Goal: Information Seeking & Learning: Check status

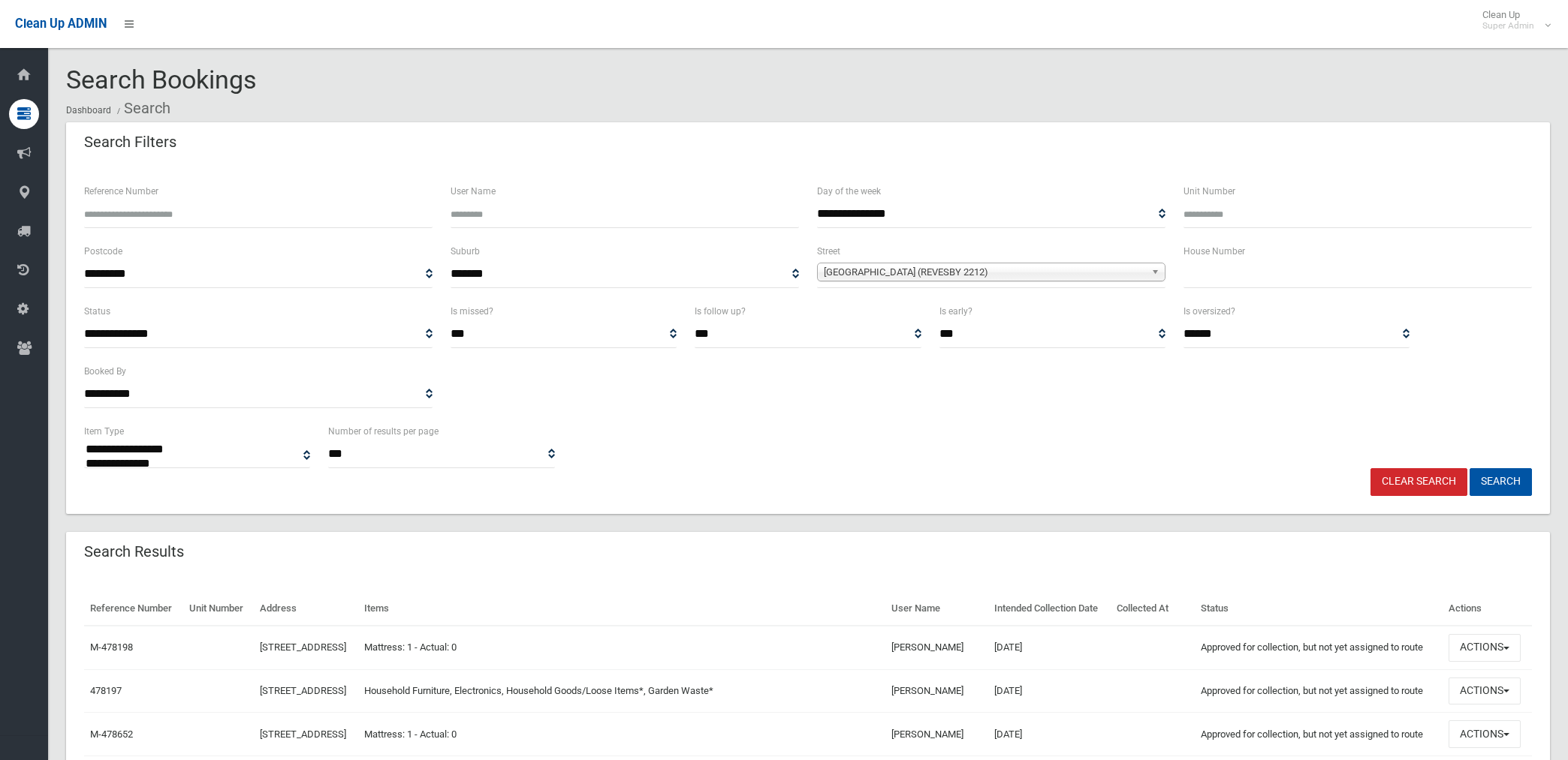
select select
click at [1413, 485] on link "Clear Search" at bounding box center [1419, 482] width 97 height 28
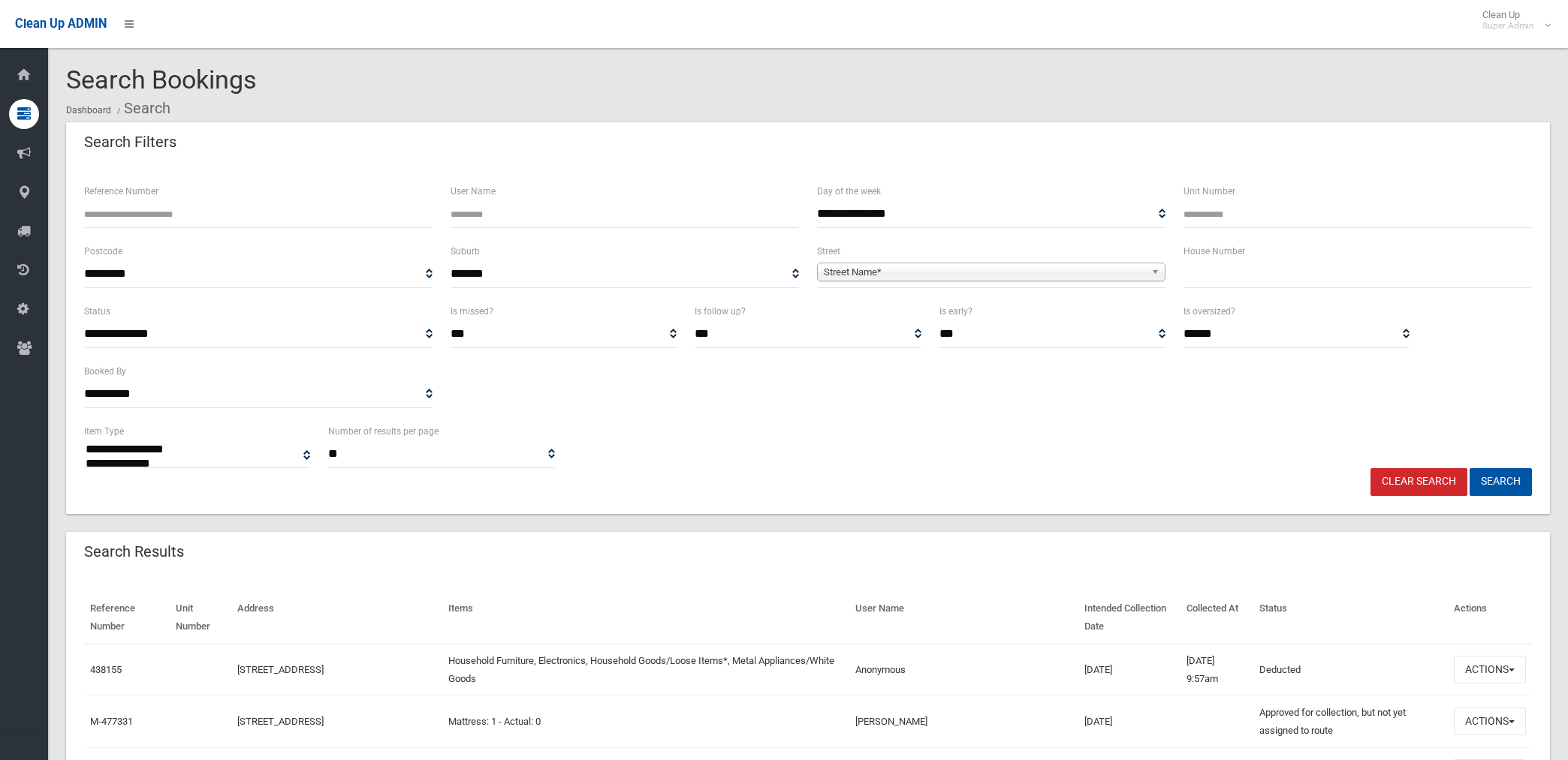
select select
click at [1006, 275] on span "Street Name*" at bounding box center [984, 273] width 322 height 18
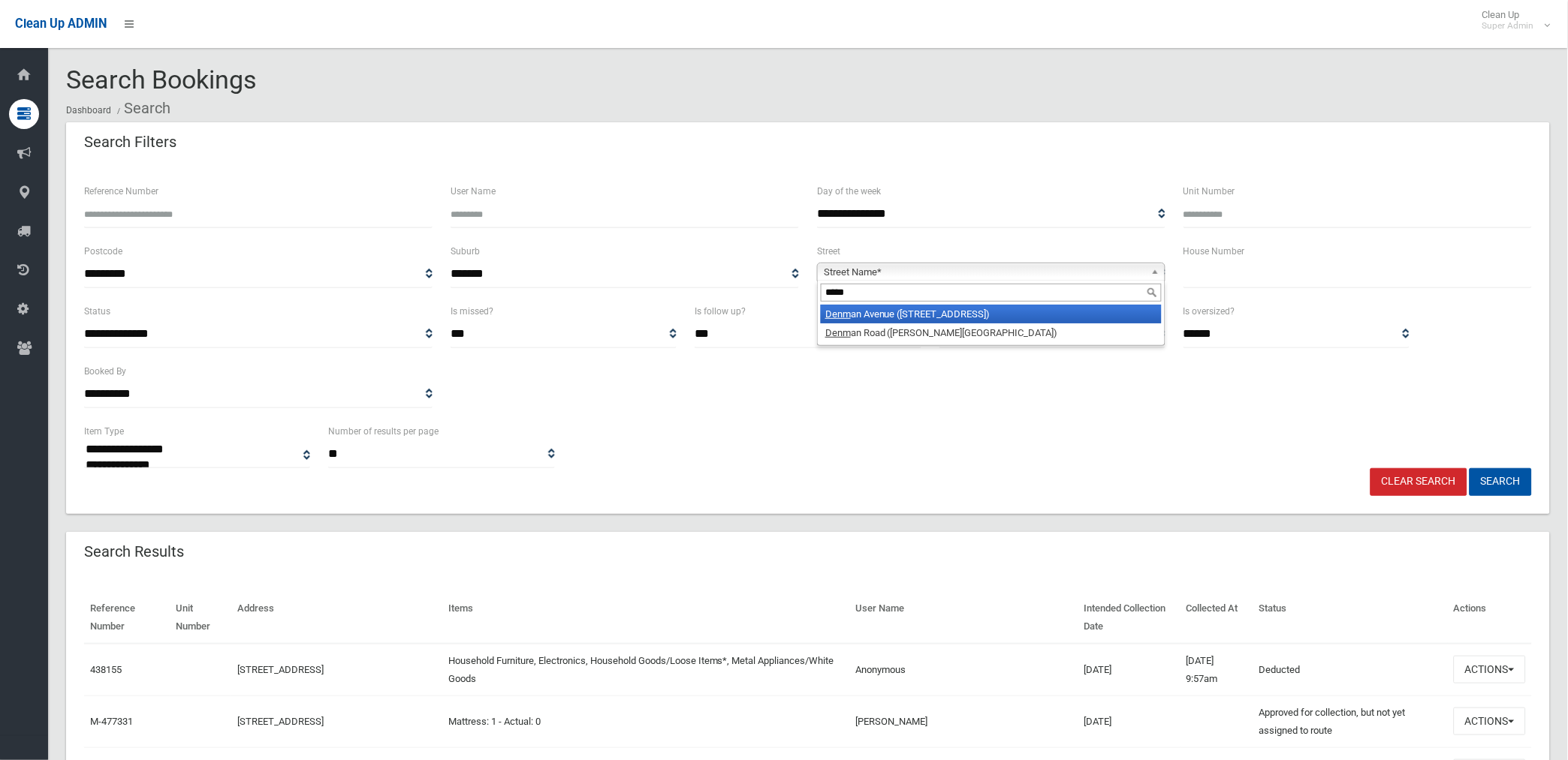
type input "******"
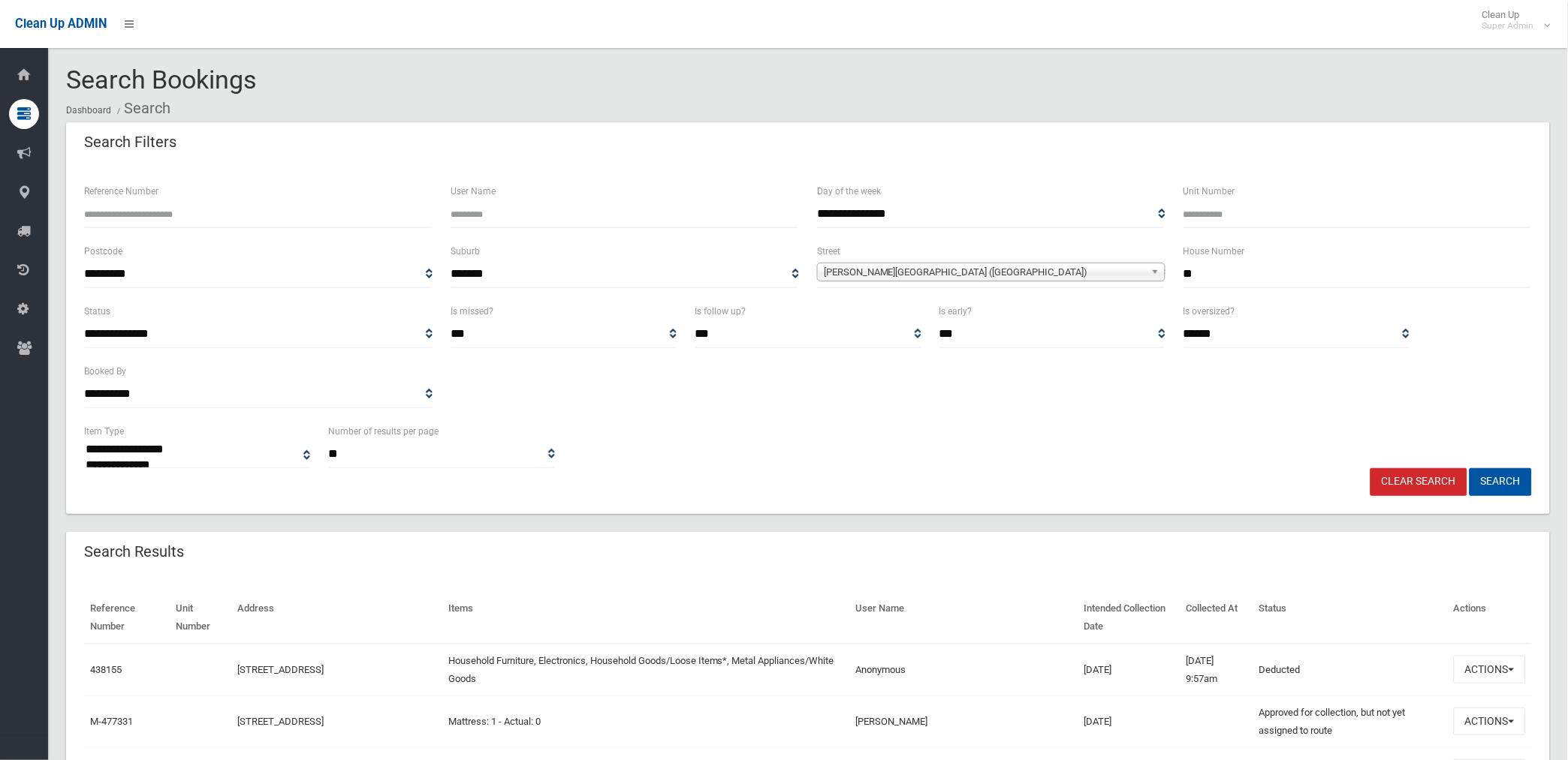
type input "**"
click at [1469, 468] on button "Search" at bounding box center [1500, 482] width 63 height 28
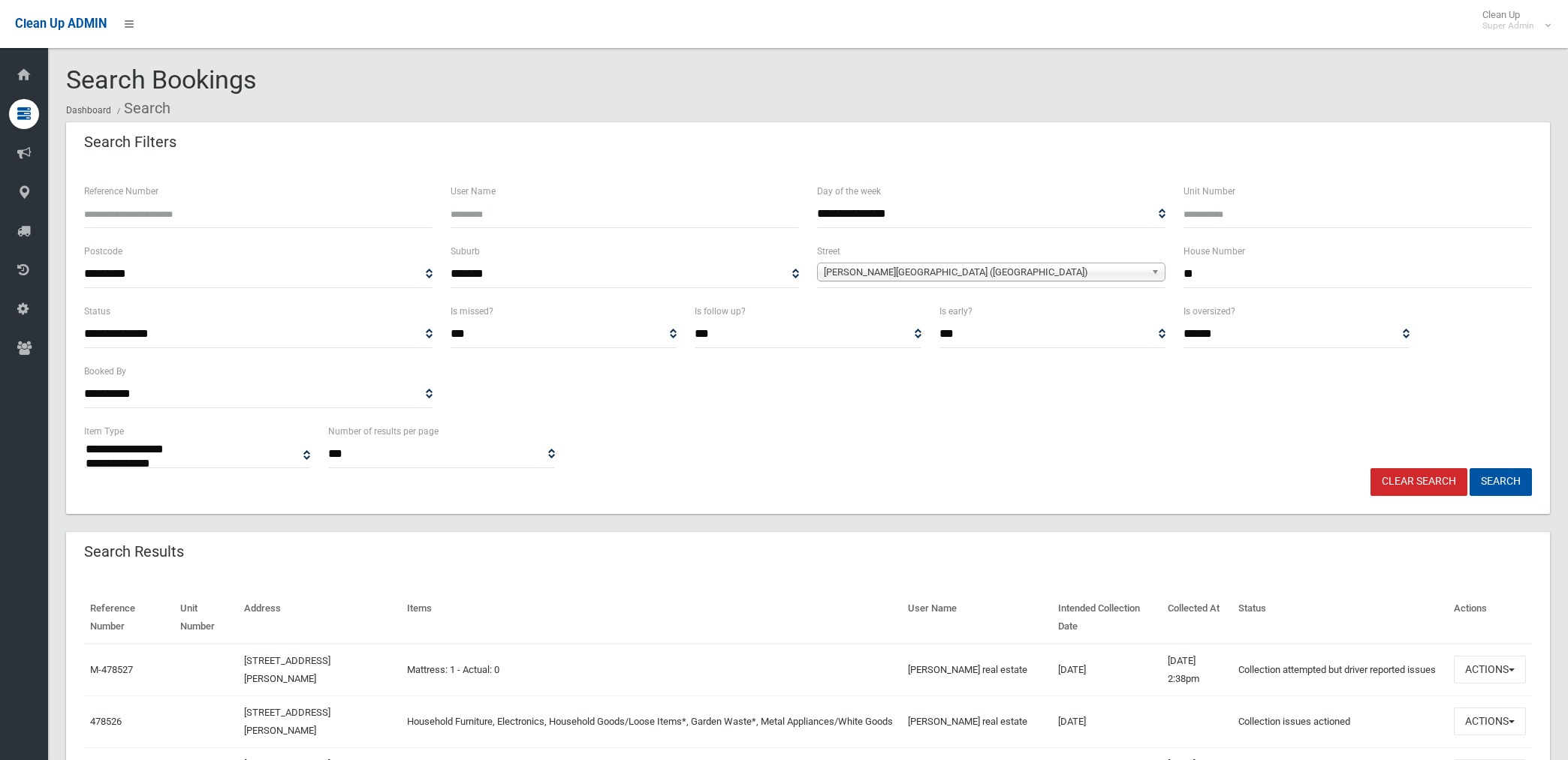
select select
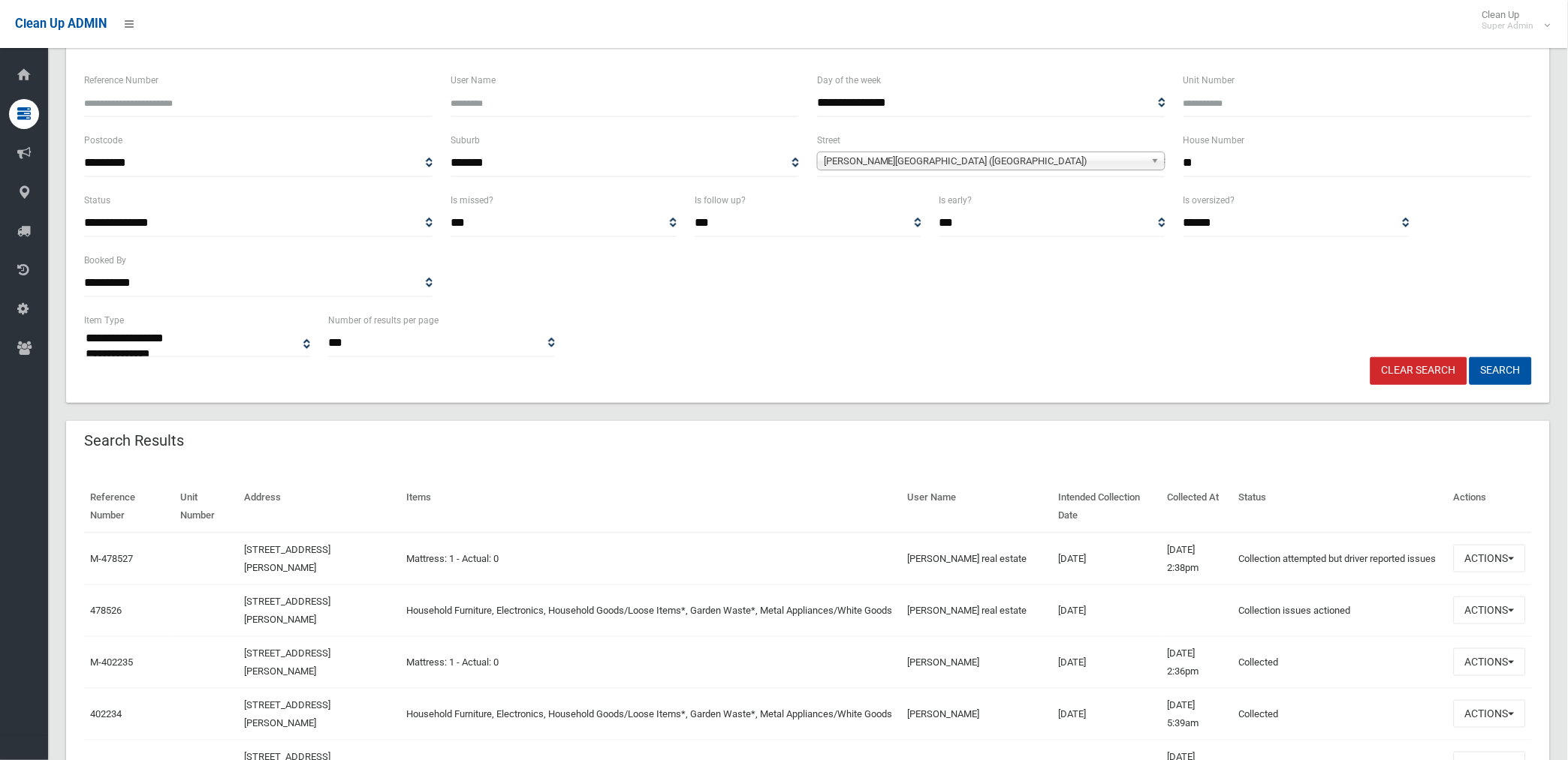
scroll to position [250, 0]
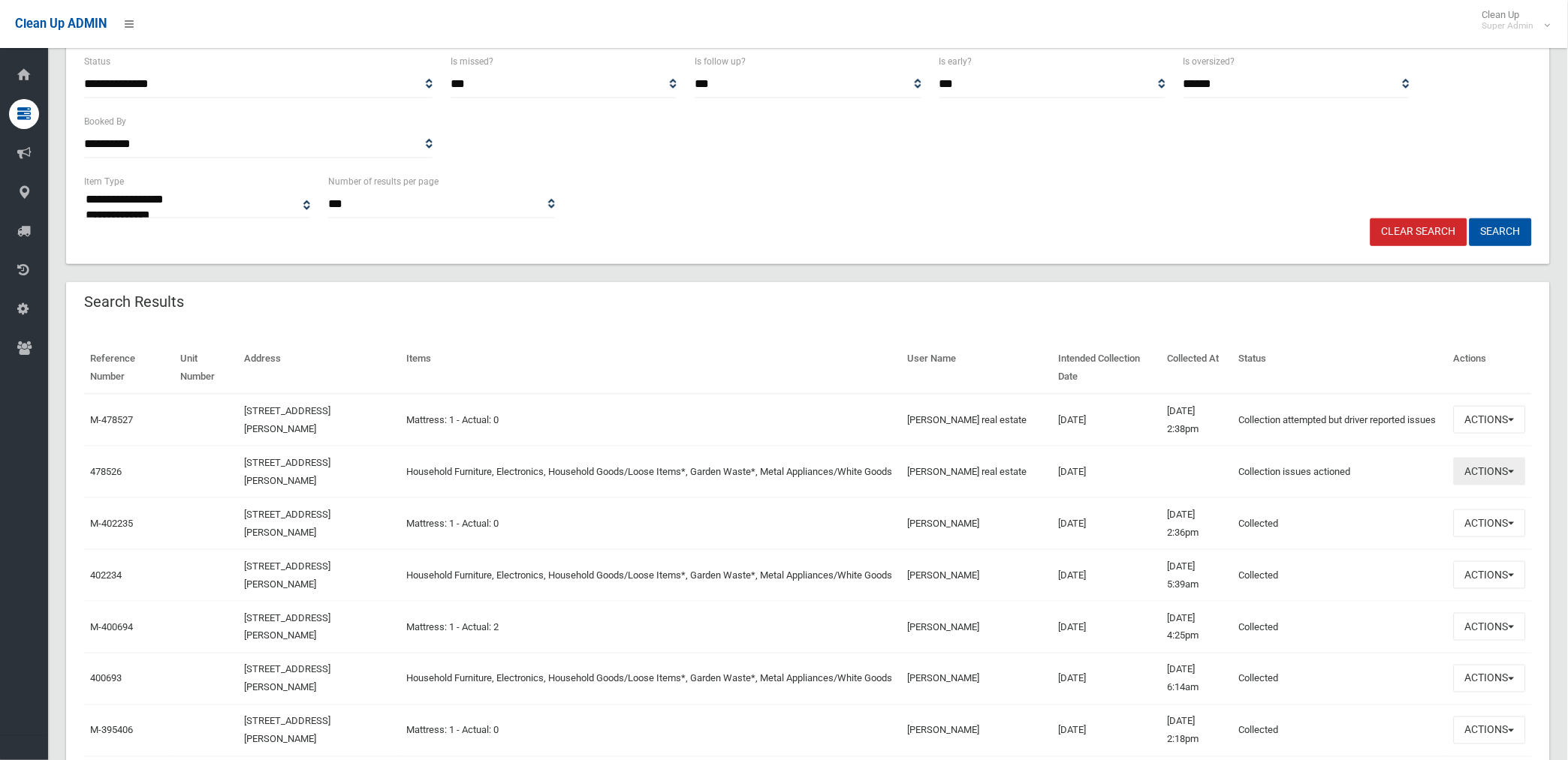
click at [1498, 467] on button "Actions" at bounding box center [1490, 471] width 72 height 28
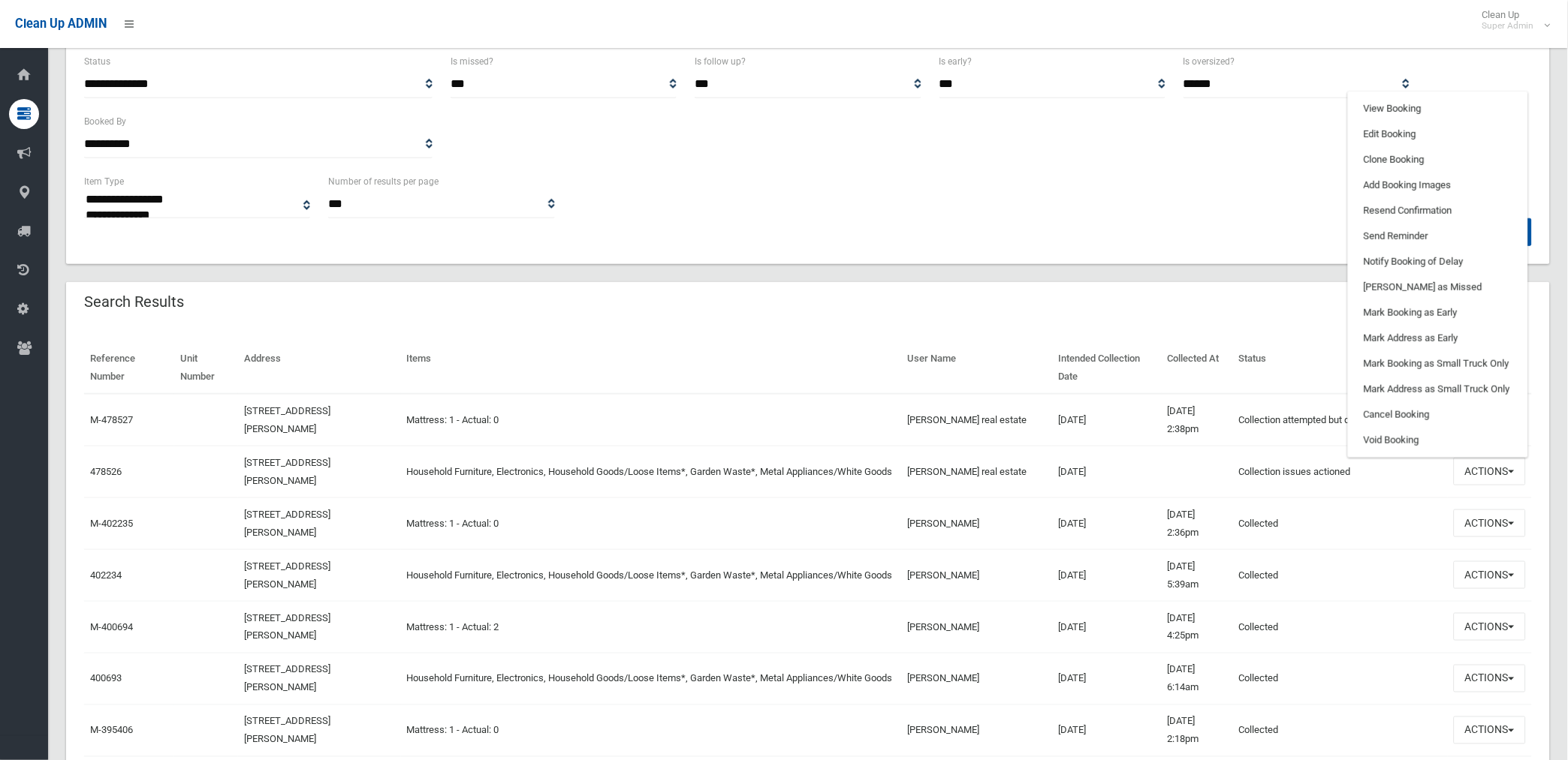
click at [1010, 198] on div "**********" at bounding box center [808, 195] width 1466 height 46
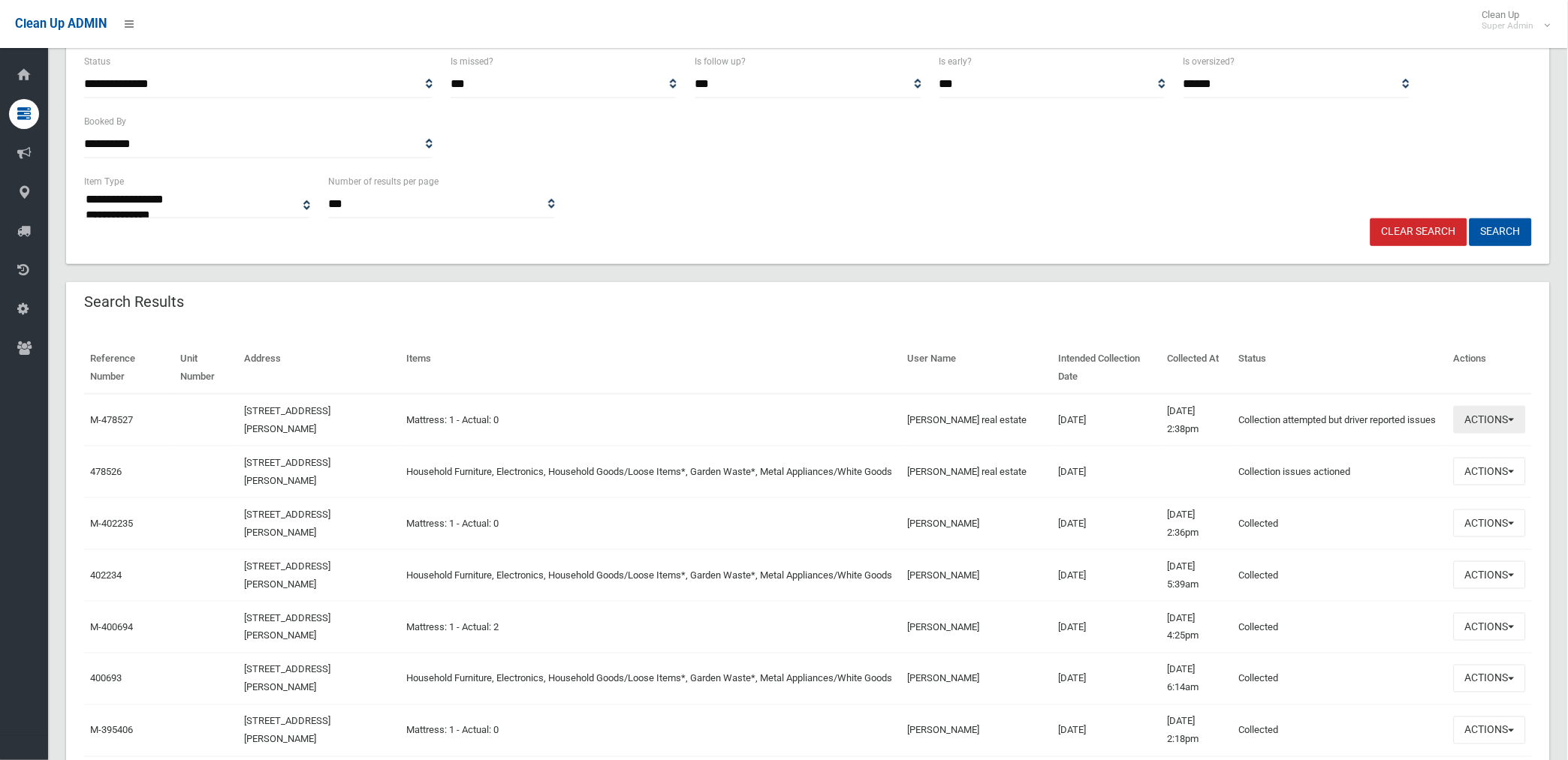
click at [1491, 417] on button "Actions" at bounding box center [1490, 420] width 72 height 28
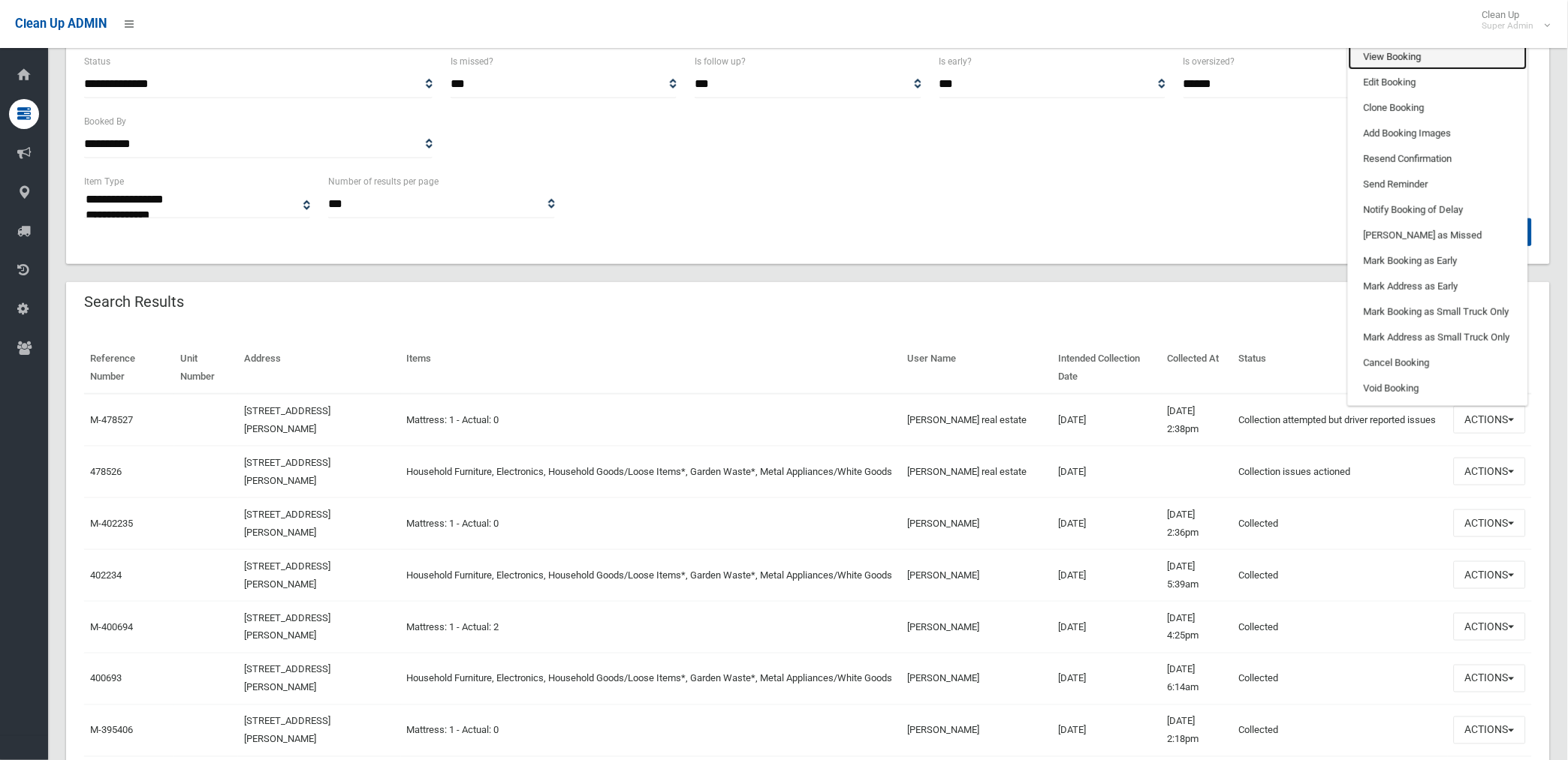
click at [1386, 57] on link "View Booking" at bounding box center [1438, 58] width 179 height 26
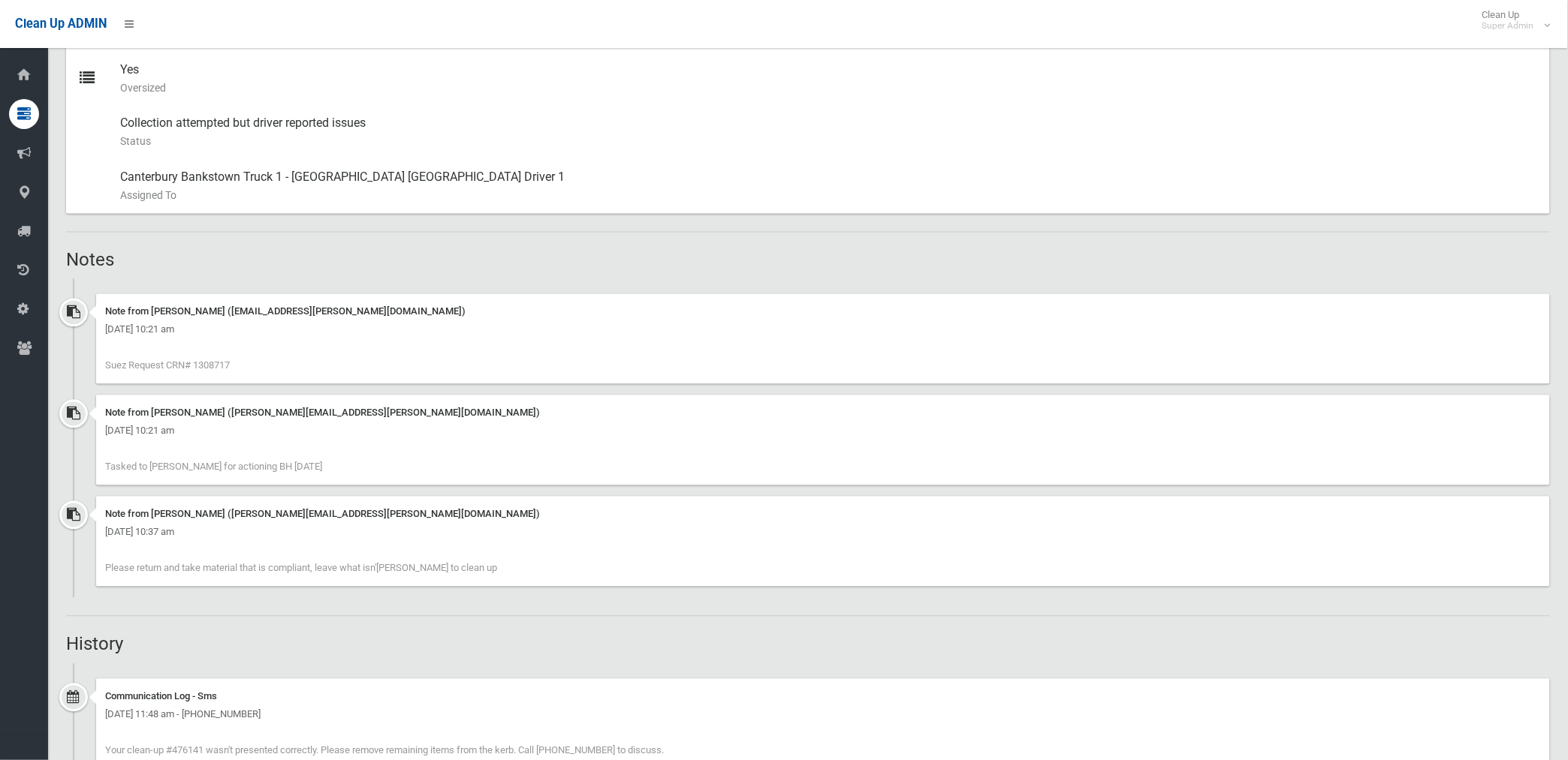
scroll to position [750, 0]
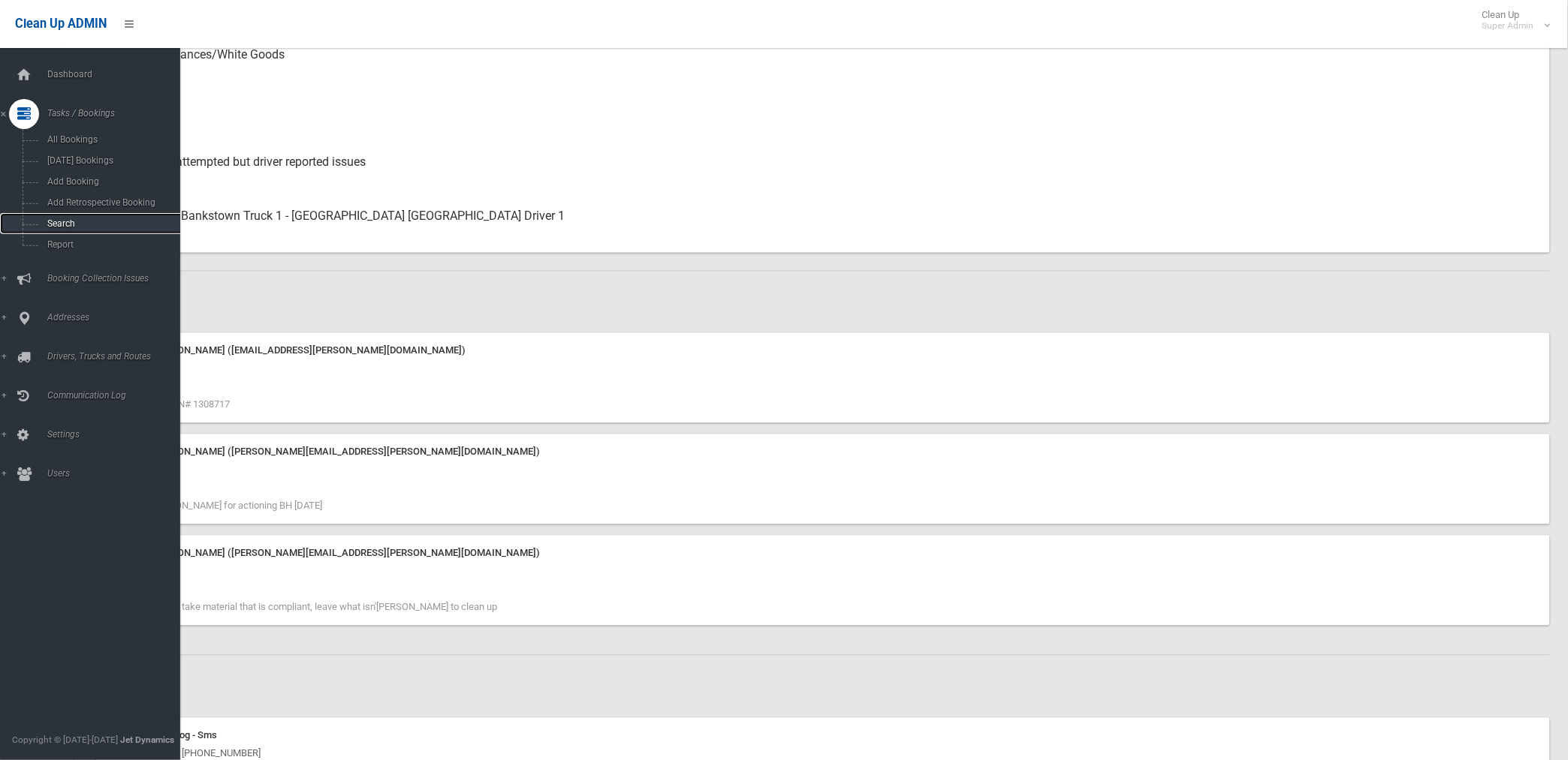
click at [57, 221] on span "Search" at bounding box center [111, 223] width 137 height 11
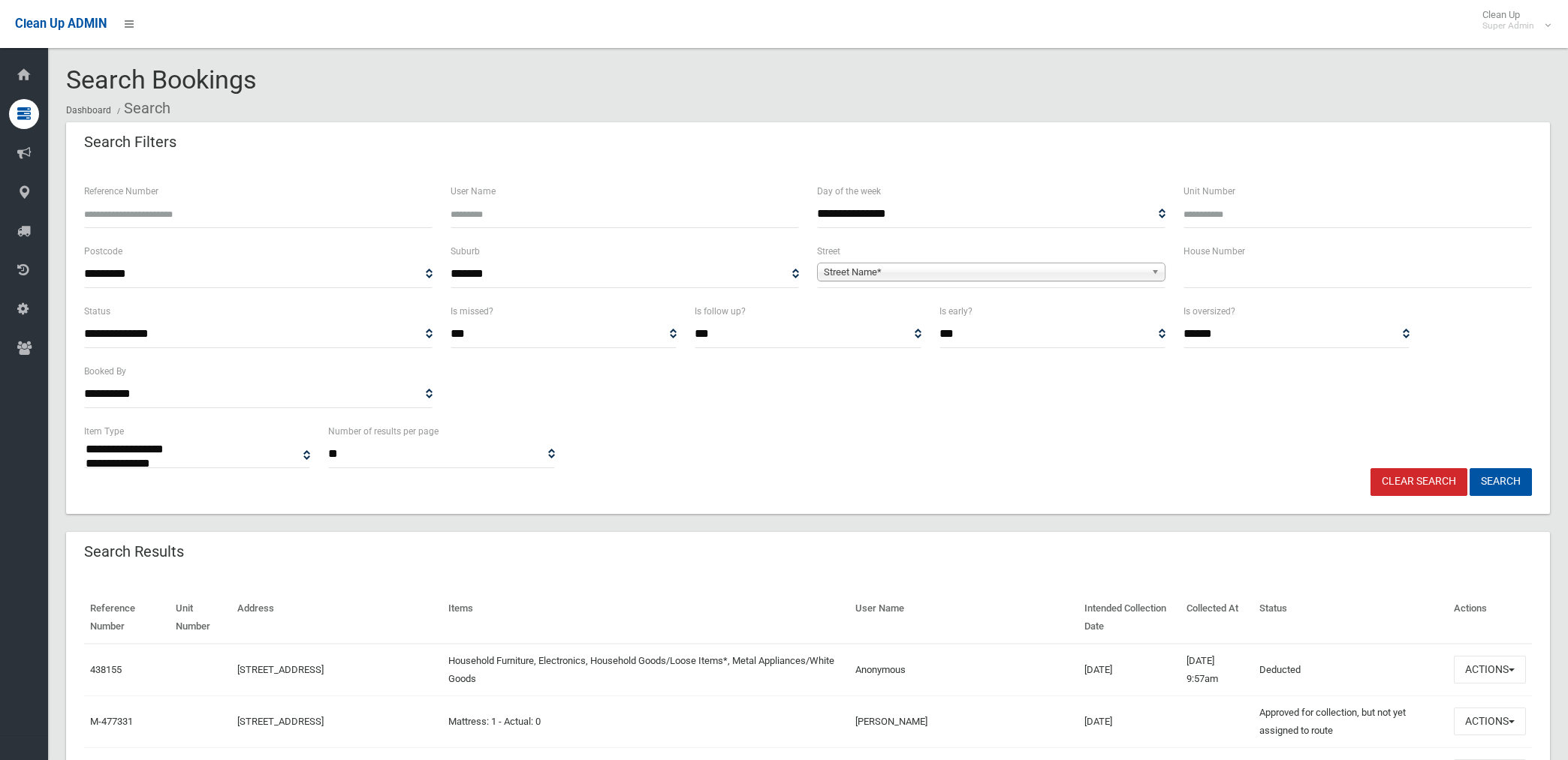
select select
click at [219, 206] on input "Reference Number" at bounding box center [258, 214] width 348 height 28
type input "******"
click at [1469, 468] on button "Search" at bounding box center [1500, 482] width 63 height 28
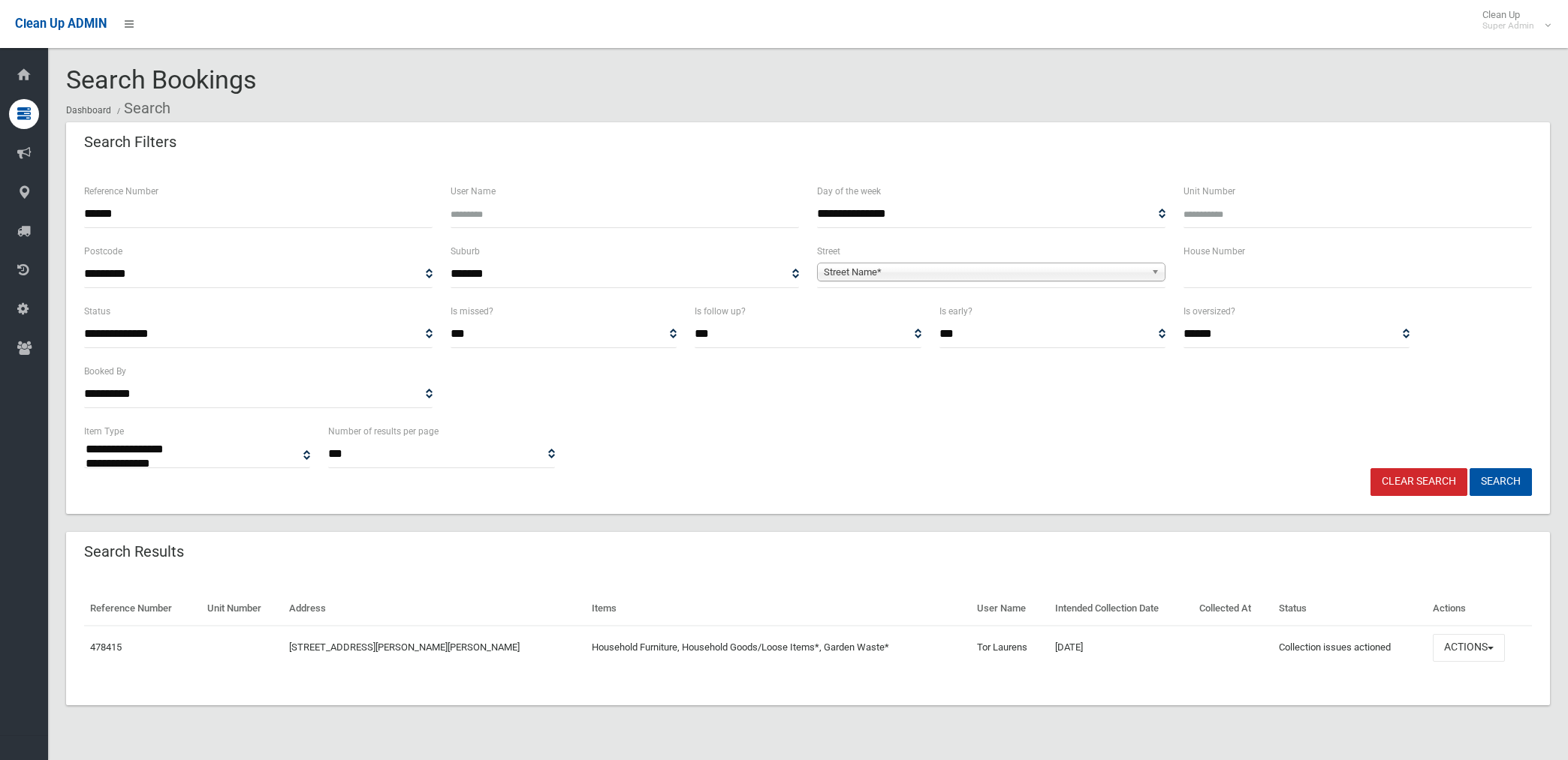
select select
click at [1452, 649] on button "Actions" at bounding box center [1468, 648] width 72 height 28
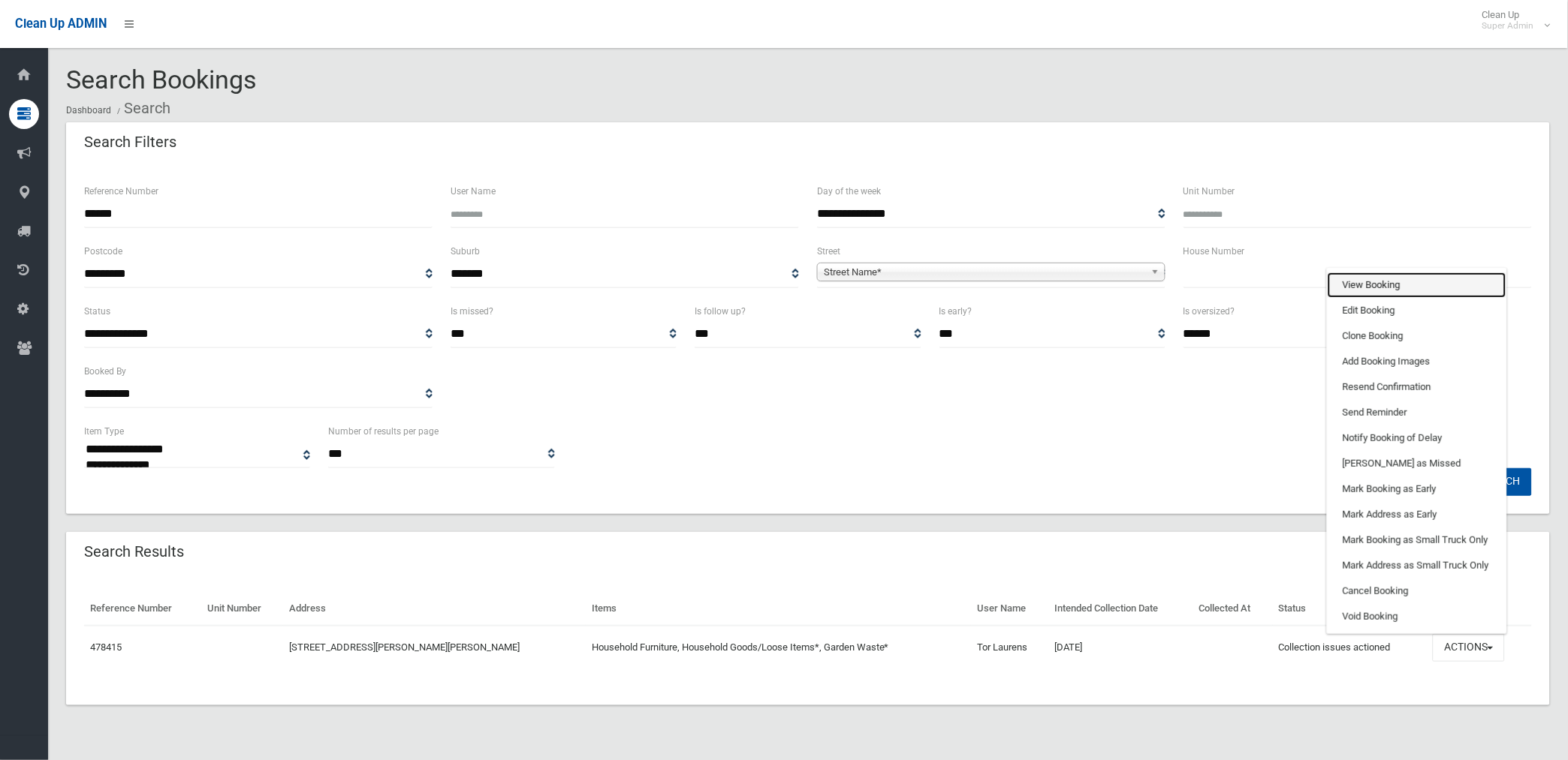
click at [1382, 281] on link "View Booking" at bounding box center [1416, 286] width 179 height 26
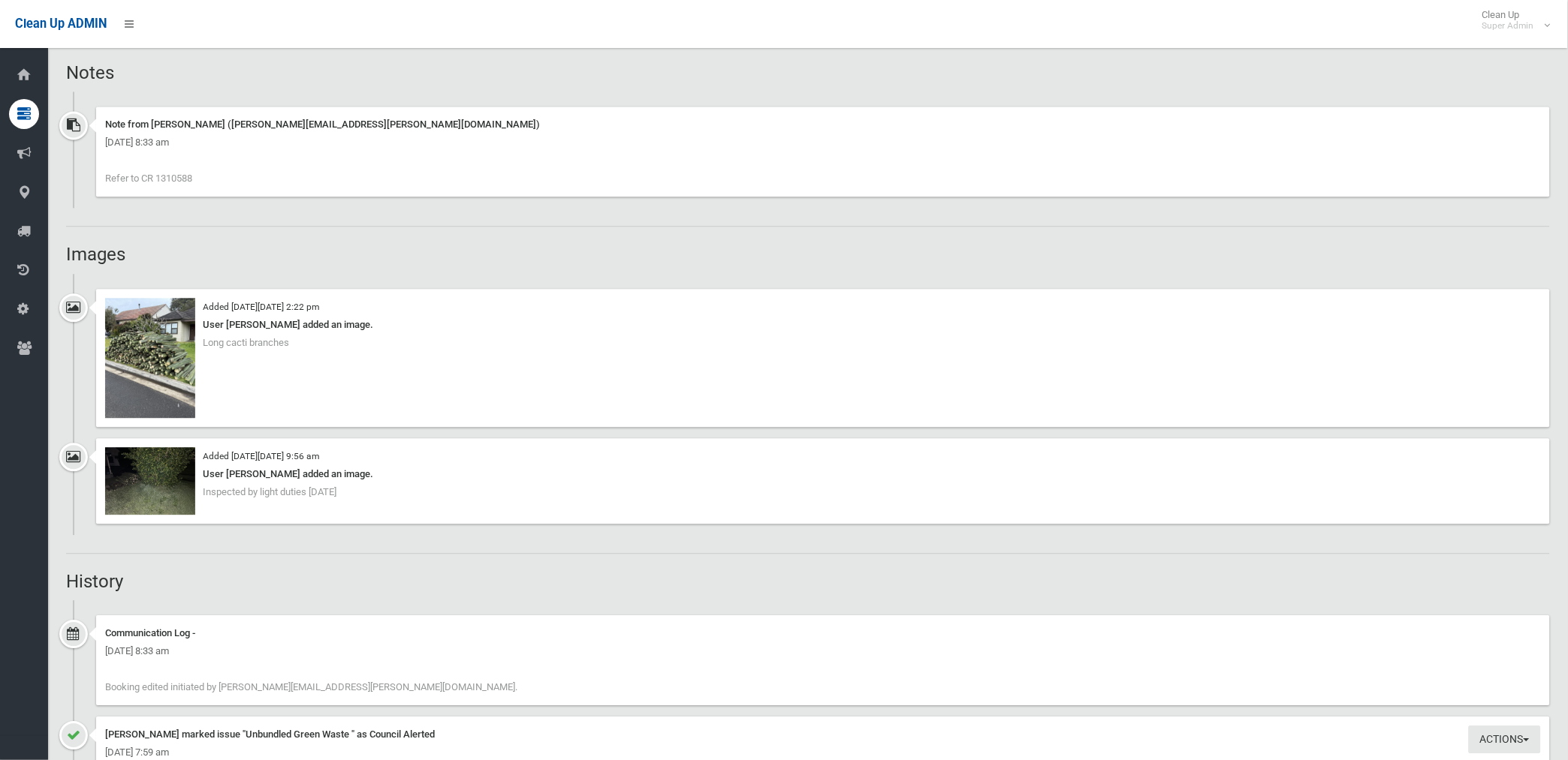
scroll to position [1000, 0]
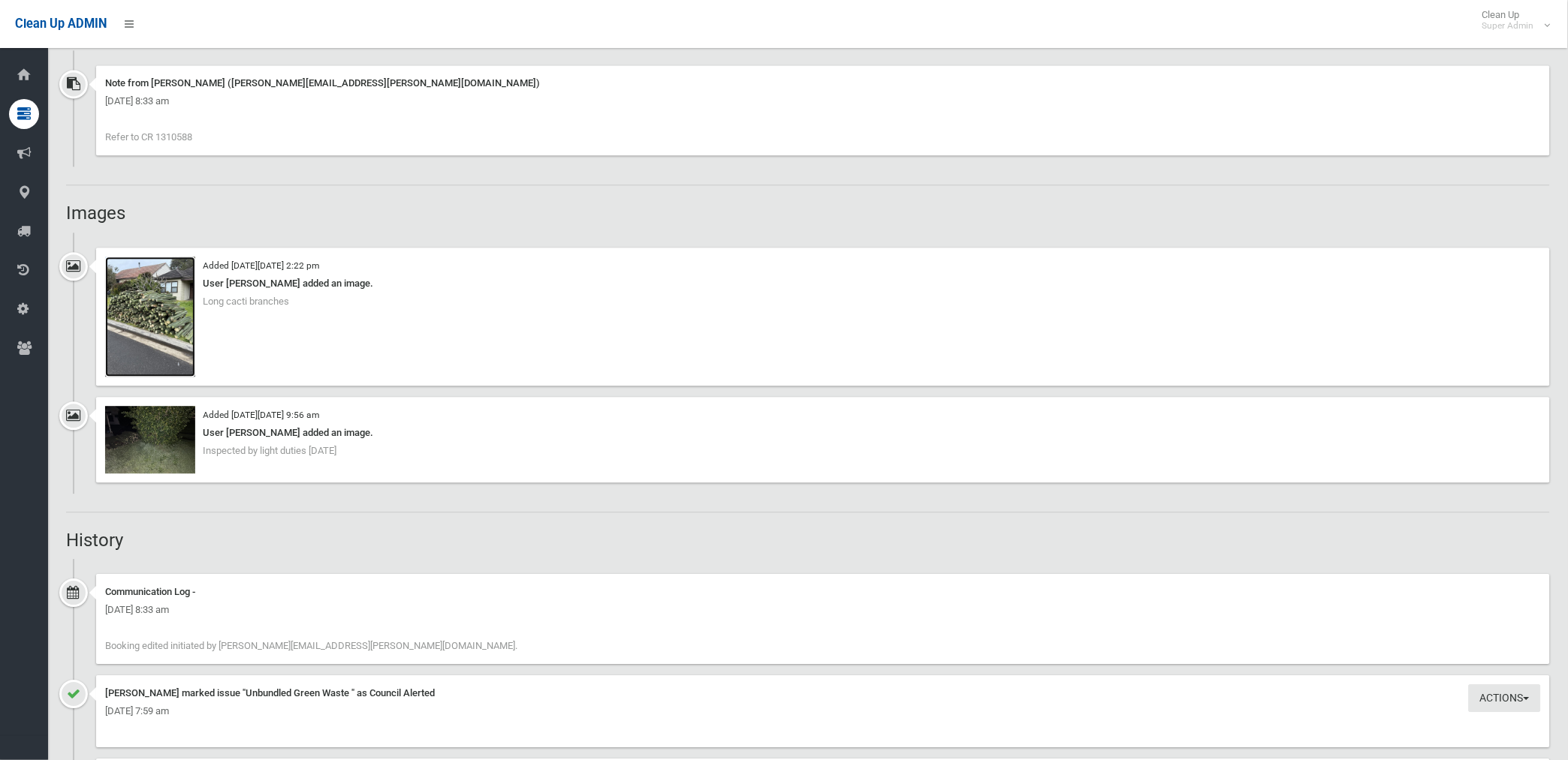
click at [153, 328] on img at bounding box center [150, 317] width 90 height 120
click at [144, 458] on img at bounding box center [150, 440] width 90 height 67
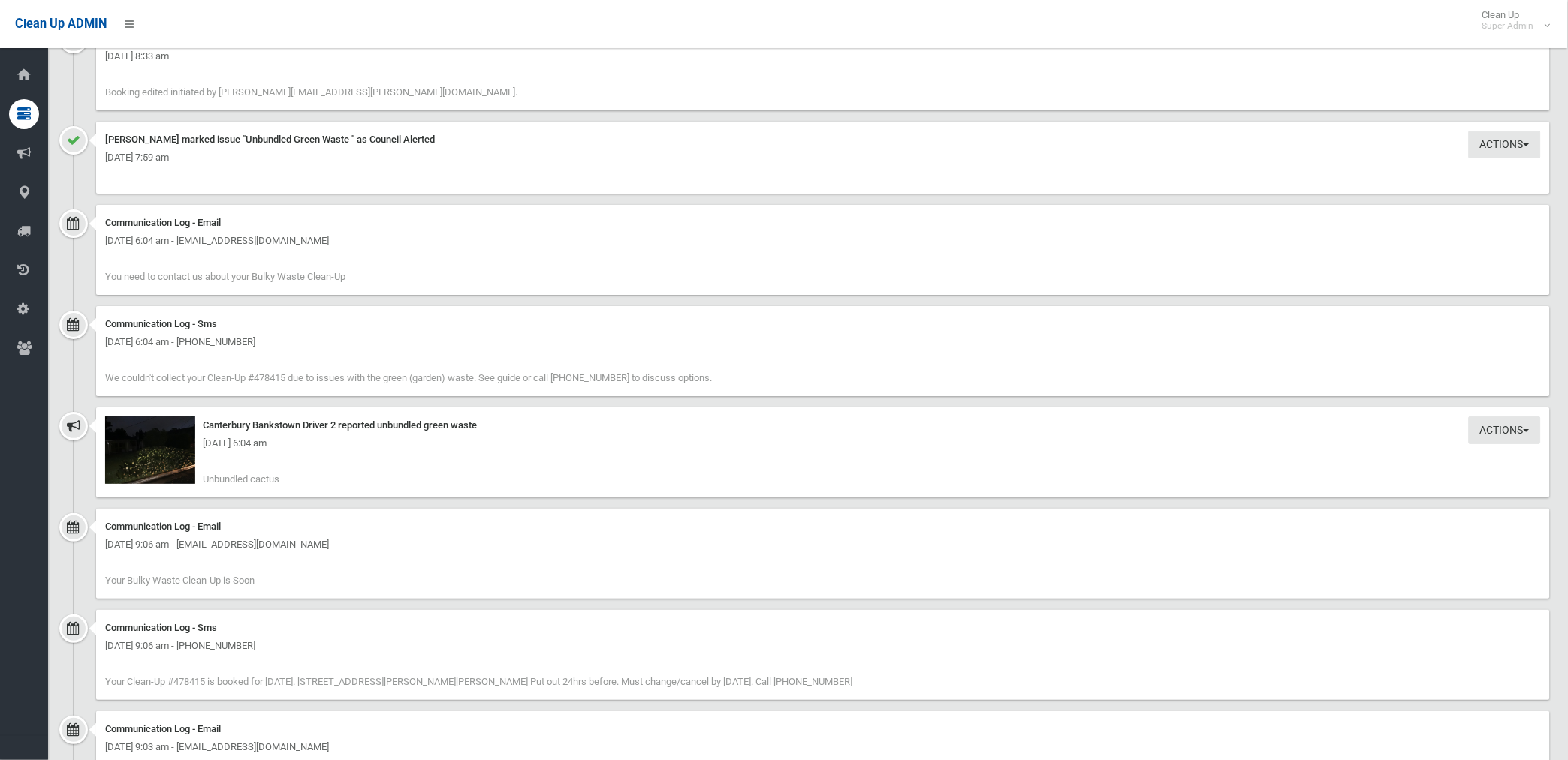
scroll to position [1584, 0]
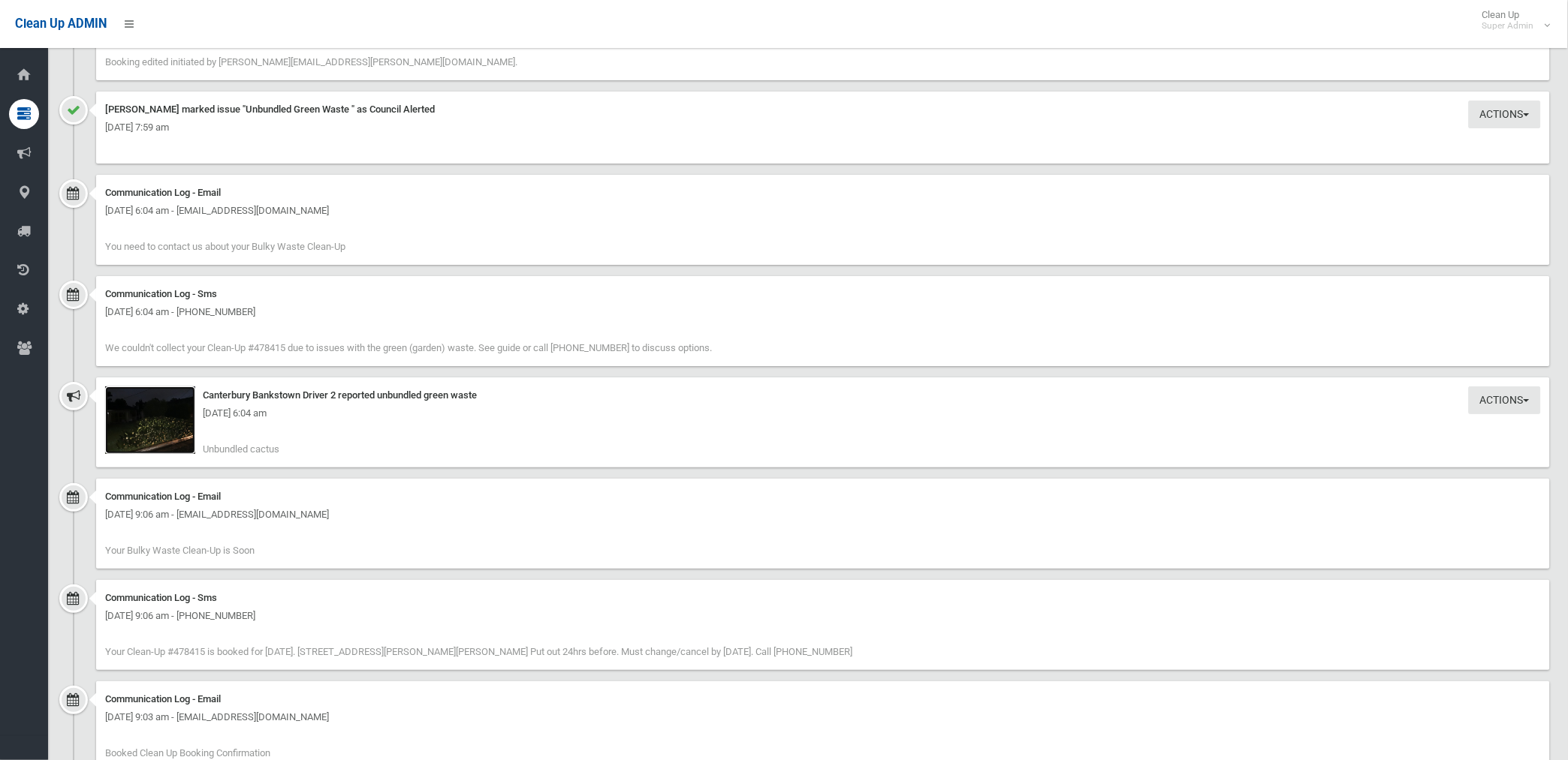
click at [153, 439] on img at bounding box center [150, 421] width 90 height 67
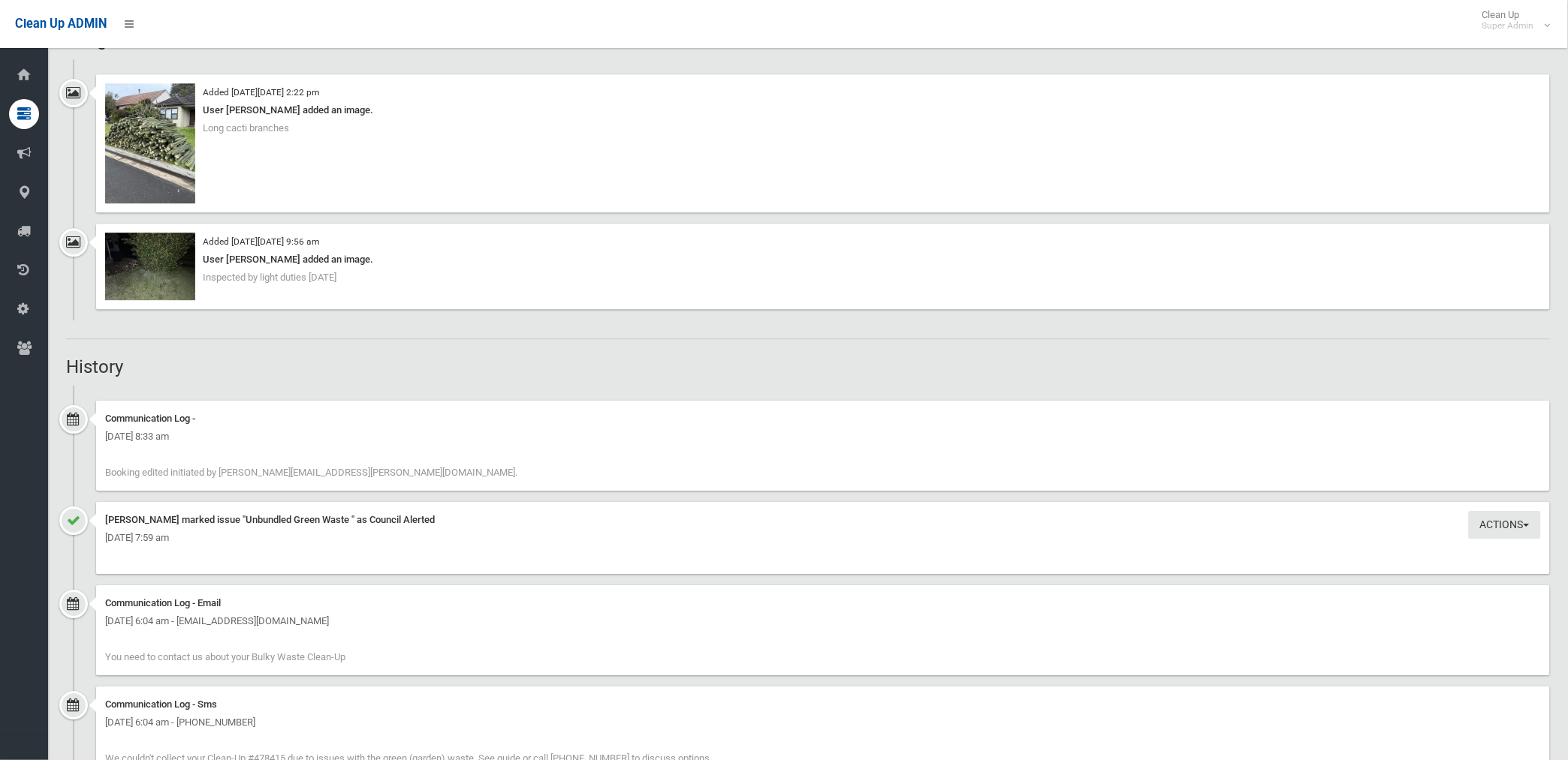
scroll to position [1000, 0]
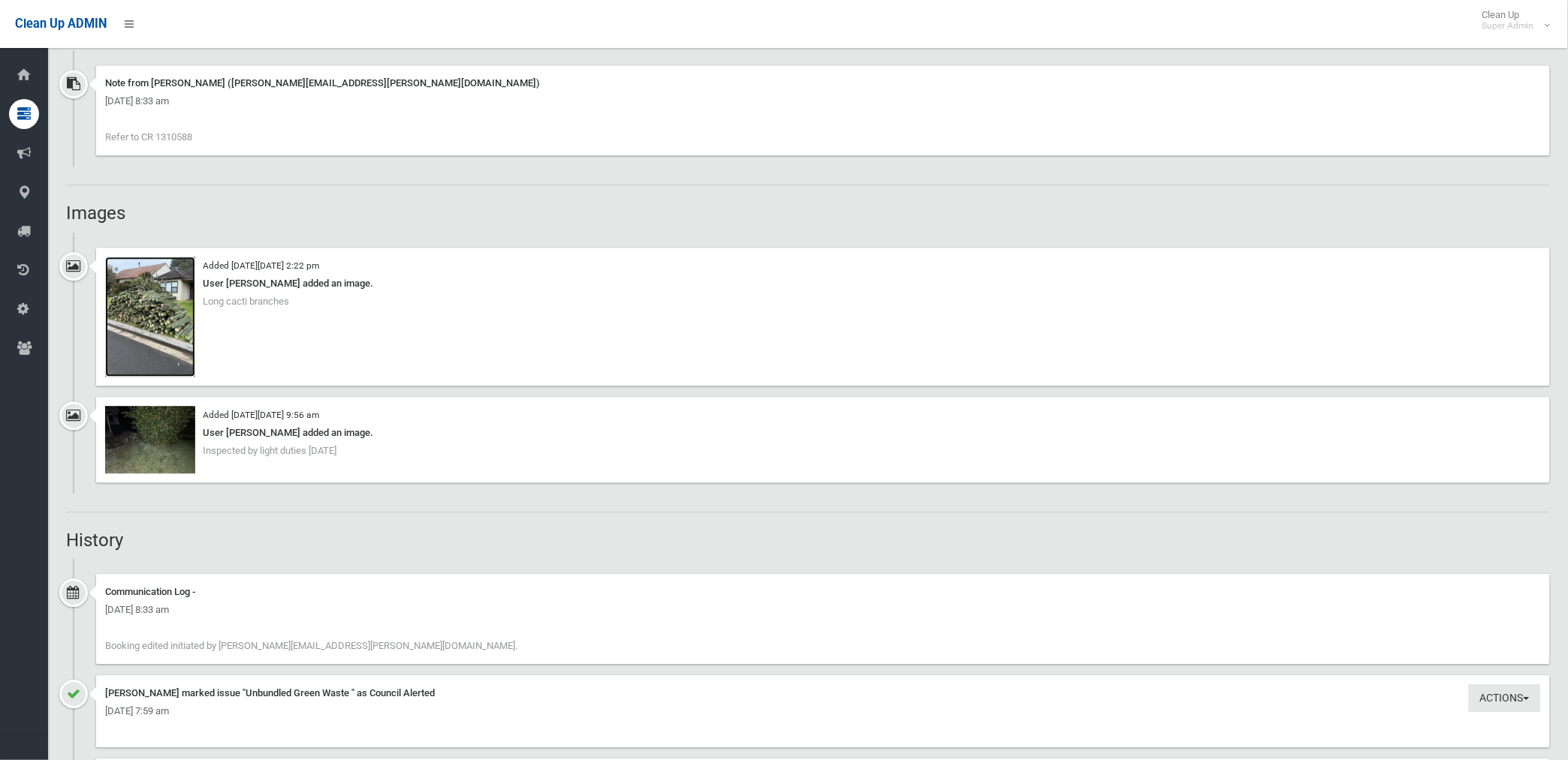
click at [155, 341] on img at bounding box center [150, 317] width 90 height 120
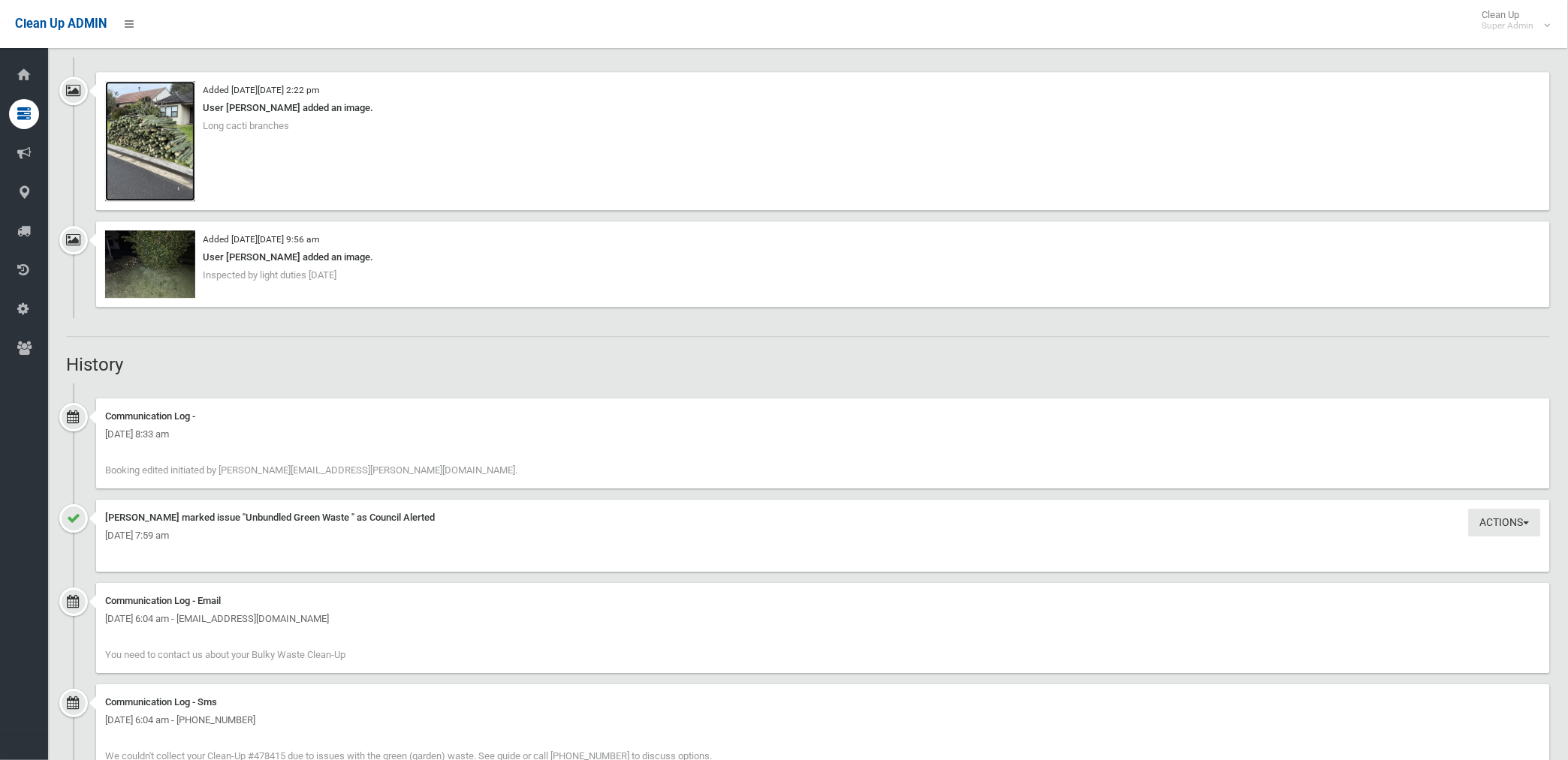
scroll to position [1083, 0]
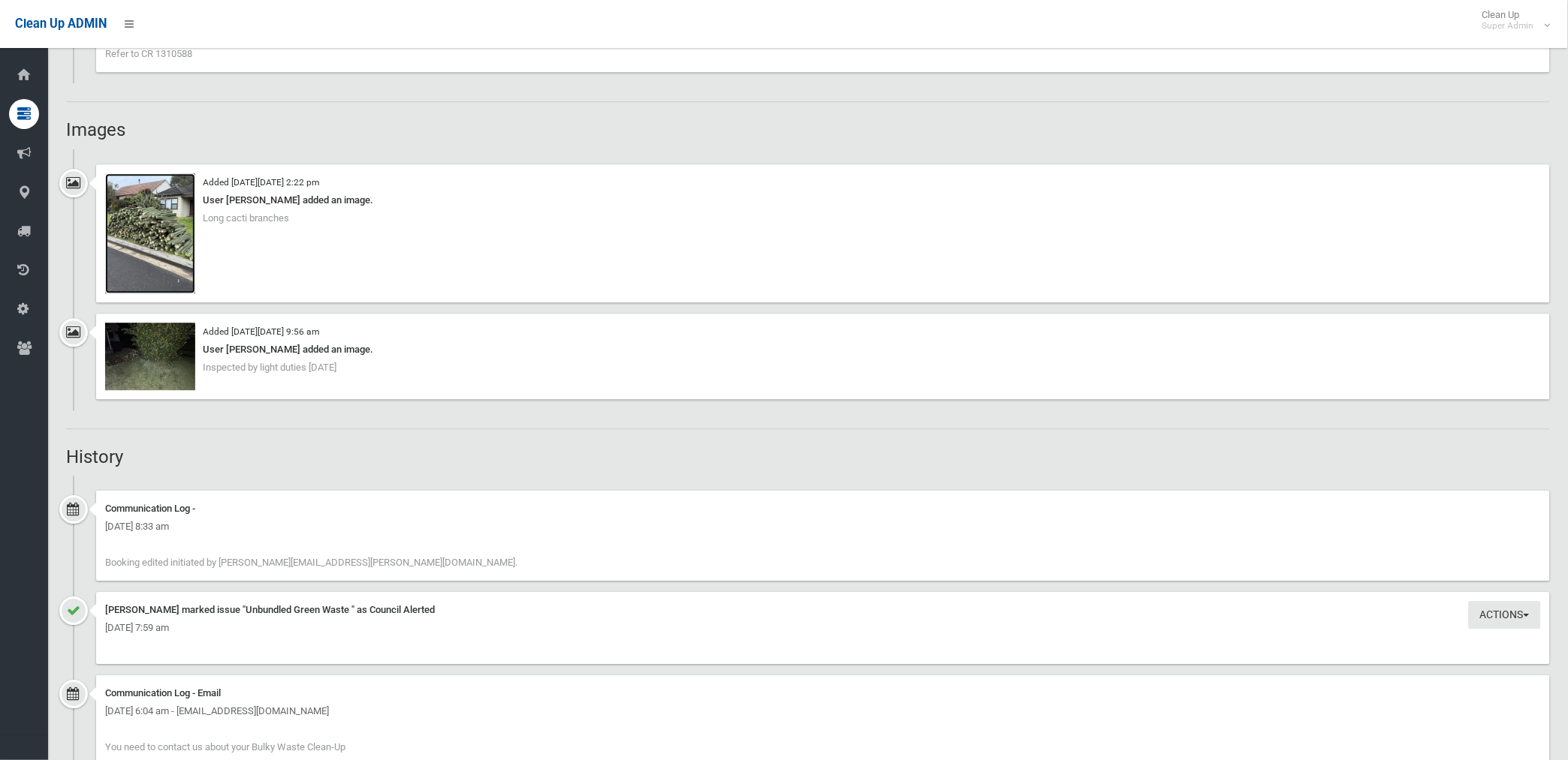
click at [181, 256] on img at bounding box center [150, 233] width 90 height 120
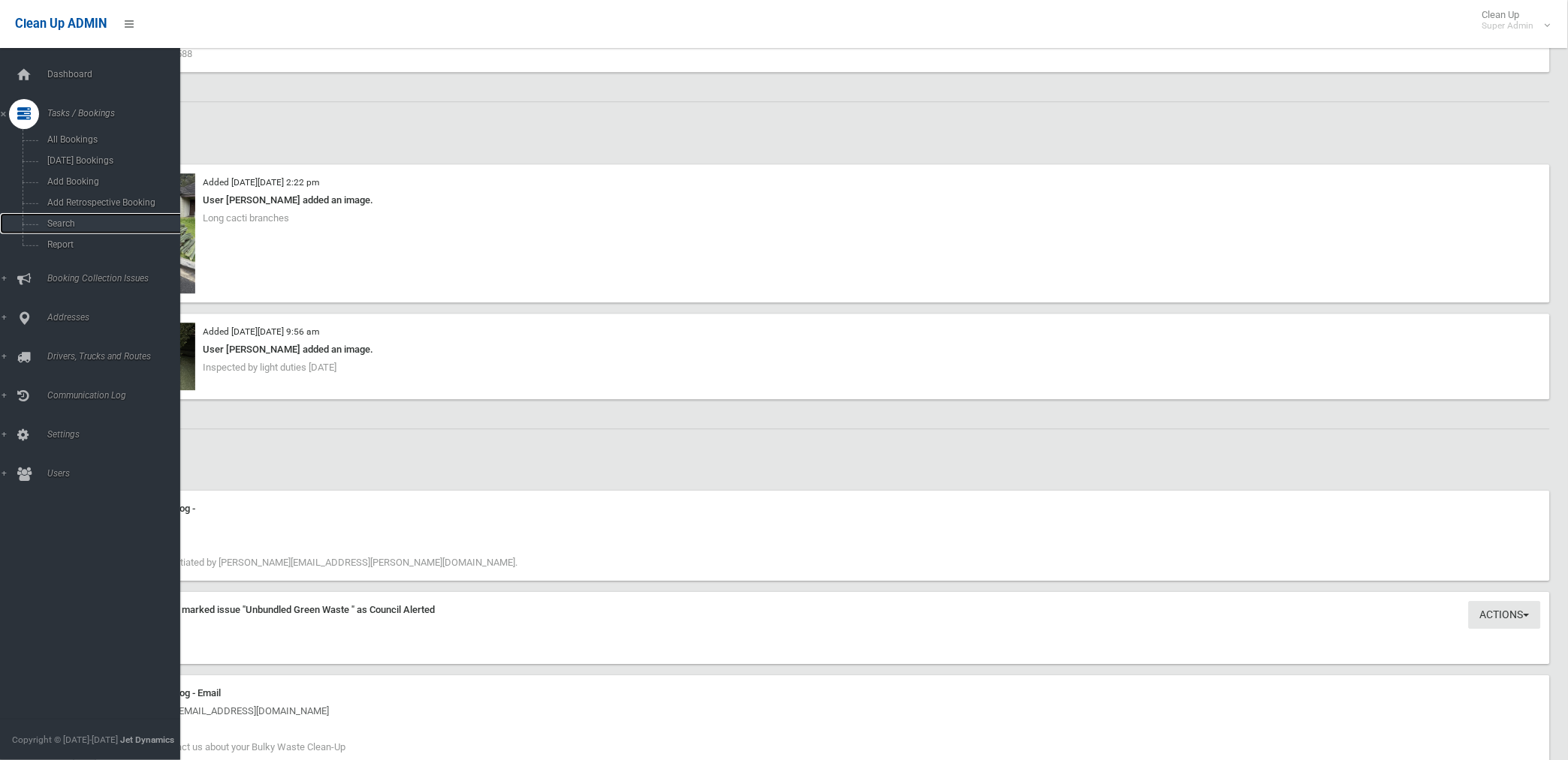
drag, startPoint x: 57, startPoint y: 222, endPoint x: 449, endPoint y: 308, distance: 401.3
click at [57, 222] on span "Search" at bounding box center [111, 223] width 137 height 11
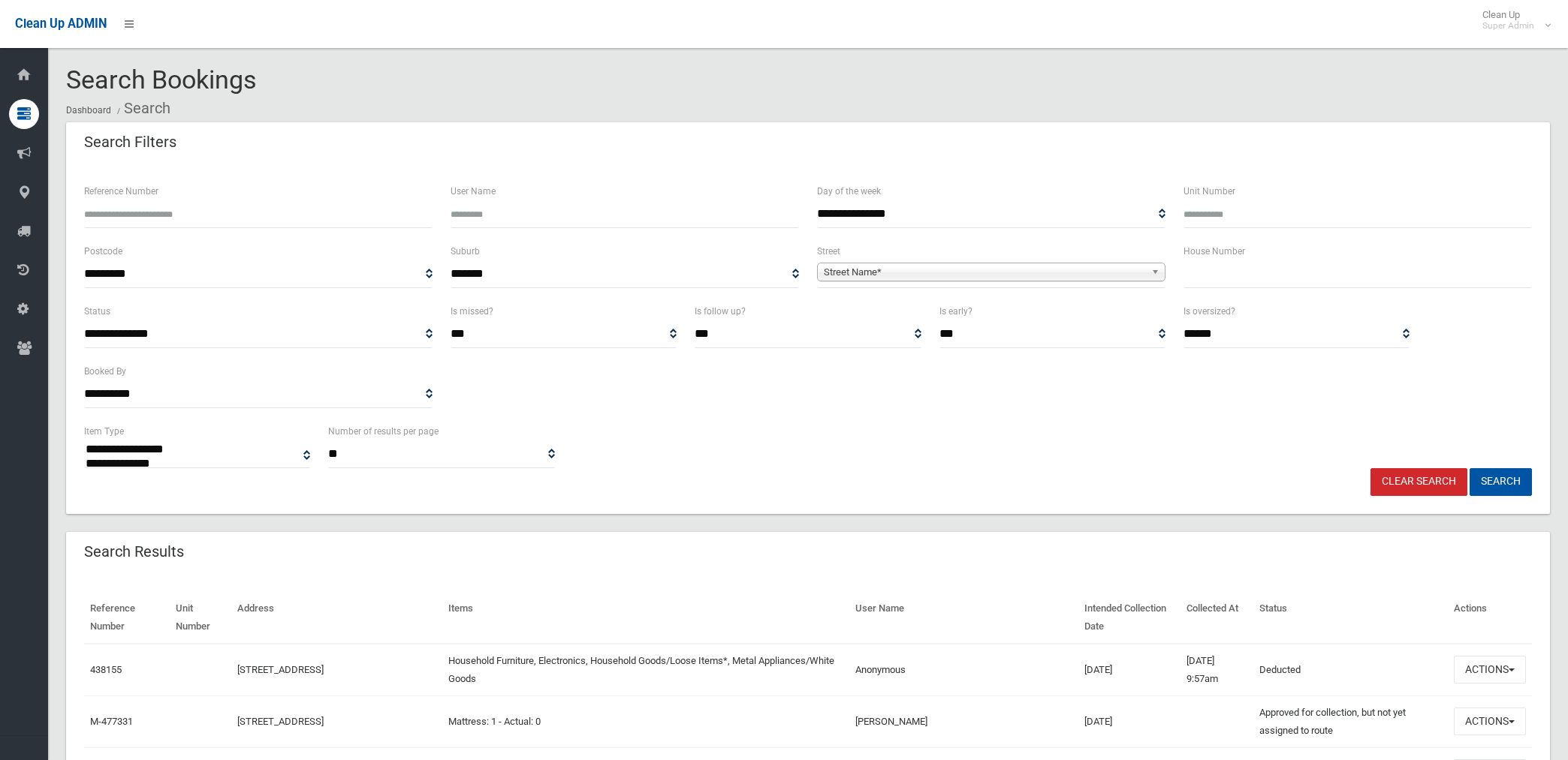
select select
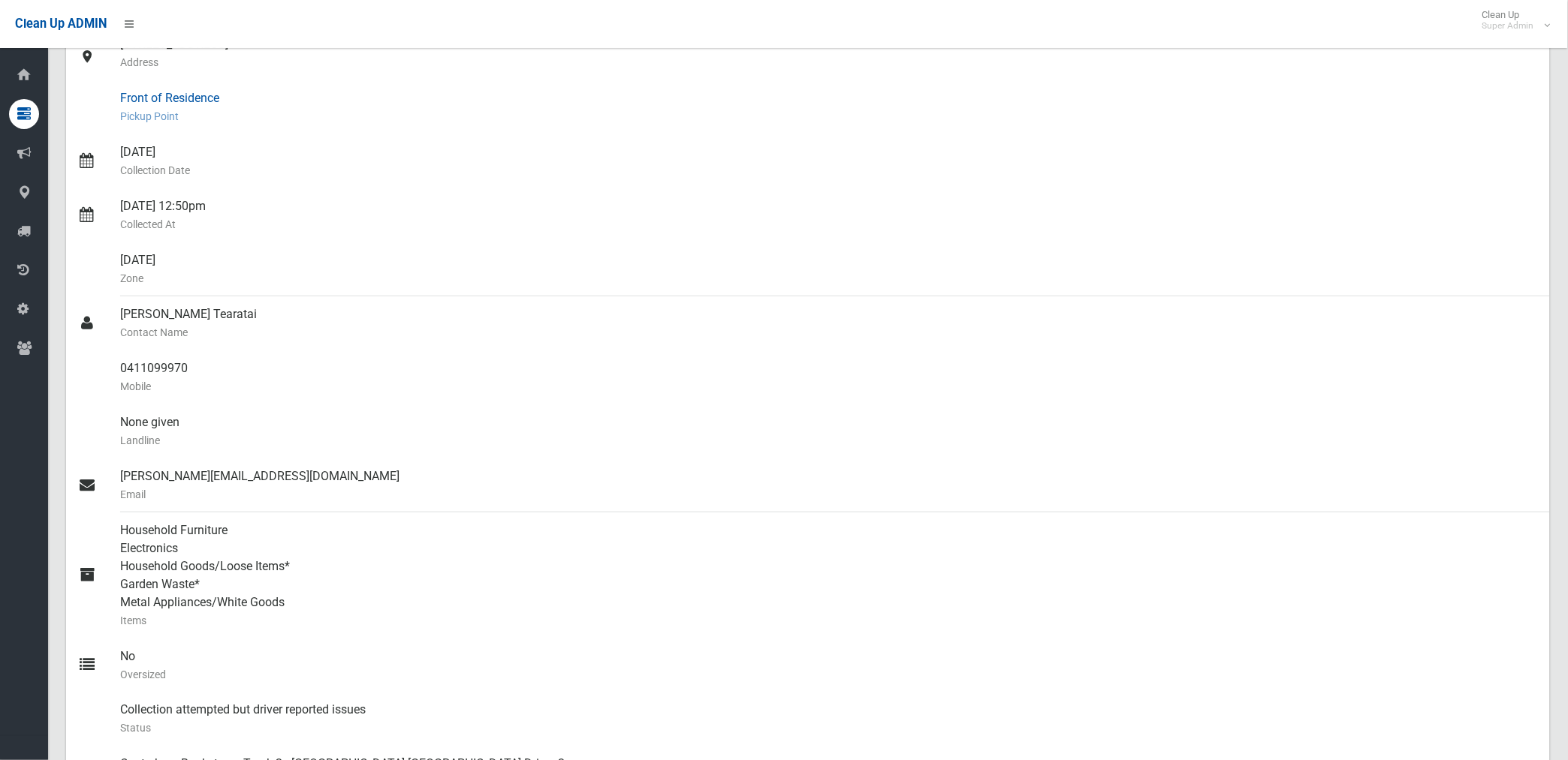
scroll to position [250, 0]
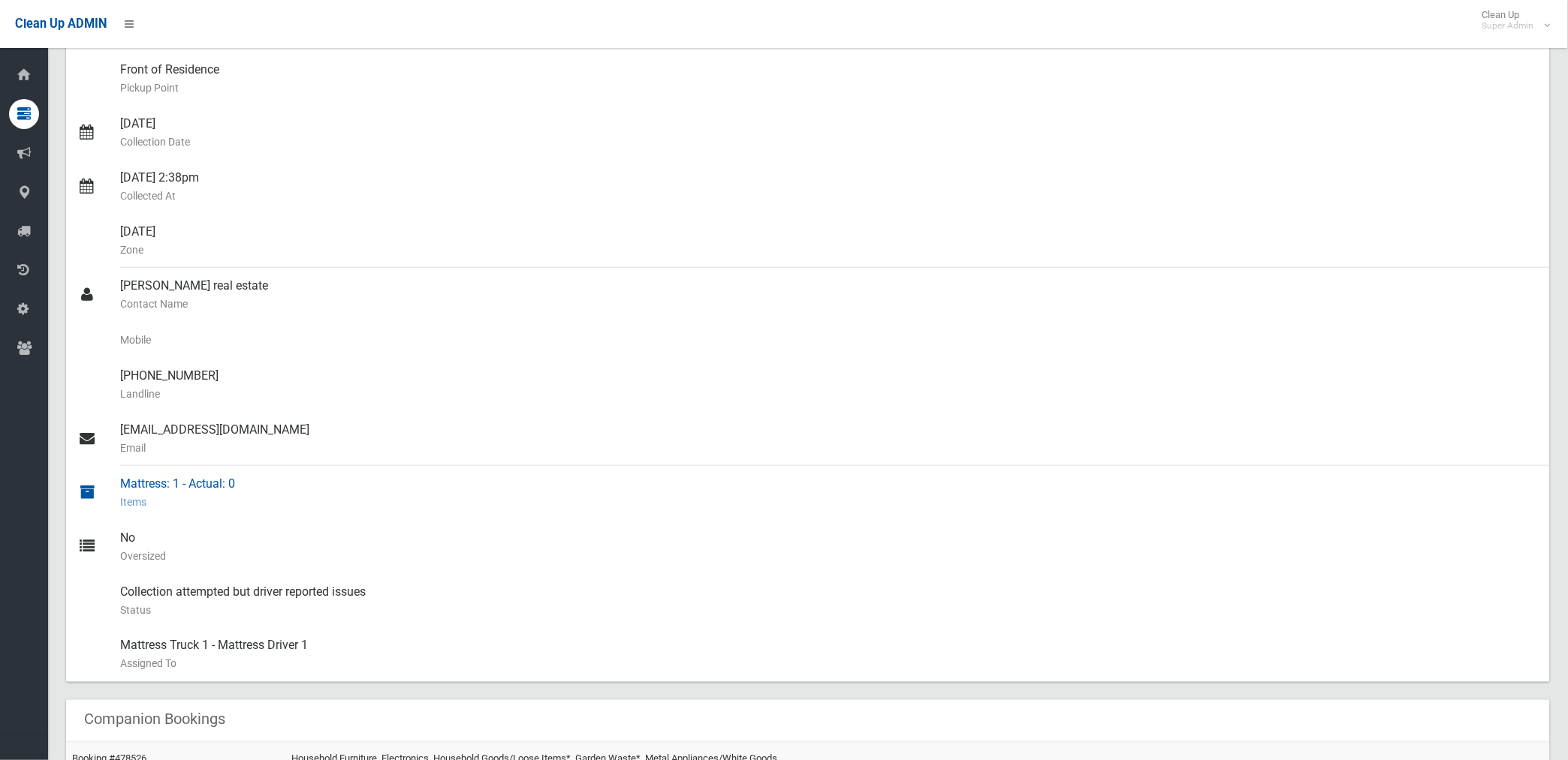
scroll to position [250, 0]
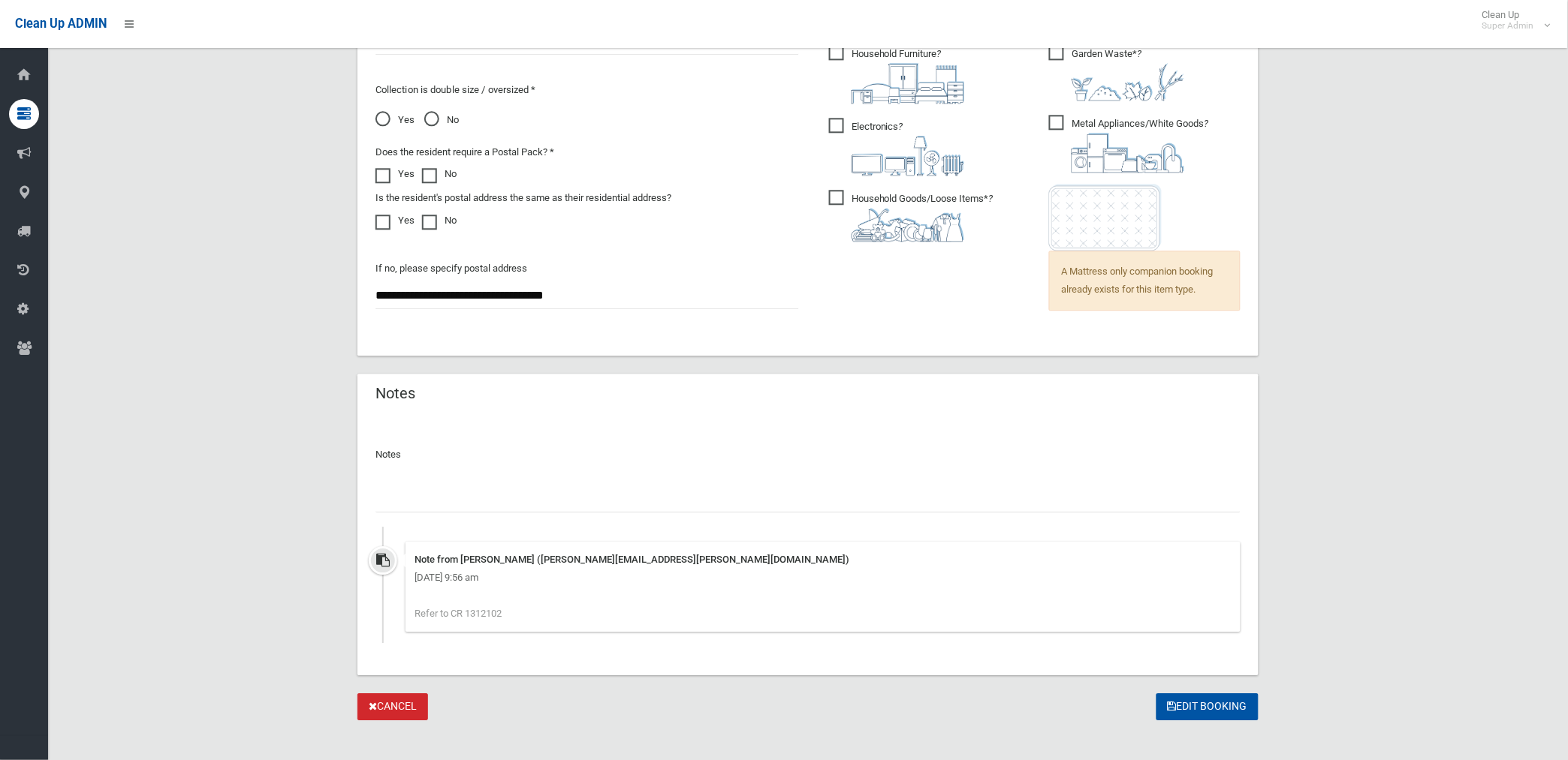
scroll to position [1097, 0]
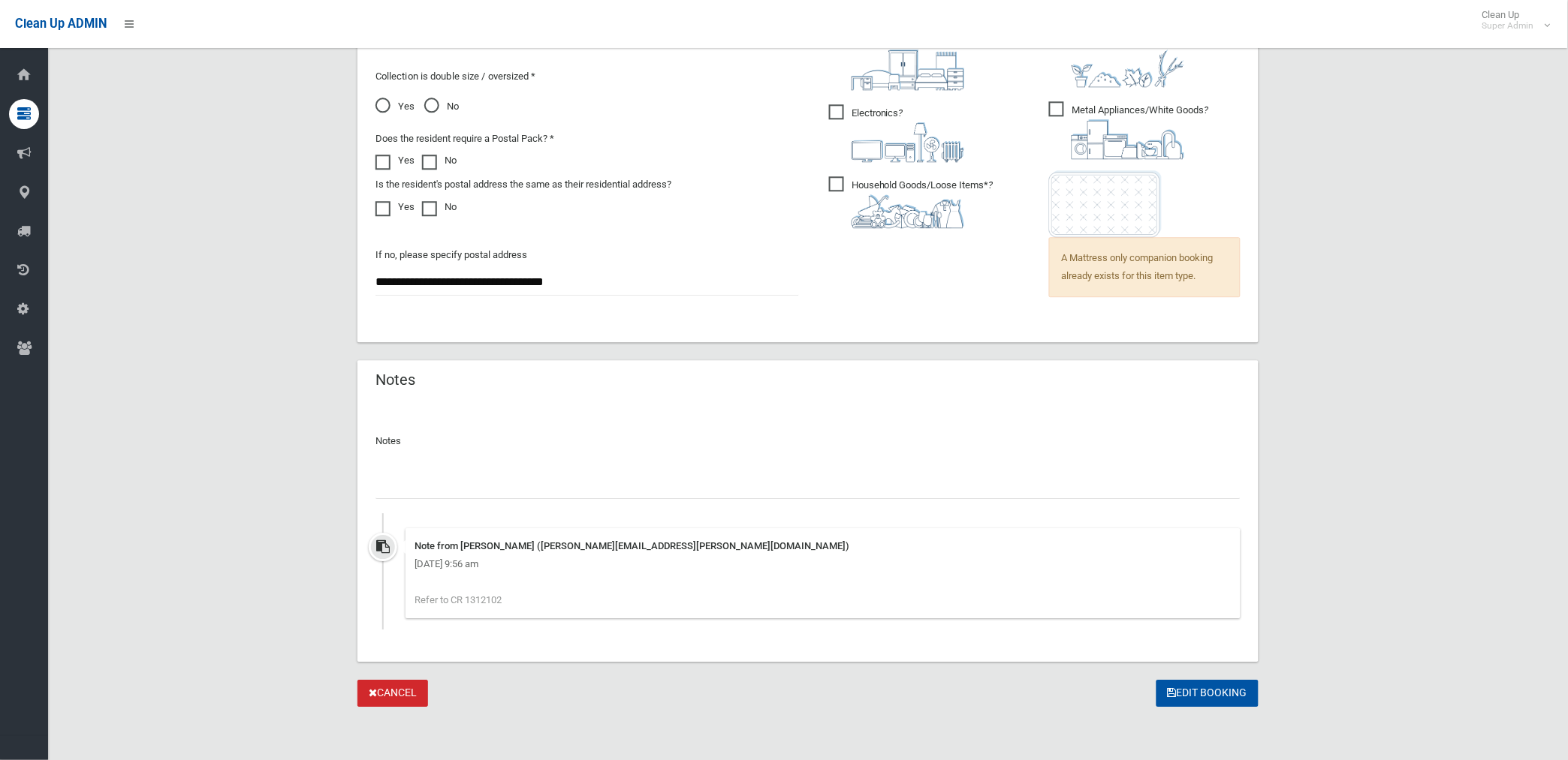
click at [495, 488] on input "text" at bounding box center [807, 485] width 864 height 28
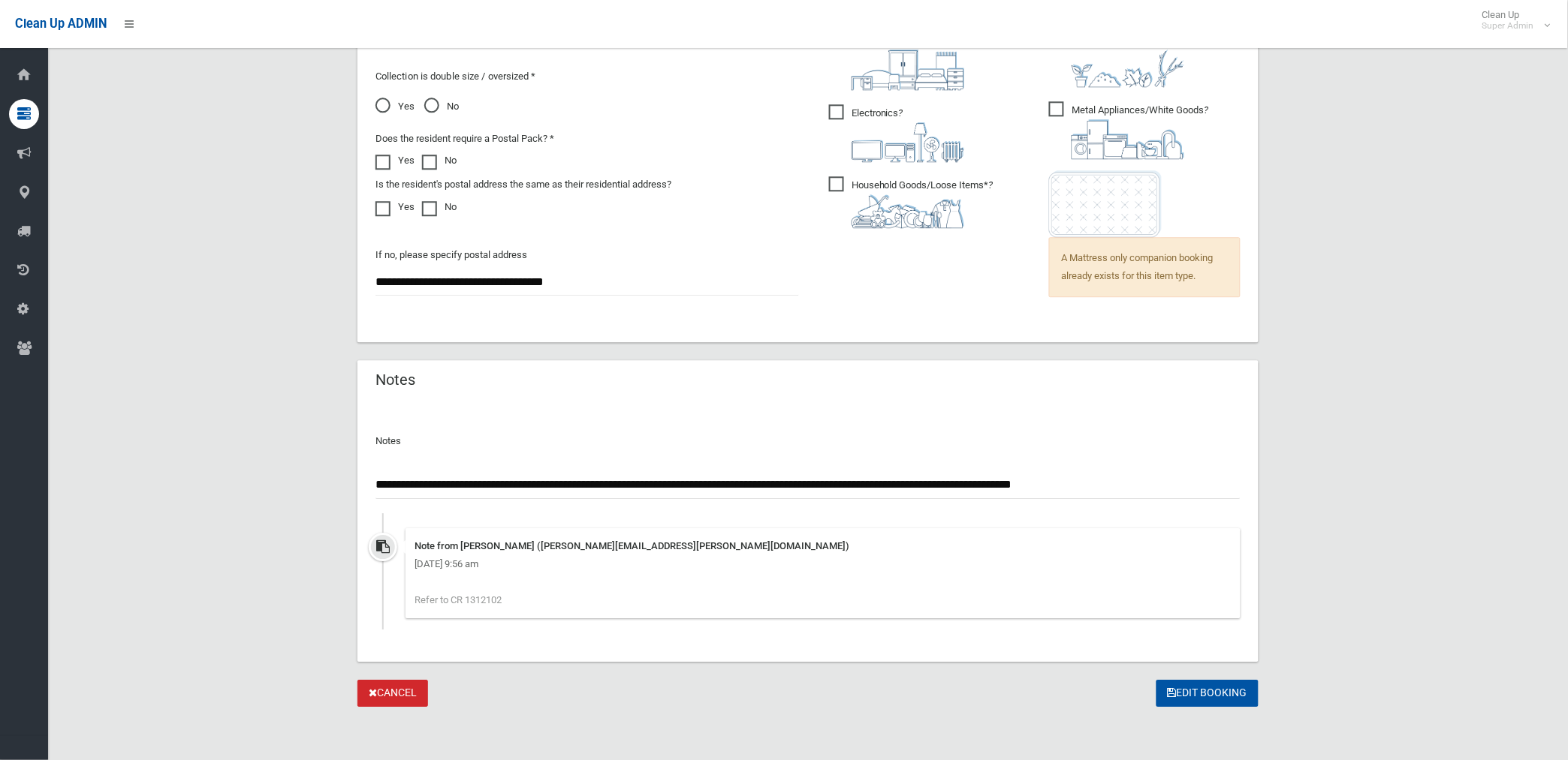
click at [539, 479] on input "**********" at bounding box center [807, 485] width 864 height 28
type input "**********"
click at [1214, 695] on button "Edit Booking" at bounding box center [1207, 694] width 102 height 28
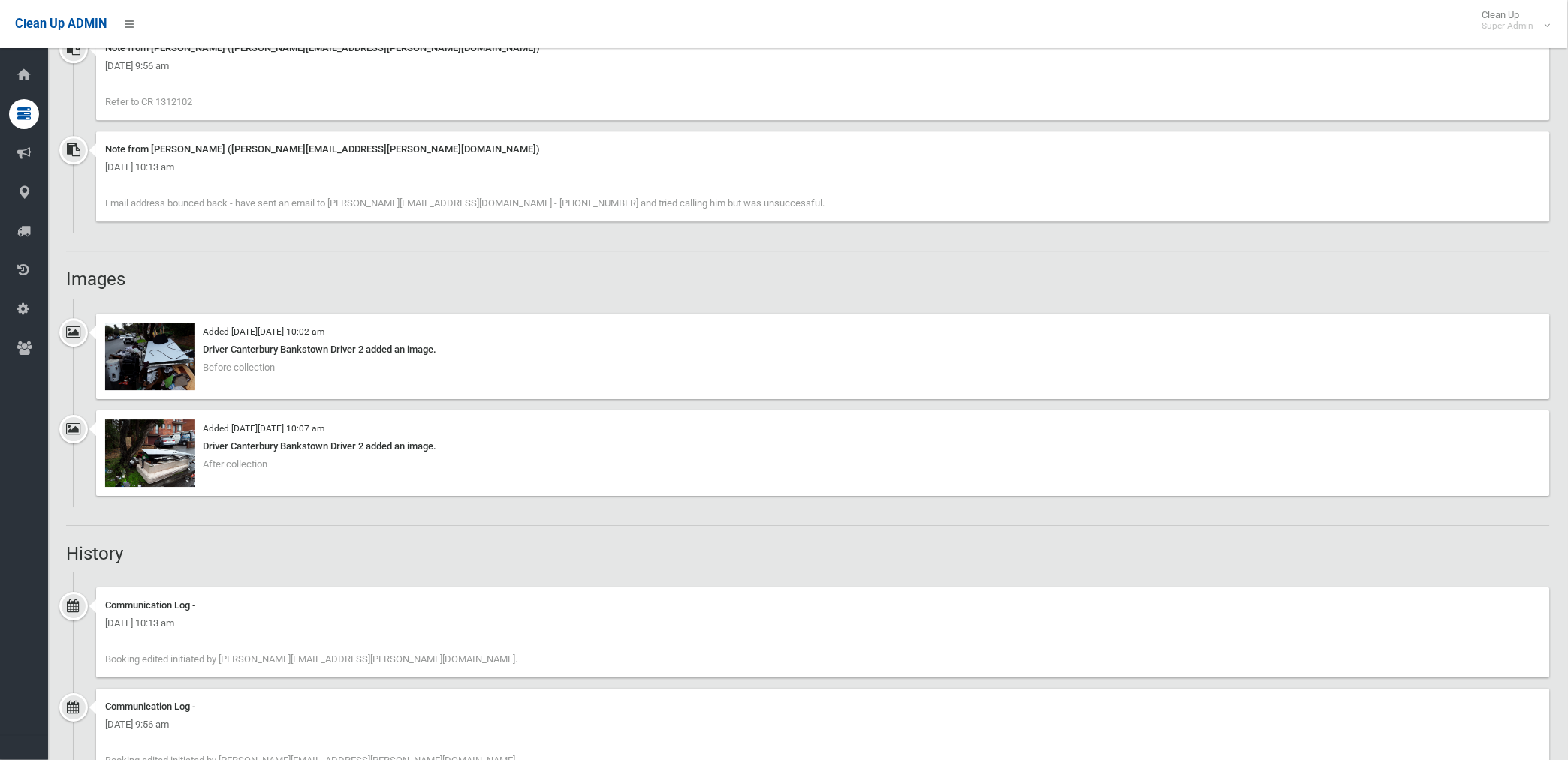
scroll to position [1167, 0]
click at [156, 460] on img at bounding box center [150, 451] width 90 height 67
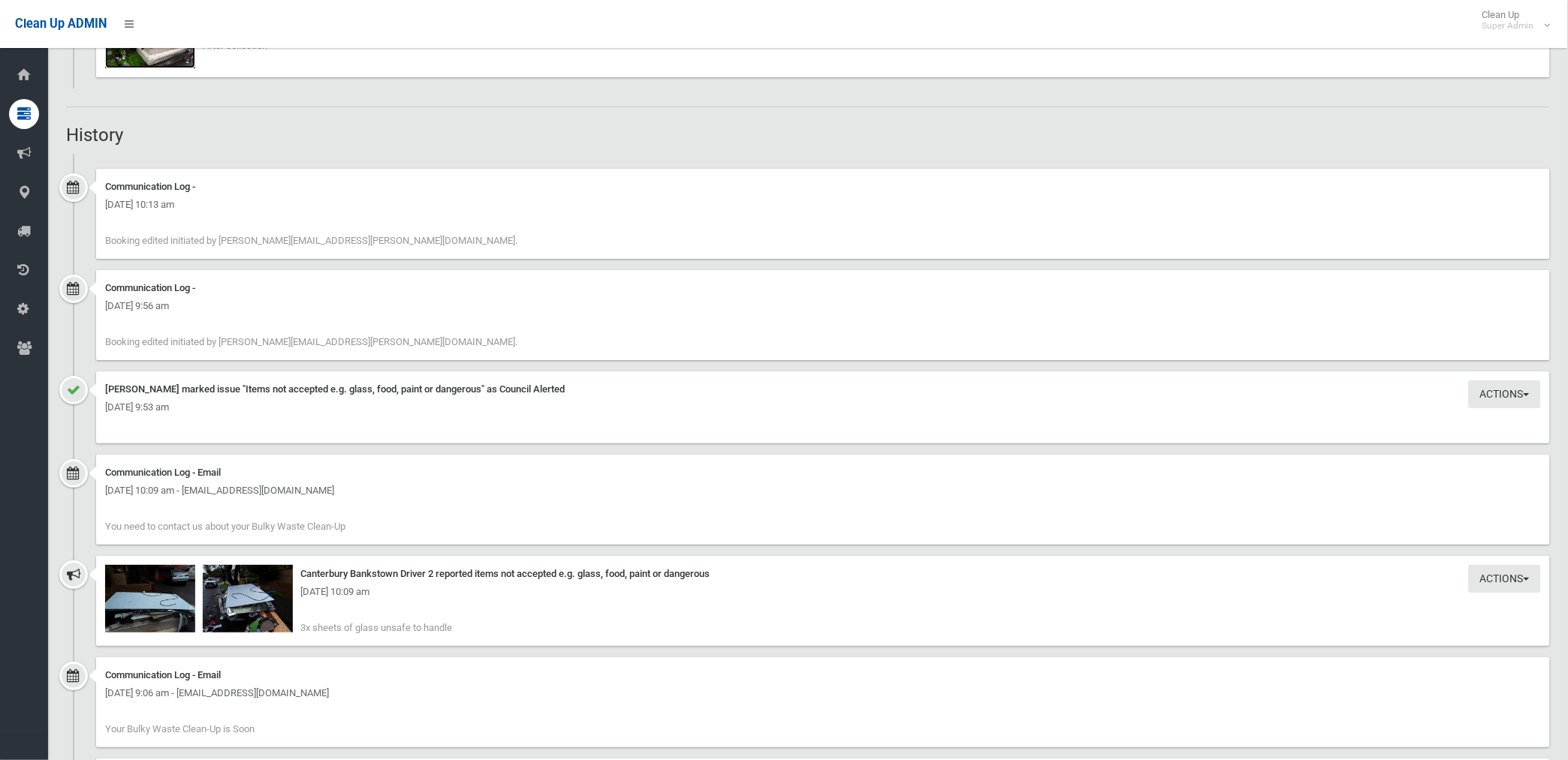
scroll to position [1668, 0]
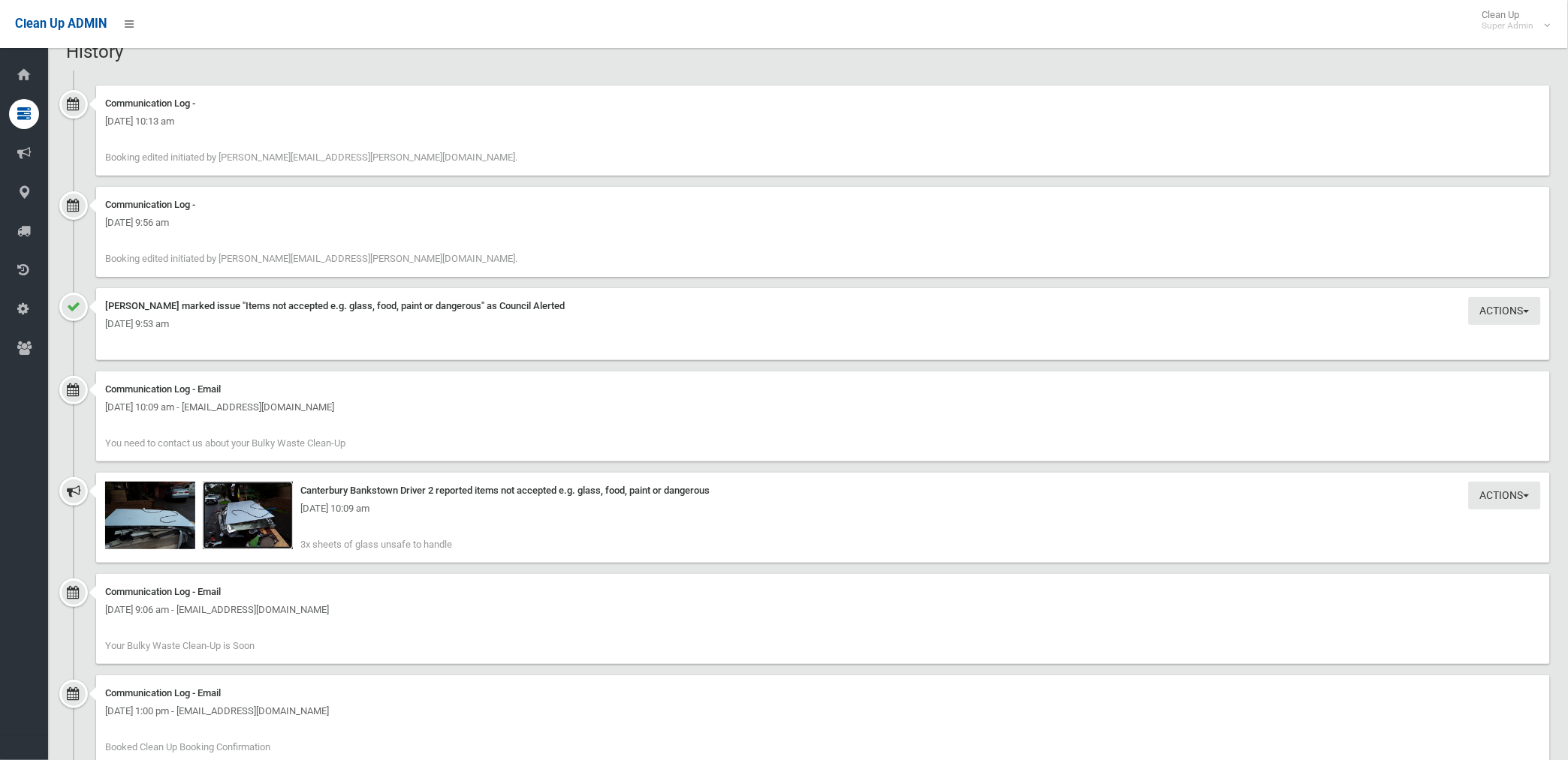
click at [254, 527] on img at bounding box center [247, 516] width 90 height 67
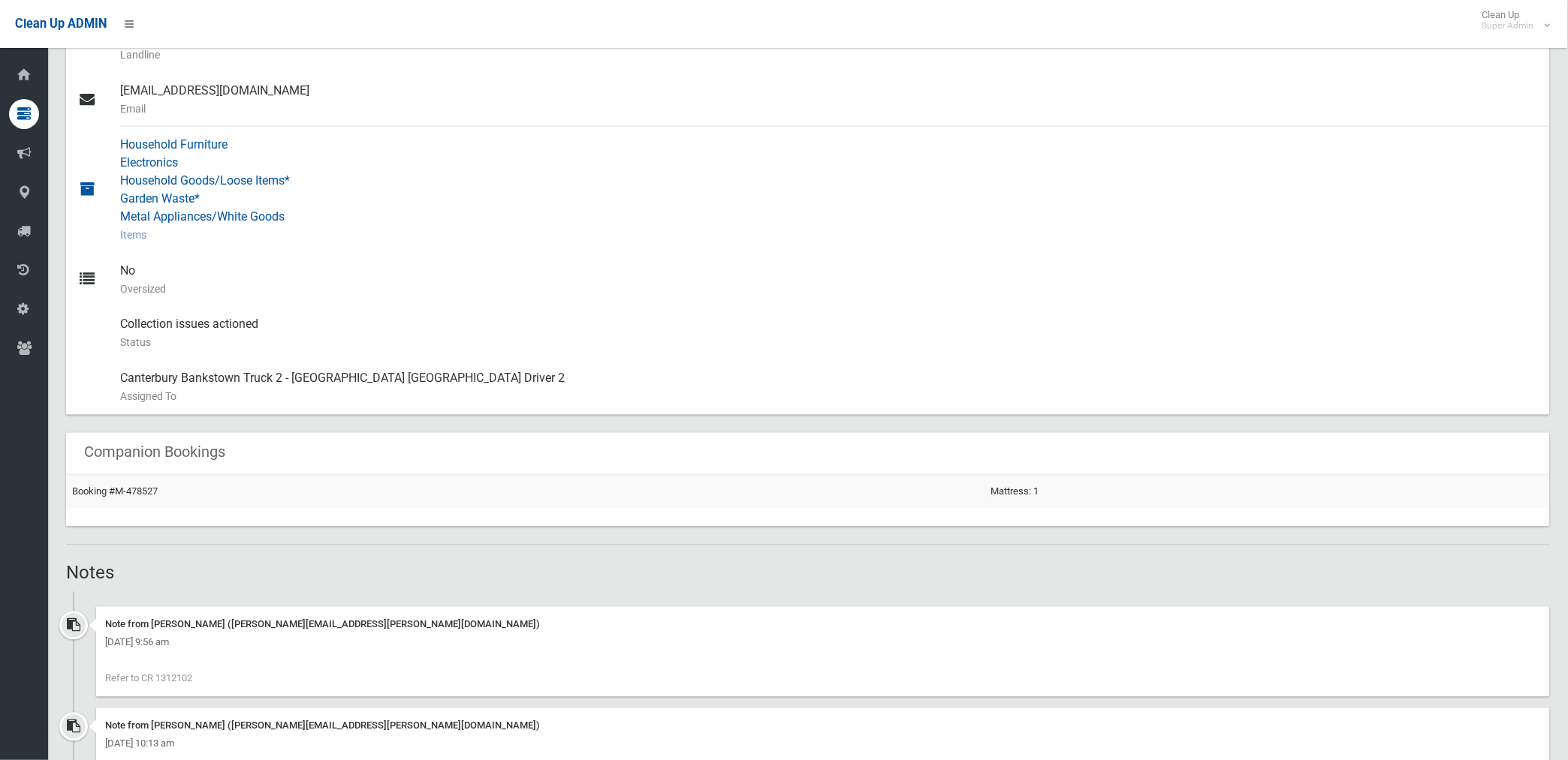
scroll to position [833, 0]
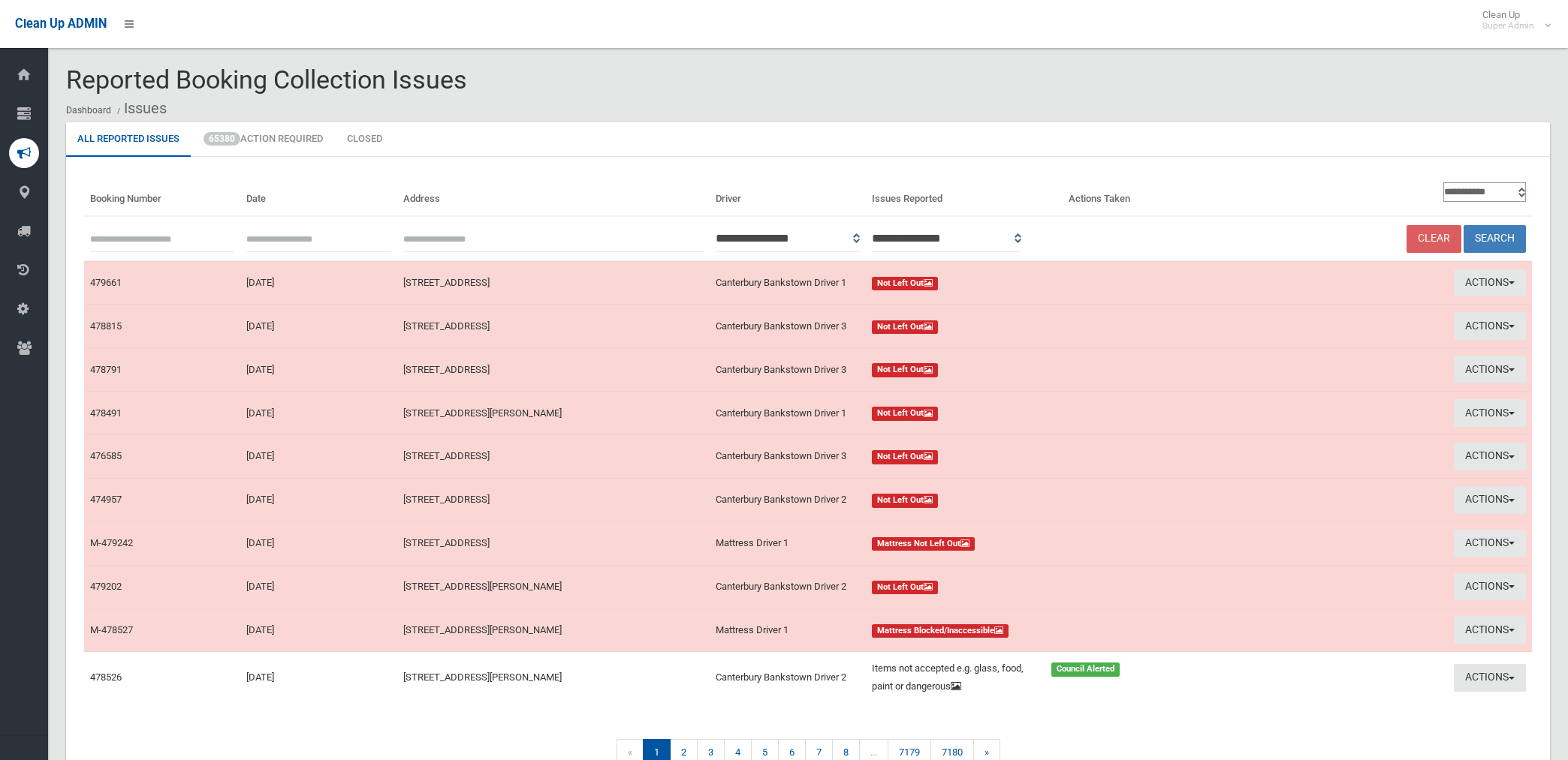
scroll to position [76, 0]
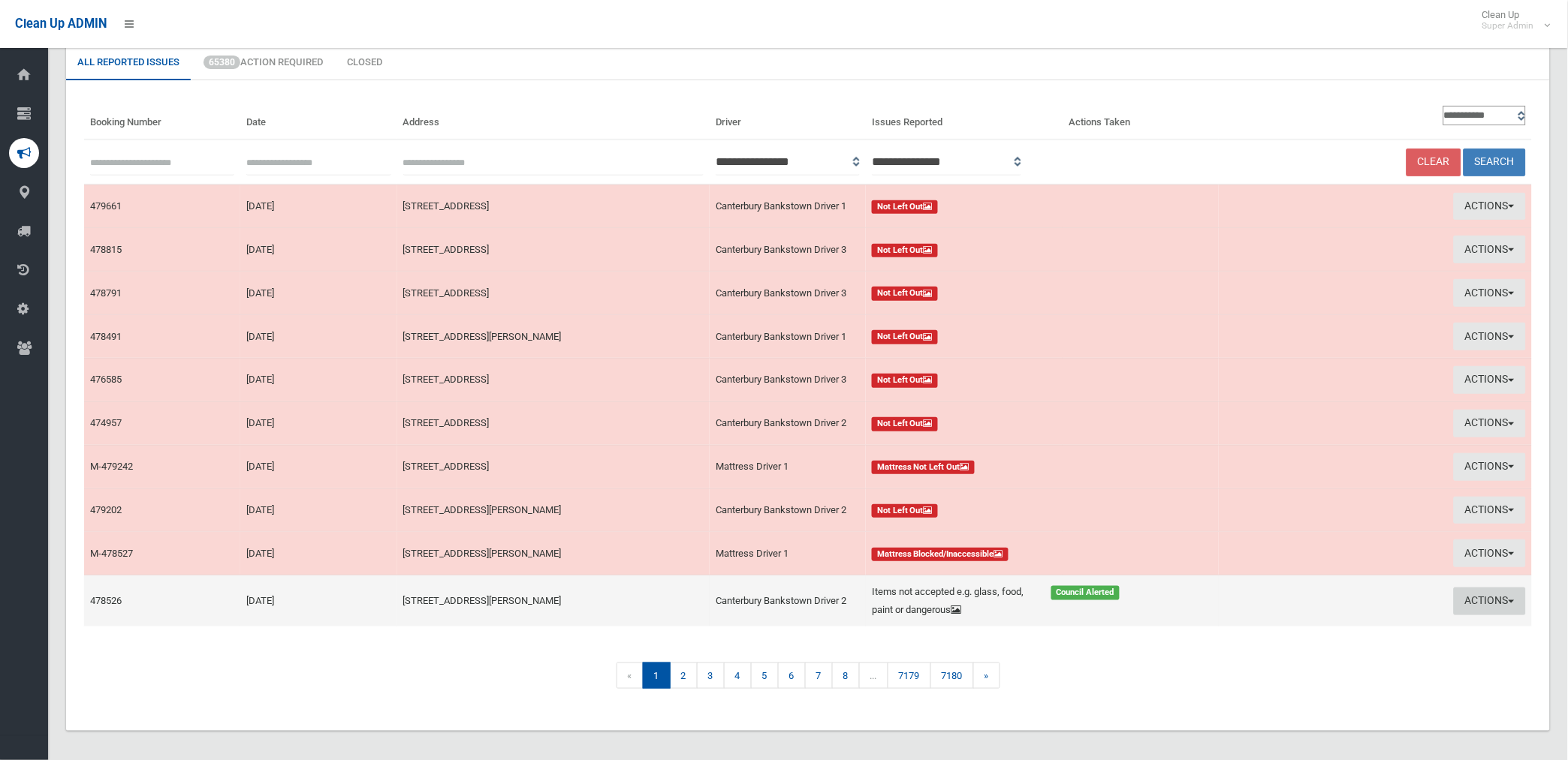
click at [1479, 597] on button "Actions" at bounding box center [1490, 601] width 72 height 28
click at [1277, 656] on link "Edit Actions Taken" at bounding box center [1315, 659] width 179 height 26
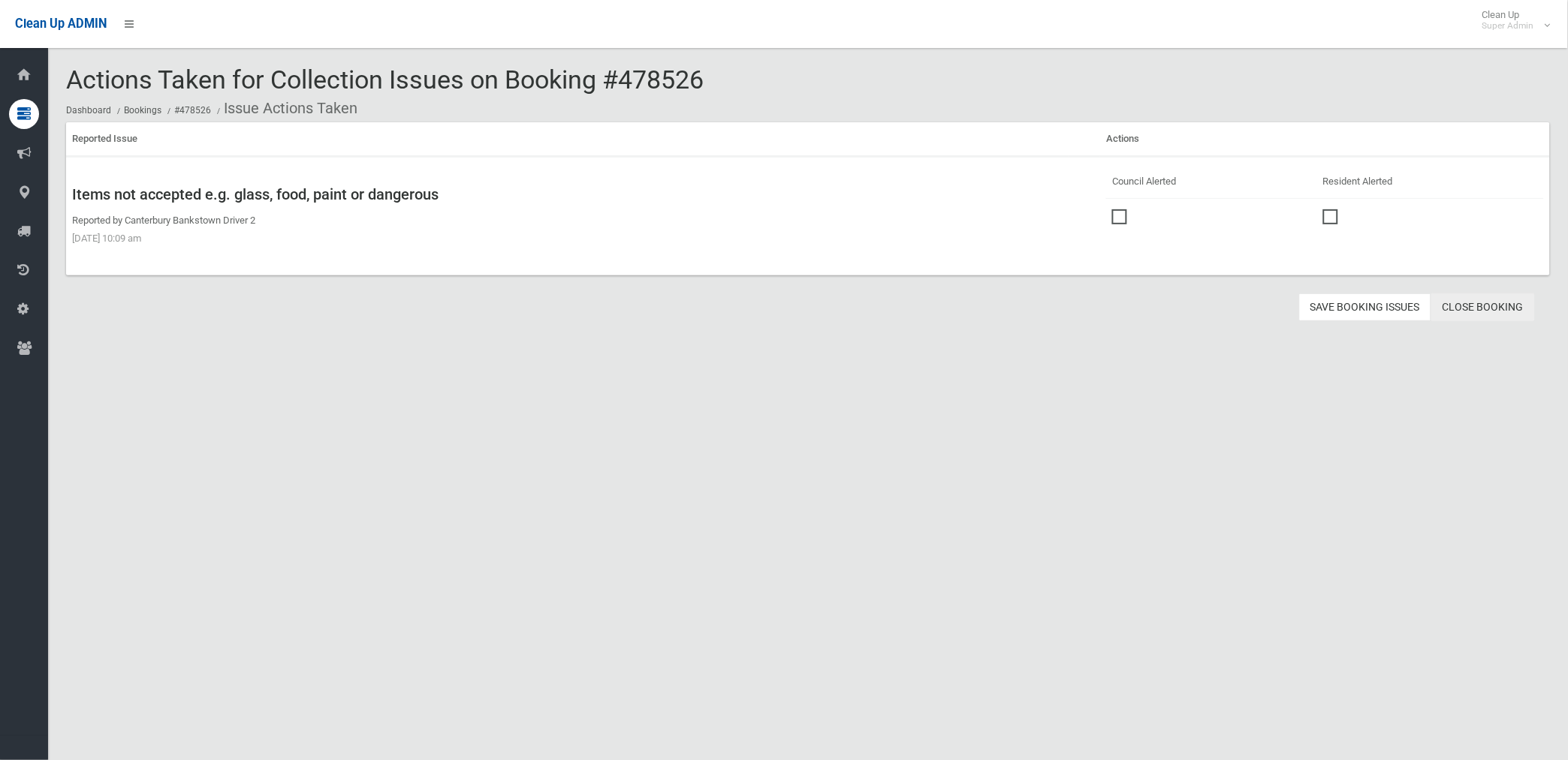
click at [1488, 297] on link "Close Booking" at bounding box center [1483, 308] width 103 height 28
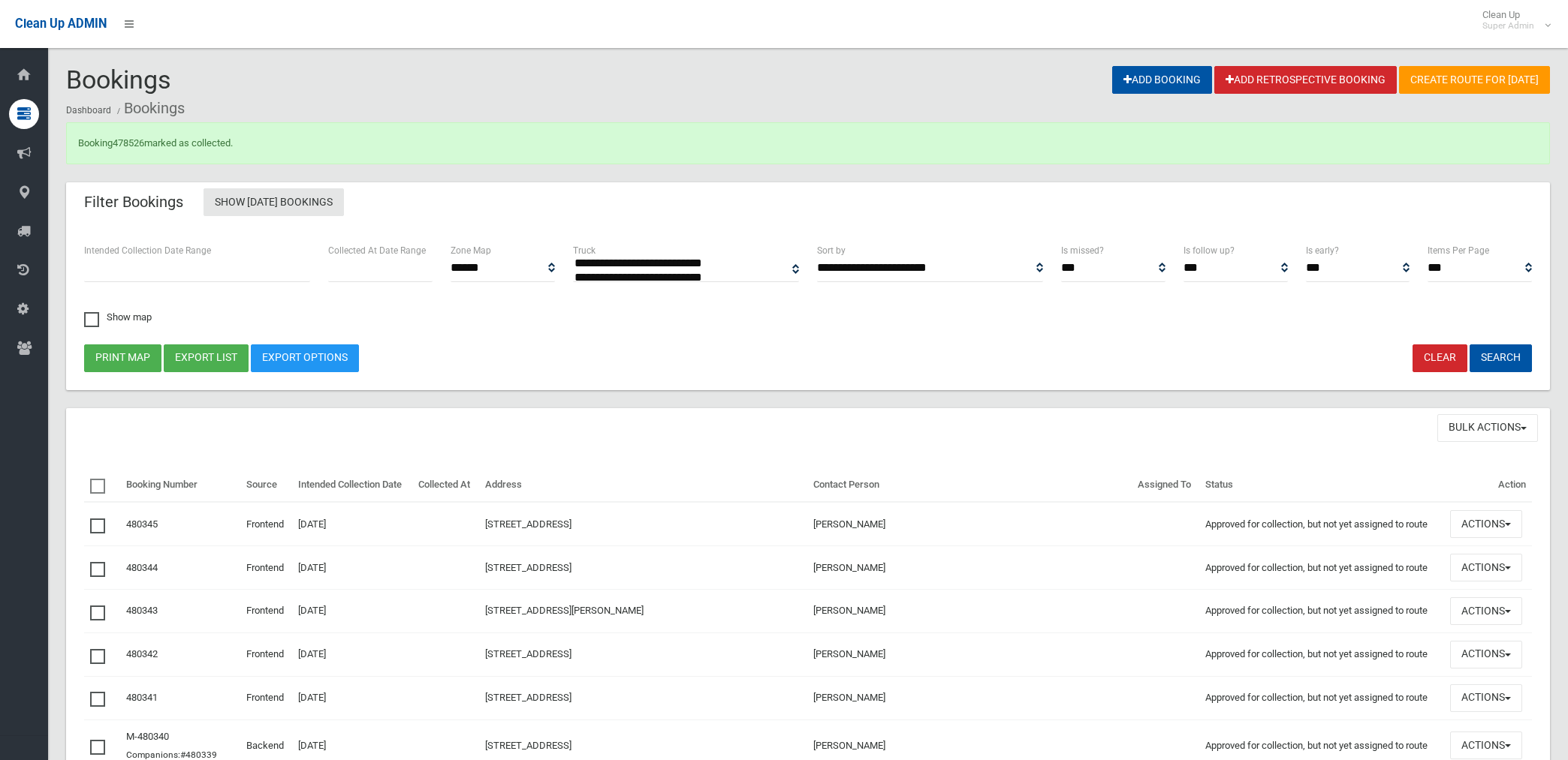
select select
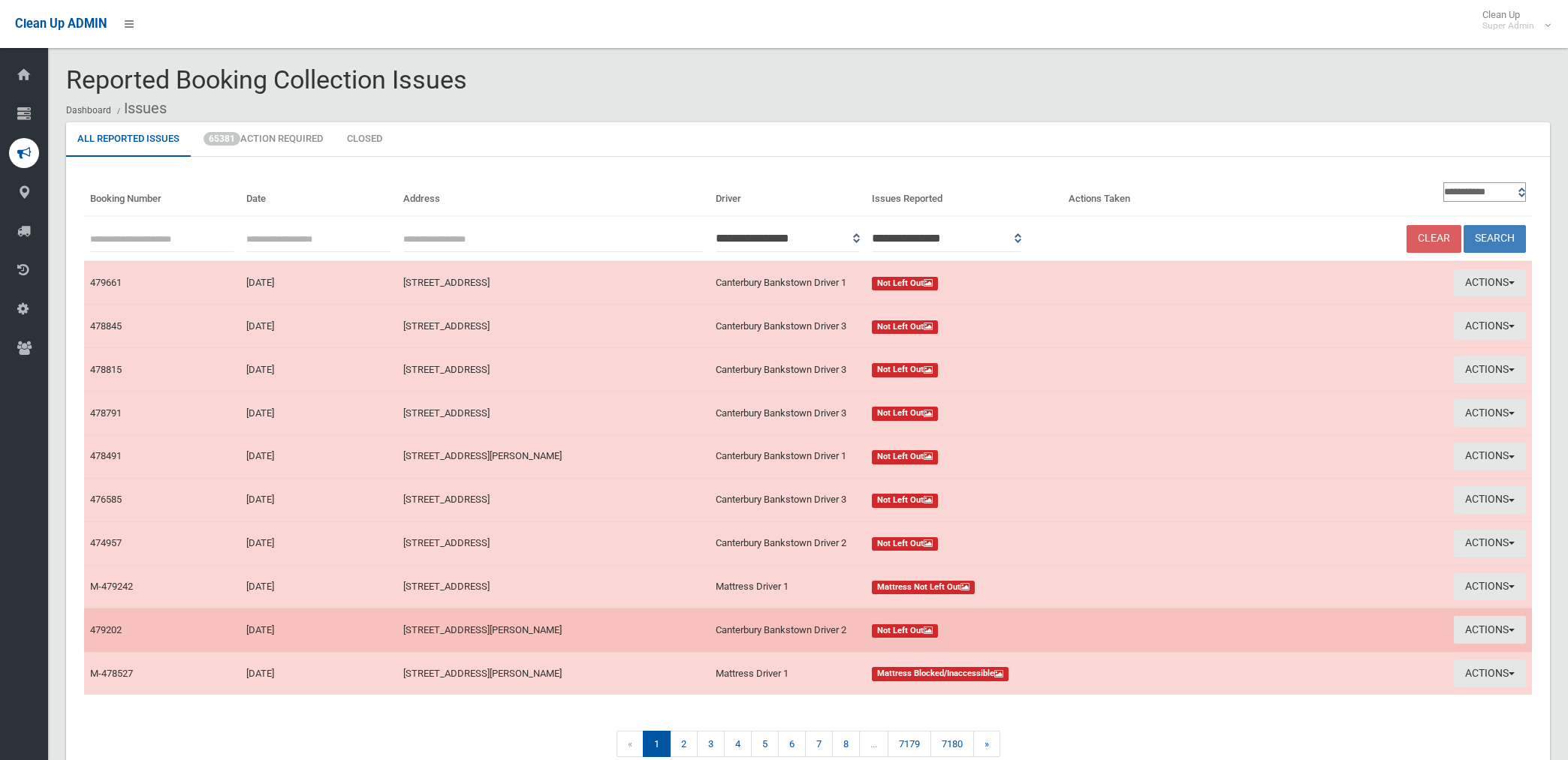
scroll to position [76, 0]
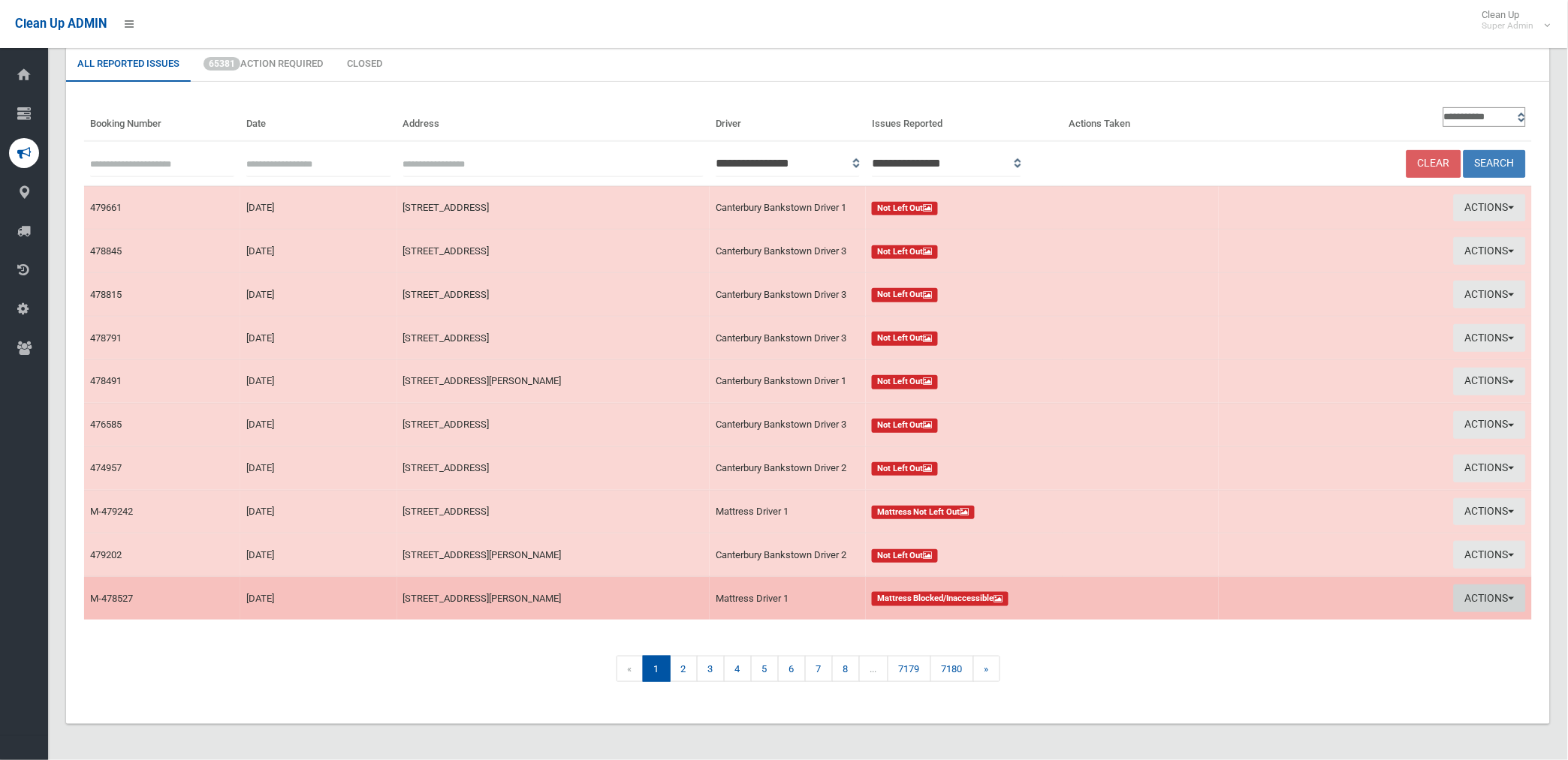
click at [1483, 590] on button "Actions" at bounding box center [1490, 598] width 72 height 28
click at [1235, 627] on link "View Booking" at bounding box center [1315, 630] width 179 height 26
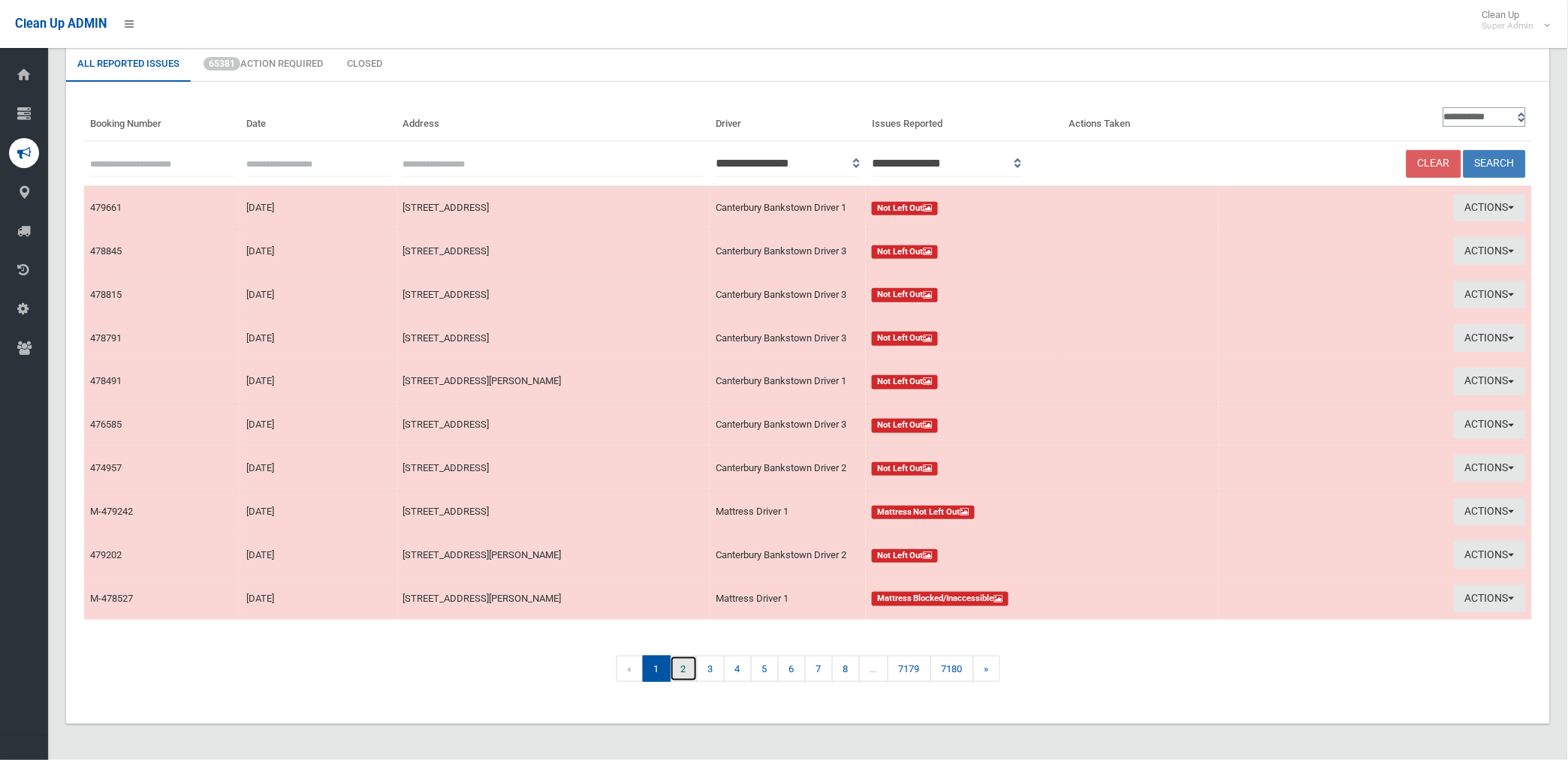
click at [677, 674] on link "2" at bounding box center [684, 669] width 28 height 26
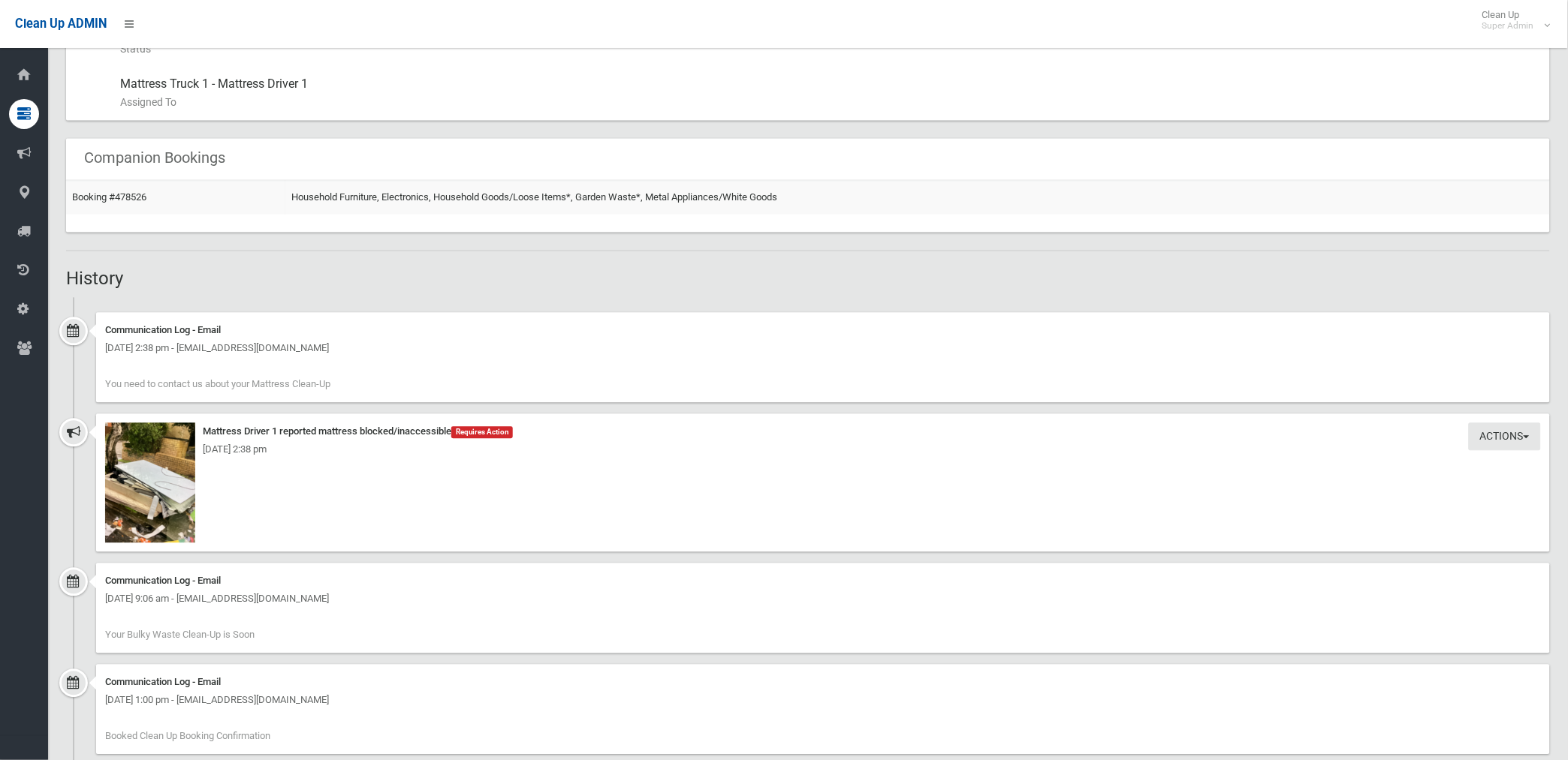
scroll to position [946, 0]
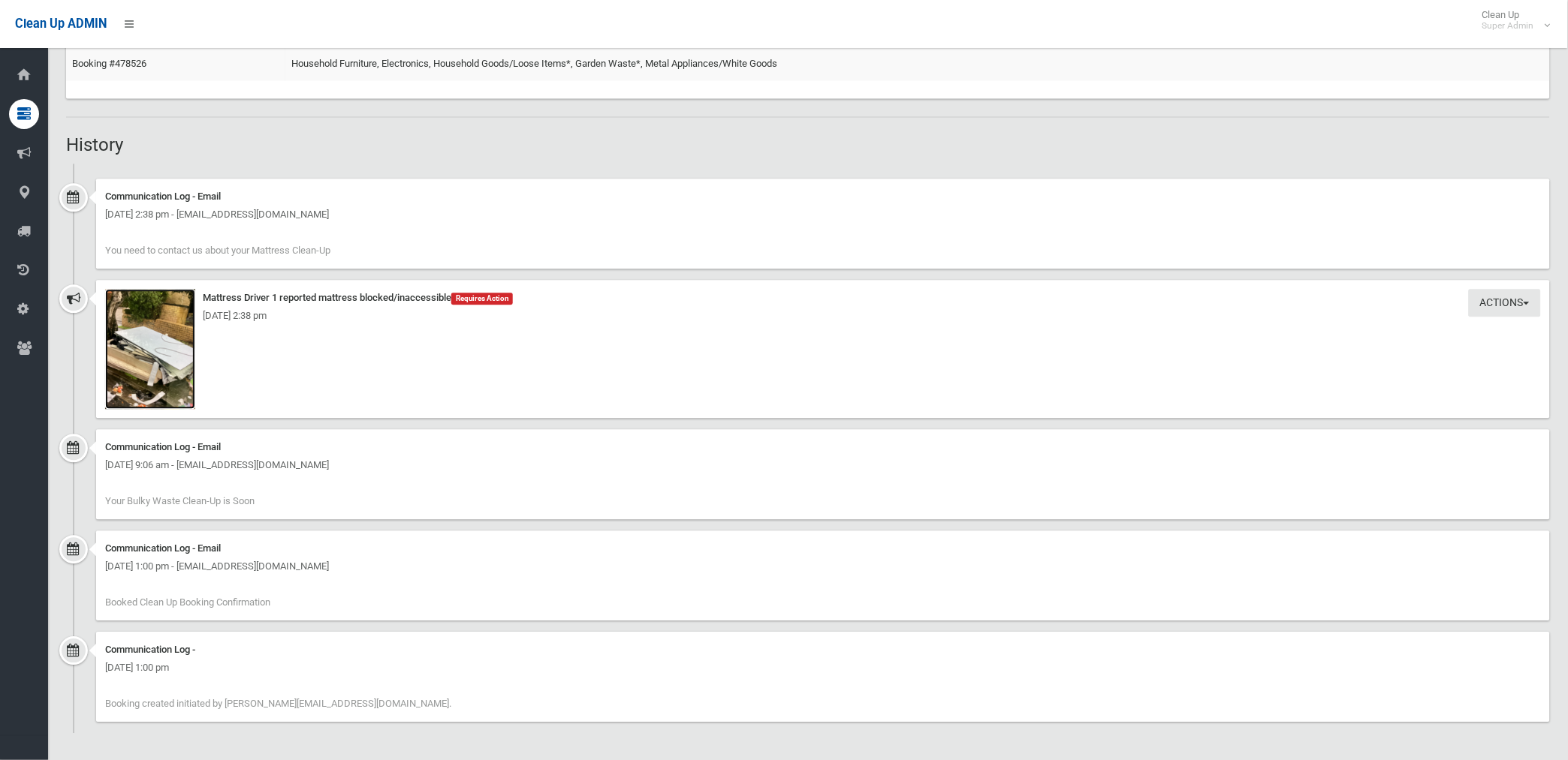
click at [186, 388] on img at bounding box center [150, 348] width 90 height 120
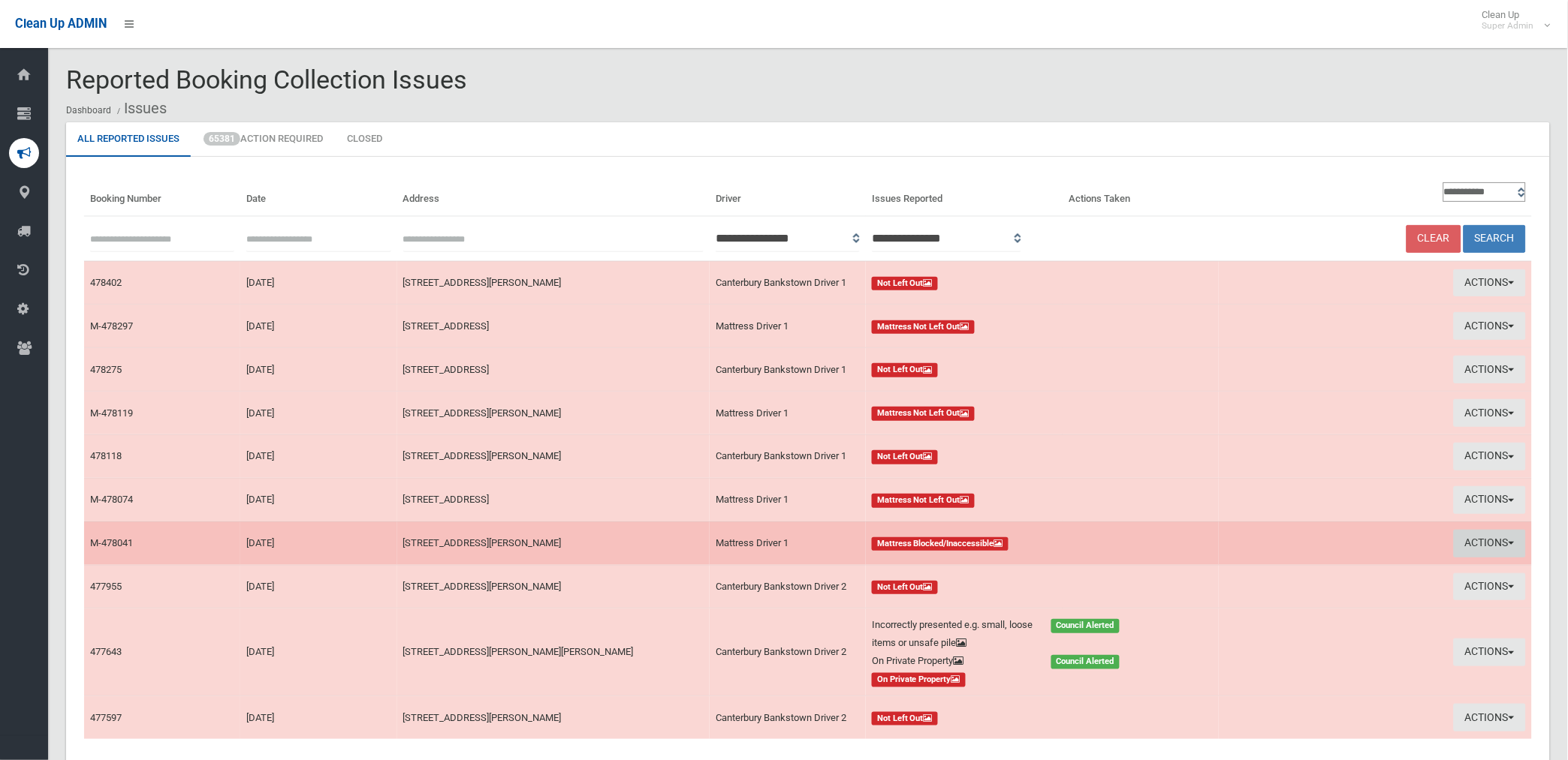
click at [1477, 539] on button "Actions" at bounding box center [1490, 544] width 72 height 28
click at [1262, 574] on link "View Booking" at bounding box center [1315, 575] width 179 height 26
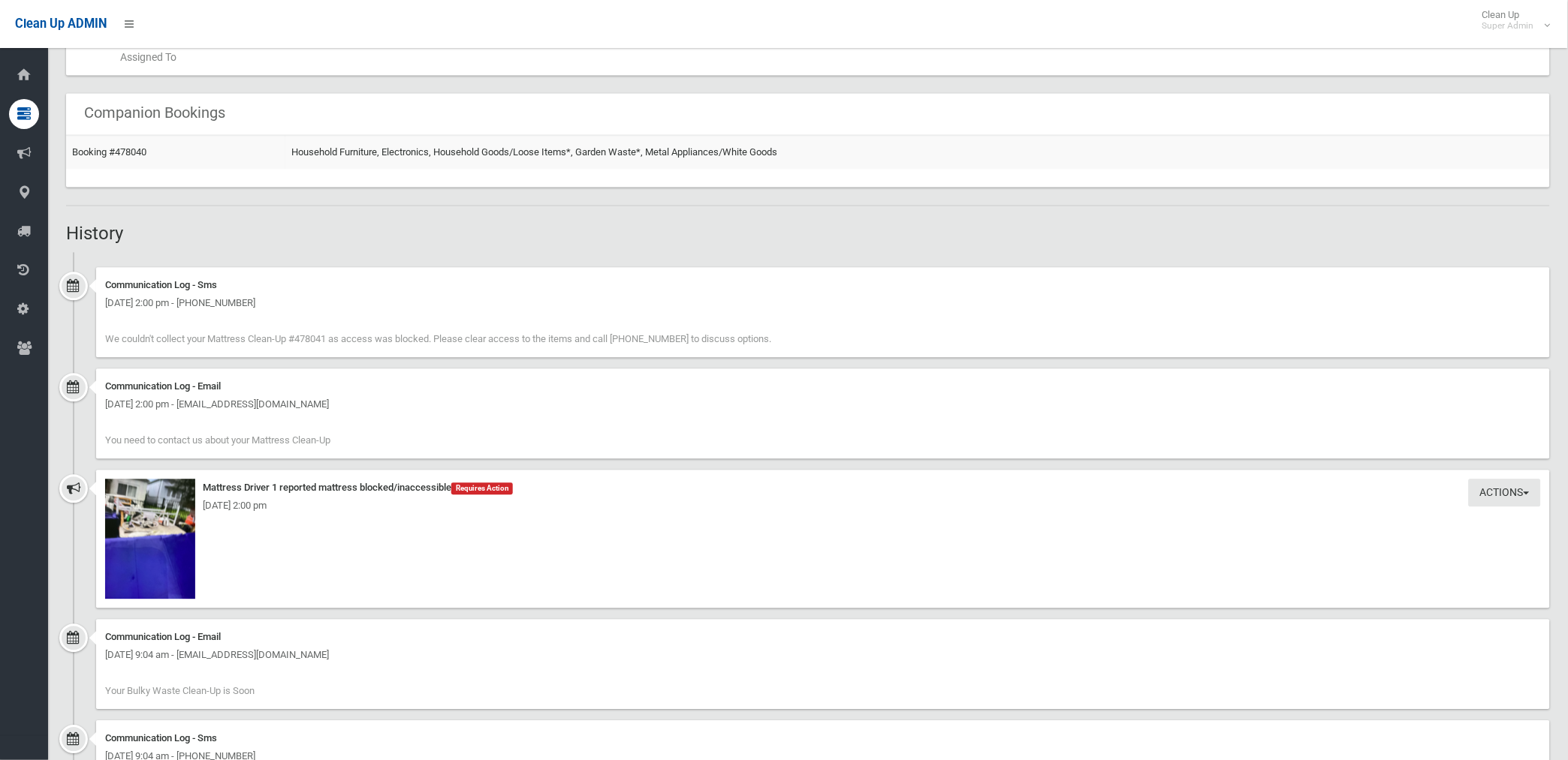
scroll to position [1000, 0]
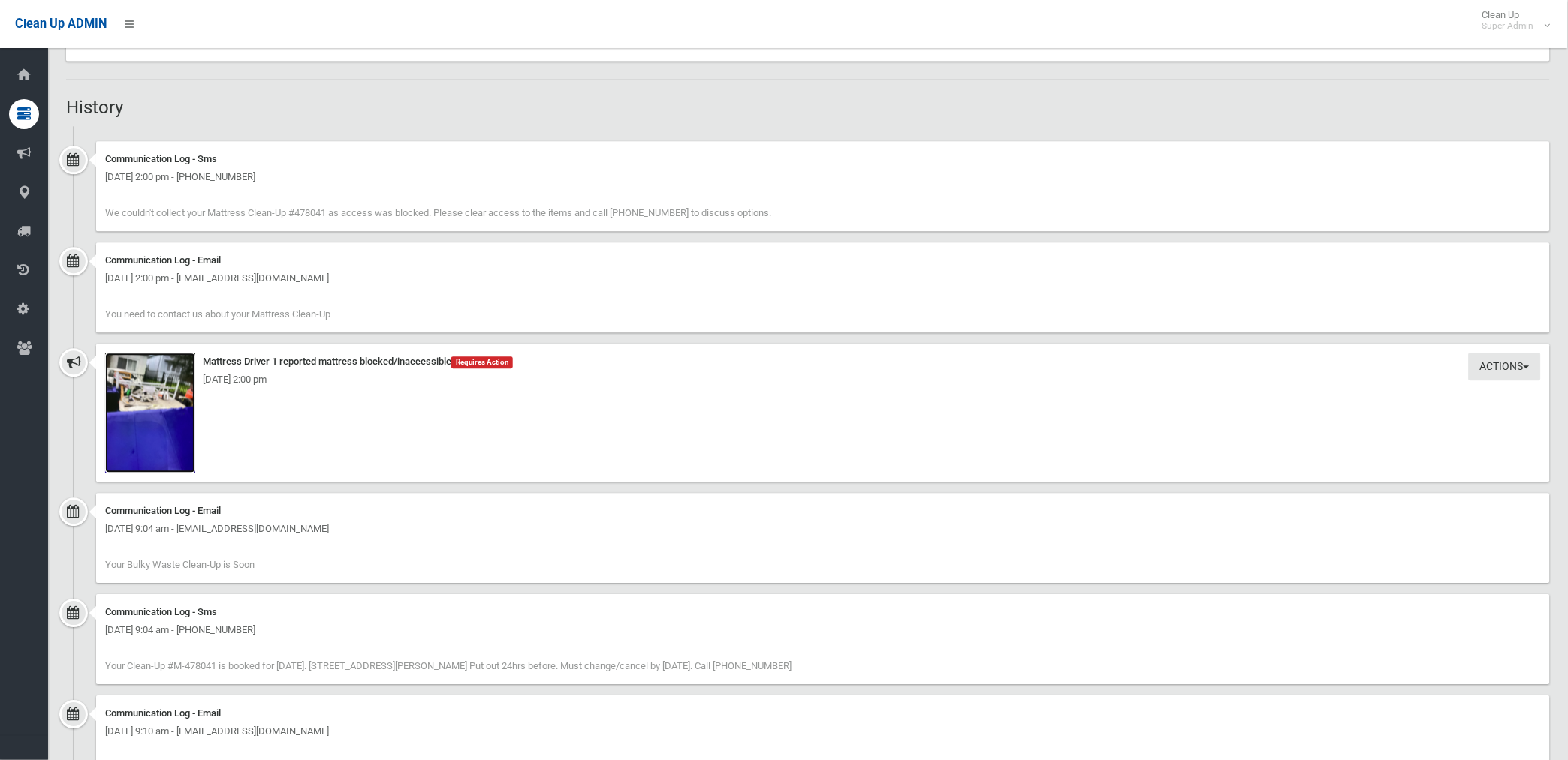
click at [171, 430] on img at bounding box center [150, 413] width 90 height 120
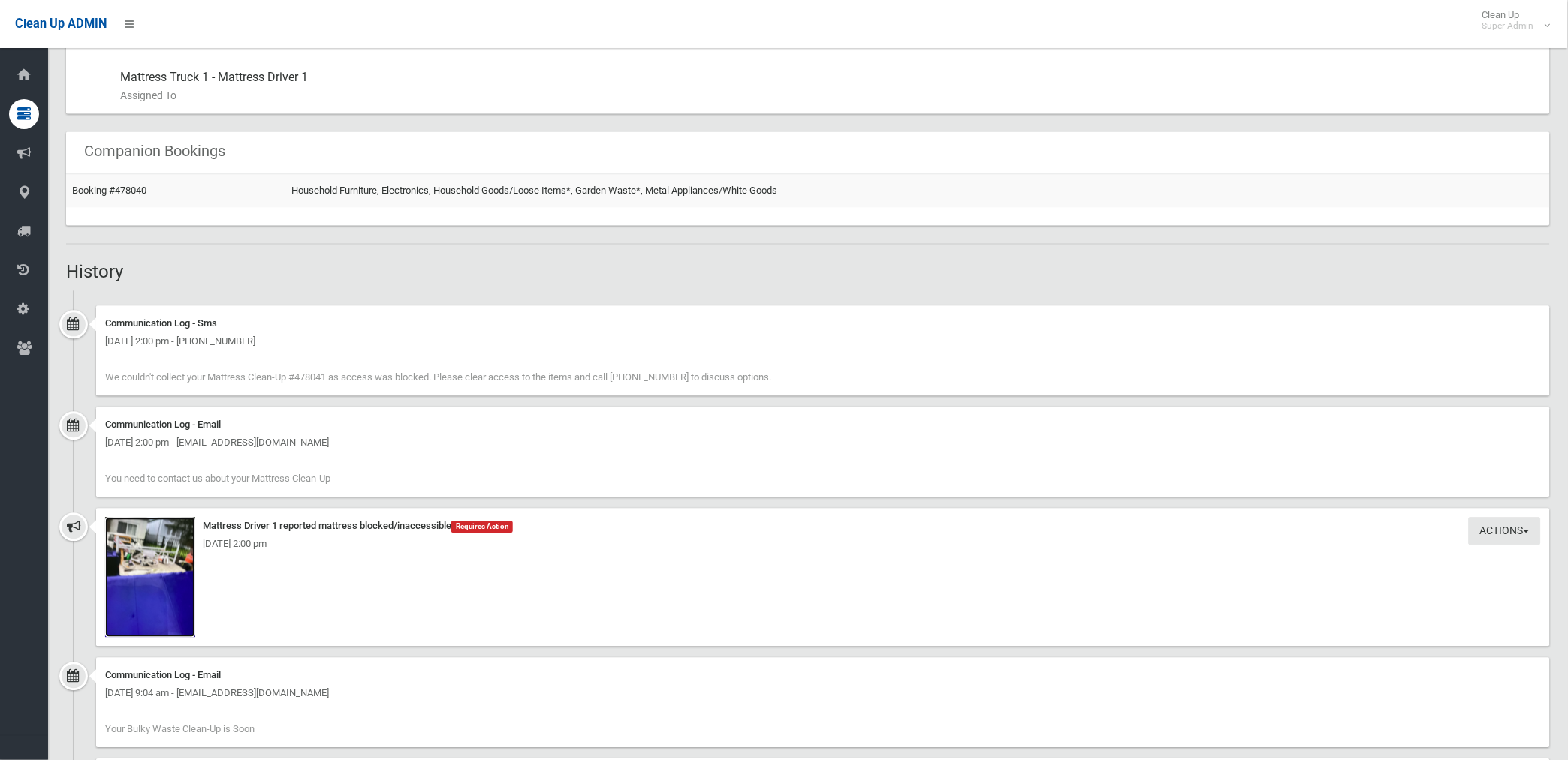
scroll to position [833, 0]
click at [128, 192] on link "Booking #478040" at bounding box center [109, 191] width 74 height 11
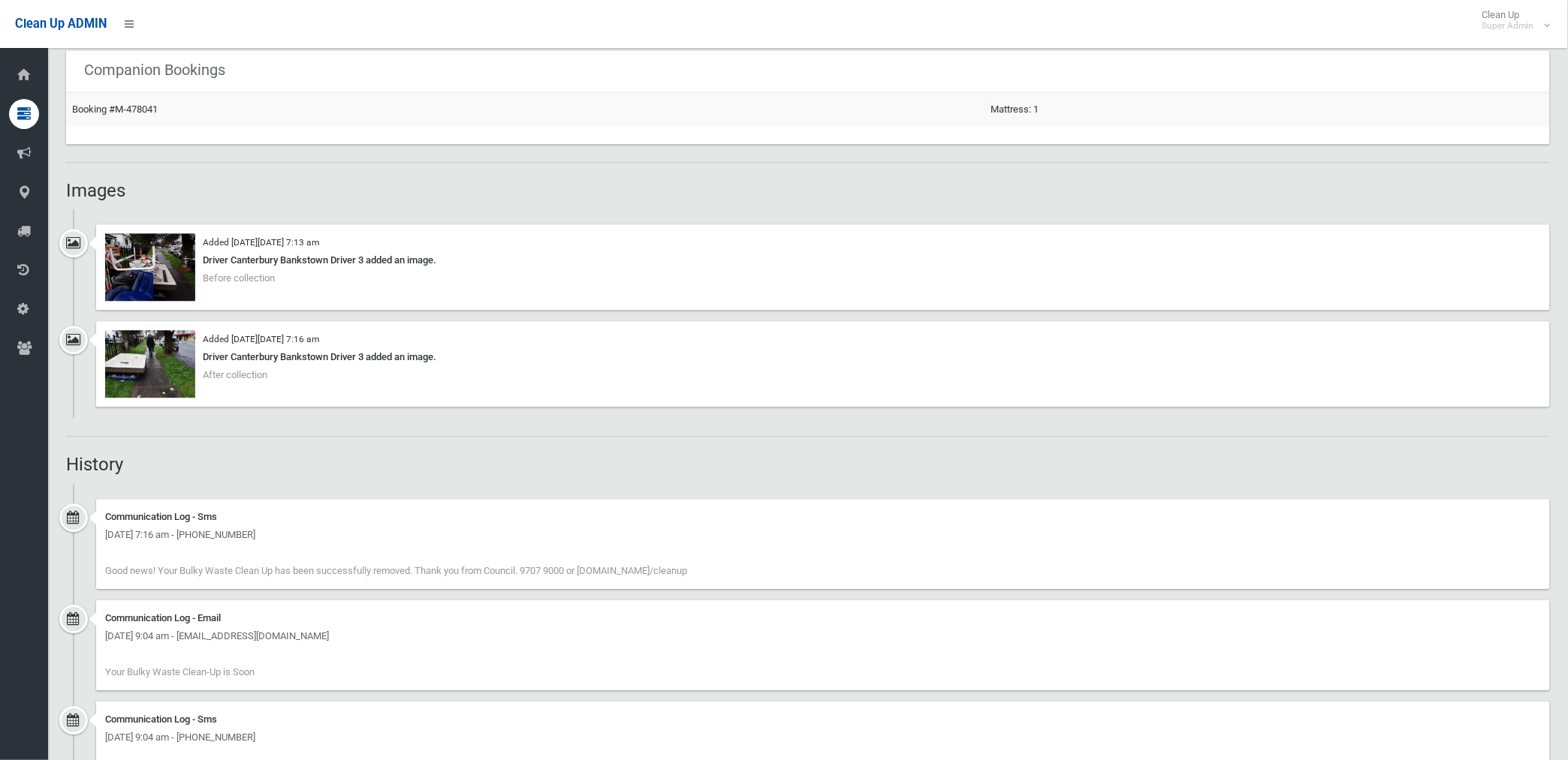
scroll to position [750, 0]
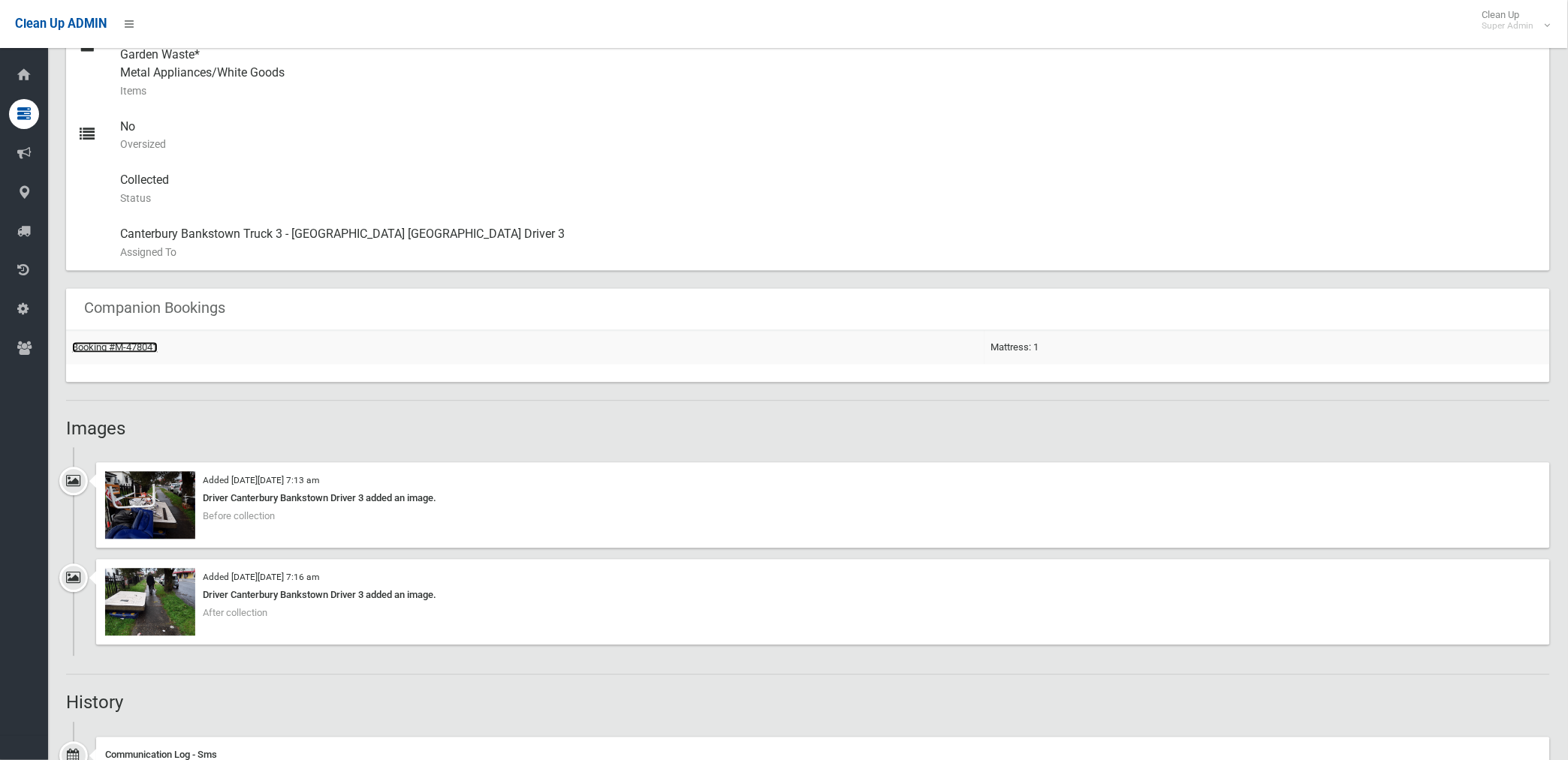
click at [138, 348] on link "Booking #M-478041" at bounding box center [115, 347] width 85 height 11
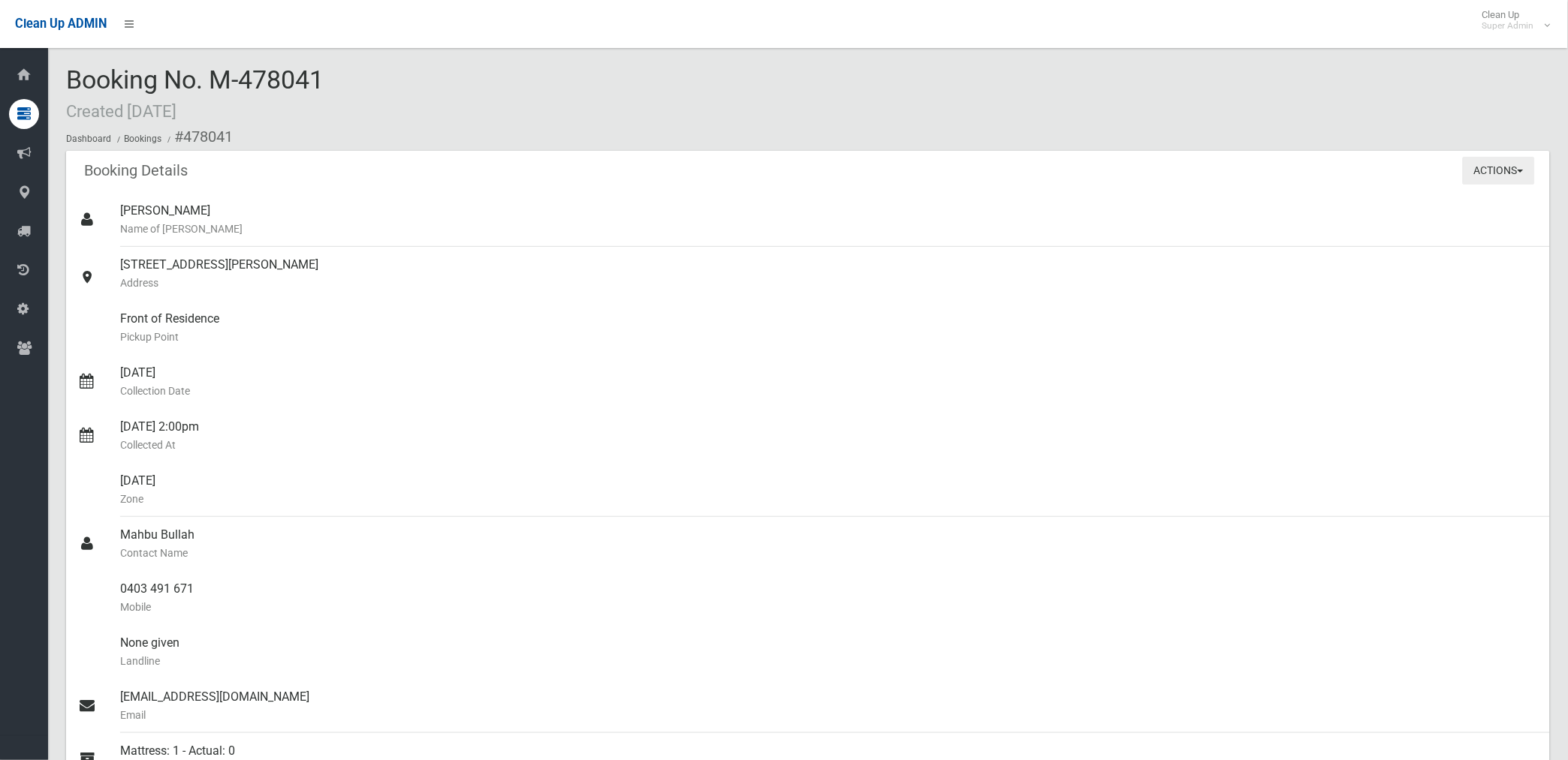
click at [1489, 168] on button "Actions" at bounding box center [1499, 171] width 72 height 28
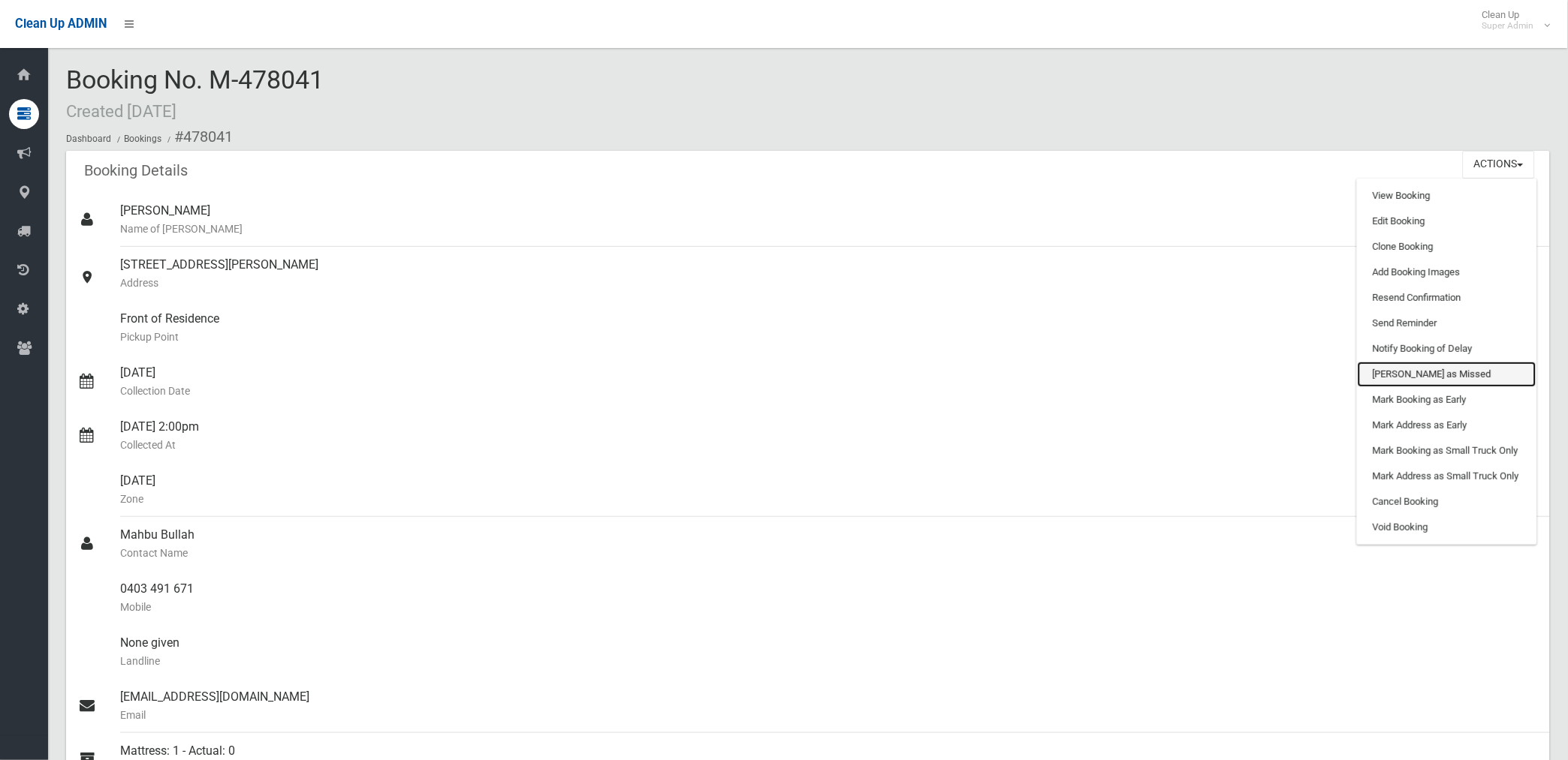
click at [1405, 368] on link "[PERSON_NAME] as Missed" at bounding box center [1447, 375] width 179 height 26
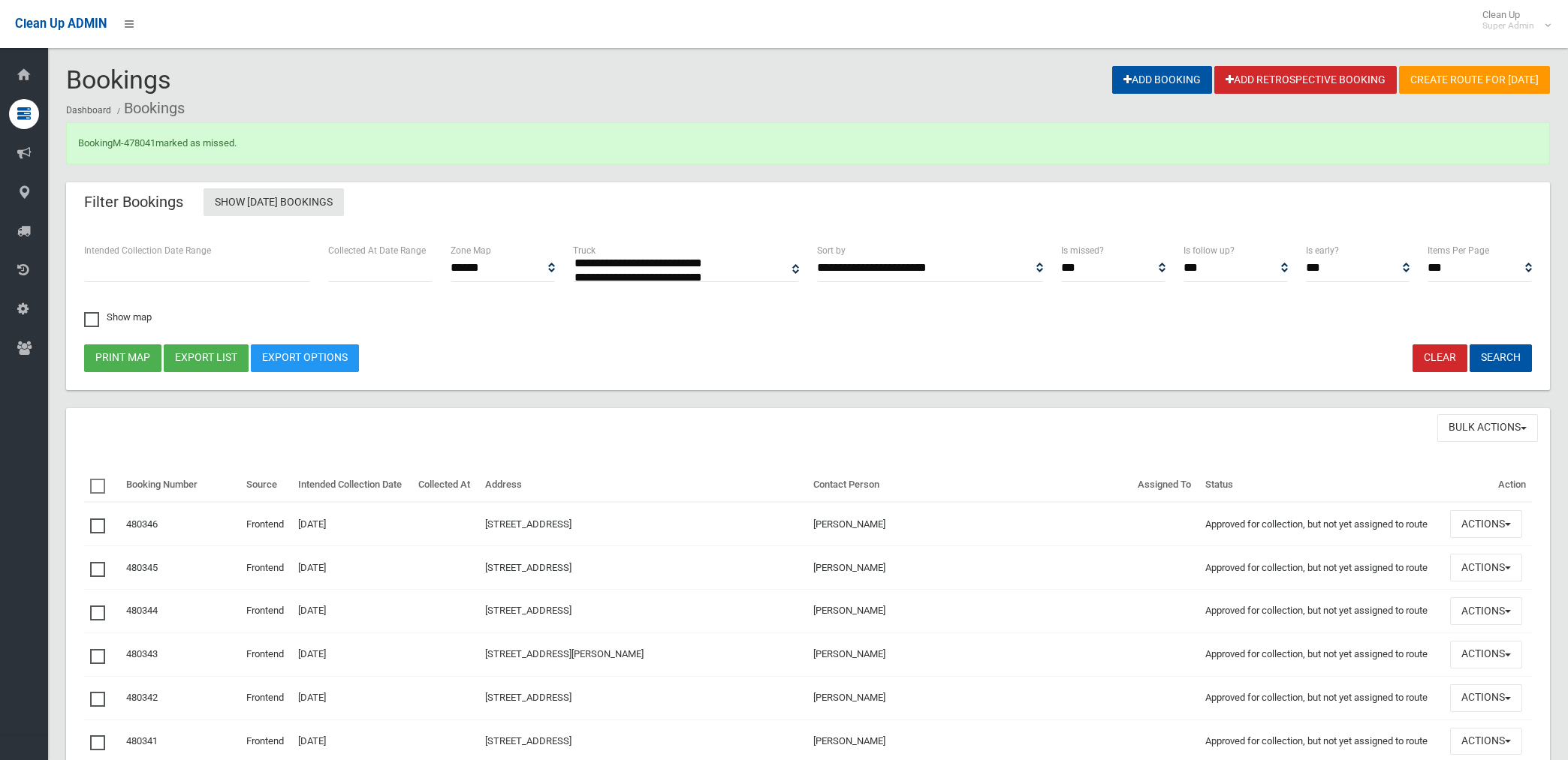
select select
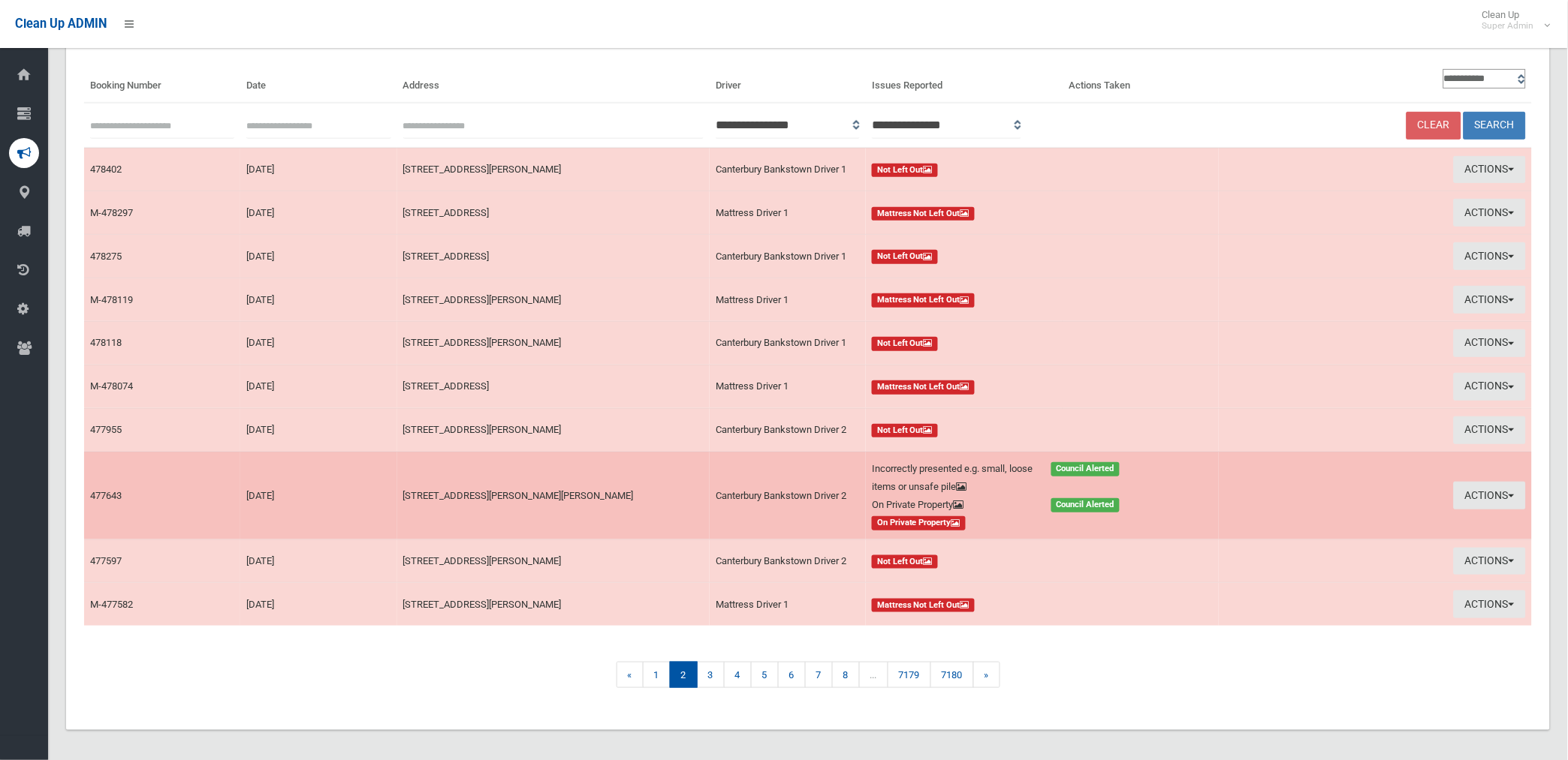
scroll to position [122, 0]
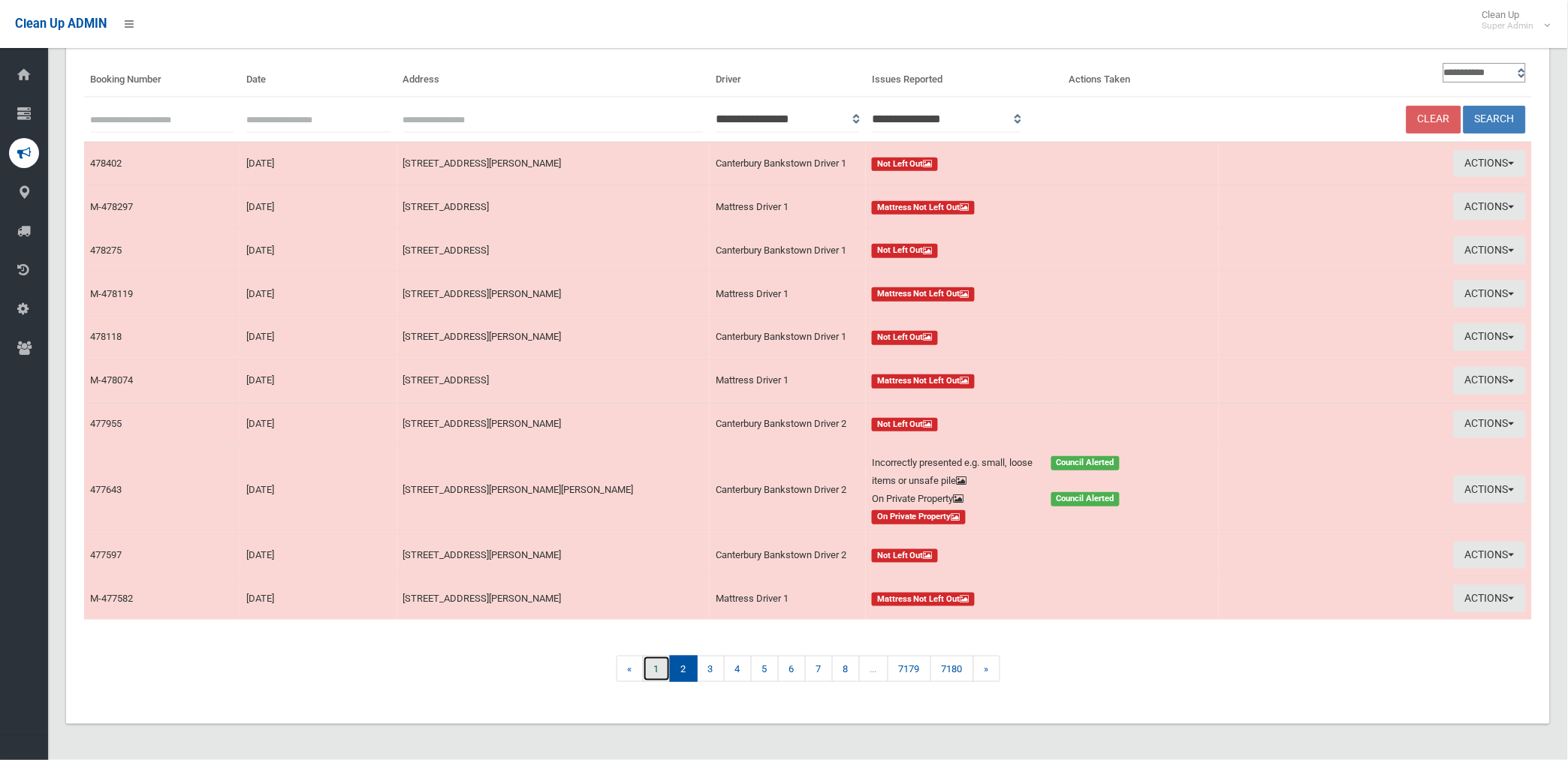
click at [655, 669] on link "1" at bounding box center [657, 669] width 28 height 26
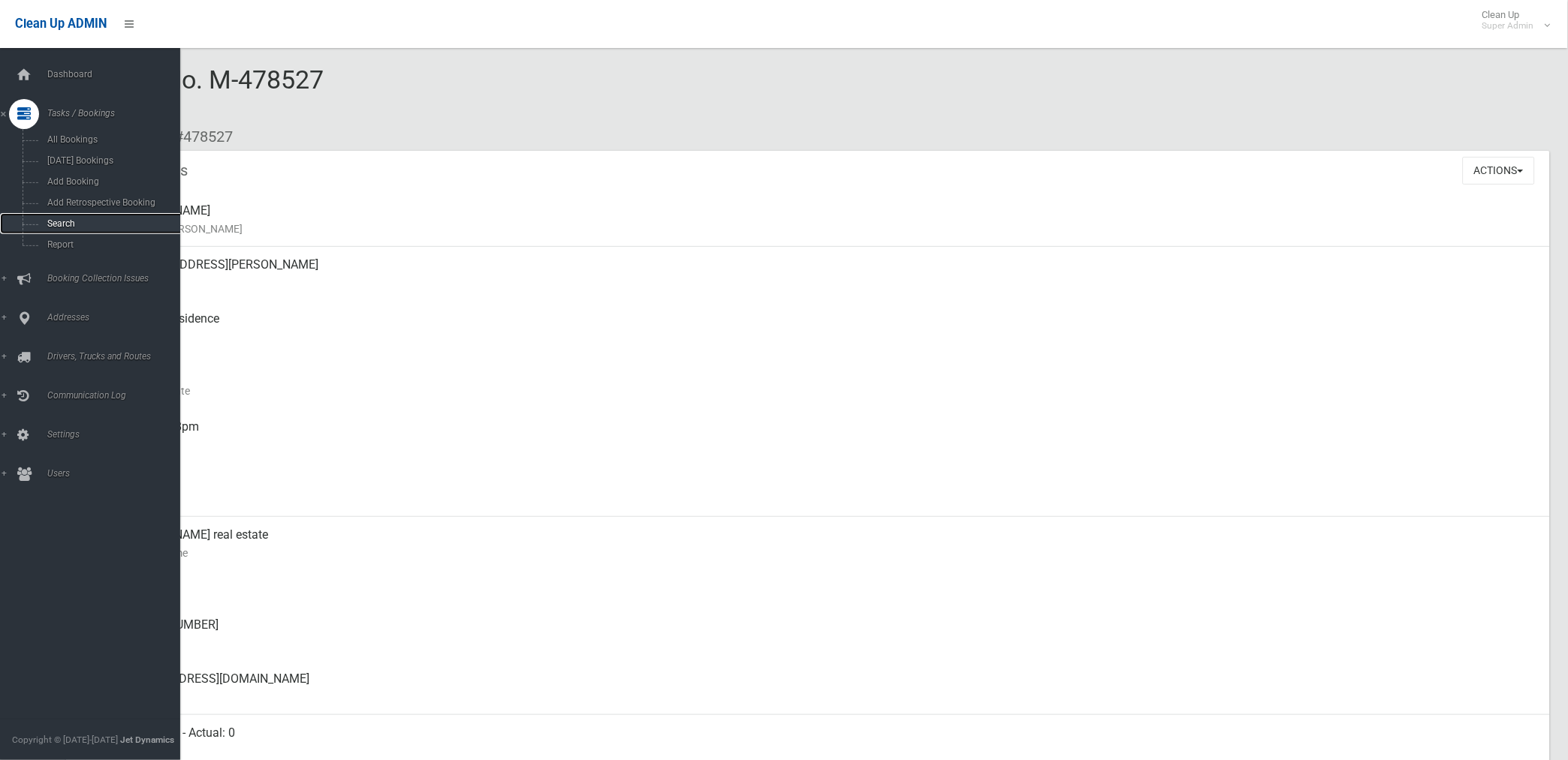
click at [55, 222] on span "Search" at bounding box center [111, 223] width 137 height 11
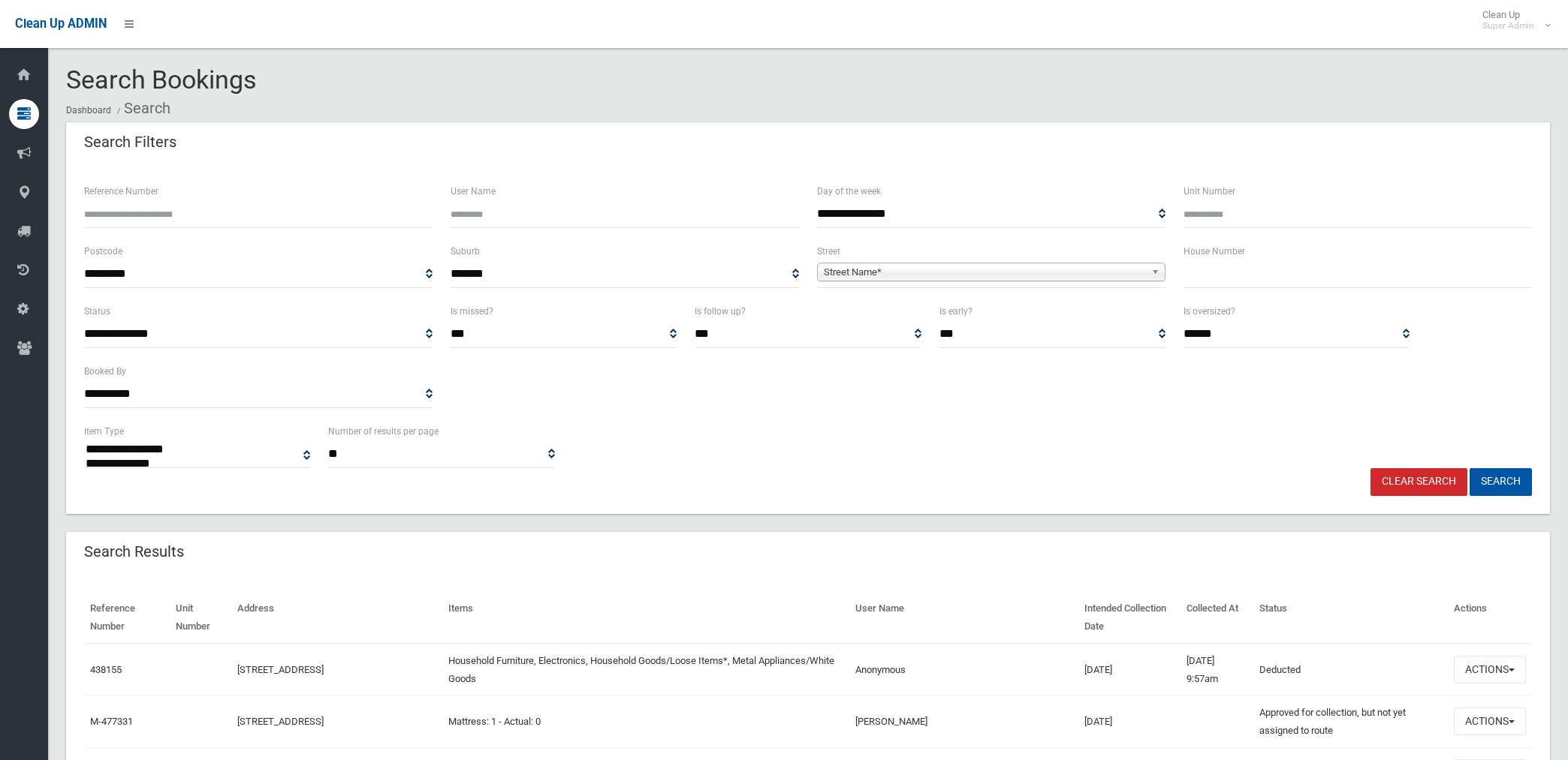
select select
click at [204, 208] on input "Reference Number" at bounding box center [258, 214] width 348 height 28
type input "******"
click at [1469, 468] on button "Search" at bounding box center [1500, 482] width 63 height 28
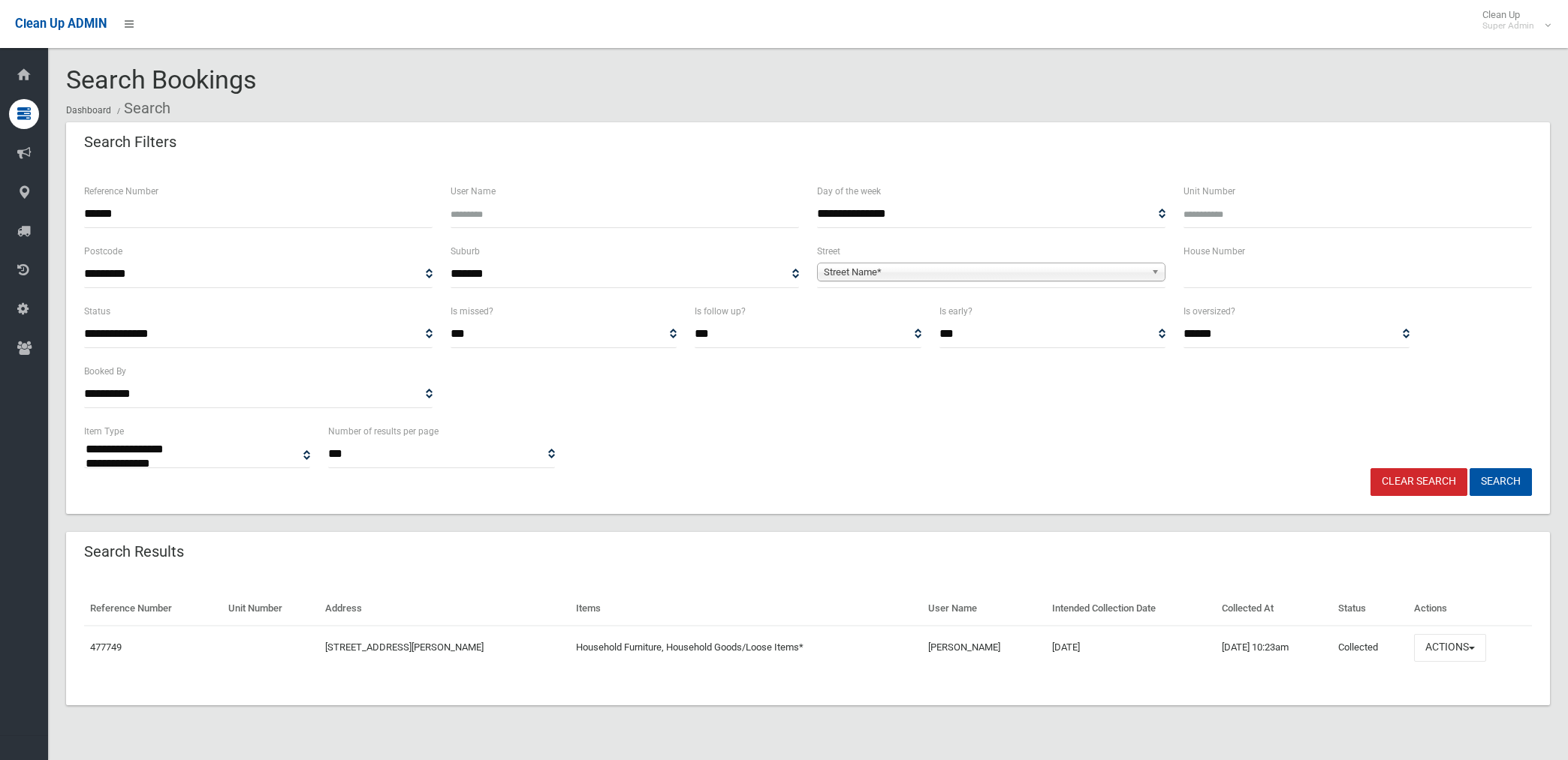
select select
click at [1438, 643] on button "Actions" at bounding box center [1449, 648] width 72 height 28
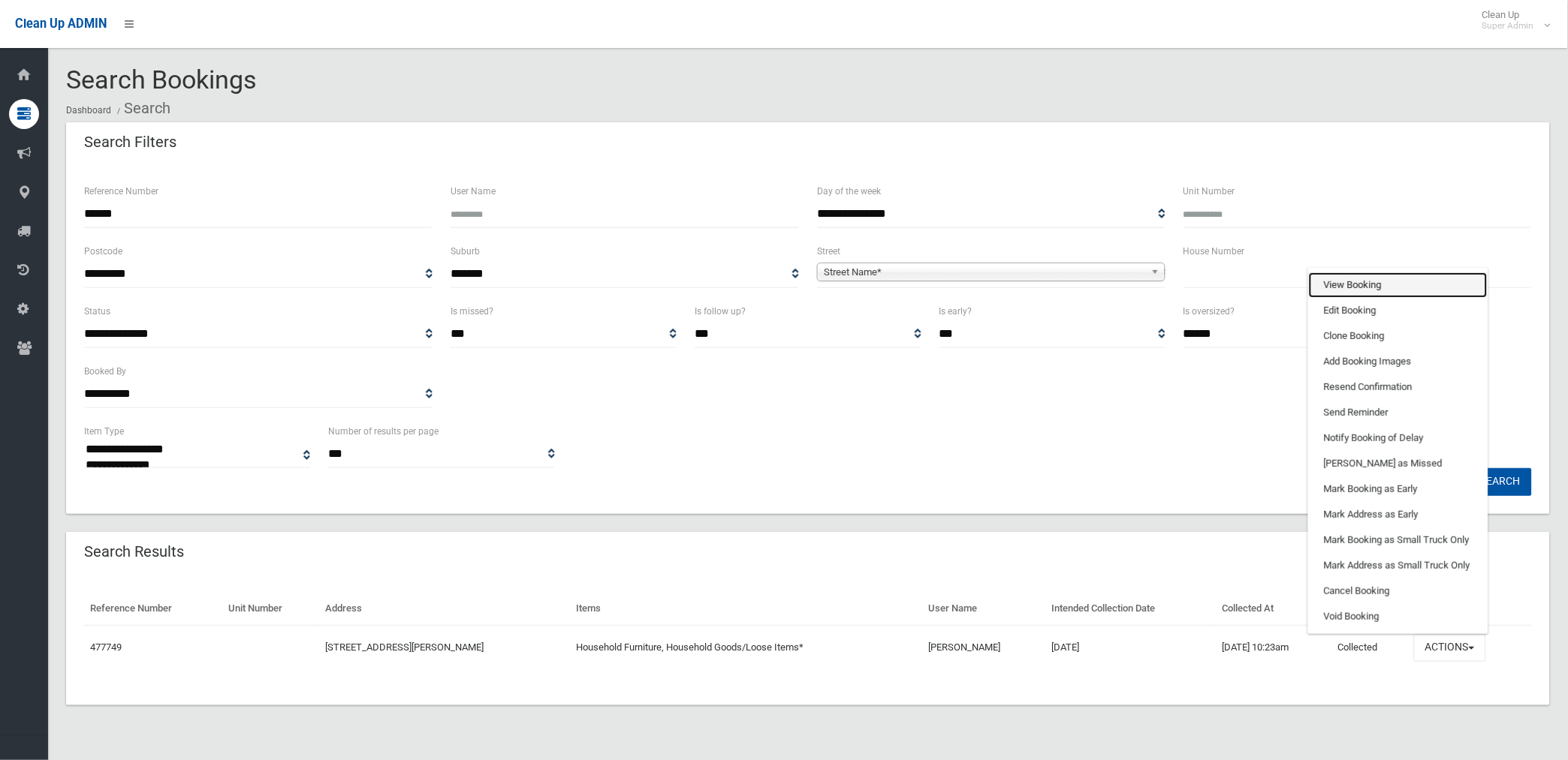
click at [1368, 282] on link "View Booking" at bounding box center [1398, 286] width 179 height 26
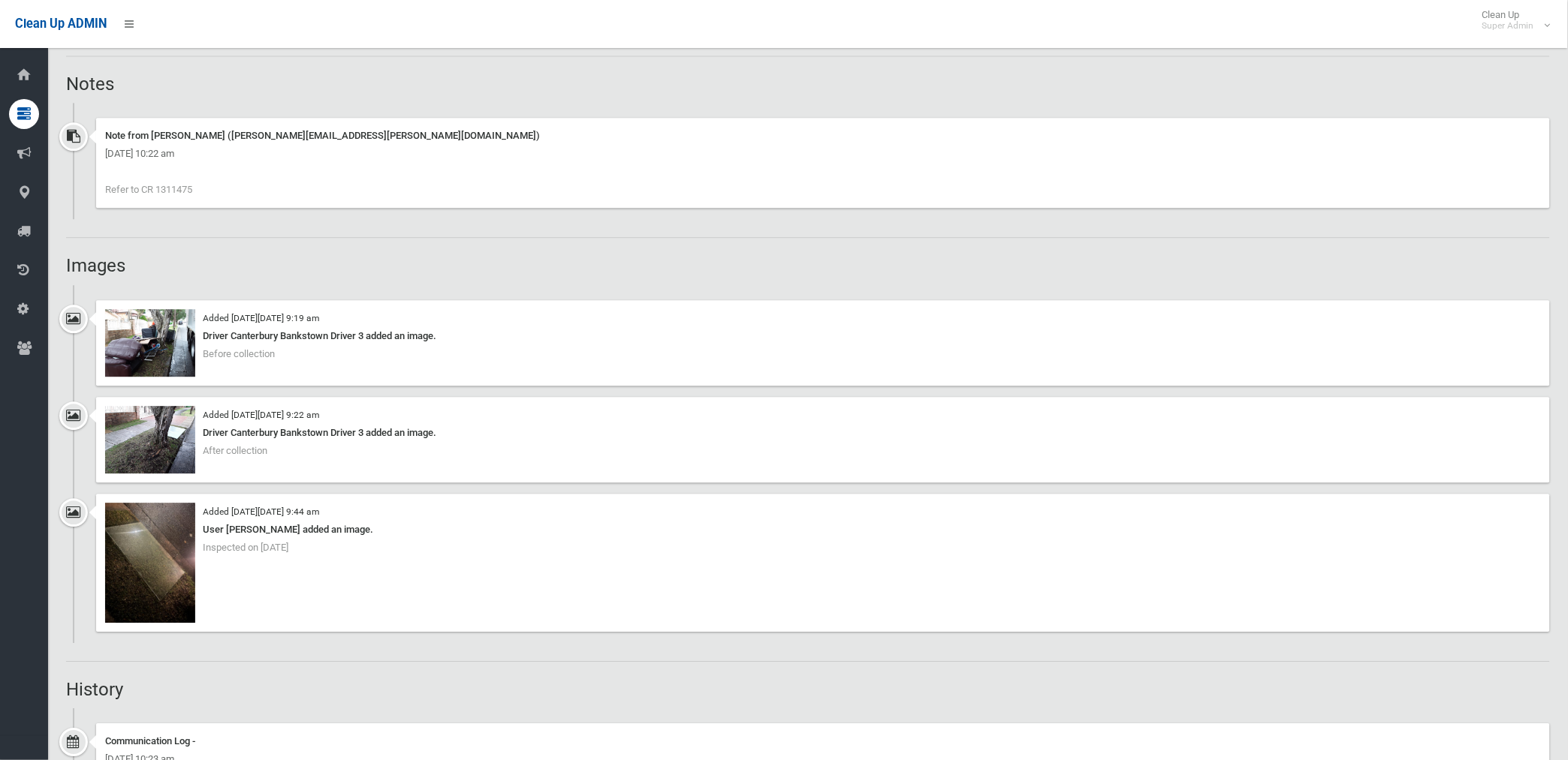
scroll to position [1083, 0]
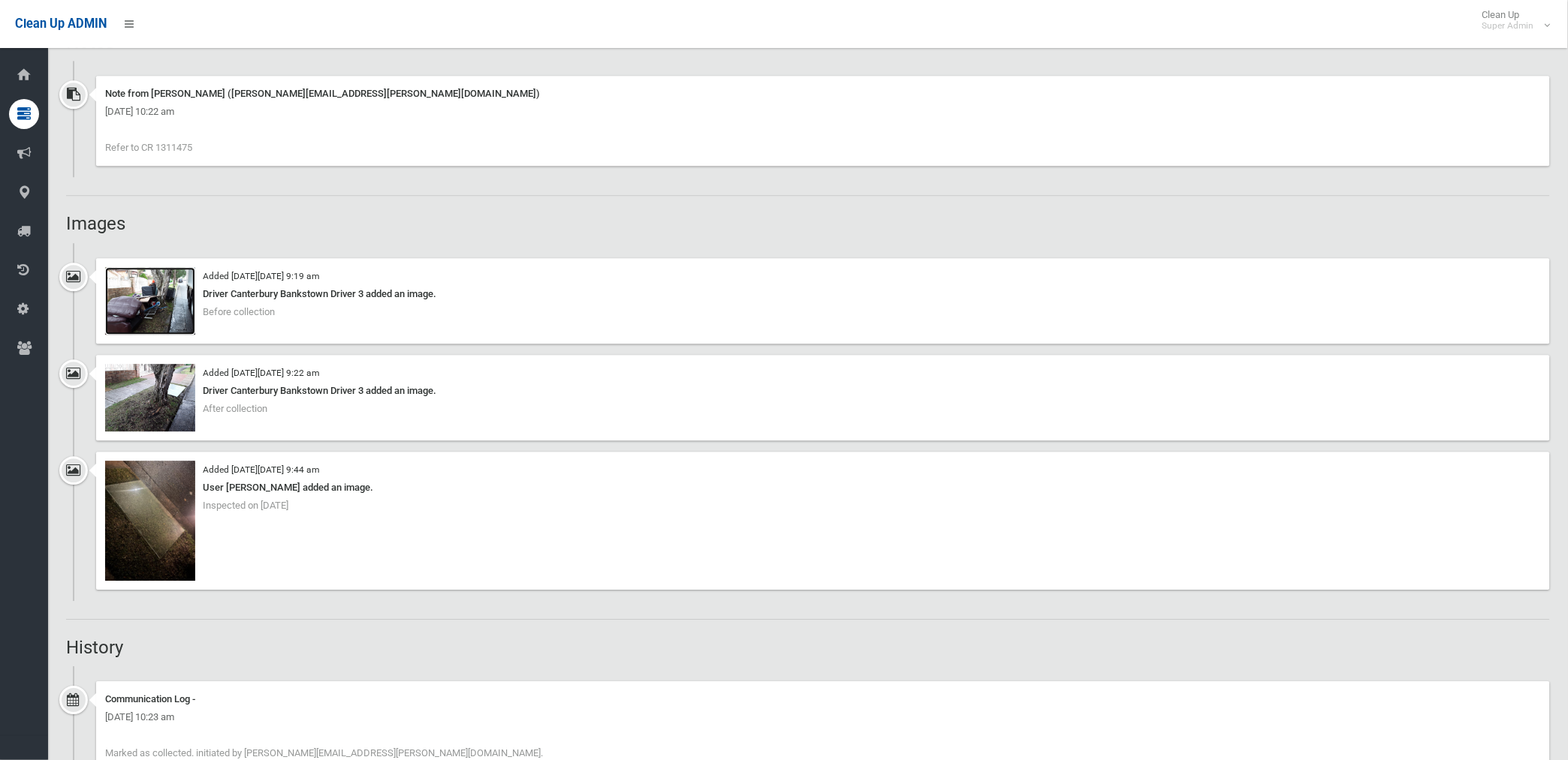
click at [168, 316] on img at bounding box center [150, 301] width 90 height 67
click at [159, 538] on img at bounding box center [150, 520] width 90 height 120
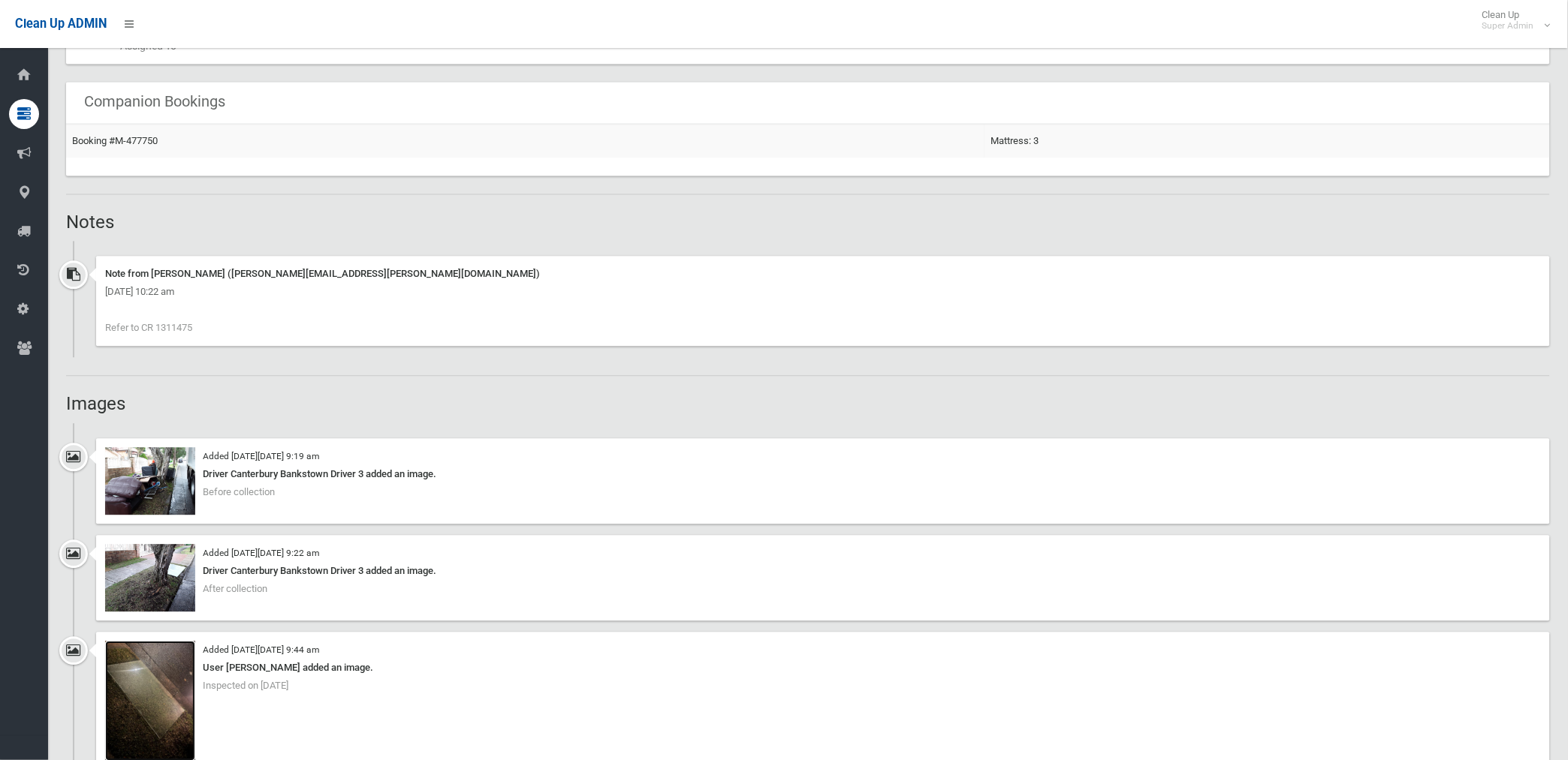
scroll to position [833, 0]
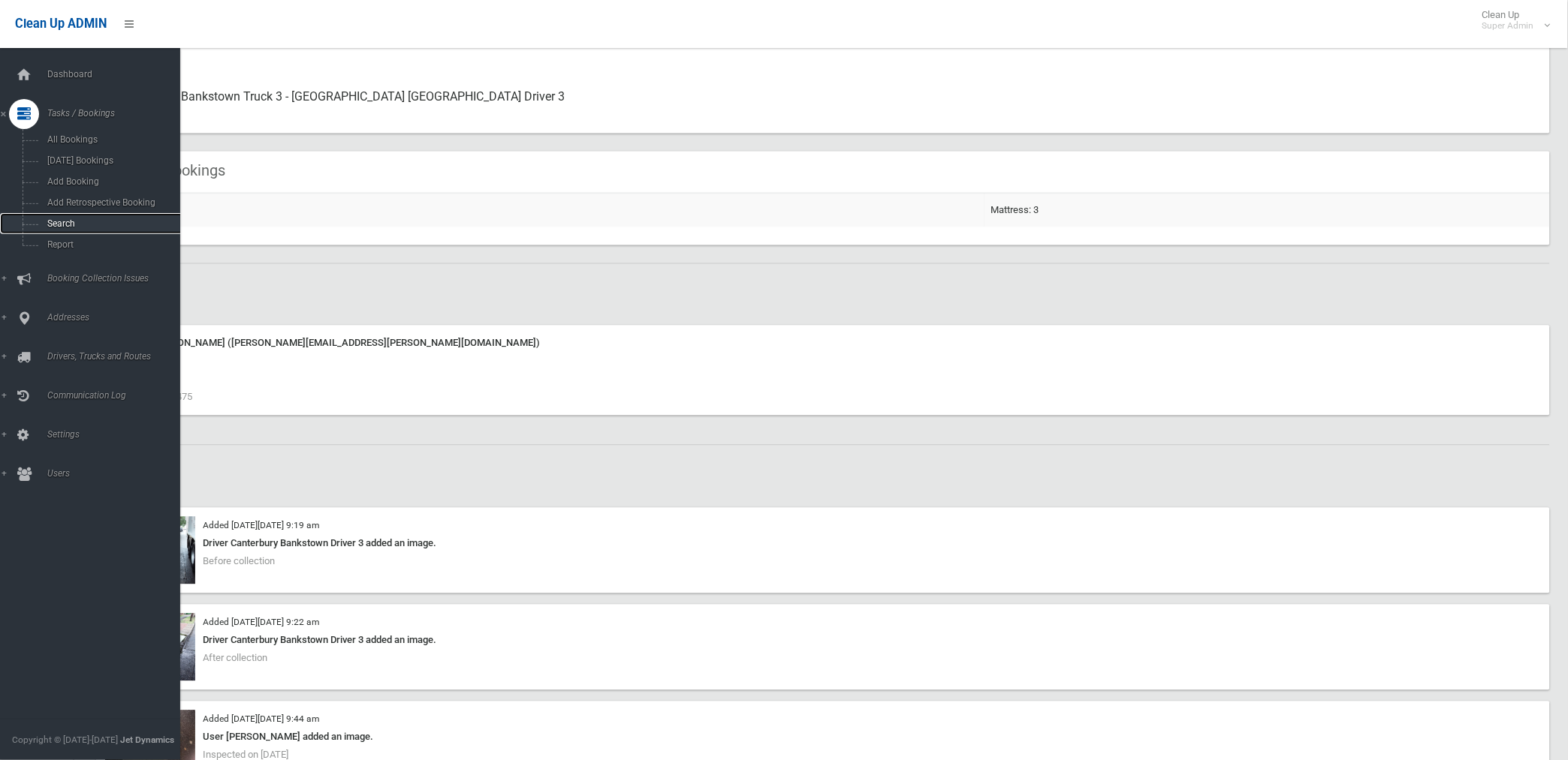
click at [65, 225] on span "Search" at bounding box center [111, 223] width 137 height 11
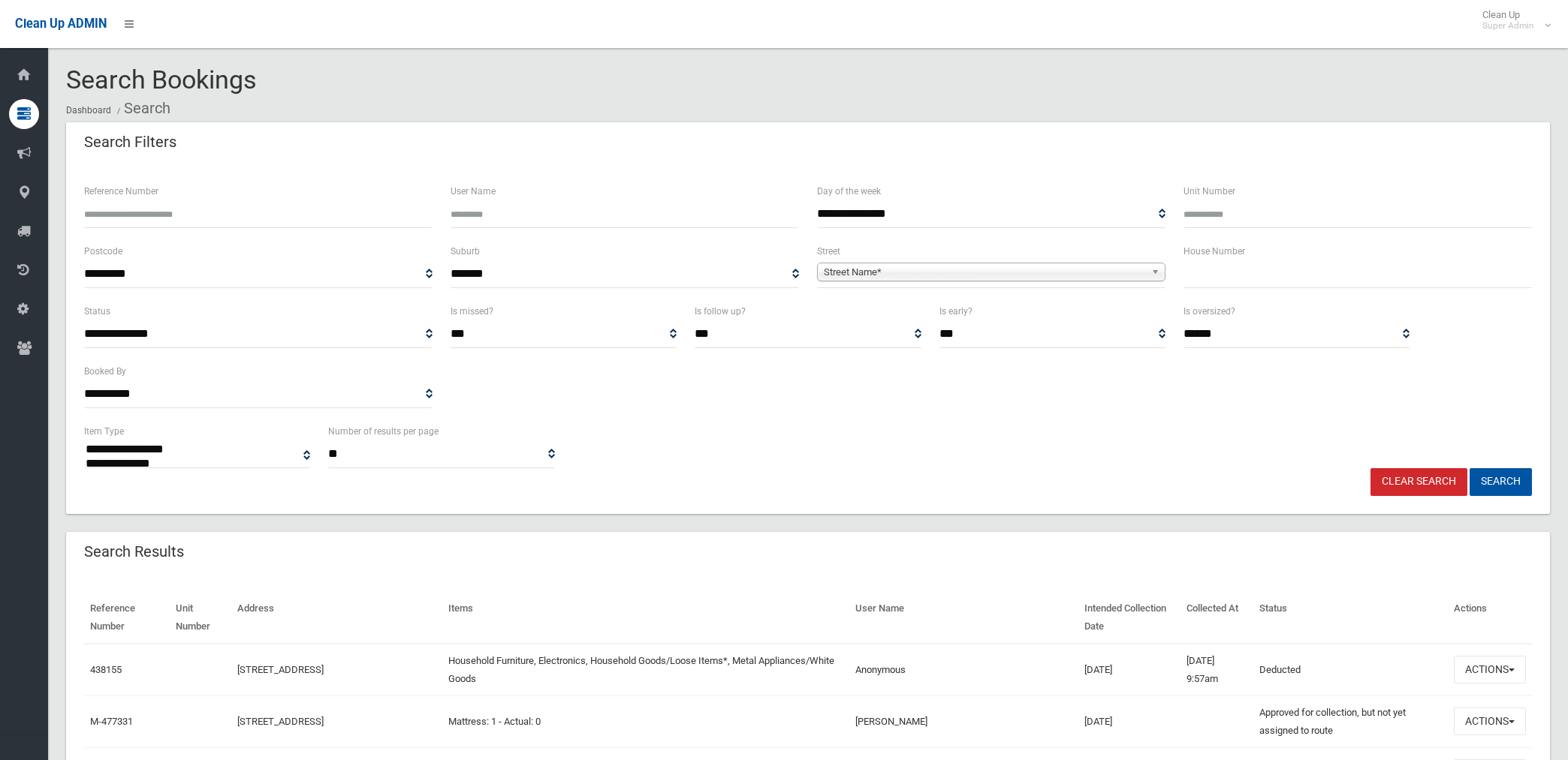
select select
click at [170, 208] on input "Reference Number" at bounding box center [258, 214] width 348 height 28
type input "******"
click at [1469, 468] on button "Search" at bounding box center [1500, 482] width 63 height 28
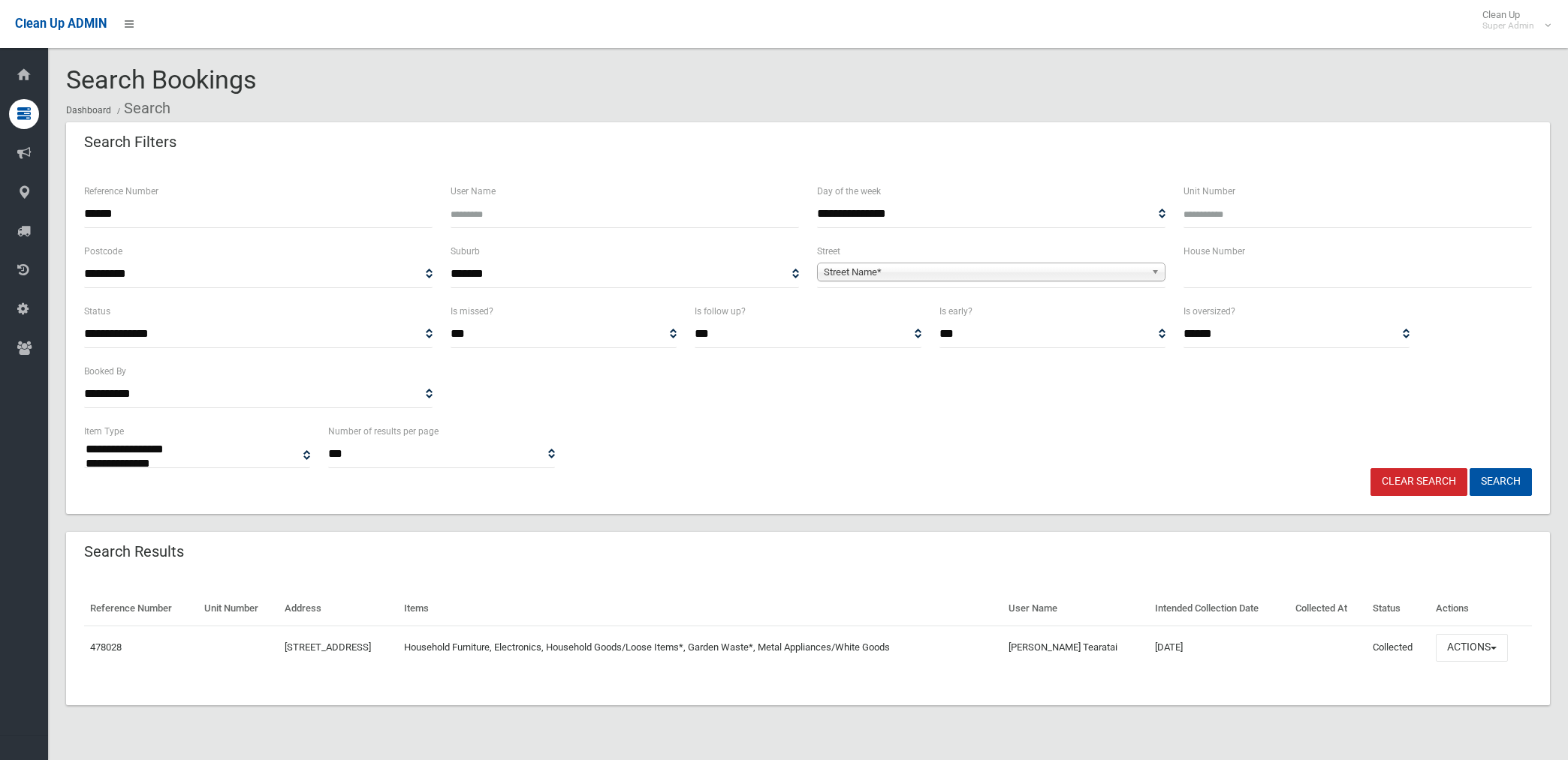
select select
click at [1472, 646] on button "Actions" at bounding box center [1471, 648] width 72 height 28
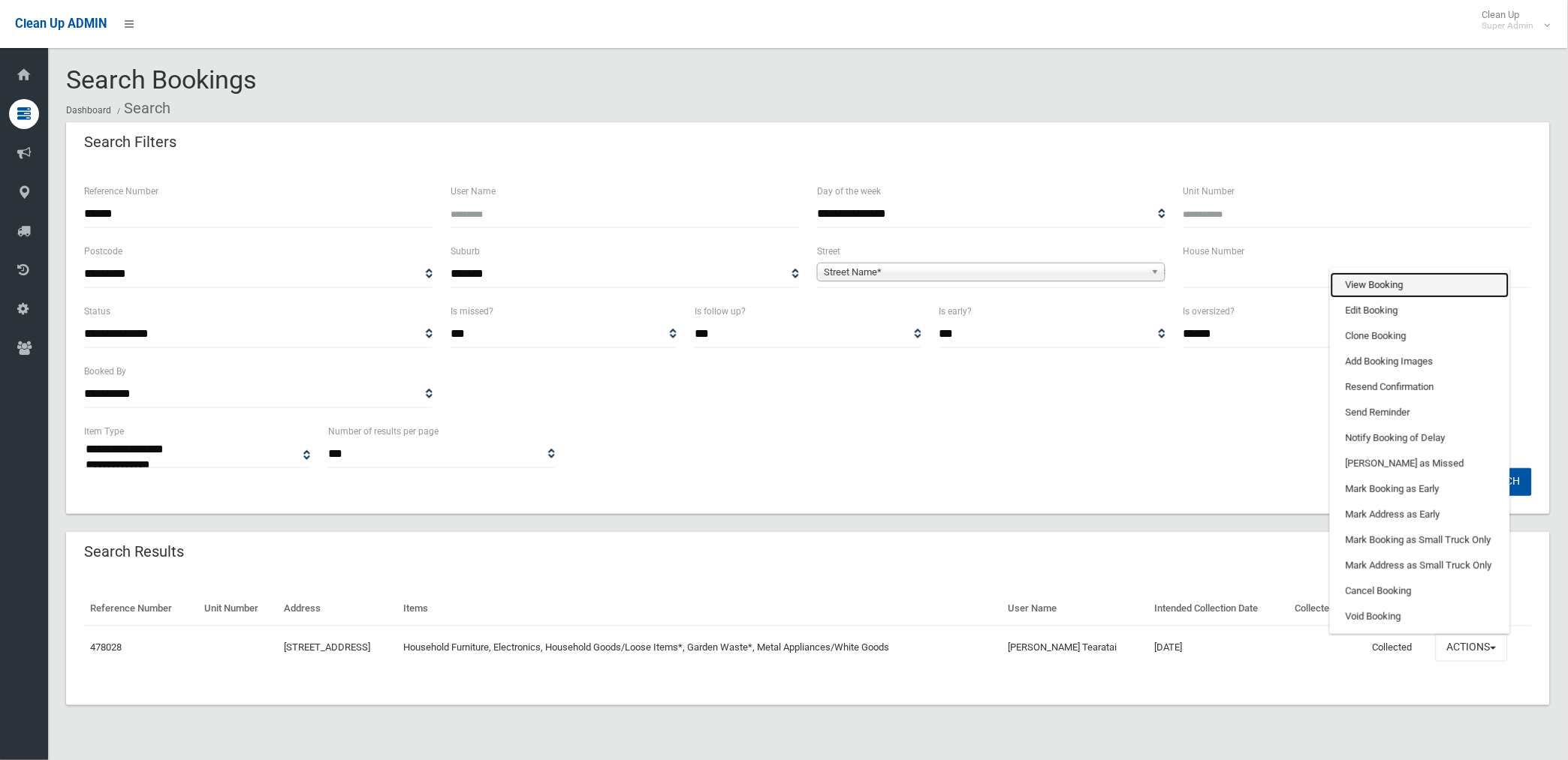
click at [1371, 280] on link "View Booking" at bounding box center [1419, 286] width 179 height 26
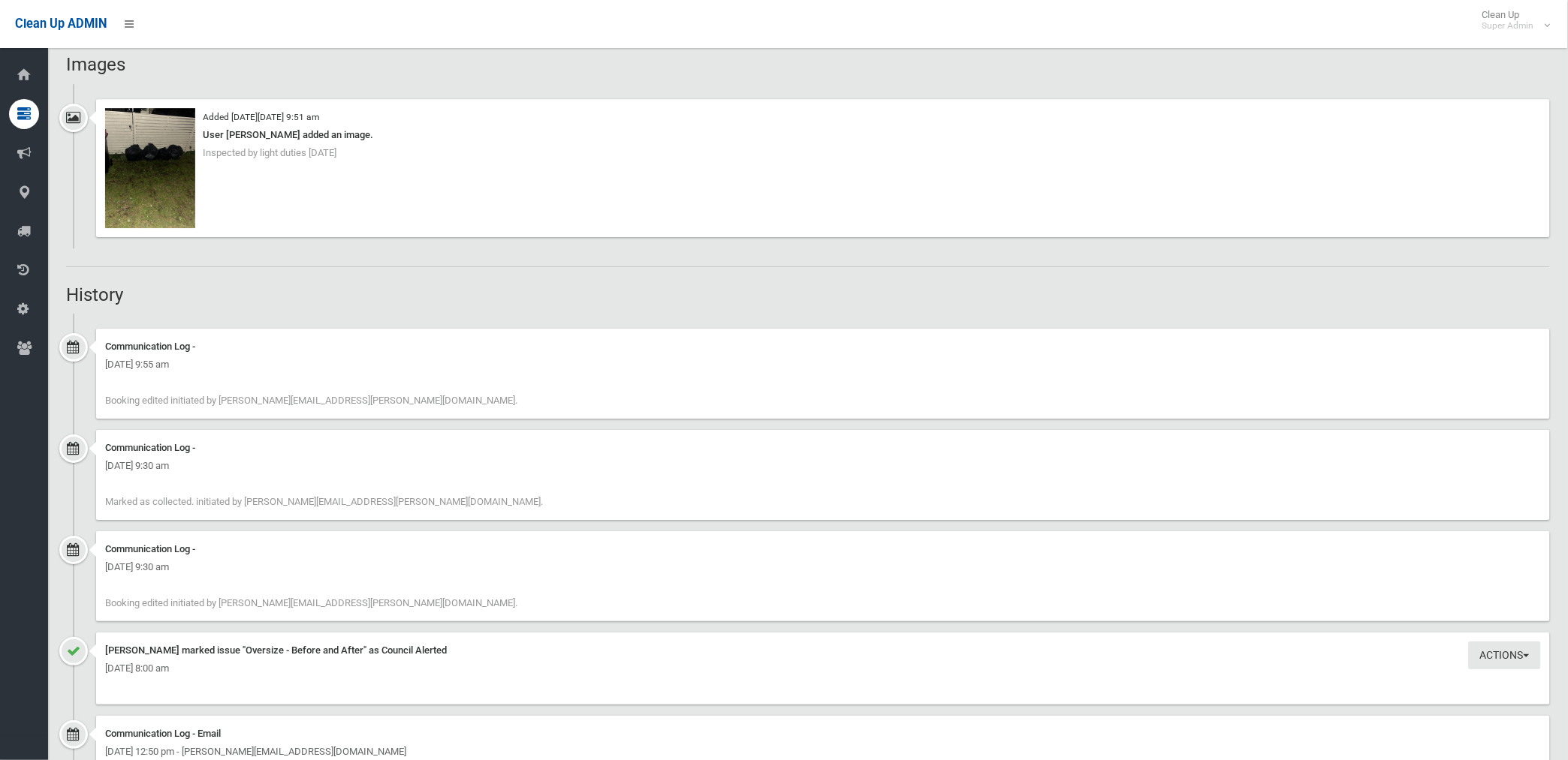
scroll to position [1417, 0]
click at [152, 181] on img at bounding box center [150, 167] width 90 height 120
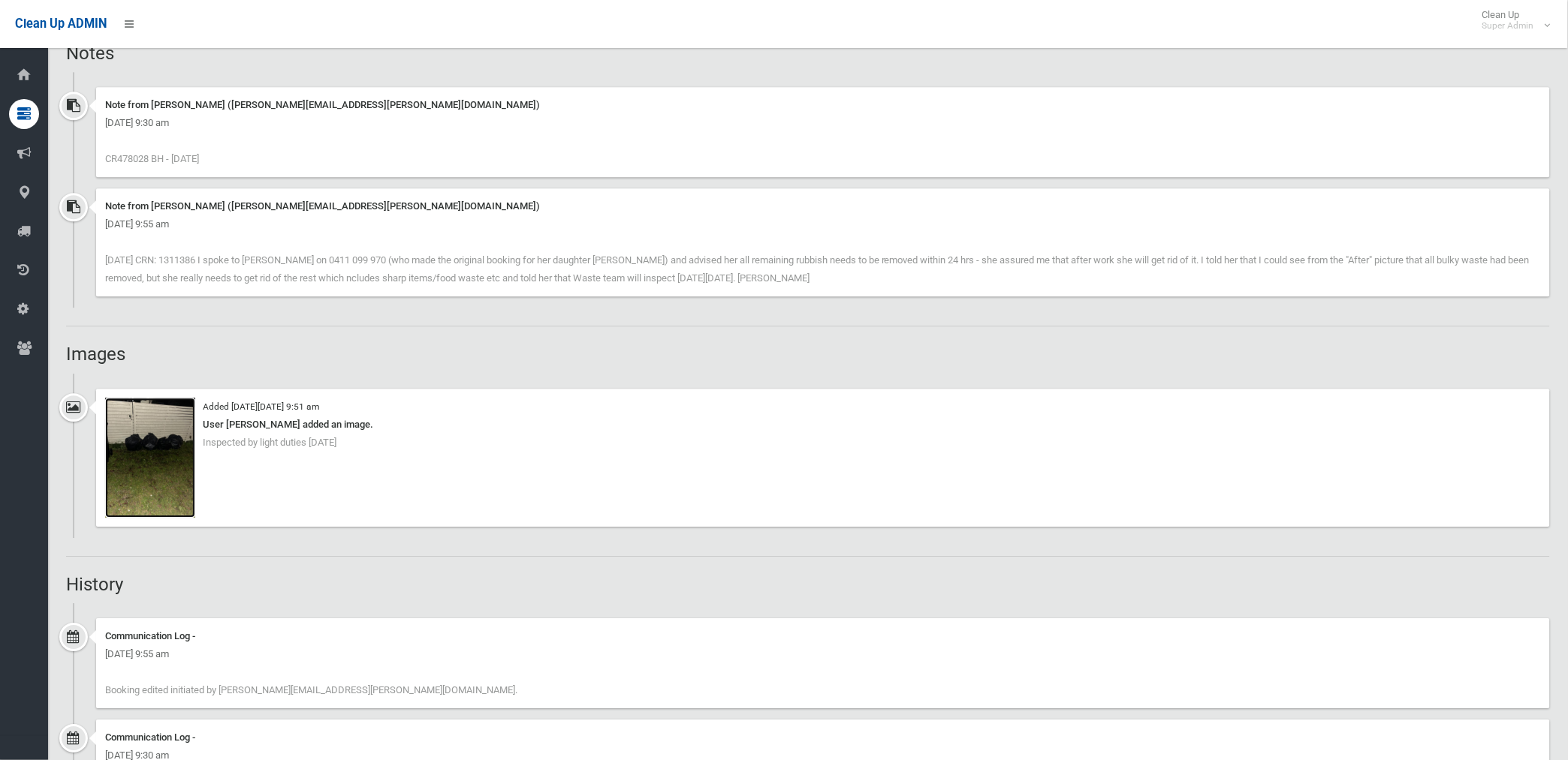
scroll to position [1167, 0]
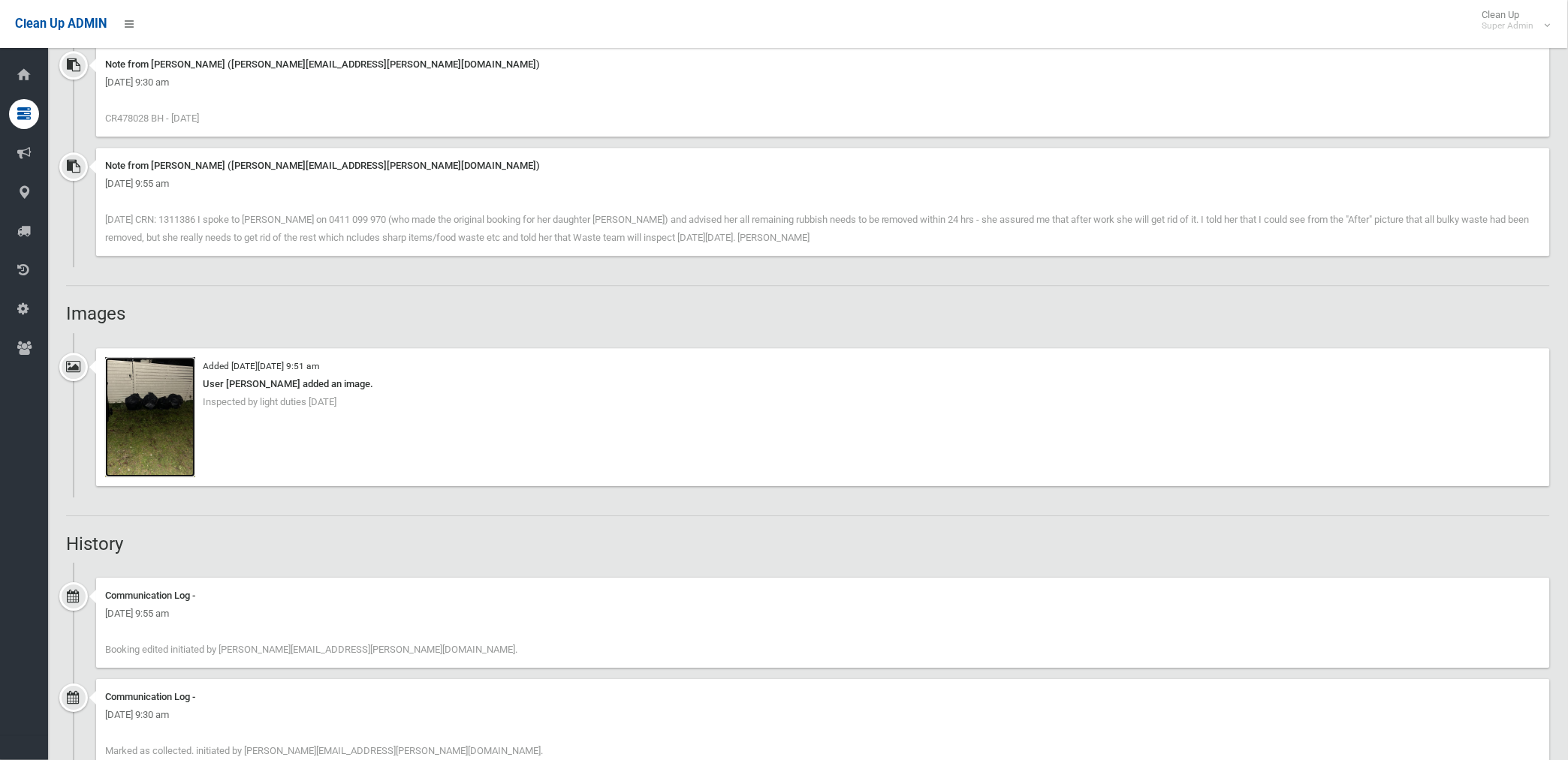
click at [173, 437] on img at bounding box center [150, 417] width 90 height 120
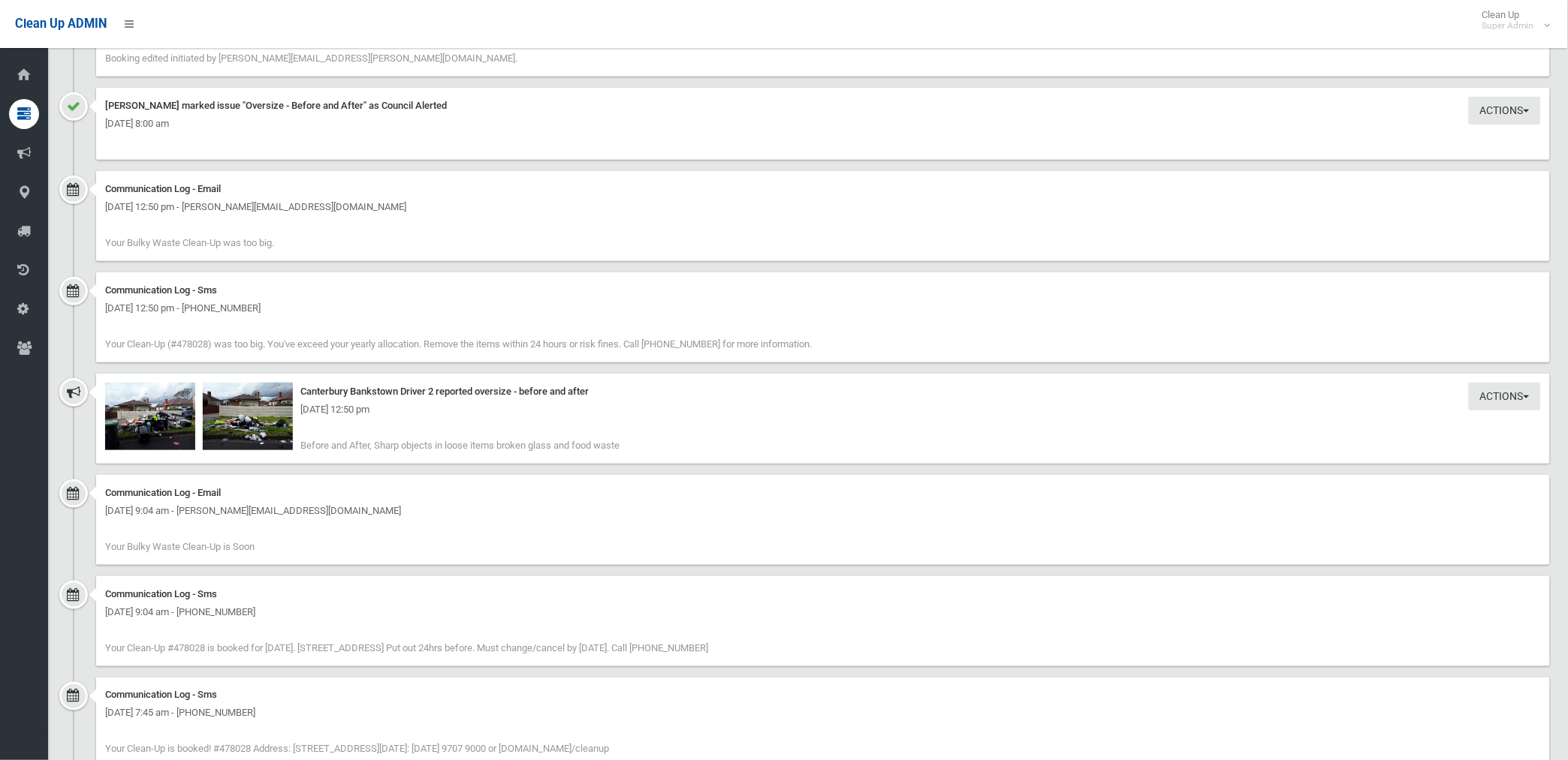
scroll to position [2001, 0]
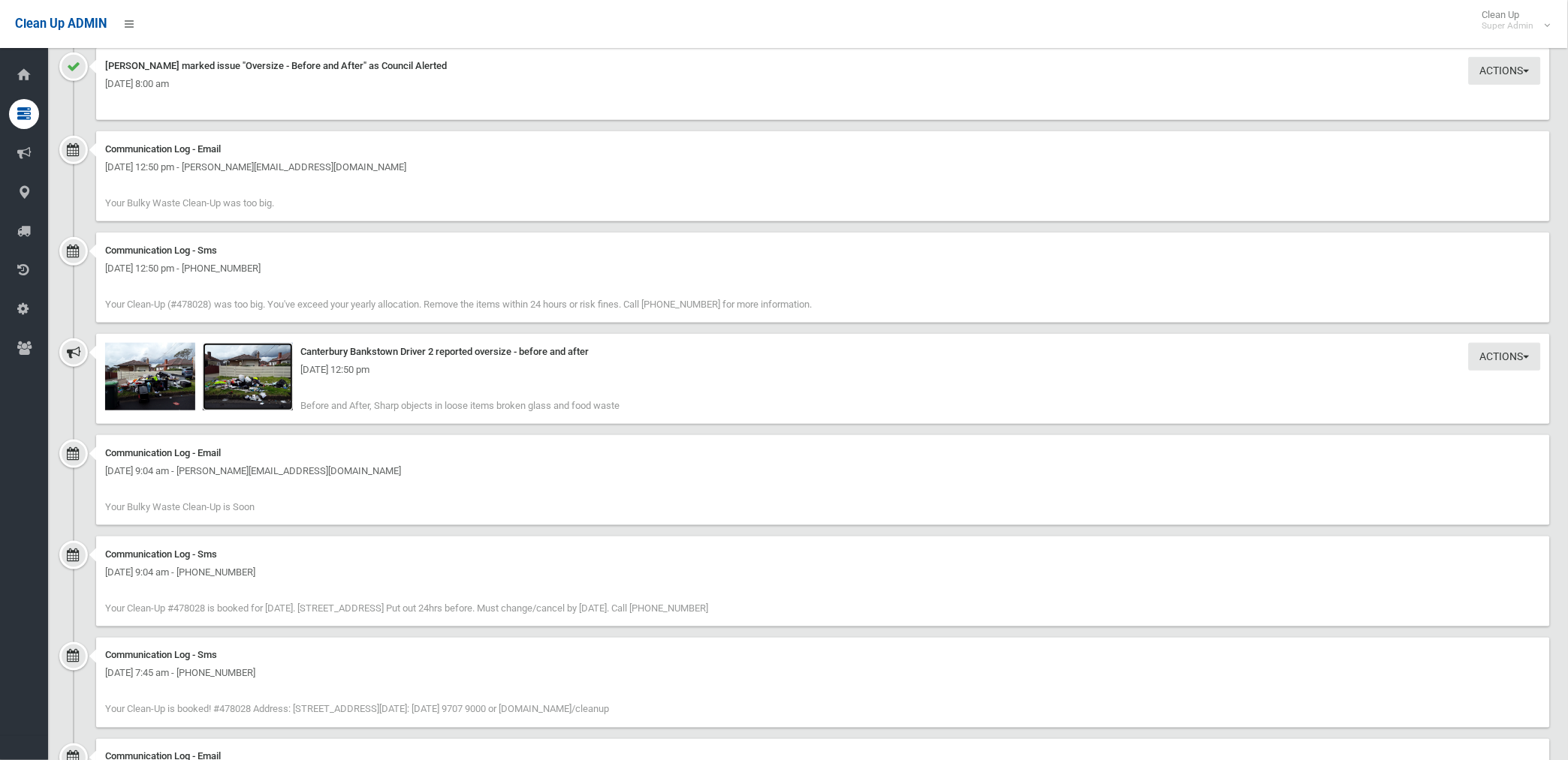
click at [268, 393] on img at bounding box center [247, 377] width 90 height 67
click at [171, 391] on img at bounding box center [150, 377] width 90 height 67
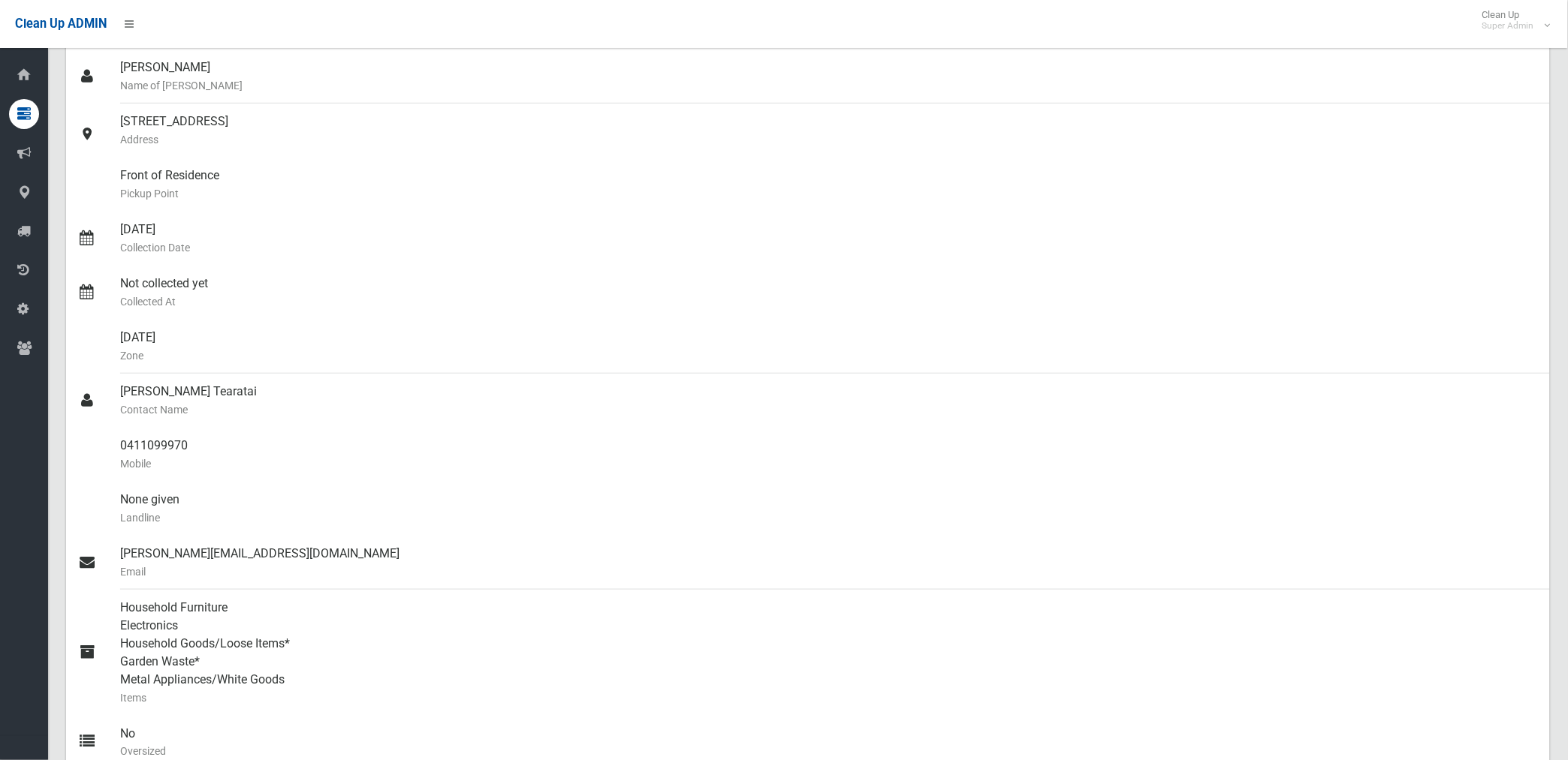
scroll to position [0, 0]
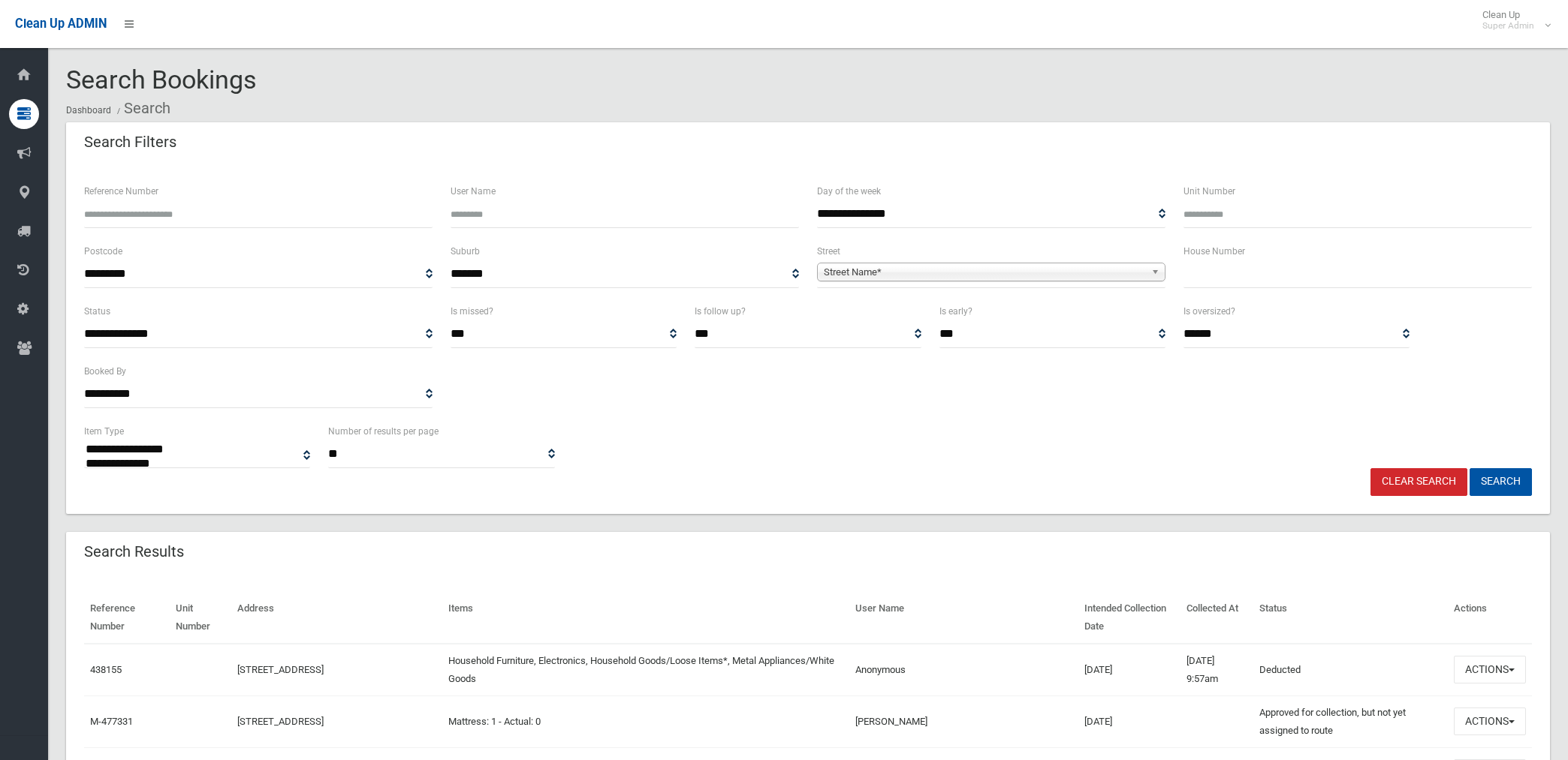
select select
click at [844, 260] on span "**********" at bounding box center [990, 274] width 348 height 28
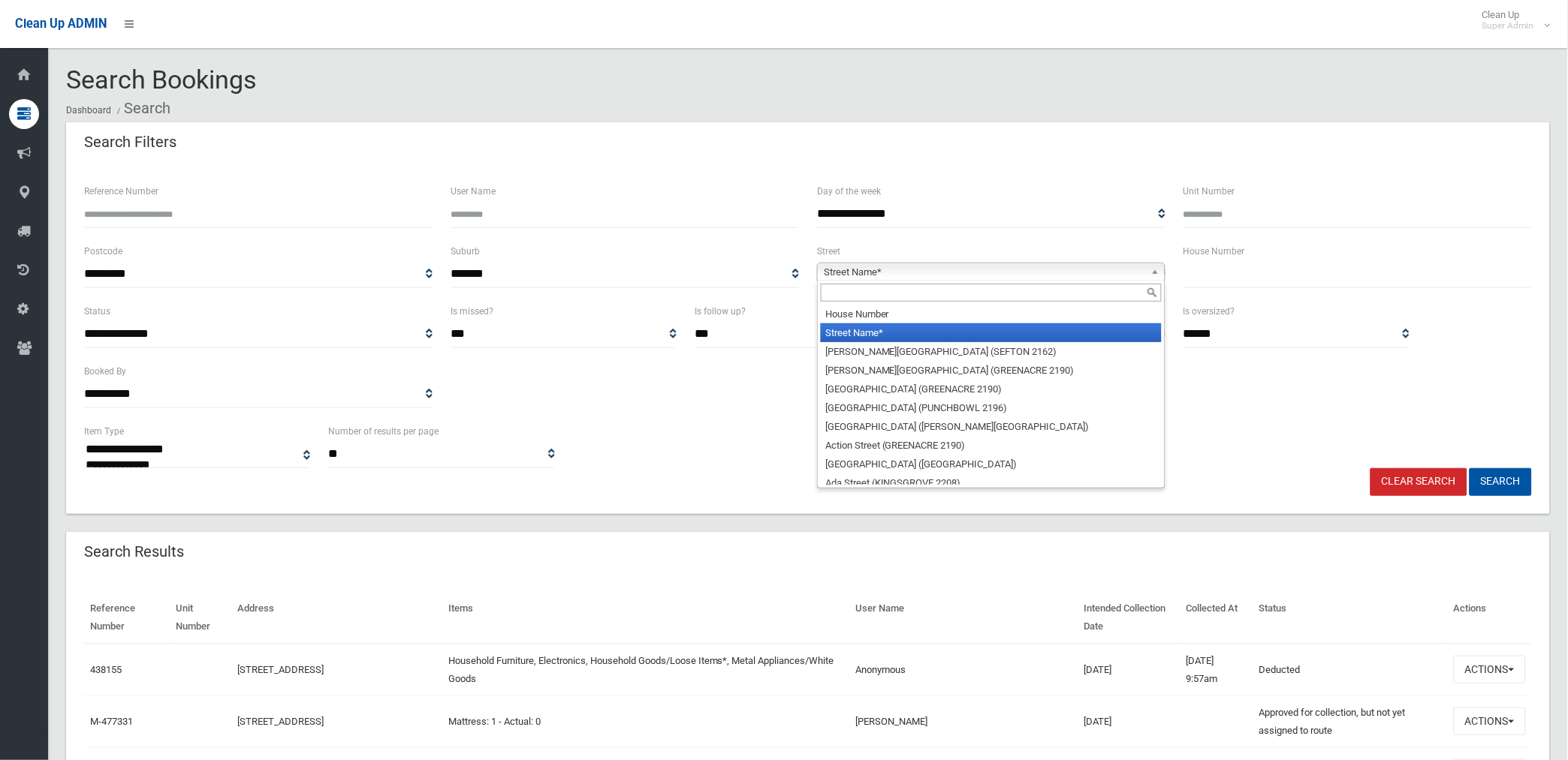
click at [865, 275] on span "Street Name*" at bounding box center [984, 273] width 322 height 18
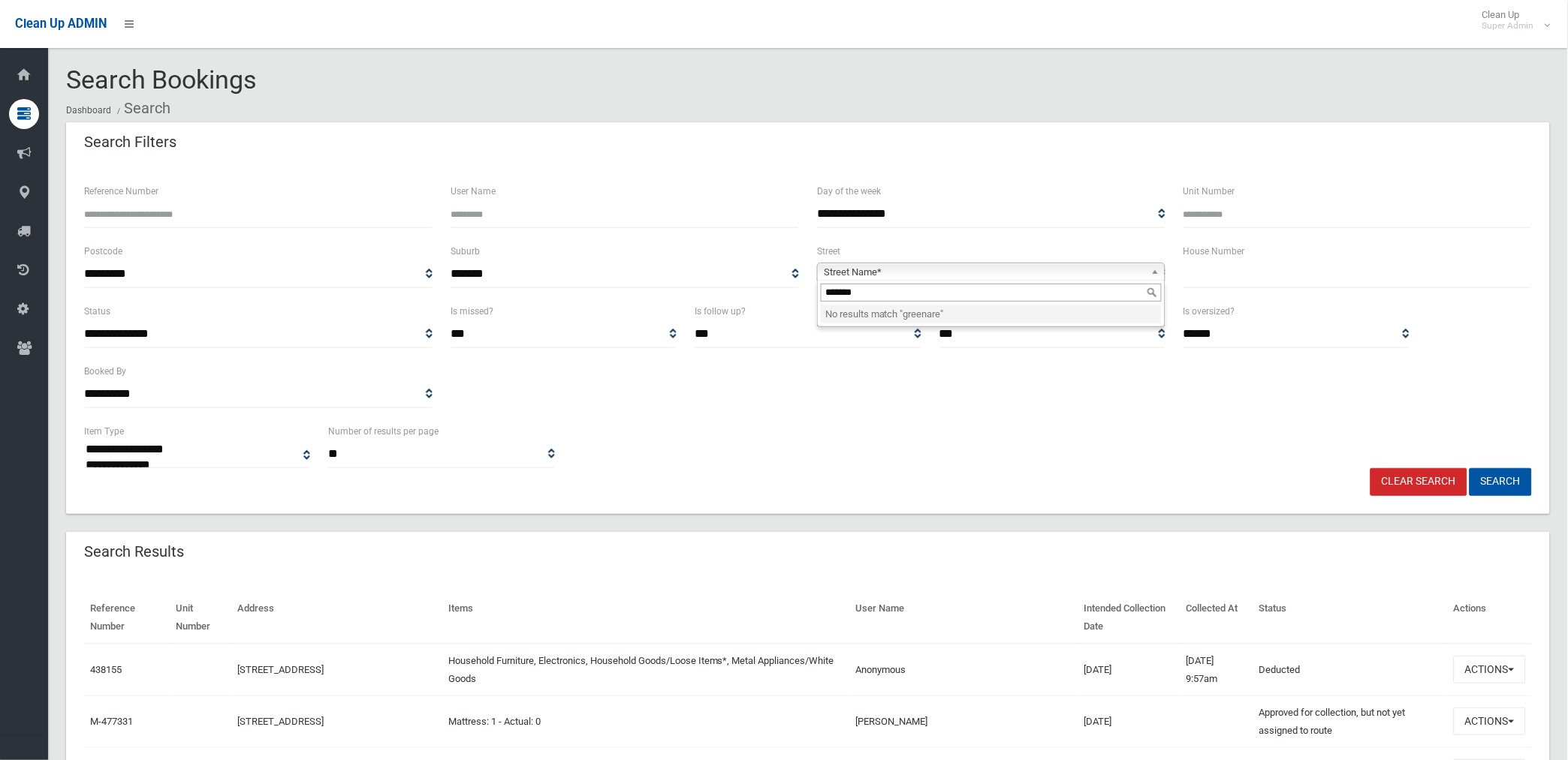
type input "******"
type input "*"
click at [1469, 468] on button "Search" at bounding box center [1500, 482] width 63 height 28
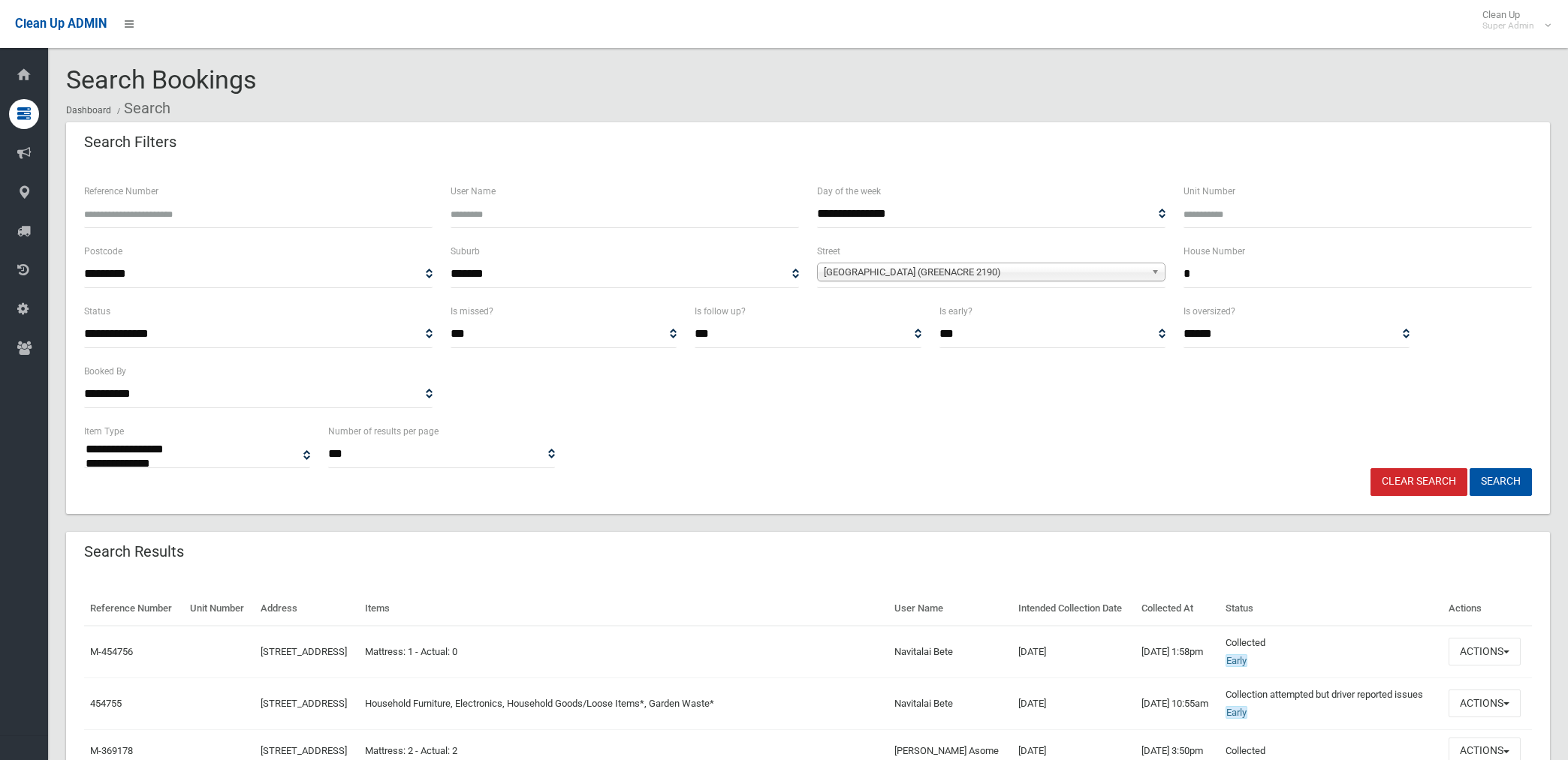
select select
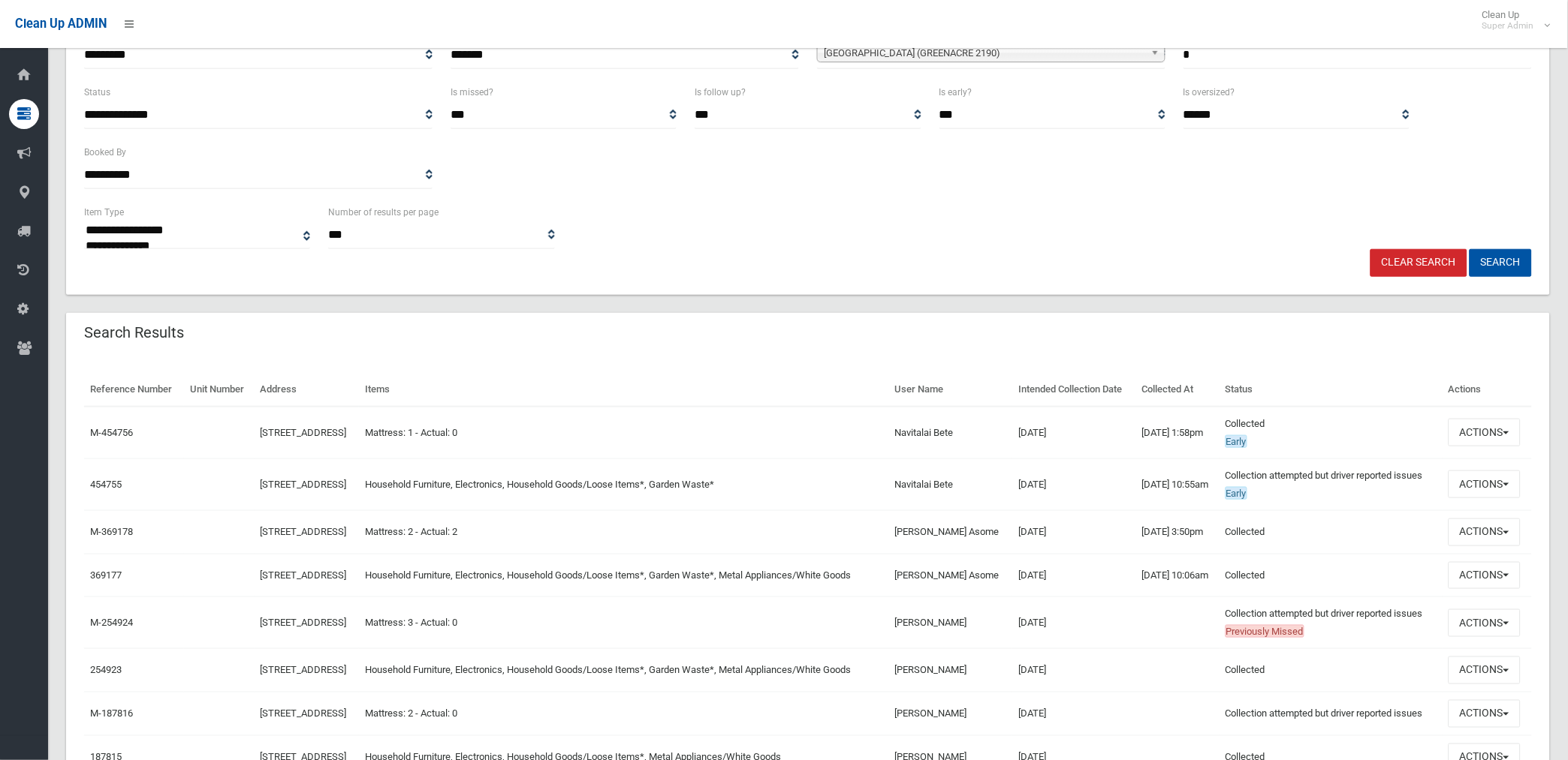
scroll to position [250, 0]
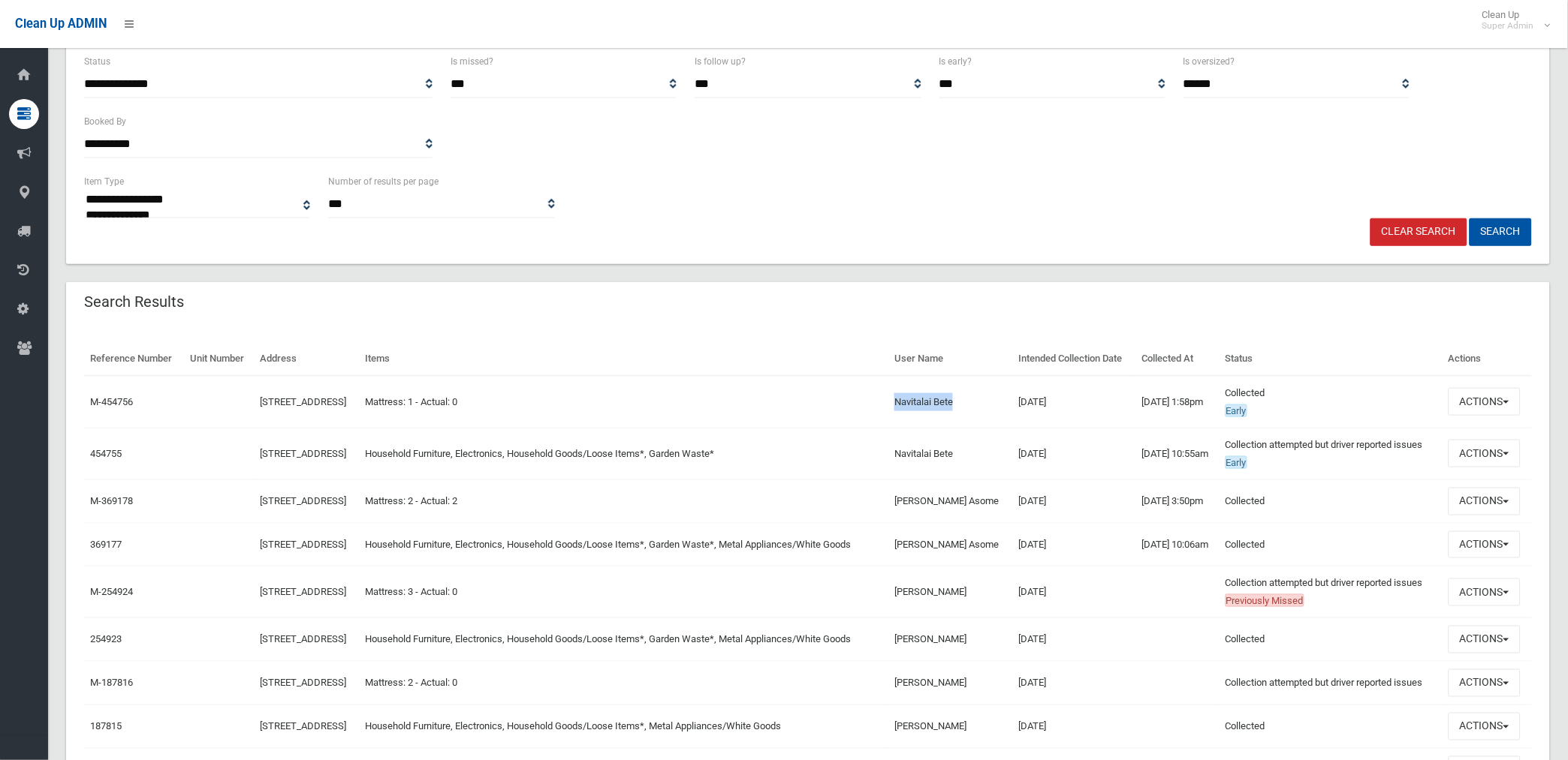
drag, startPoint x: 939, startPoint y: 414, endPoint x: 1000, endPoint y: 417, distance: 61.1
click at [1000, 417] on td "Navitalai Bete" at bounding box center [950, 402] width 124 height 53
drag, startPoint x: 1000, startPoint y: 417, endPoint x: 981, endPoint y: 422, distance: 19.6
copy td "Navitalai Bete"
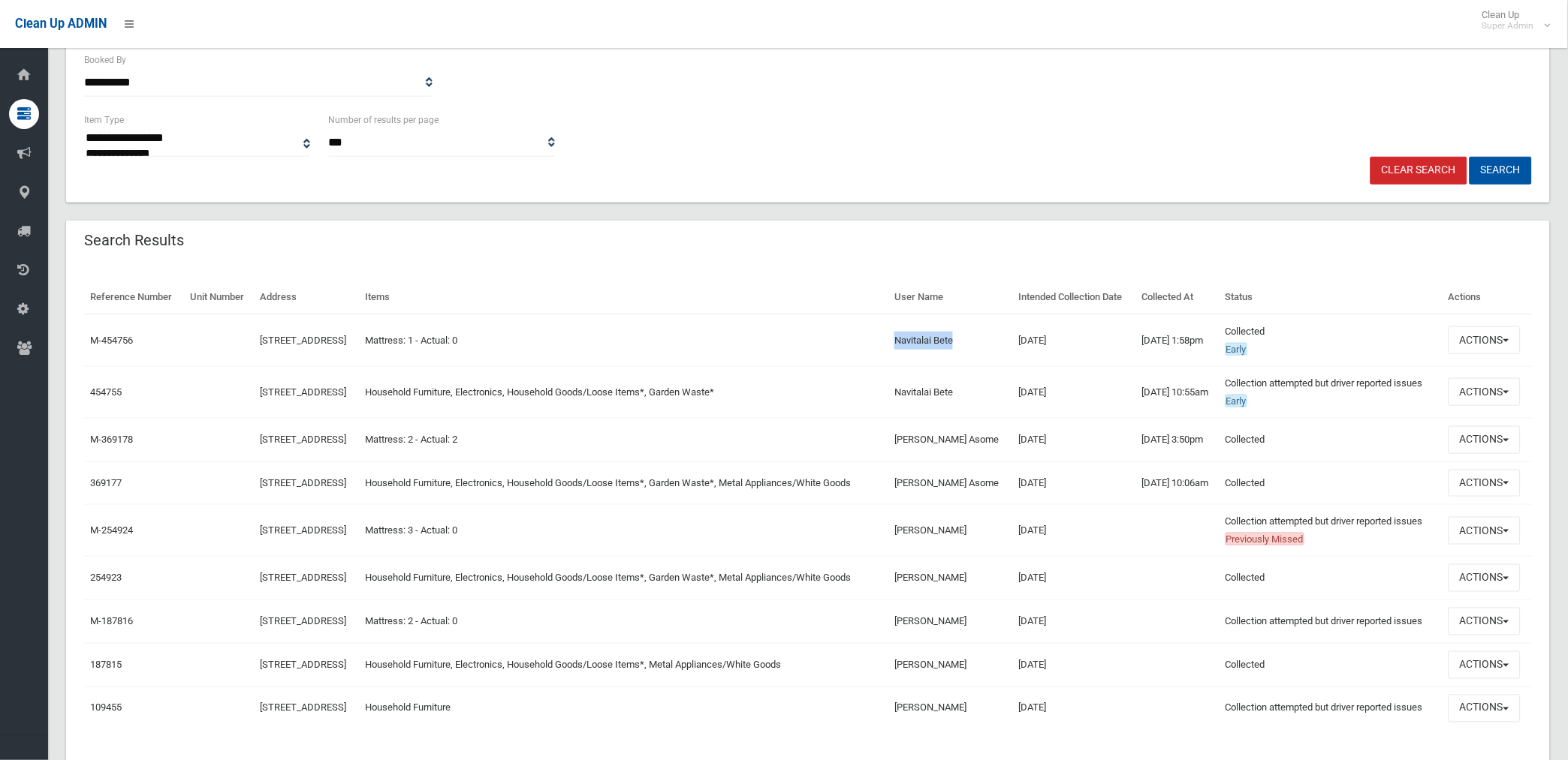
scroll to position [417, 0]
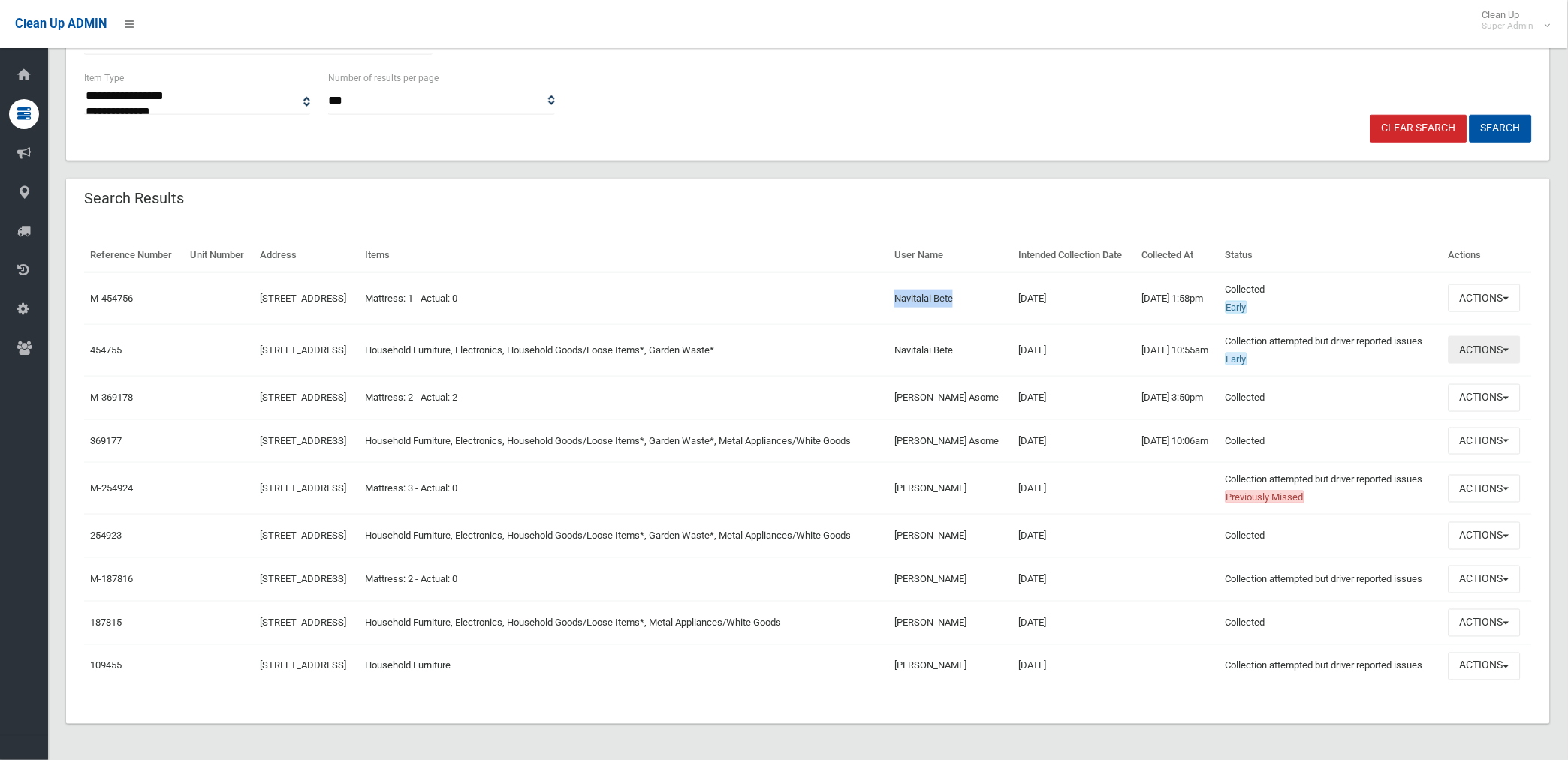
click at [1476, 336] on button "Actions" at bounding box center [1484, 350] width 72 height 28
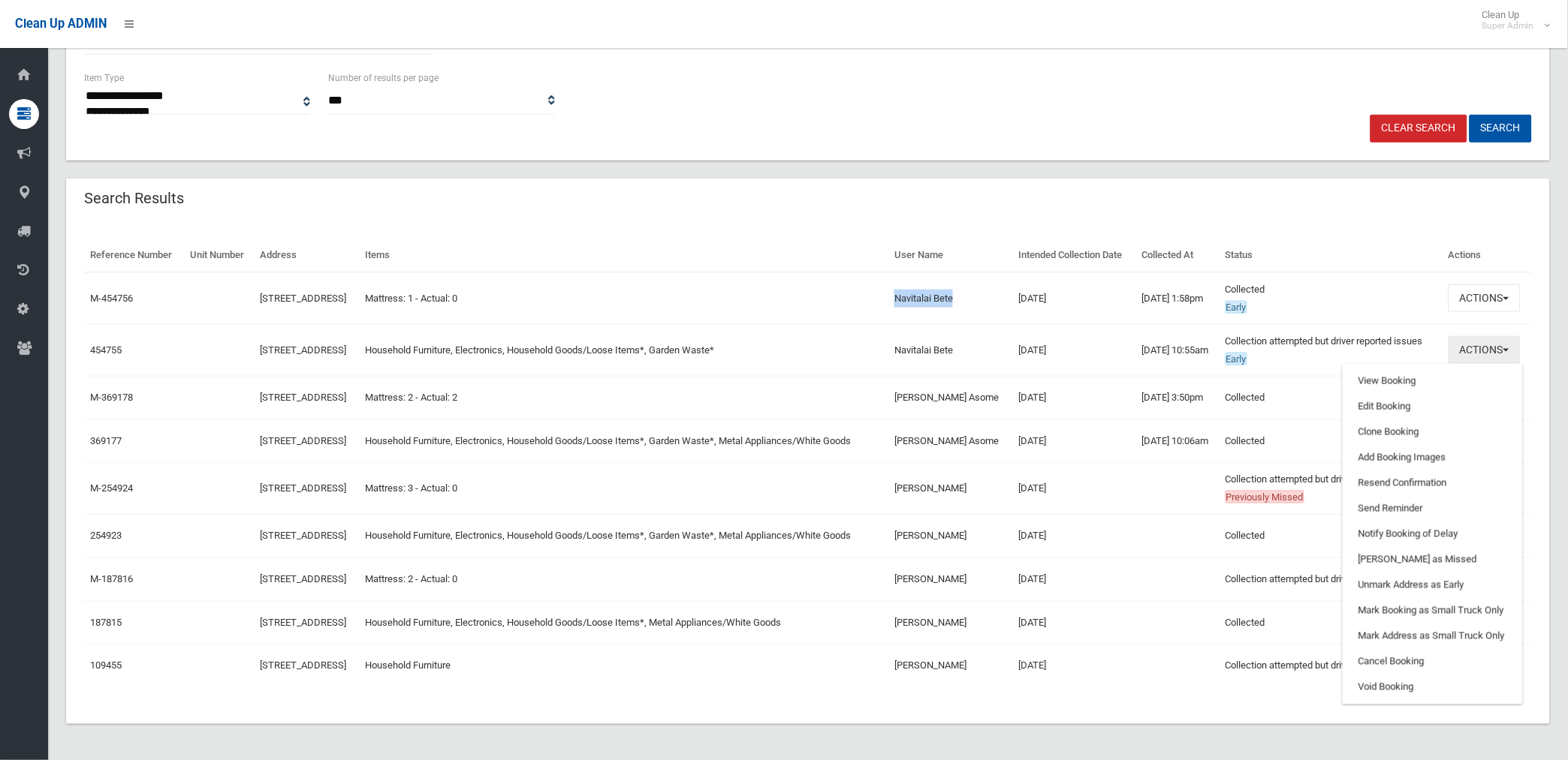
click at [1482, 336] on button "Actions" at bounding box center [1484, 350] width 72 height 28
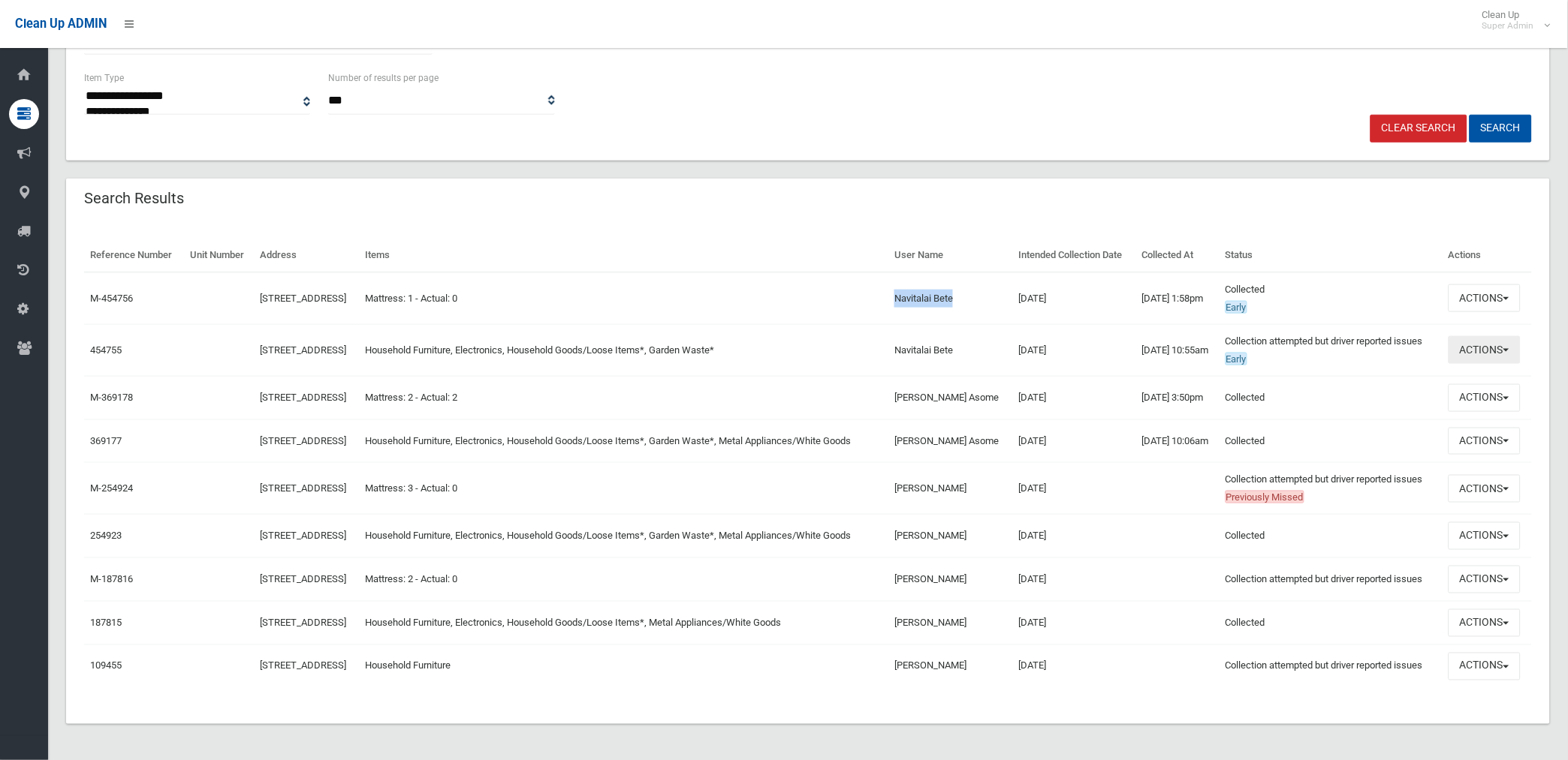
click at [1472, 336] on button "Actions" at bounding box center [1484, 350] width 72 height 28
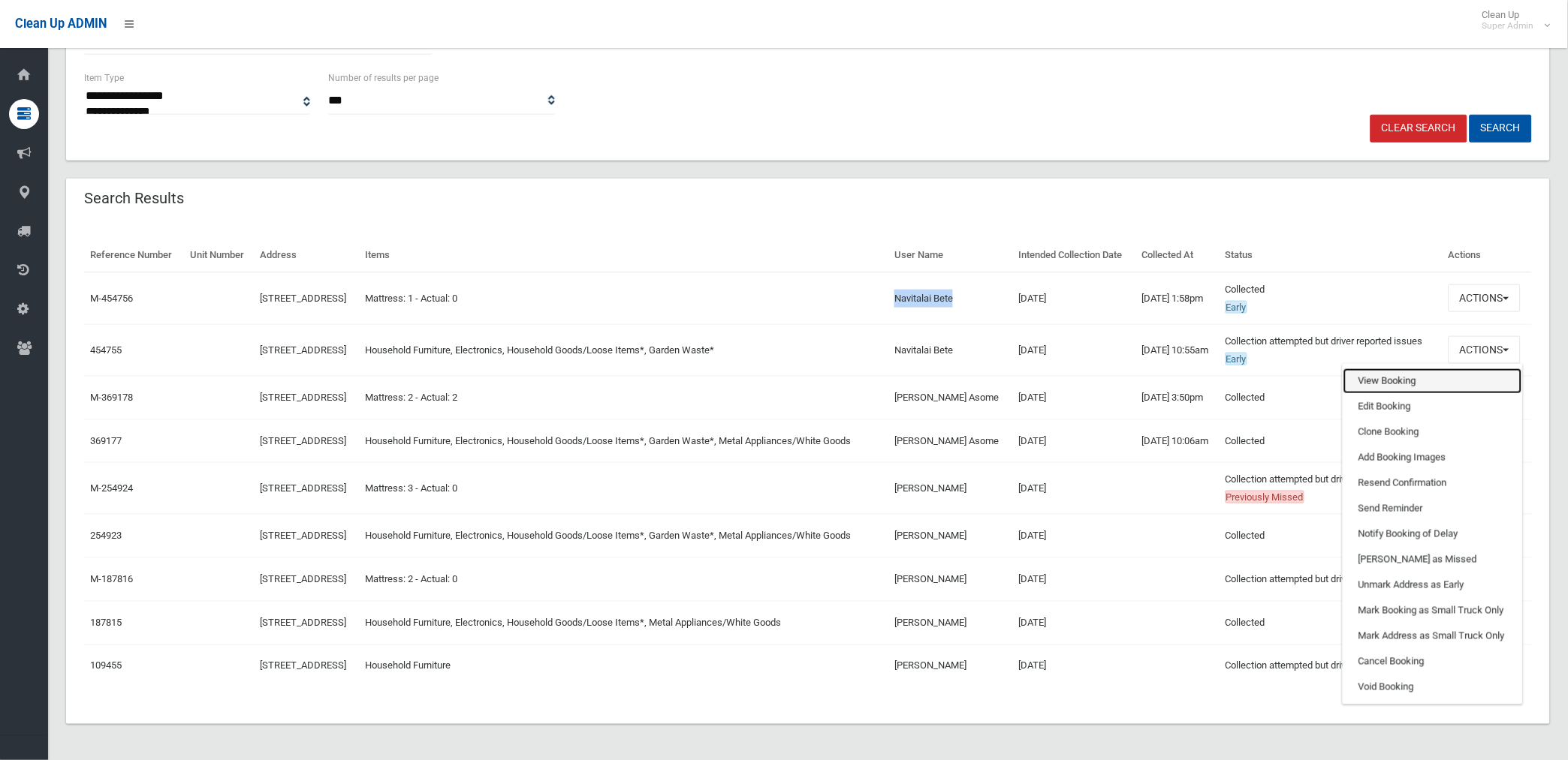
click at [1385, 368] on link "View Booking" at bounding box center [1432, 381] width 179 height 26
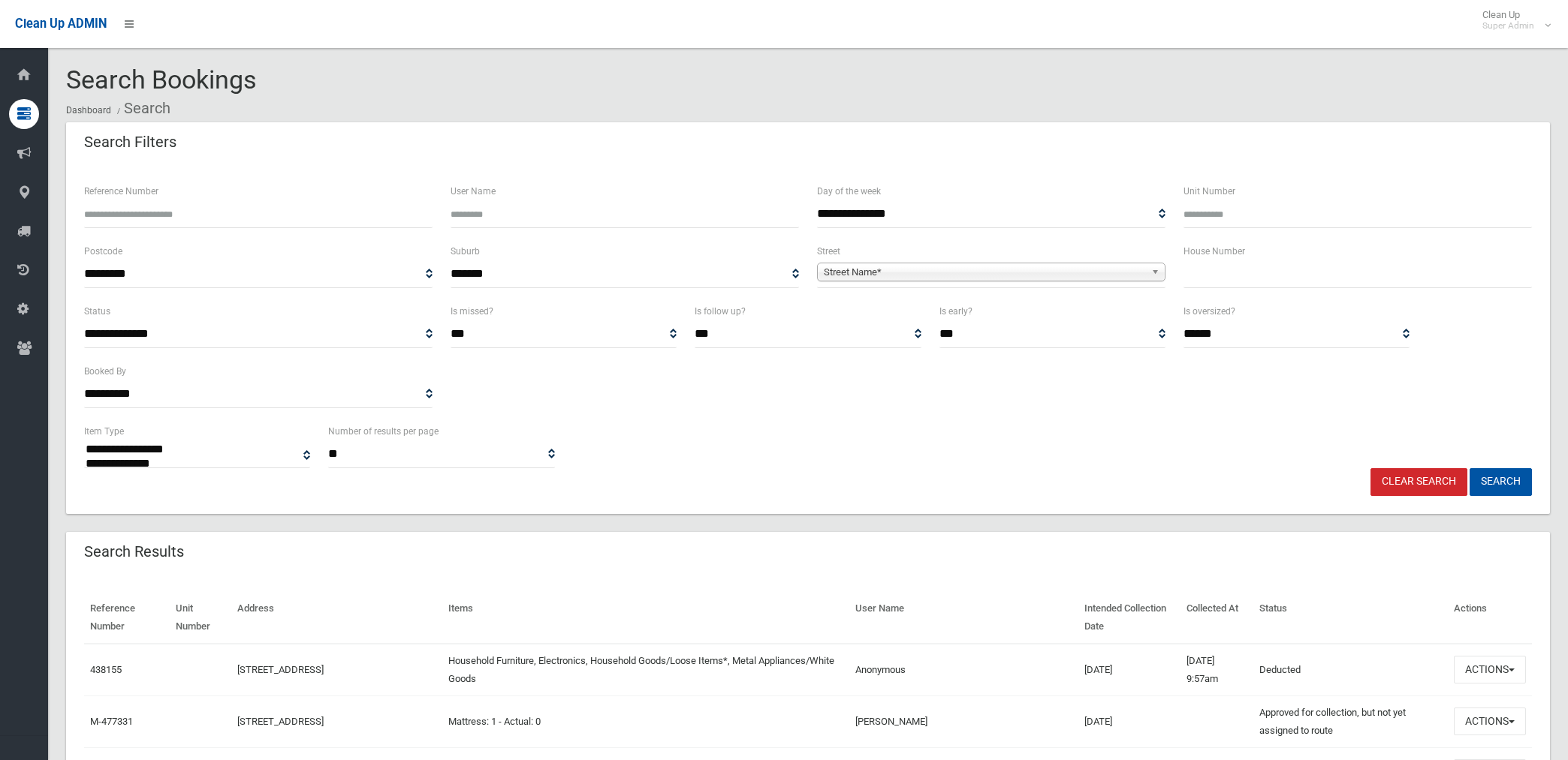
select select
click at [492, 214] on input "User Name" at bounding box center [624, 214] width 348 height 28
paste input "**********"
type input "**********"
click at [1469, 468] on button "Search" at bounding box center [1500, 482] width 63 height 28
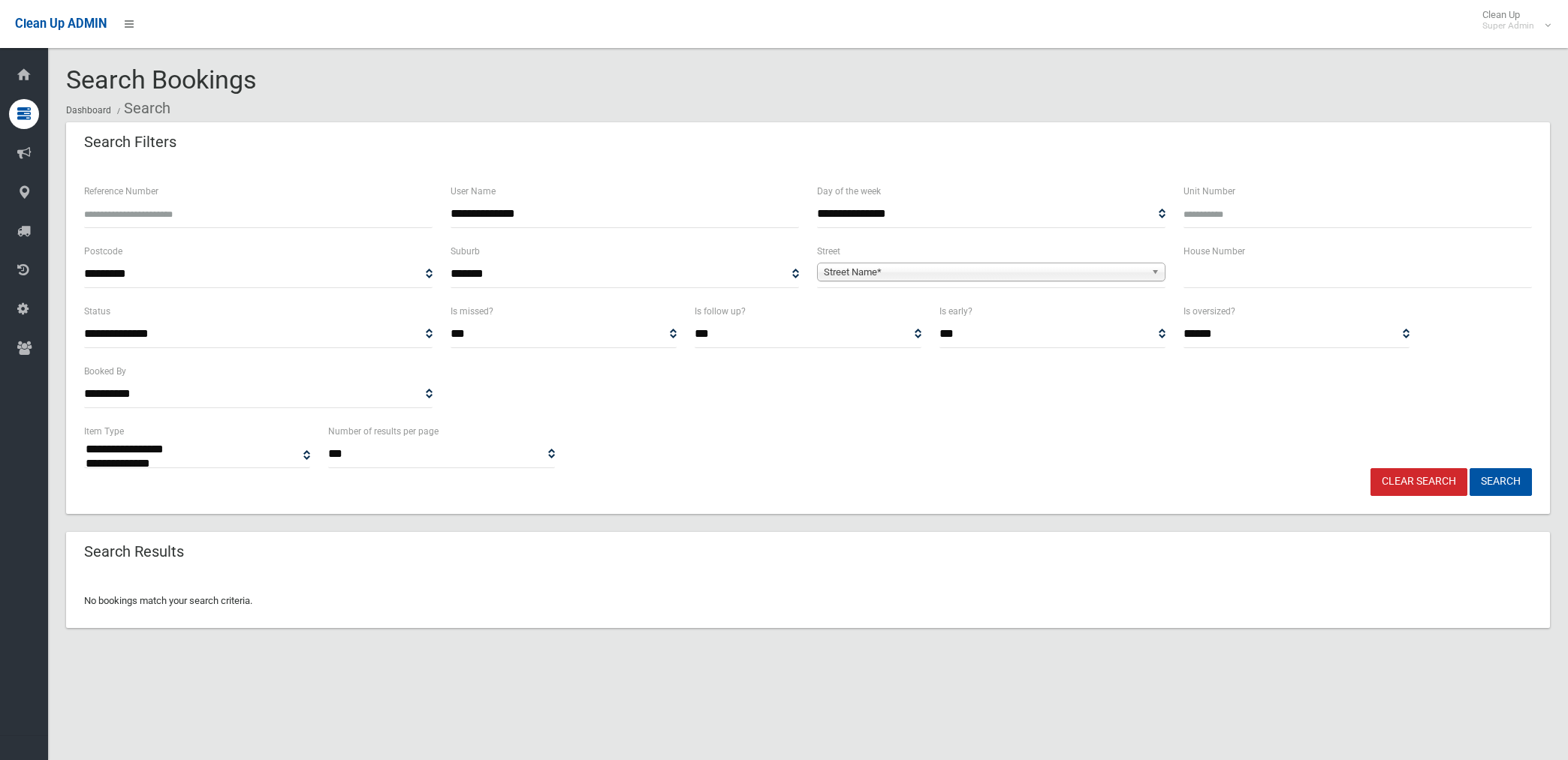
select select
type input "*********"
click at [1469, 468] on button "Search" at bounding box center [1500, 482] width 63 height 28
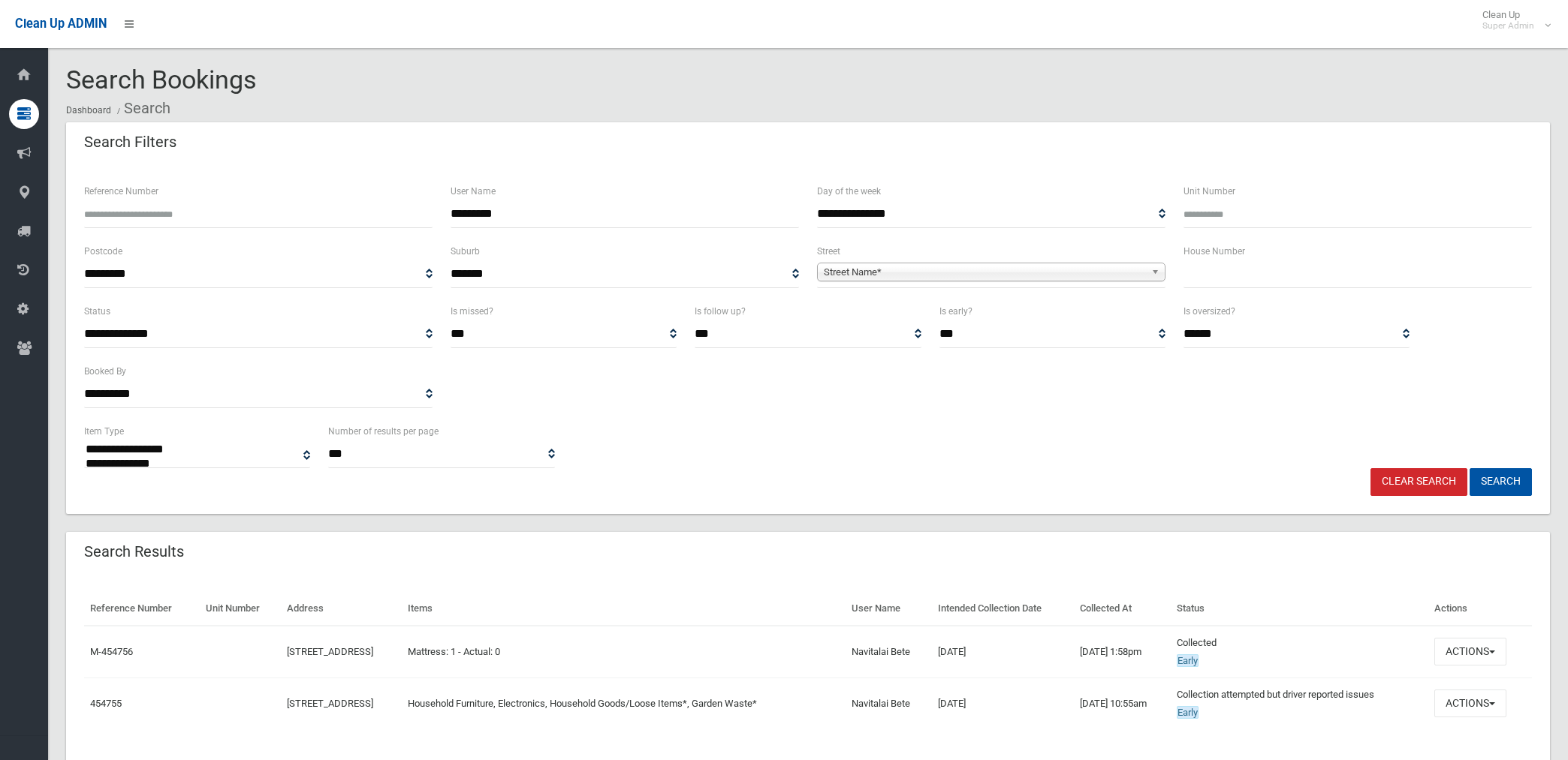
select select
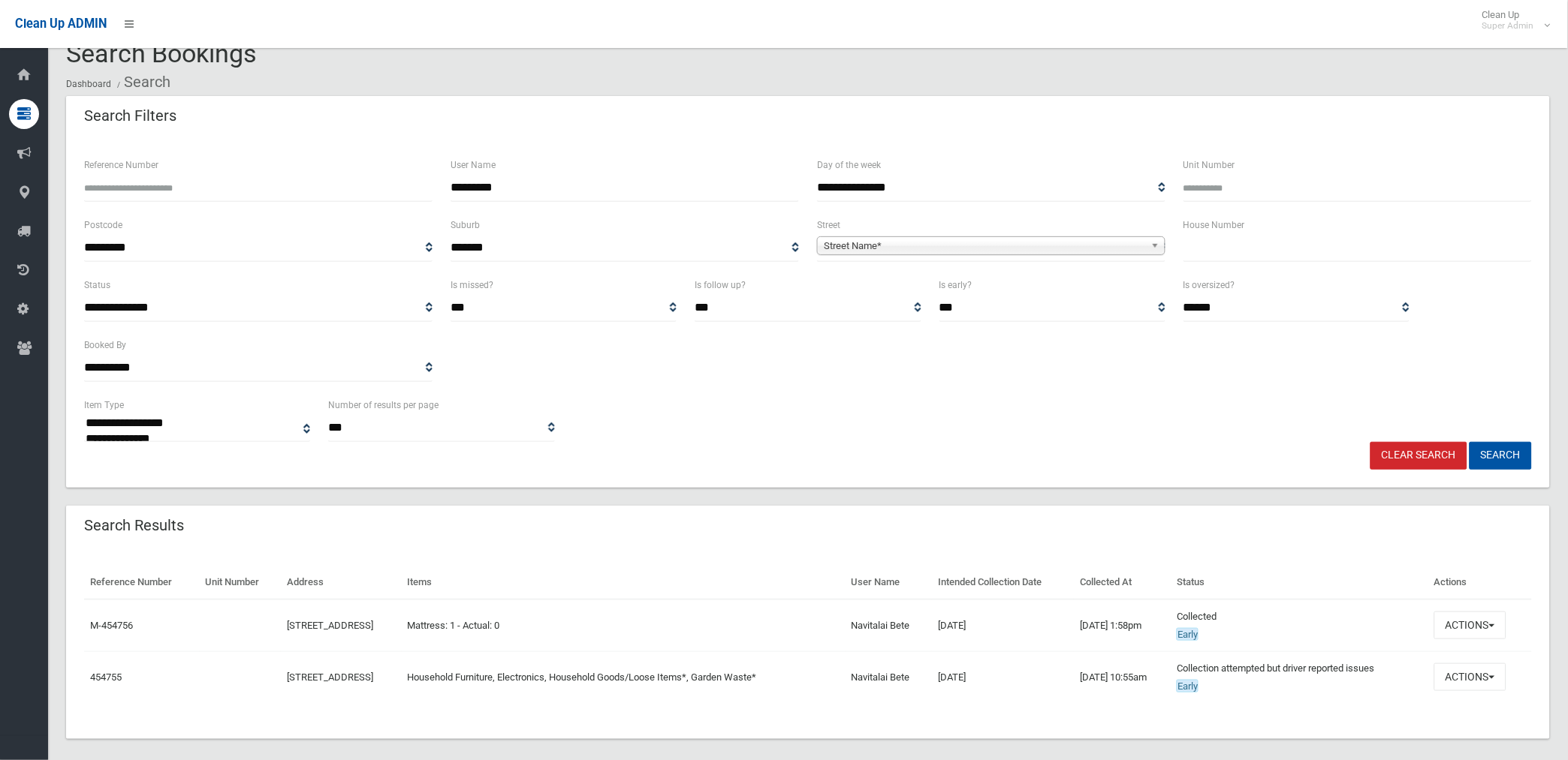
scroll to position [41, 0]
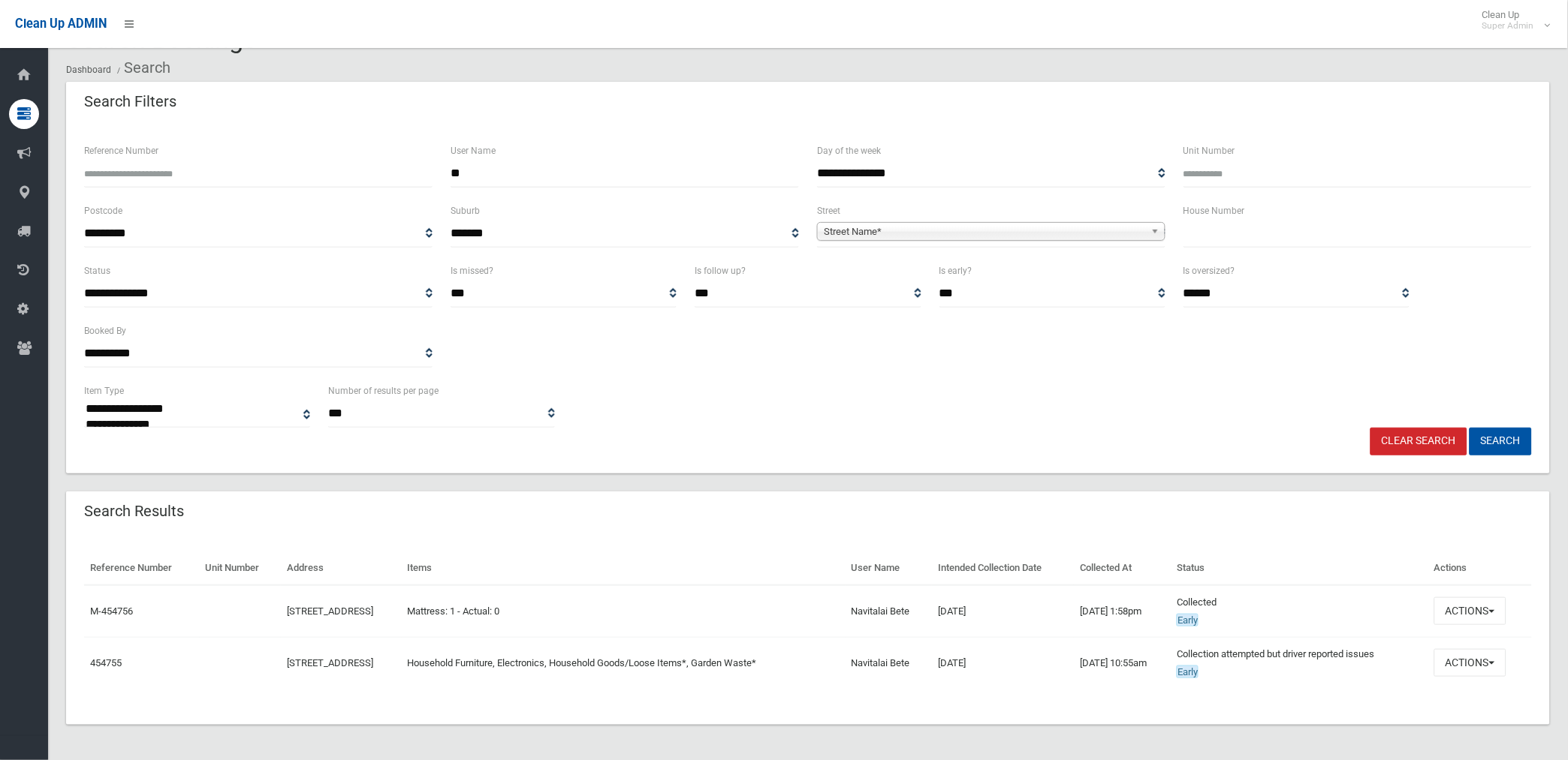
type input "*"
type input "****"
click at [1469, 428] on button "Search" at bounding box center [1500, 442] width 63 height 28
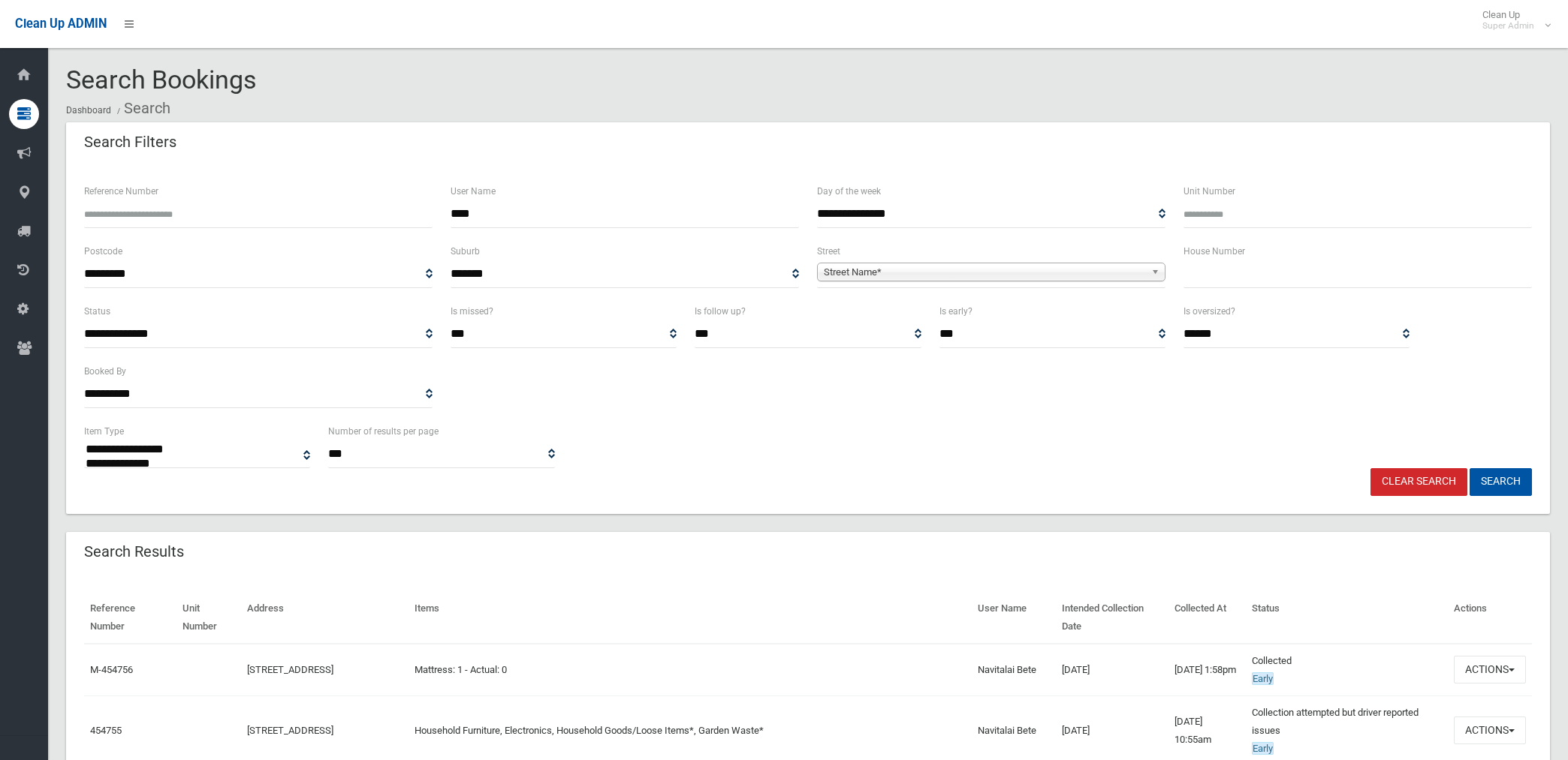
select select
click at [940, 270] on span "Street Name*" at bounding box center [984, 273] width 322 height 18
type input "*********"
click at [936, 304] on div "*********" at bounding box center [990, 293] width 346 height 24
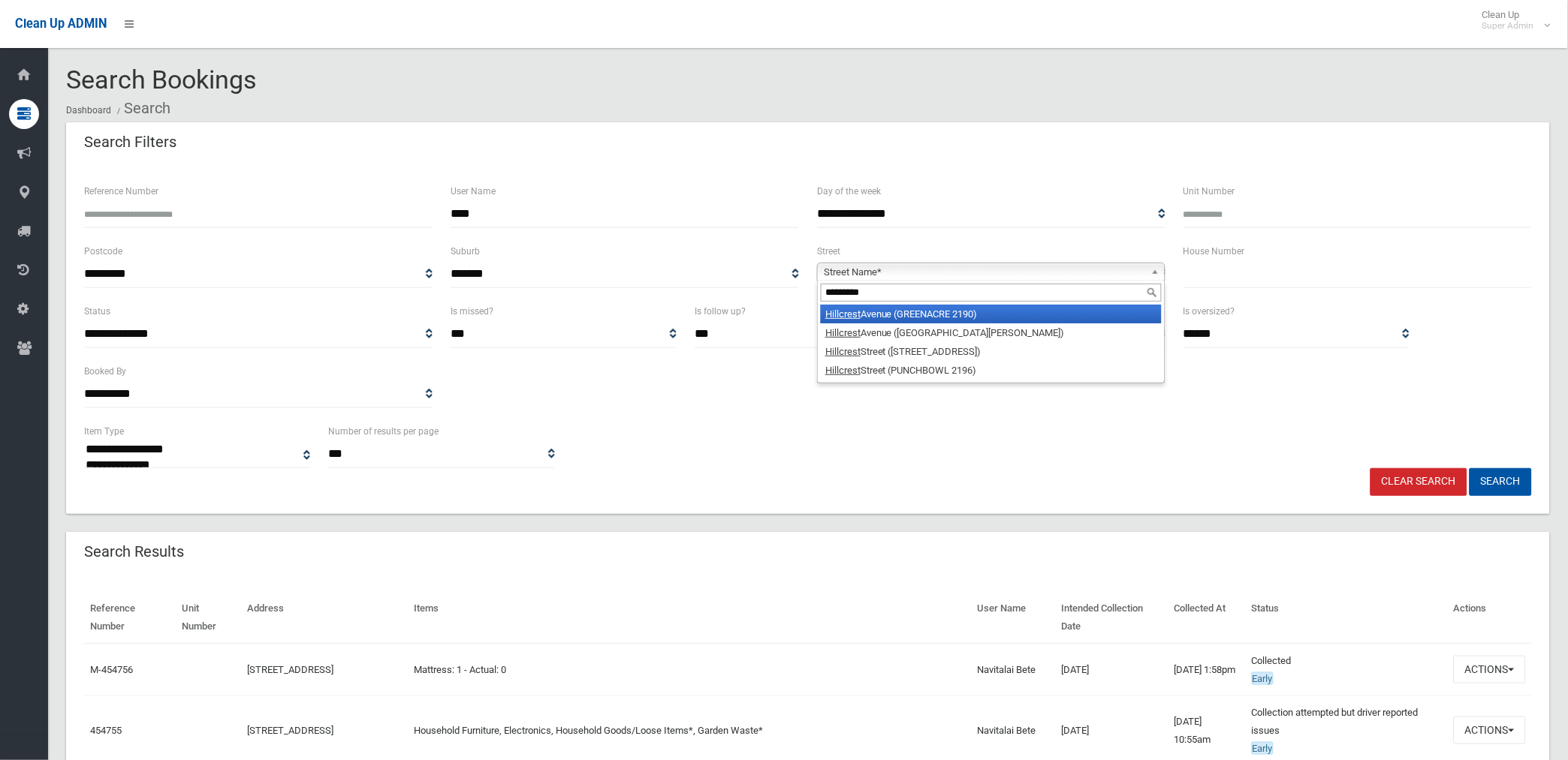
click at [931, 313] on li "Hillcrest Avenue (GREENACRE 2190)" at bounding box center [990, 314] width 340 height 19
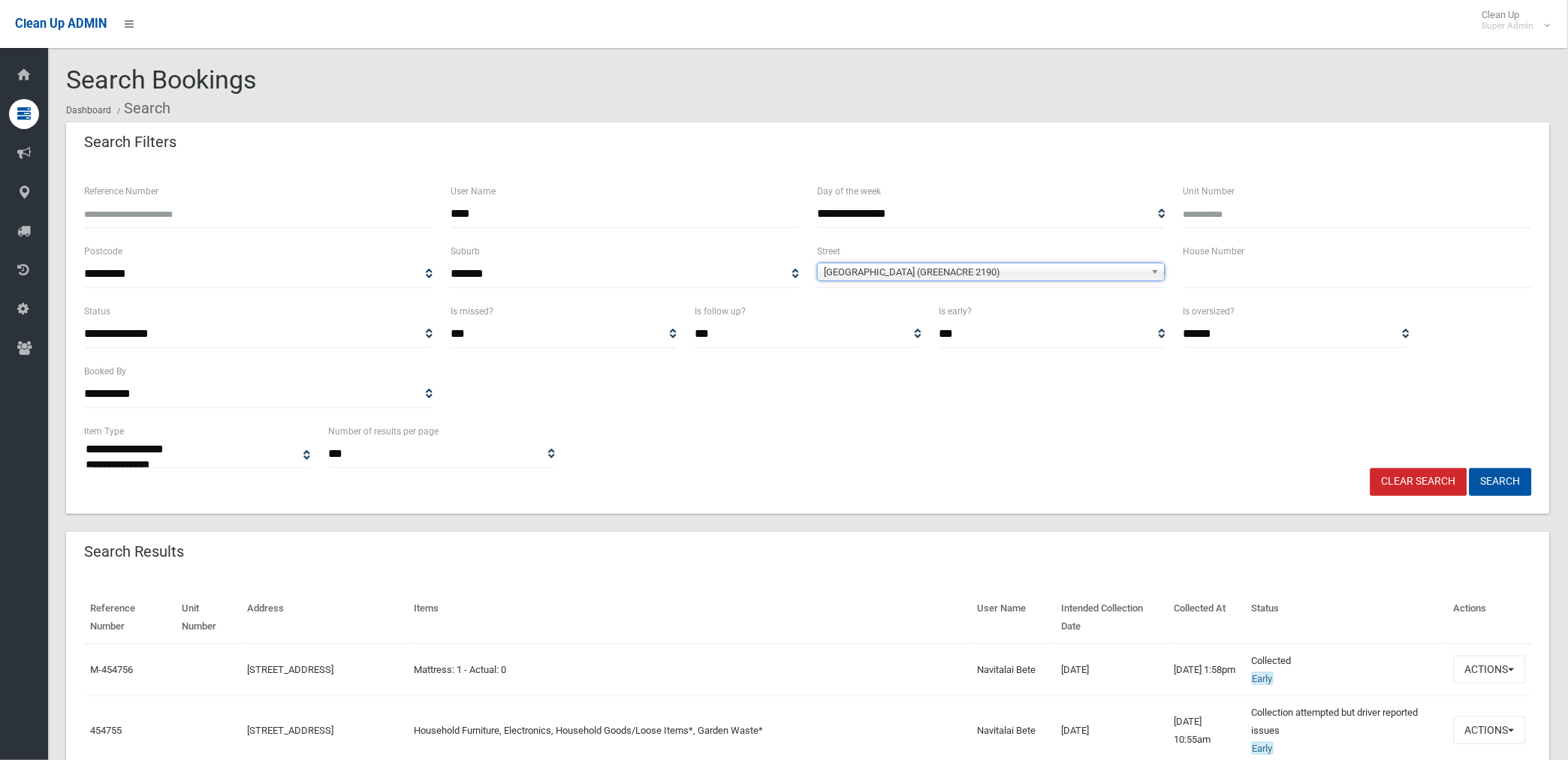
click at [1469, 468] on button "Search" at bounding box center [1500, 482] width 63 height 28
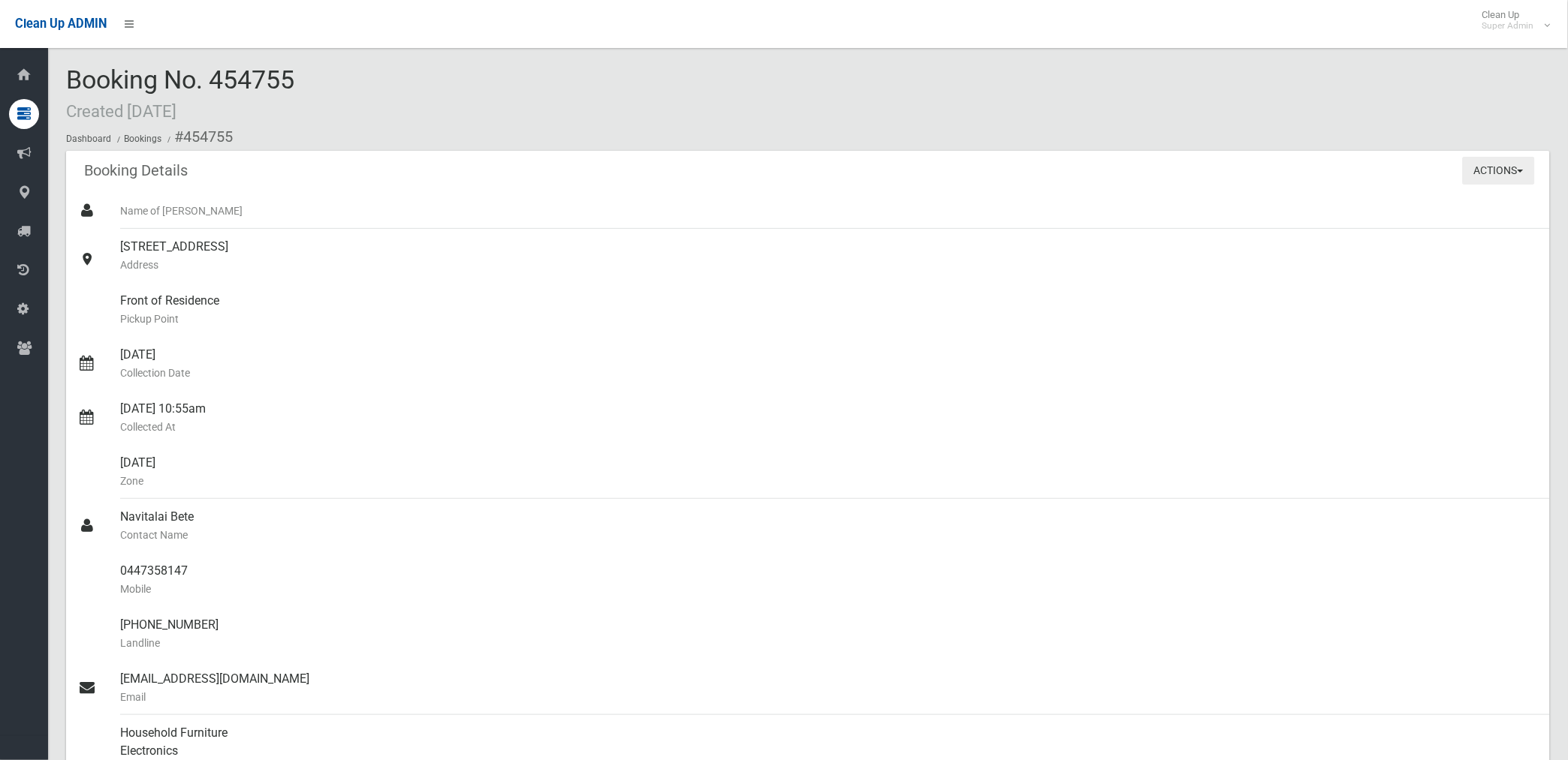
click at [1482, 173] on button "Actions" at bounding box center [1499, 171] width 72 height 28
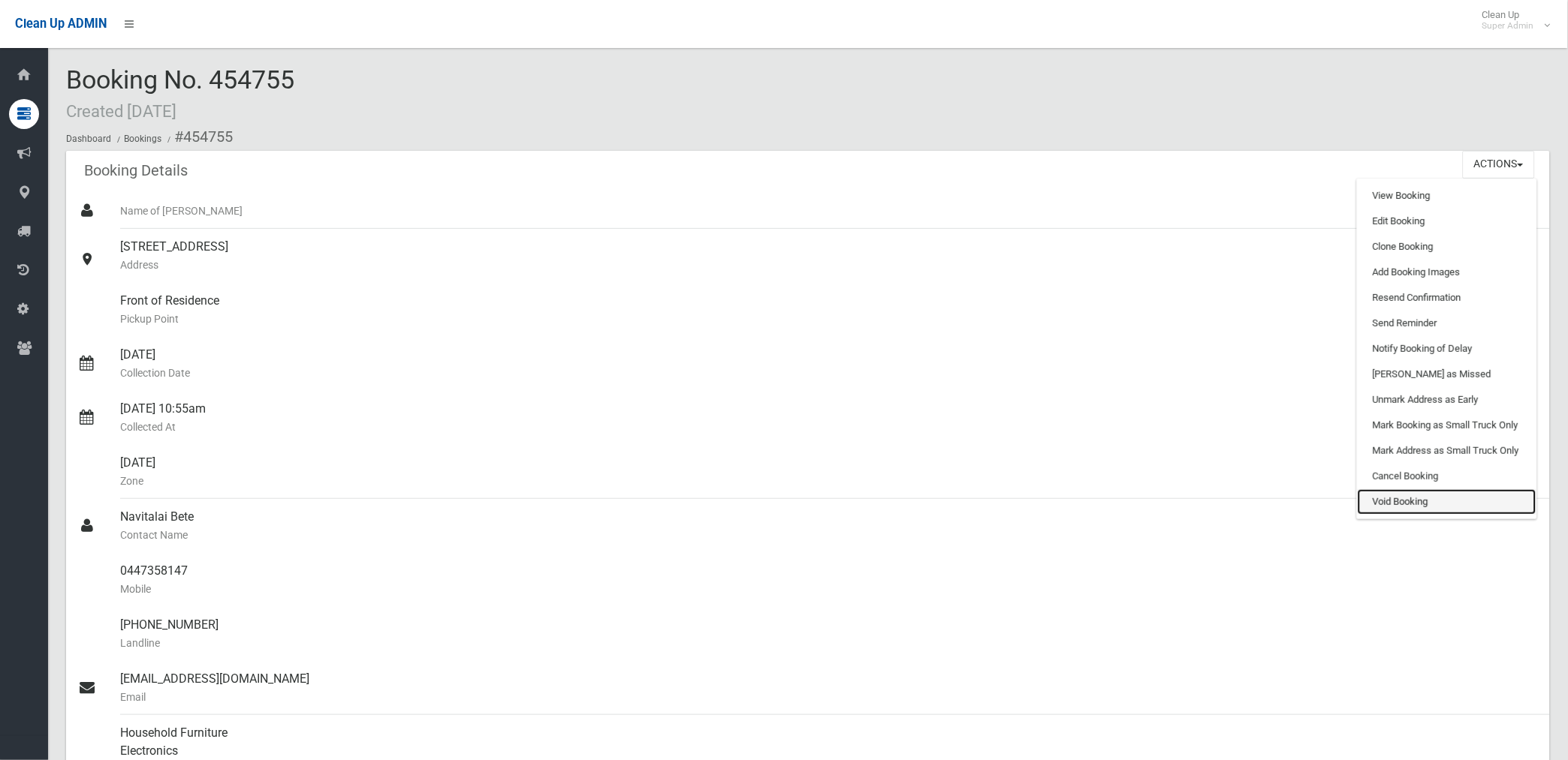
click at [1398, 499] on link "Void Booking" at bounding box center [1447, 502] width 179 height 26
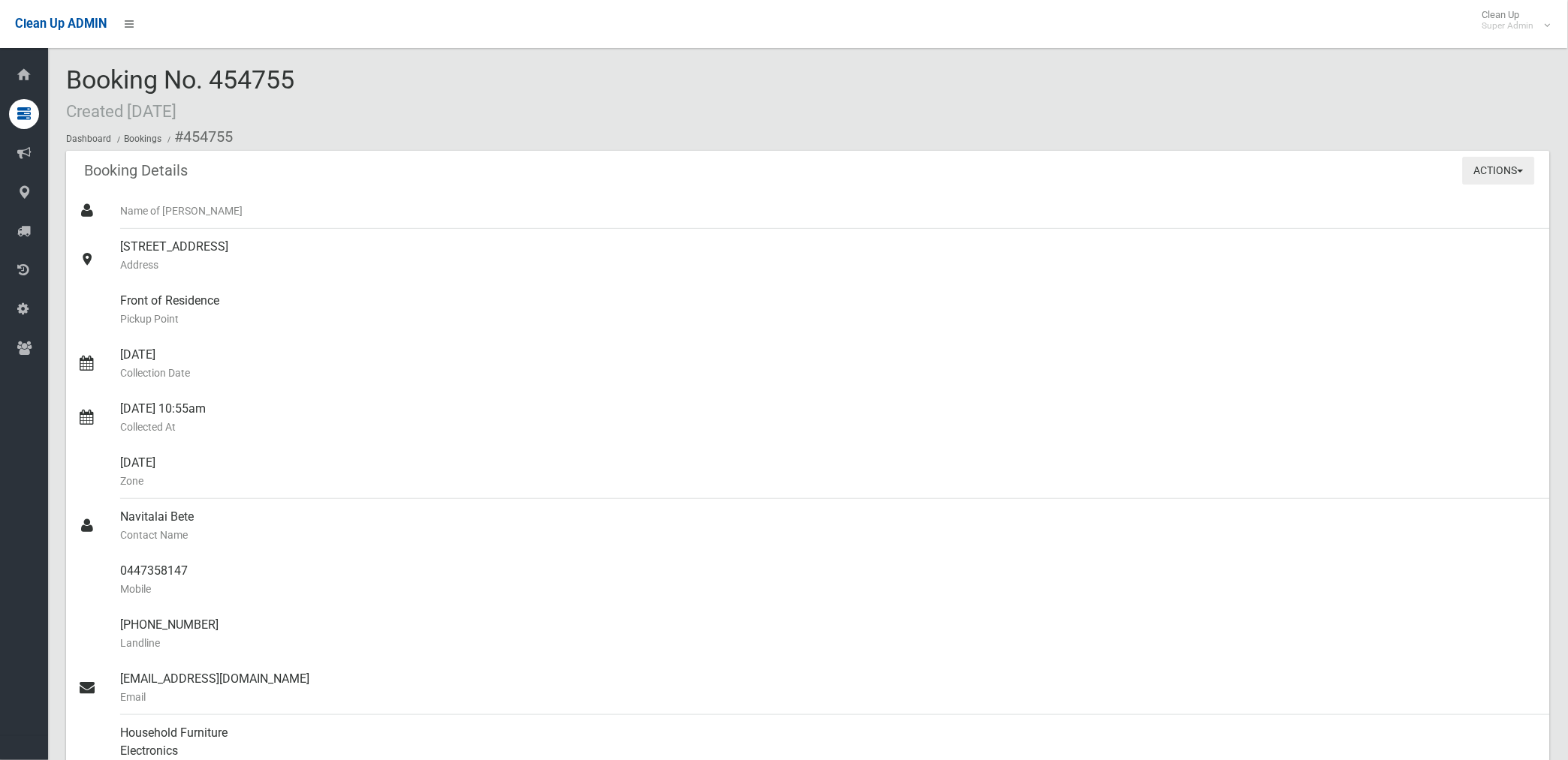
click at [1482, 166] on button "Actions" at bounding box center [1499, 171] width 72 height 28
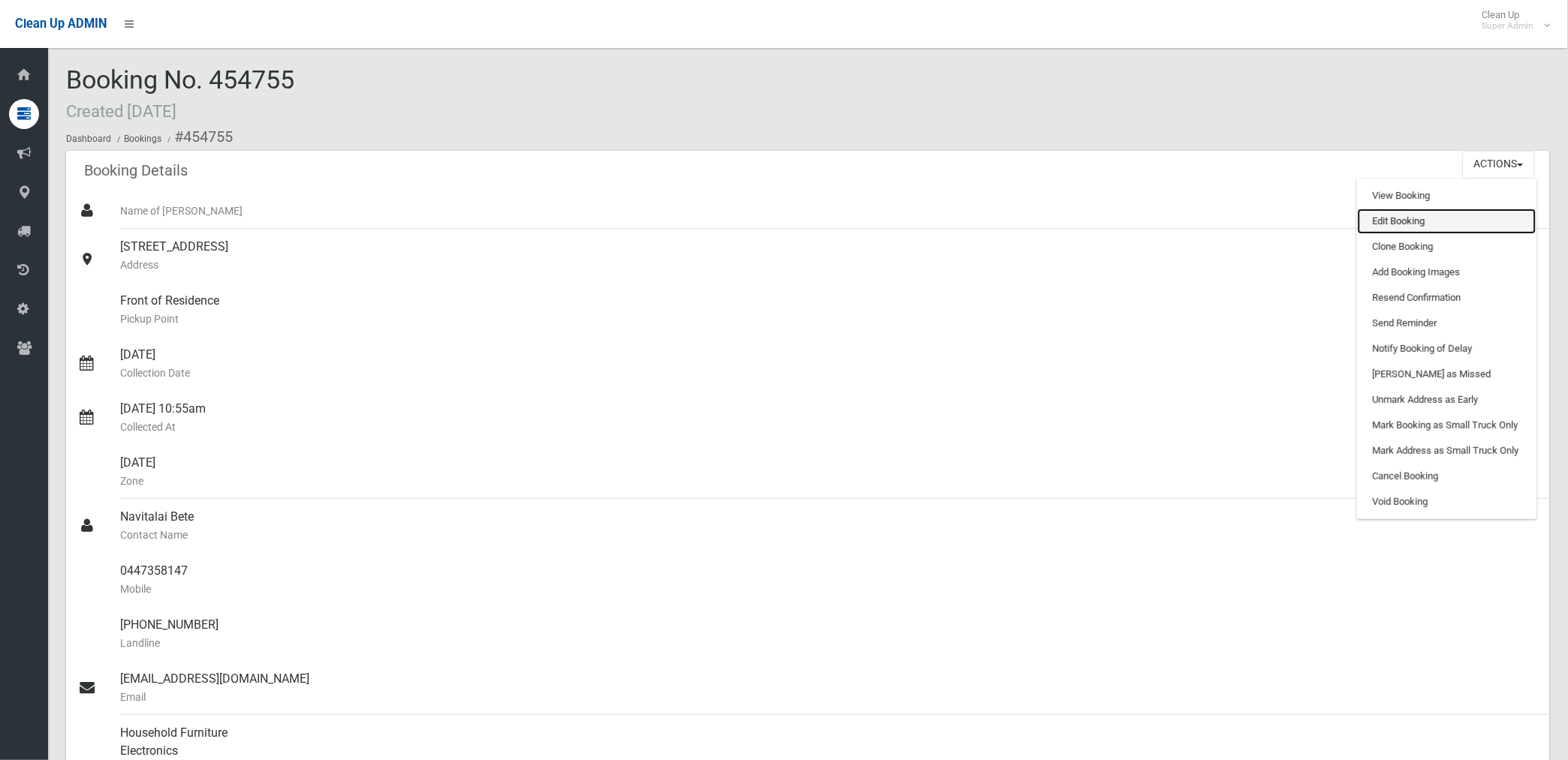
click at [1389, 222] on link "Edit Booking" at bounding box center [1447, 221] width 179 height 26
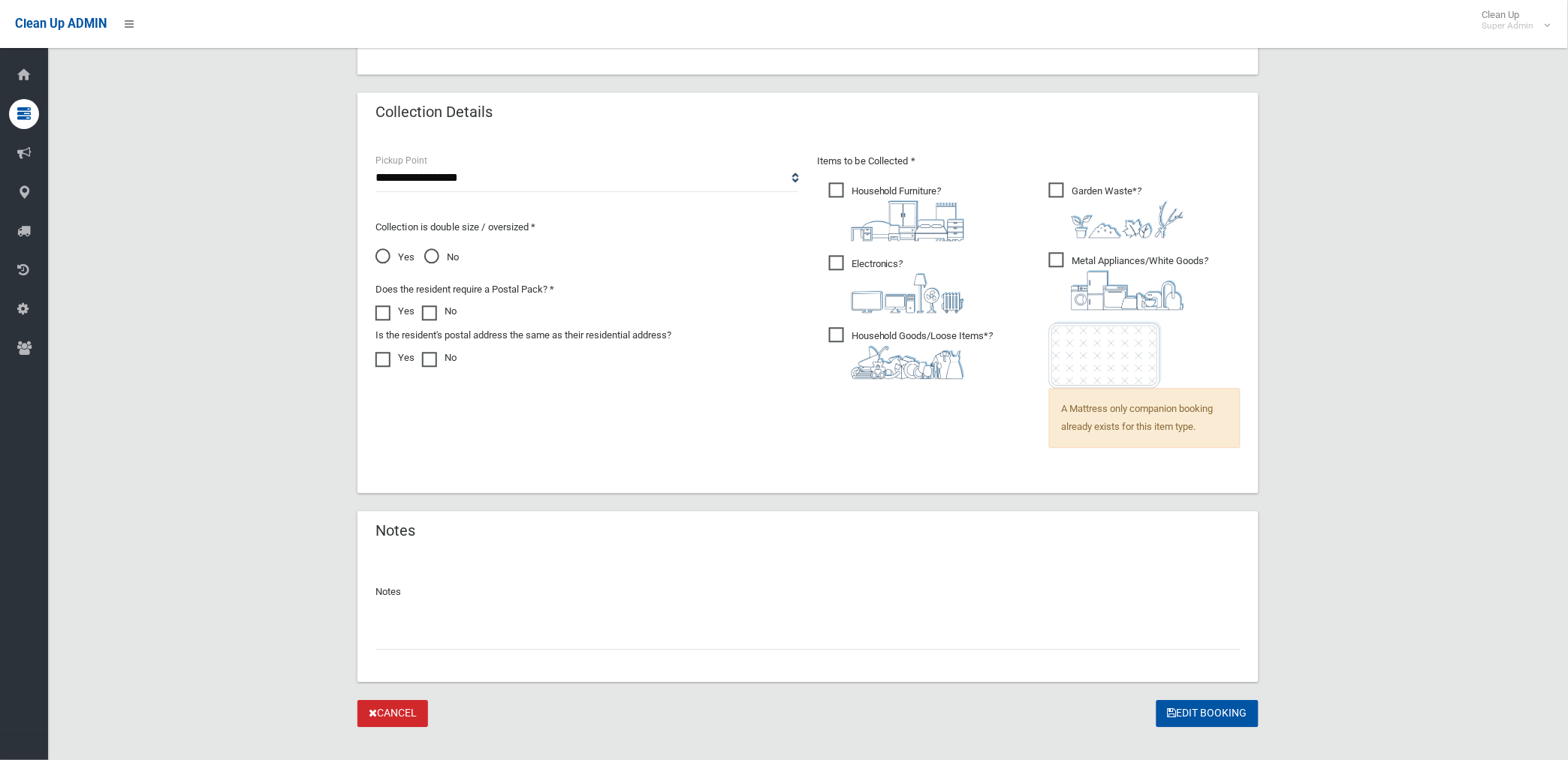
scroll to position [966, 0]
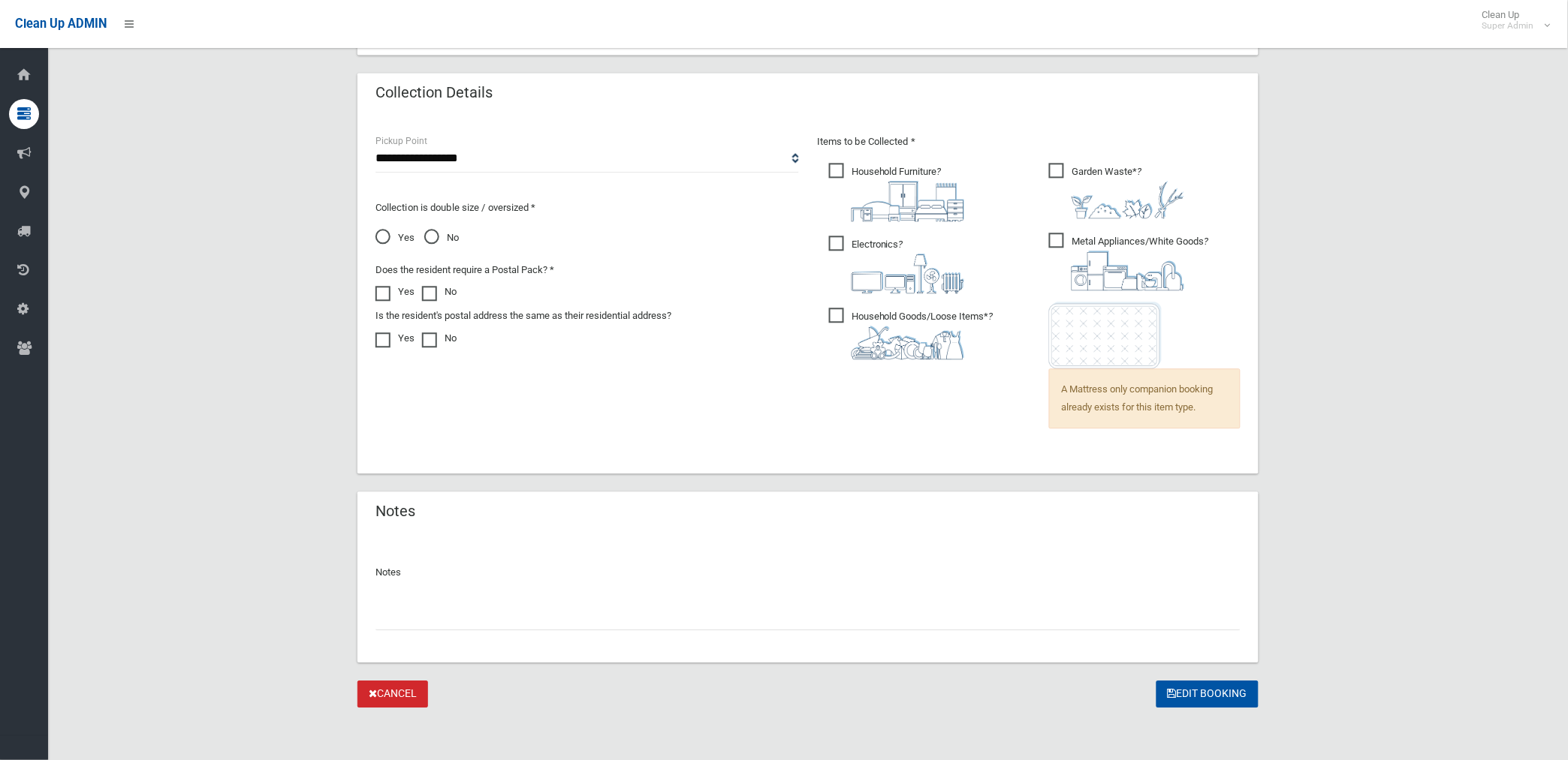
click at [488, 615] on input "text" at bounding box center [807, 616] width 864 height 28
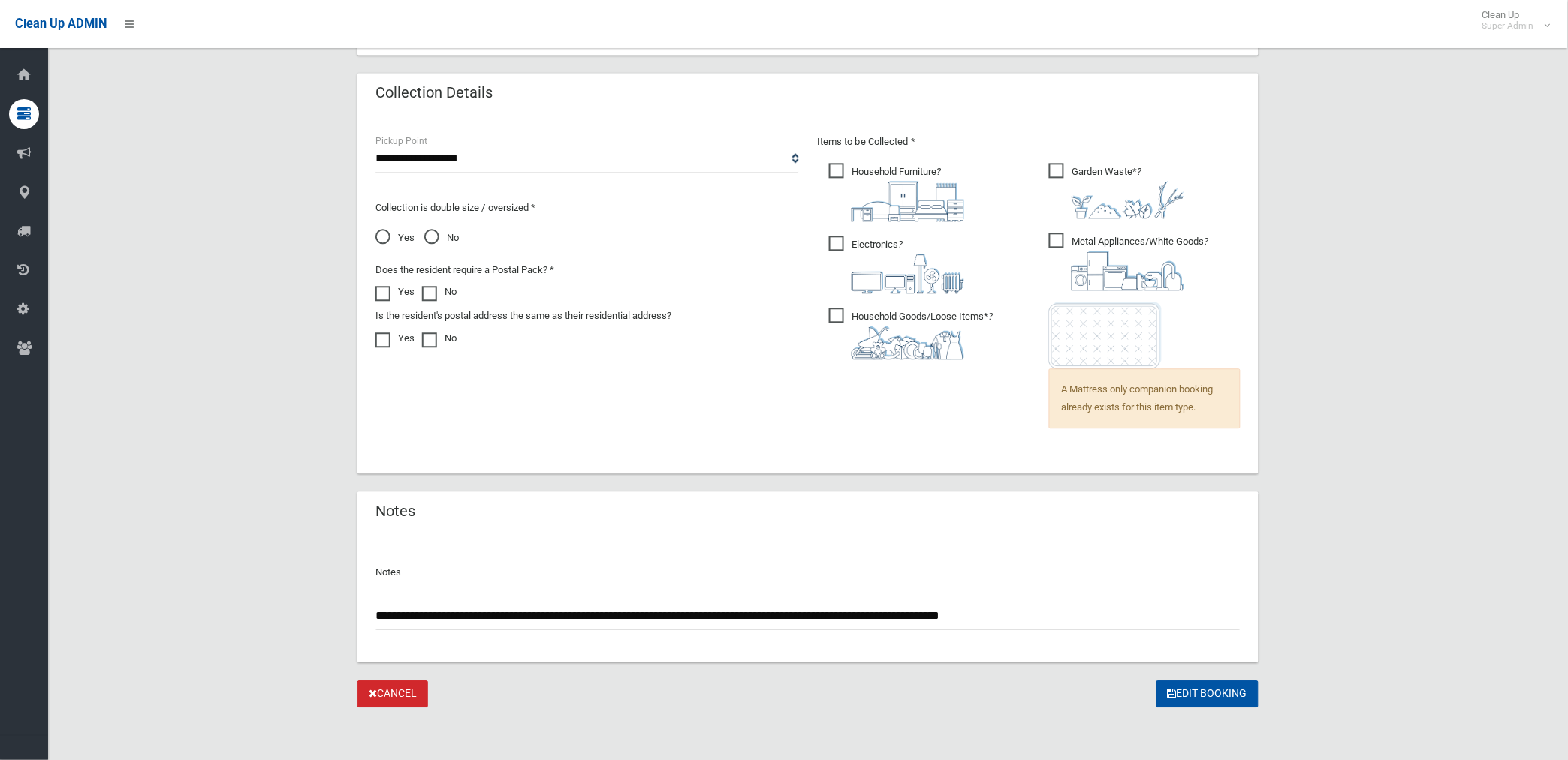
click at [796, 611] on input "**********" at bounding box center [807, 616] width 864 height 28
click at [792, 615] on input "**********" at bounding box center [807, 616] width 864 height 28
type input "**********"
click at [1206, 693] on button "Edit Booking" at bounding box center [1207, 695] width 102 height 28
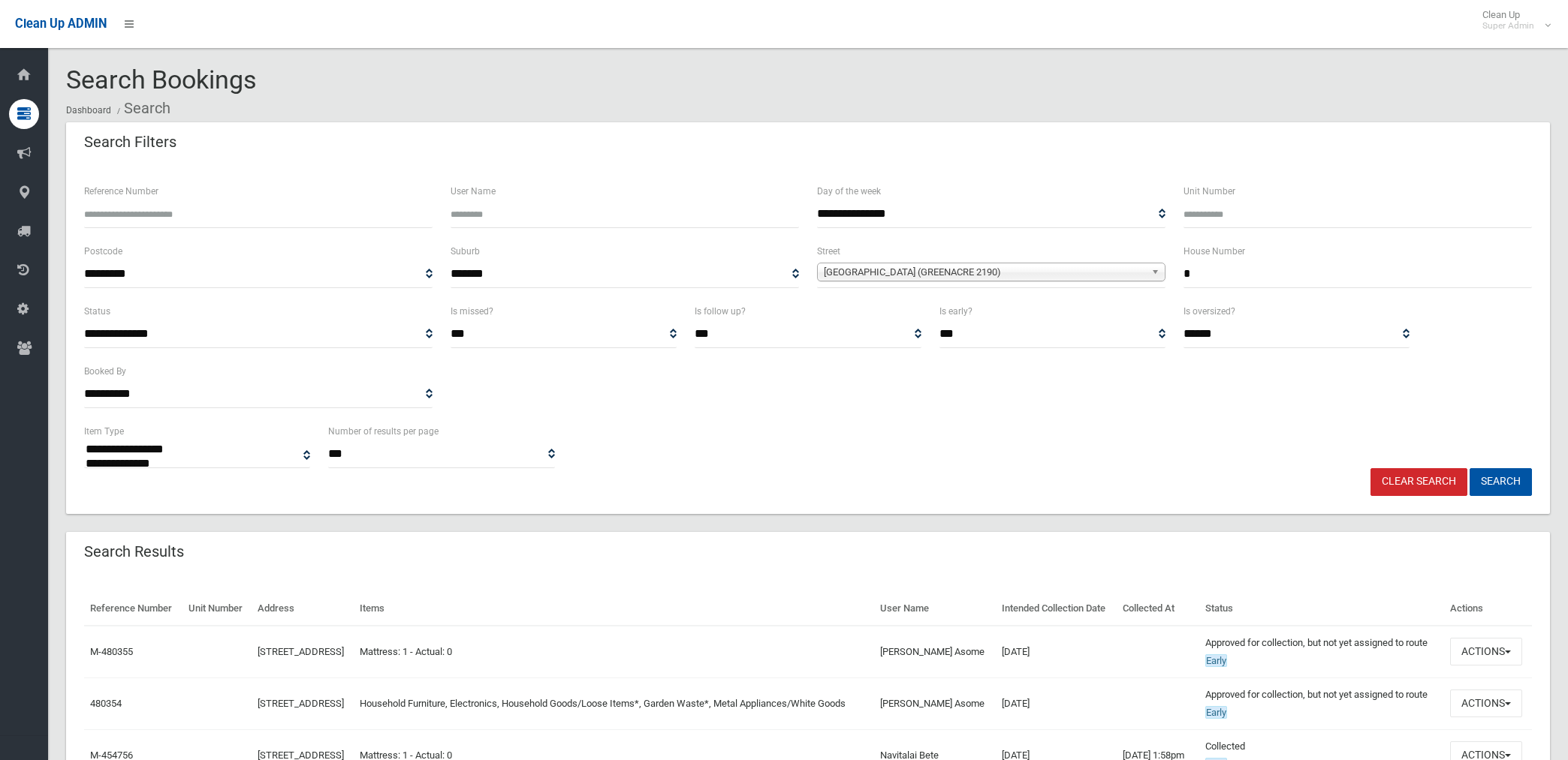
select select
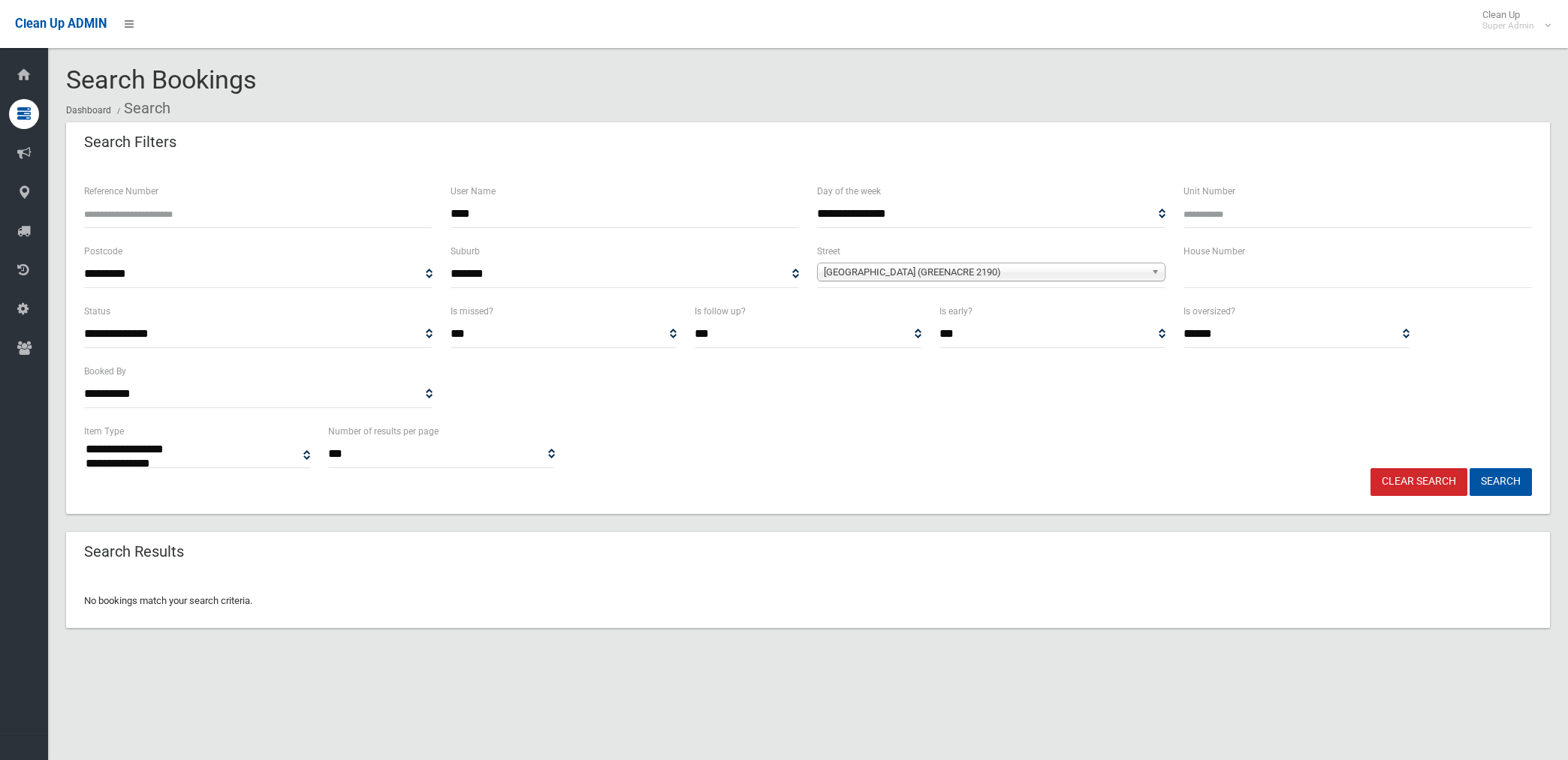
select select
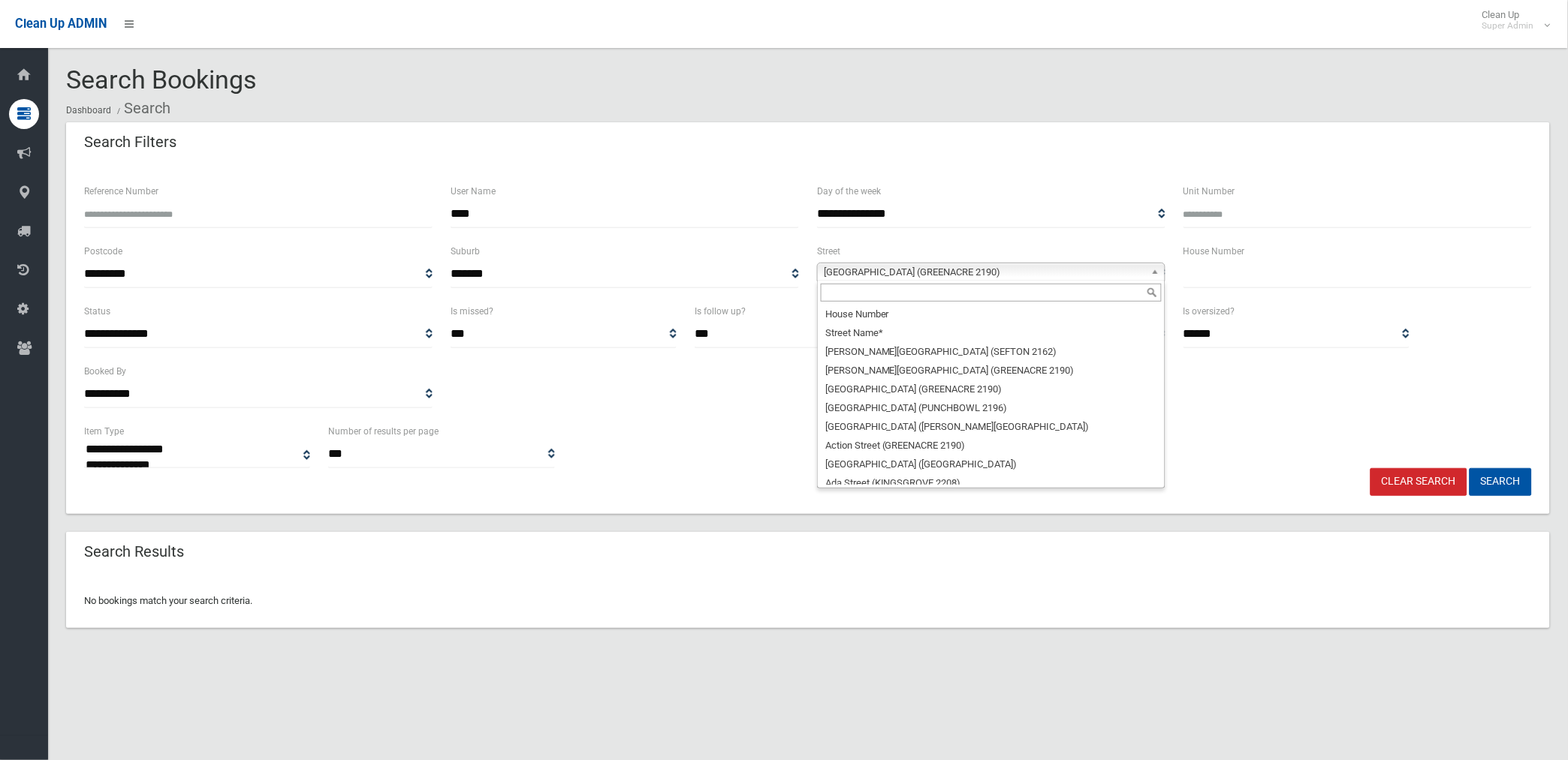
click at [1010, 272] on span "[GEOGRAPHIC_DATA] (GREENACRE 2190)" at bounding box center [984, 273] width 322 height 18
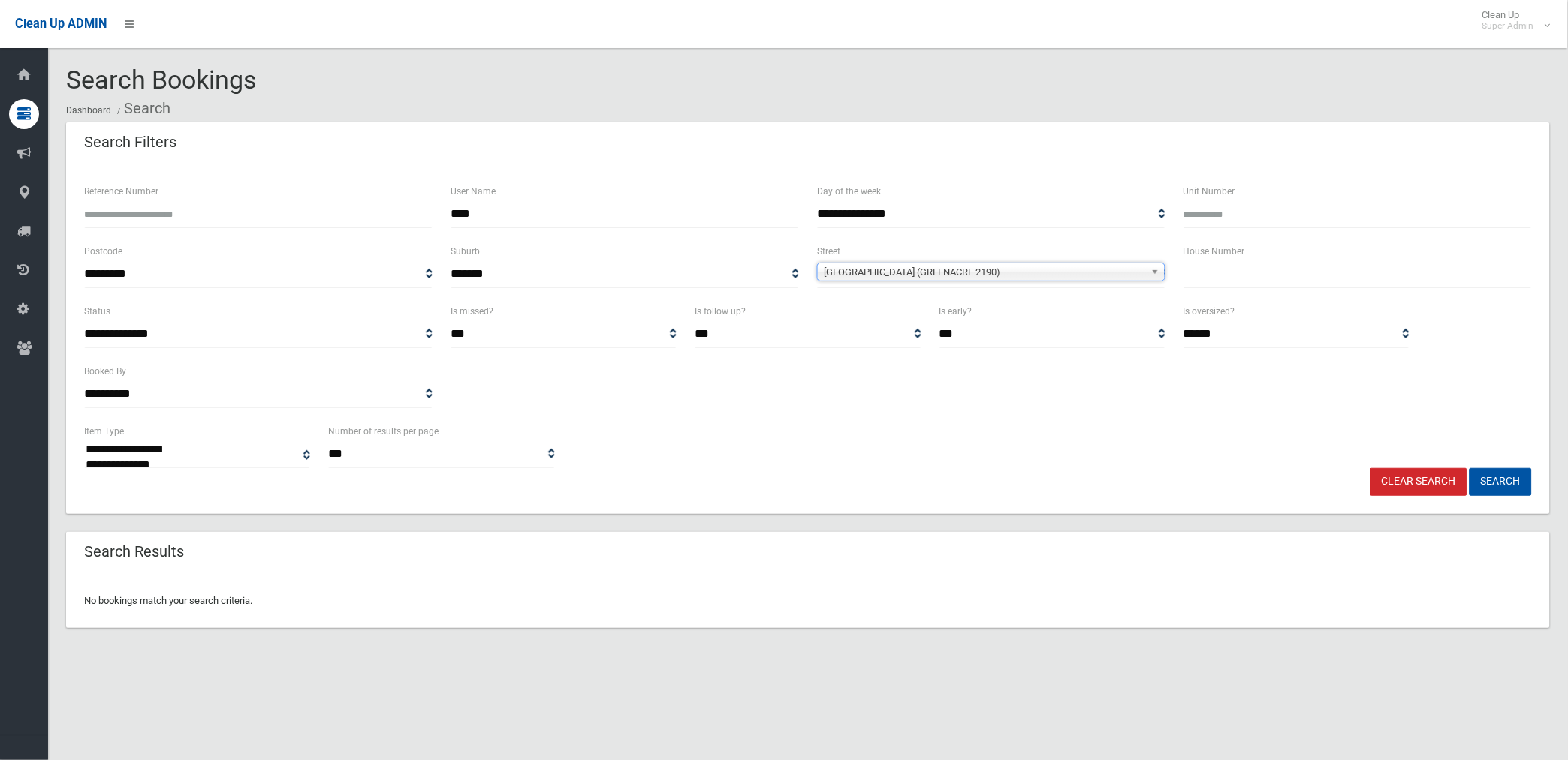
click at [1469, 468] on button "Search" at bounding box center [1500, 482] width 63 height 28
select select
click at [1274, 282] on input "text" at bounding box center [1357, 274] width 348 height 28
type input "**"
click at [1469, 468] on button "Search" at bounding box center [1500, 482] width 63 height 28
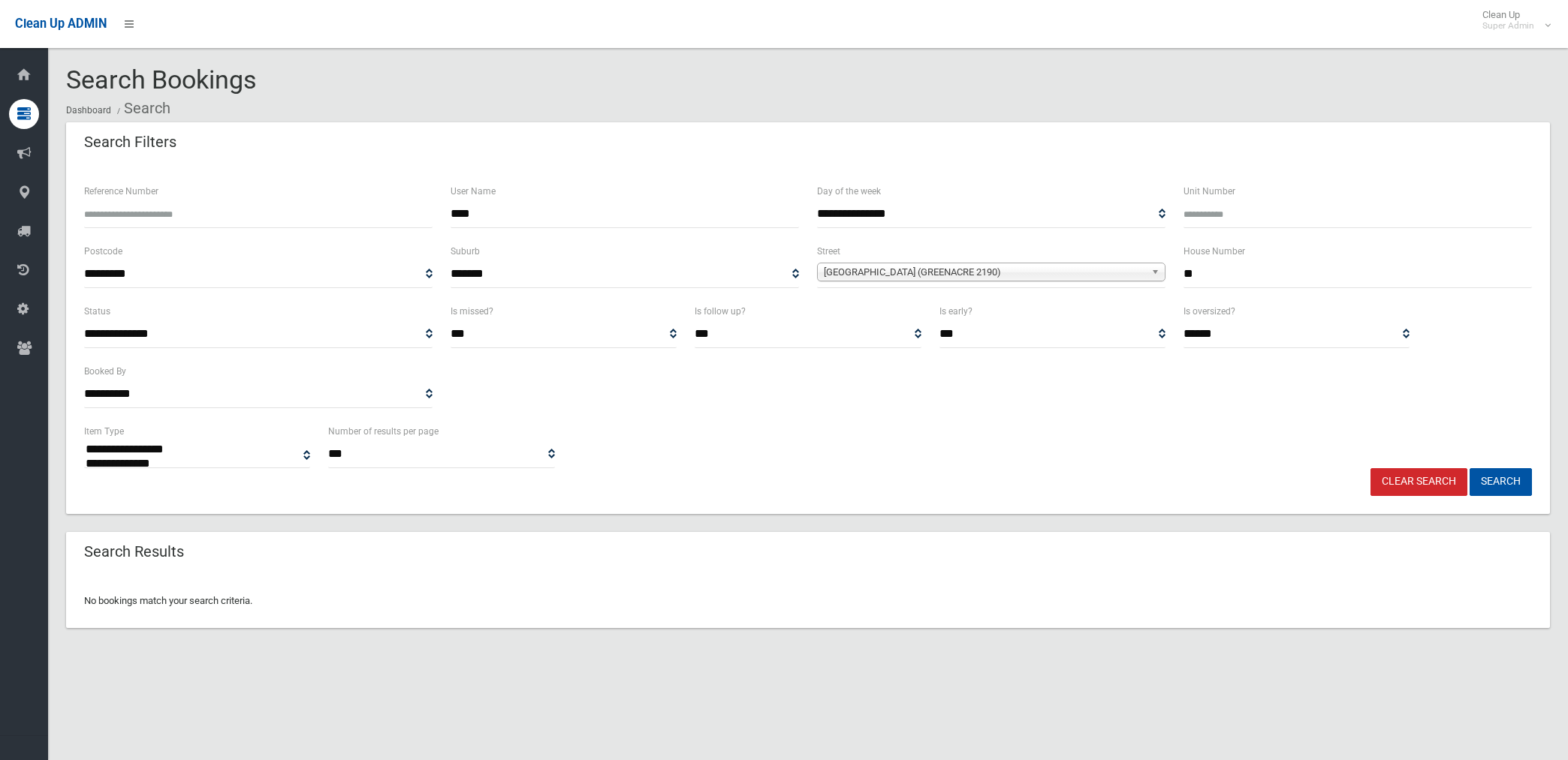
select select
click at [1022, 267] on span "Hillcrest Avenue (GREENACRE 2190)" at bounding box center [984, 273] width 322 height 18
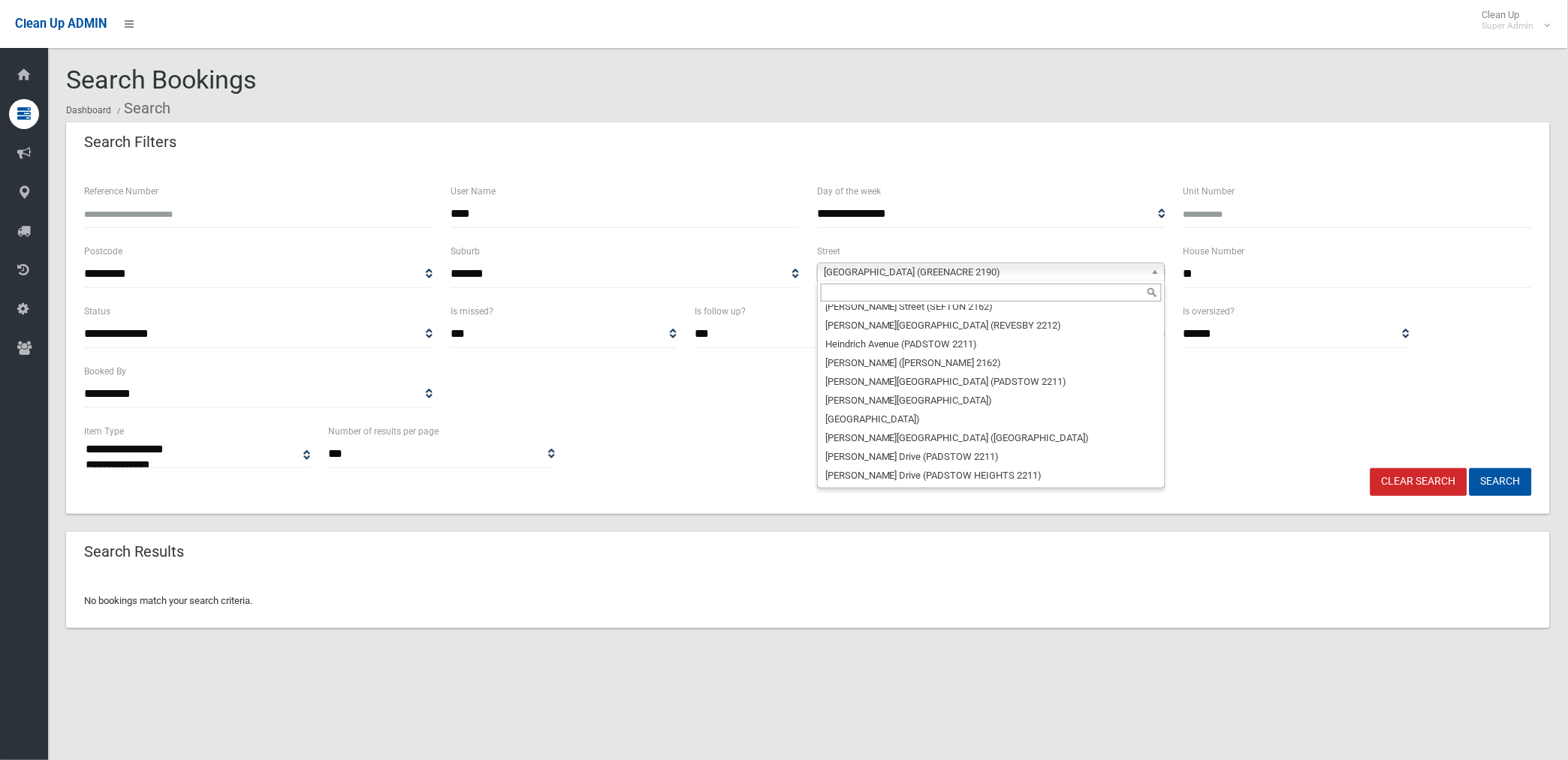
scroll to position [18265, 0]
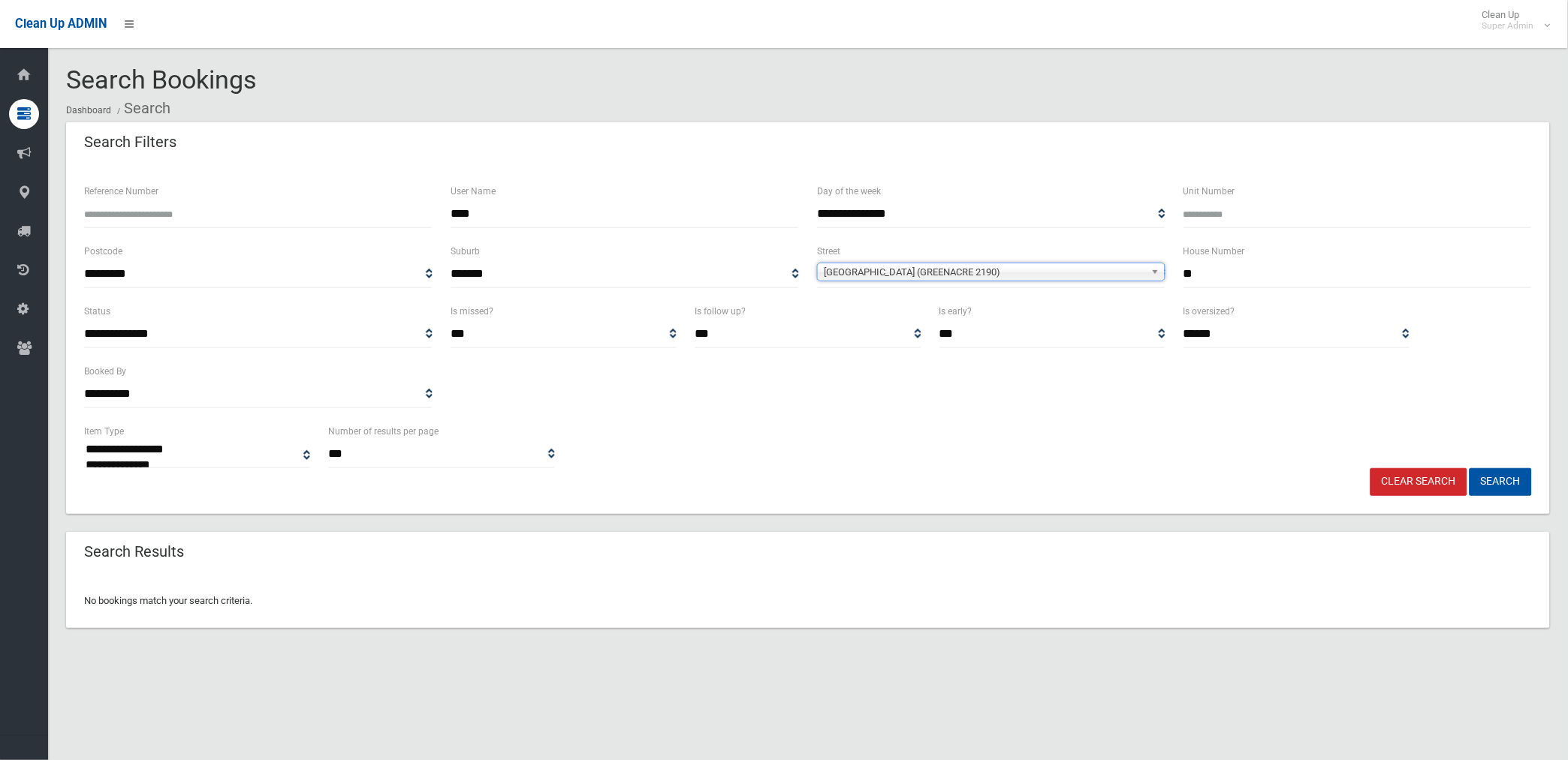
click at [1469, 468] on button "Search" at bounding box center [1500, 482] width 63 height 28
select select
click at [1426, 479] on link "Clear Search" at bounding box center [1419, 482] width 97 height 28
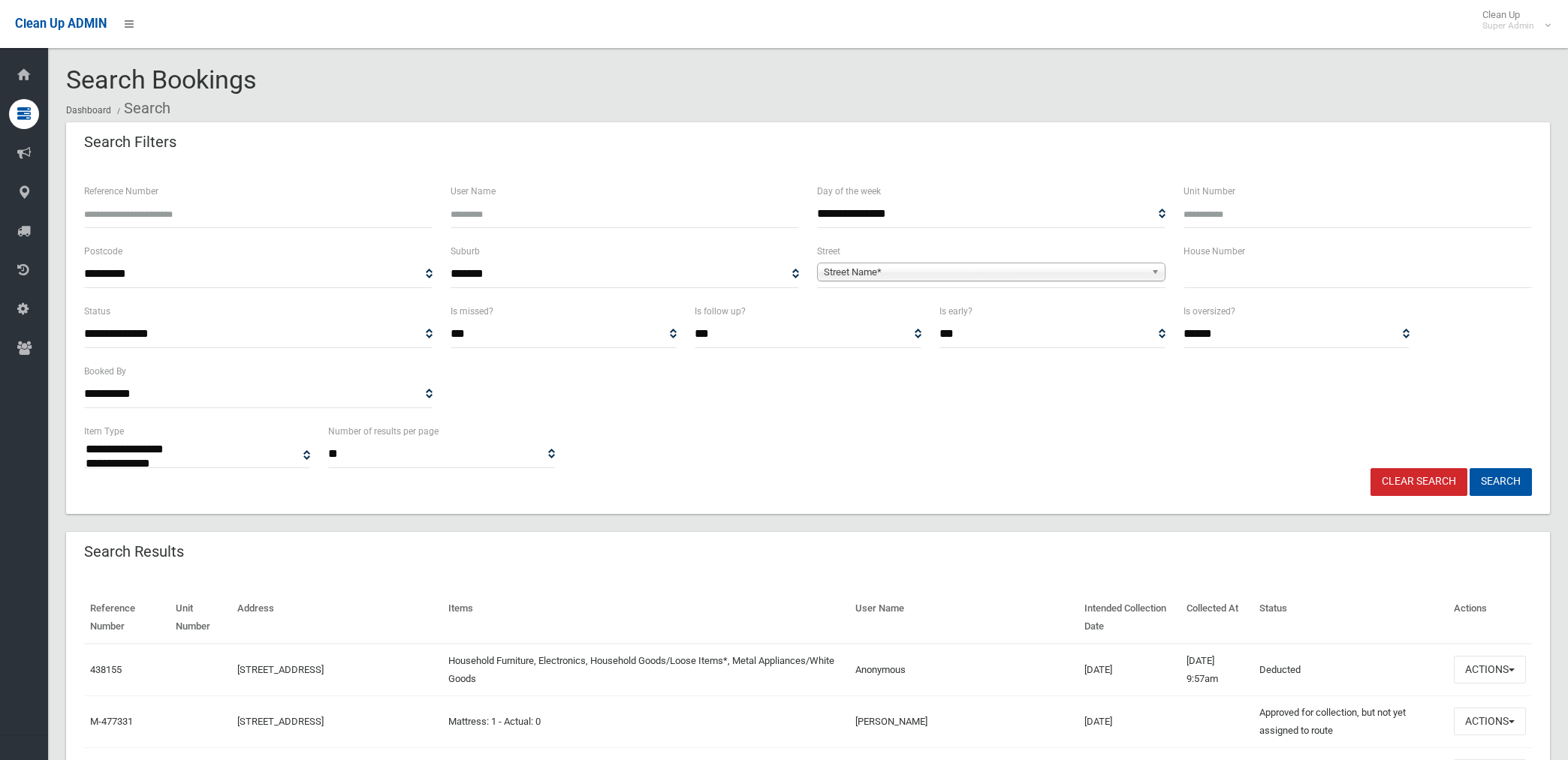
select select
click at [980, 273] on span "Street Name*" at bounding box center [984, 273] width 322 height 18
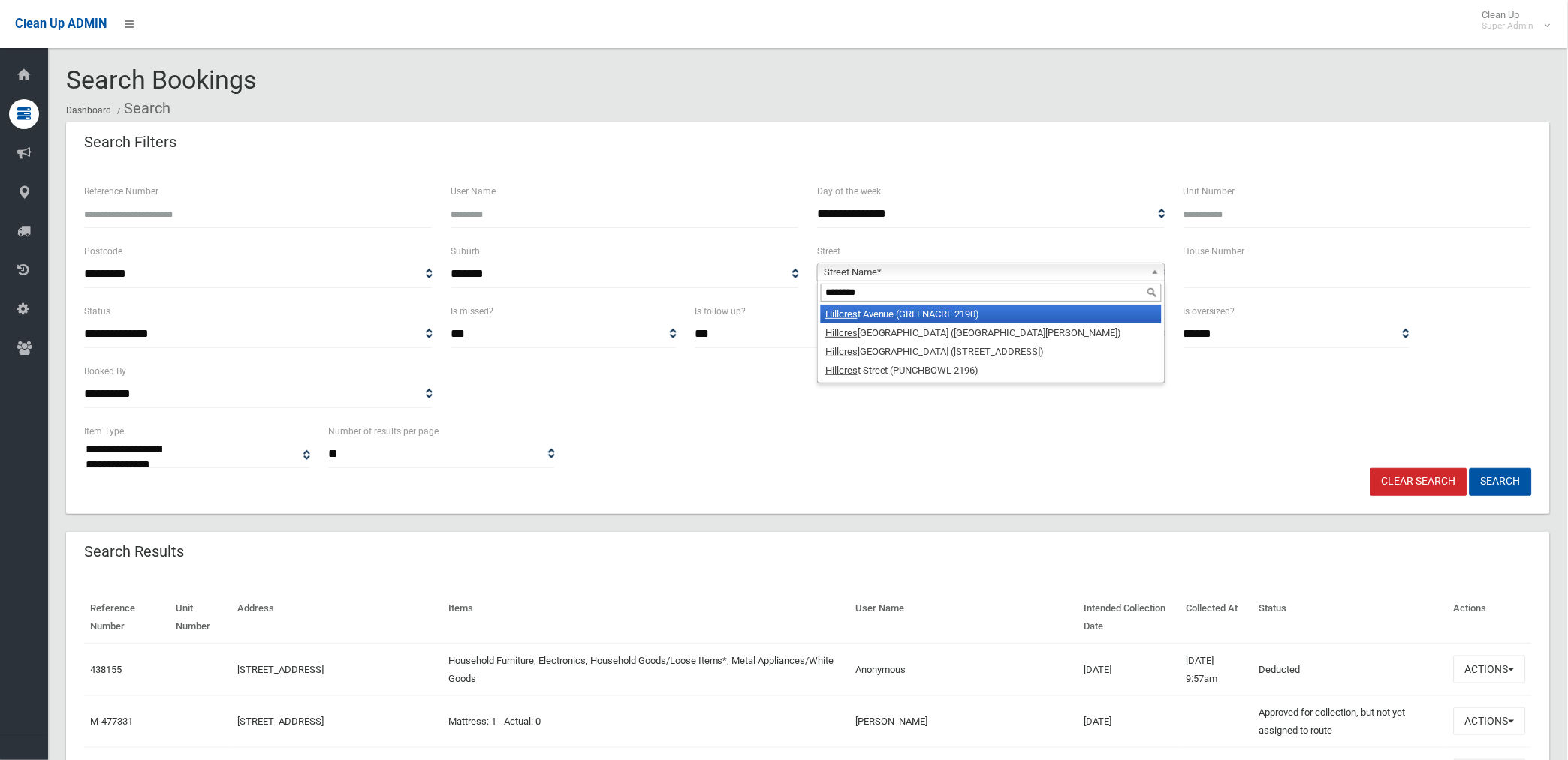
type input "*********"
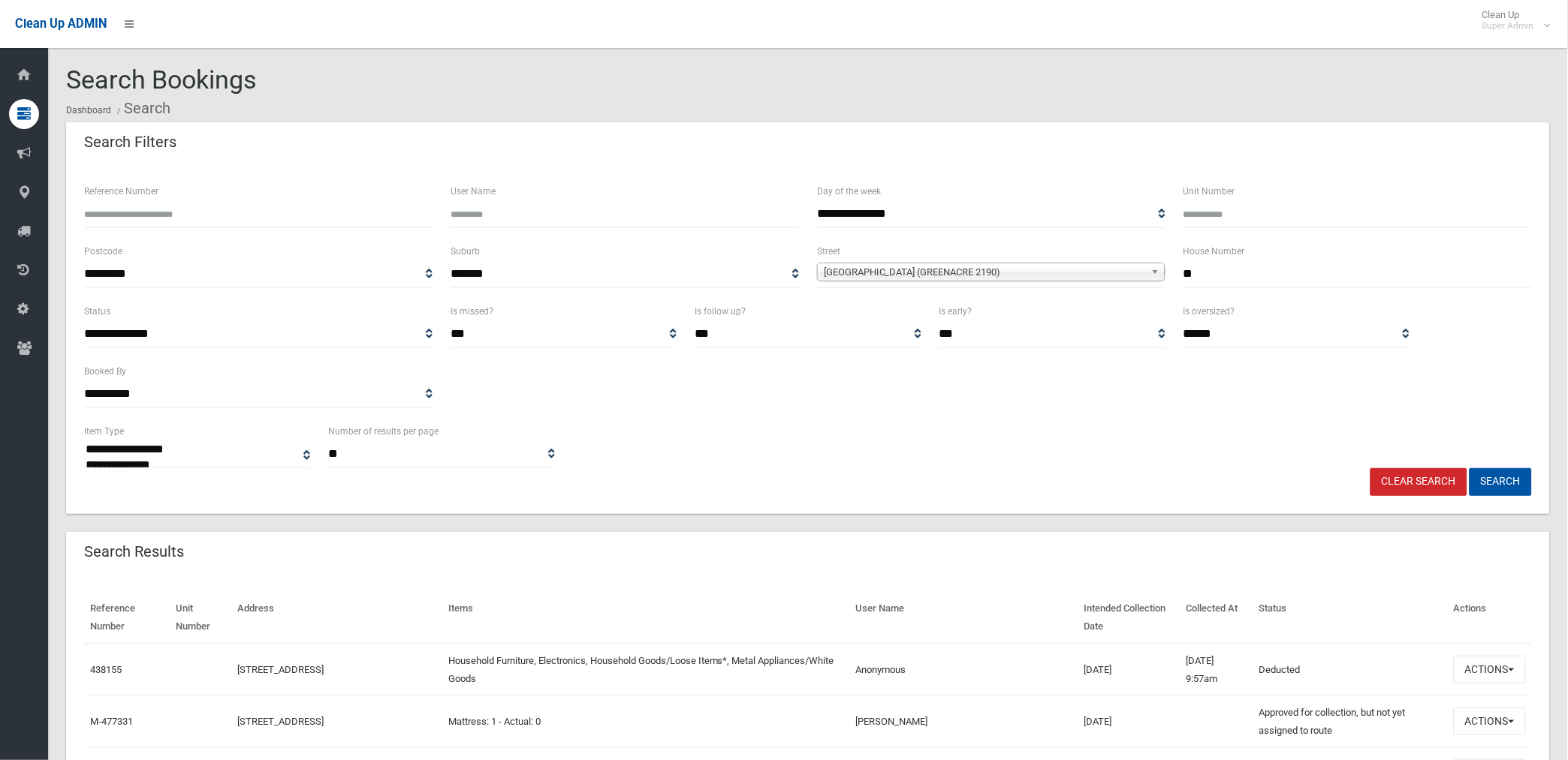
type input "**"
click at [1469, 468] on button "Search" at bounding box center [1500, 482] width 63 height 28
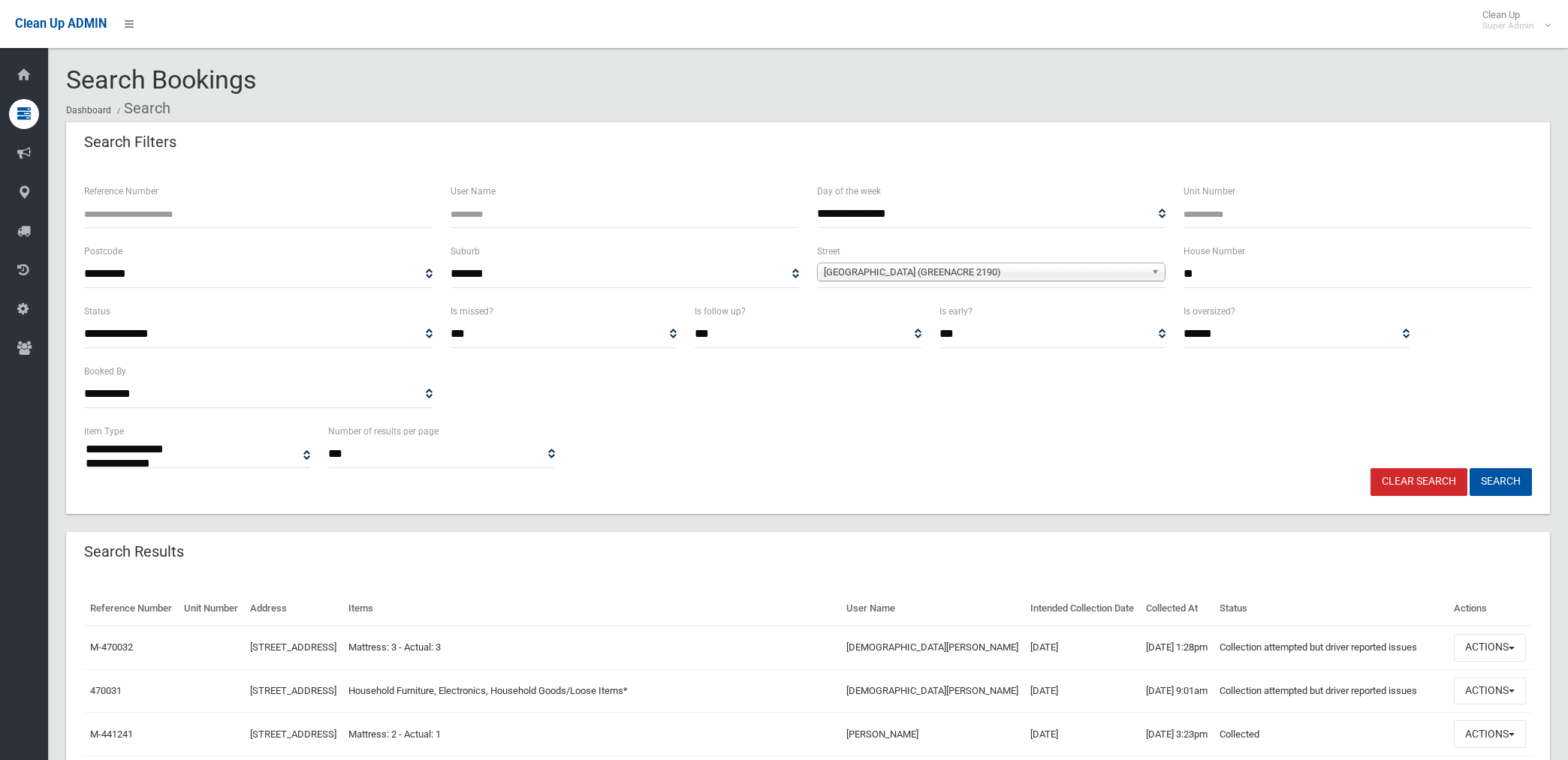
select select
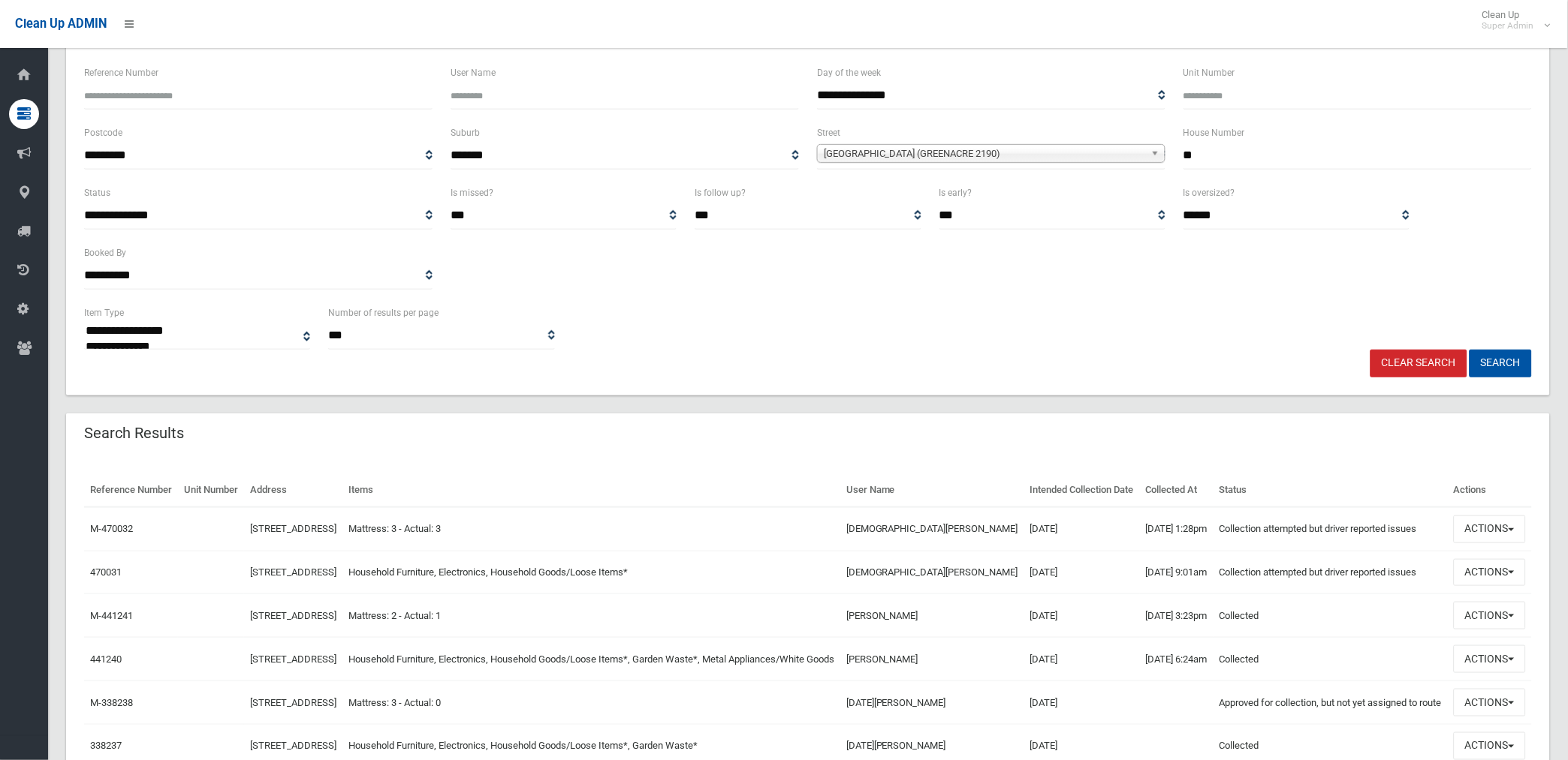
scroll to position [167, 0]
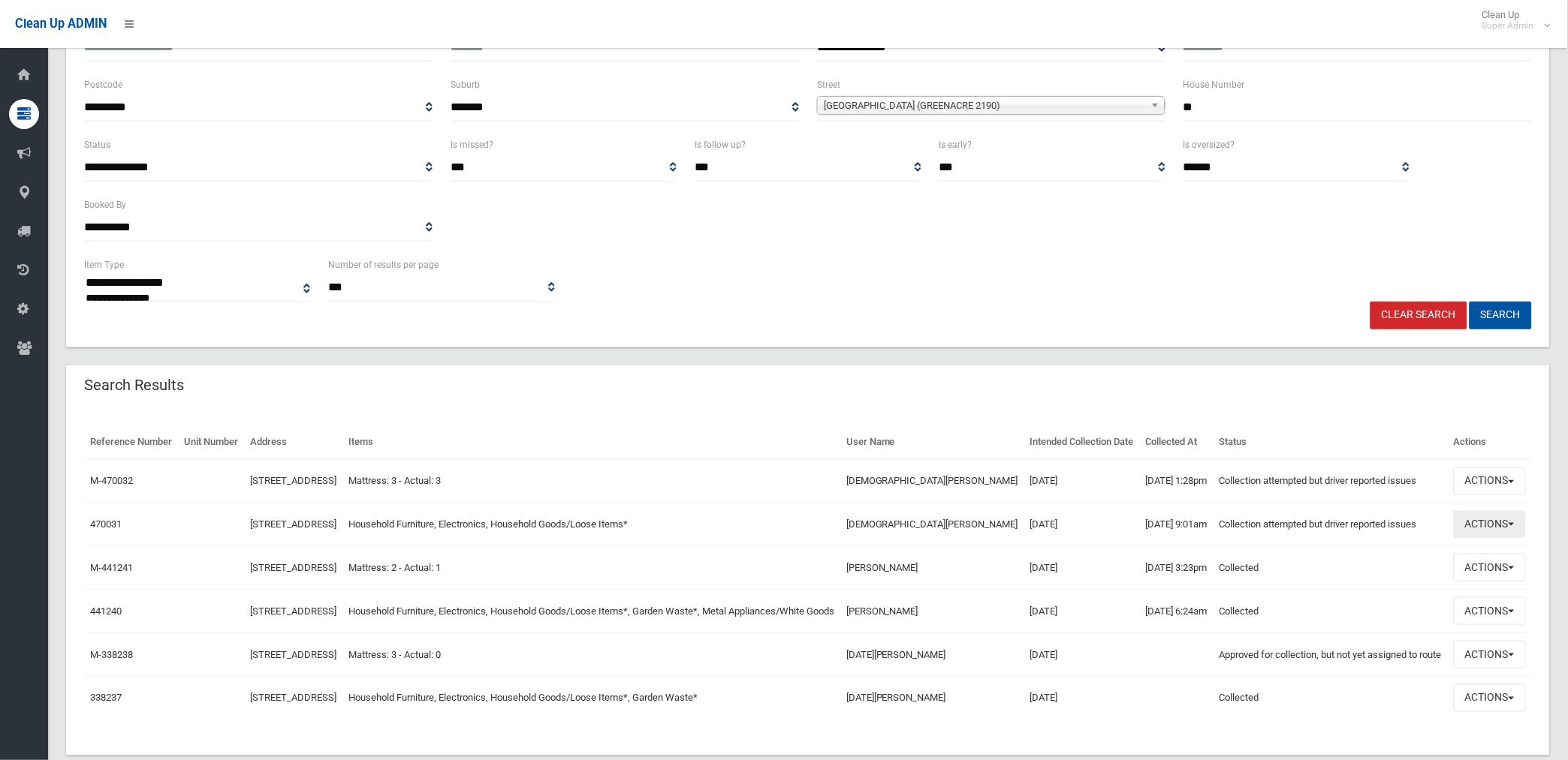
click at [1479, 539] on button "Actions" at bounding box center [1490, 525] width 72 height 28
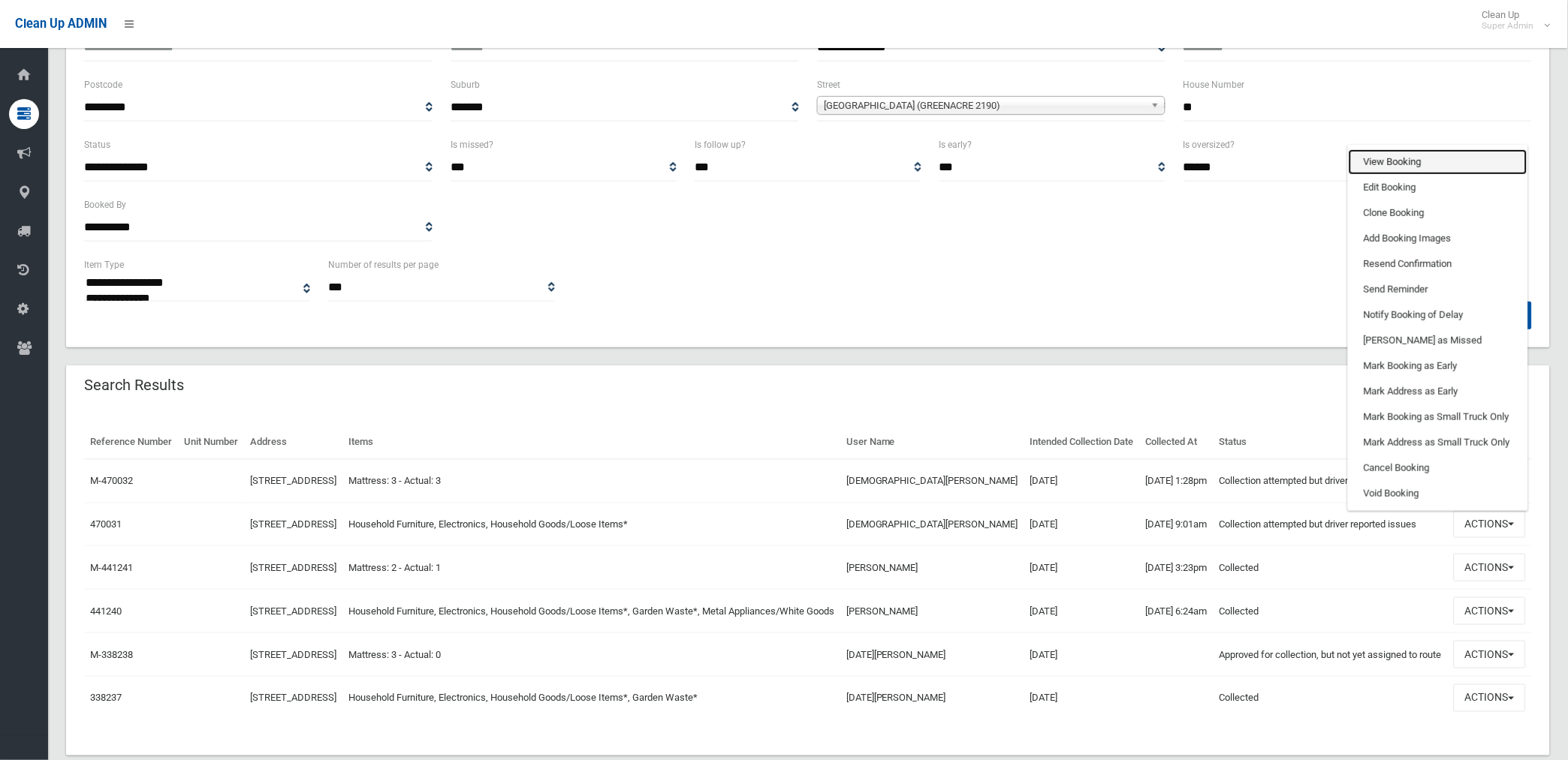
click at [1407, 175] on link "View Booking" at bounding box center [1438, 163] width 179 height 26
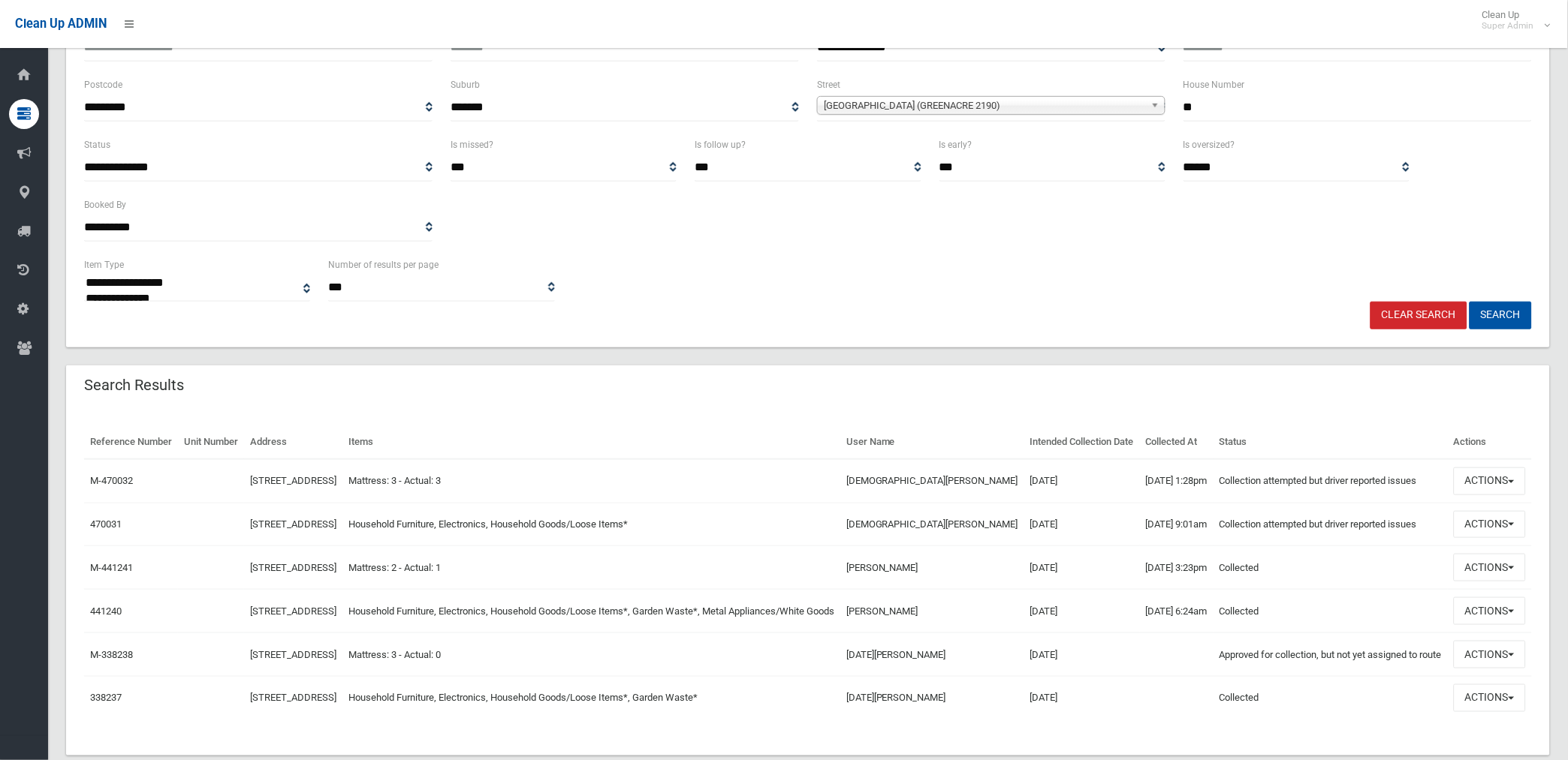
click at [1246, 106] on input "**" at bounding box center [1357, 108] width 348 height 28
type input "*"
click at [1469, 302] on button "Search" at bounding box center [1500, 316] width 63 height 28
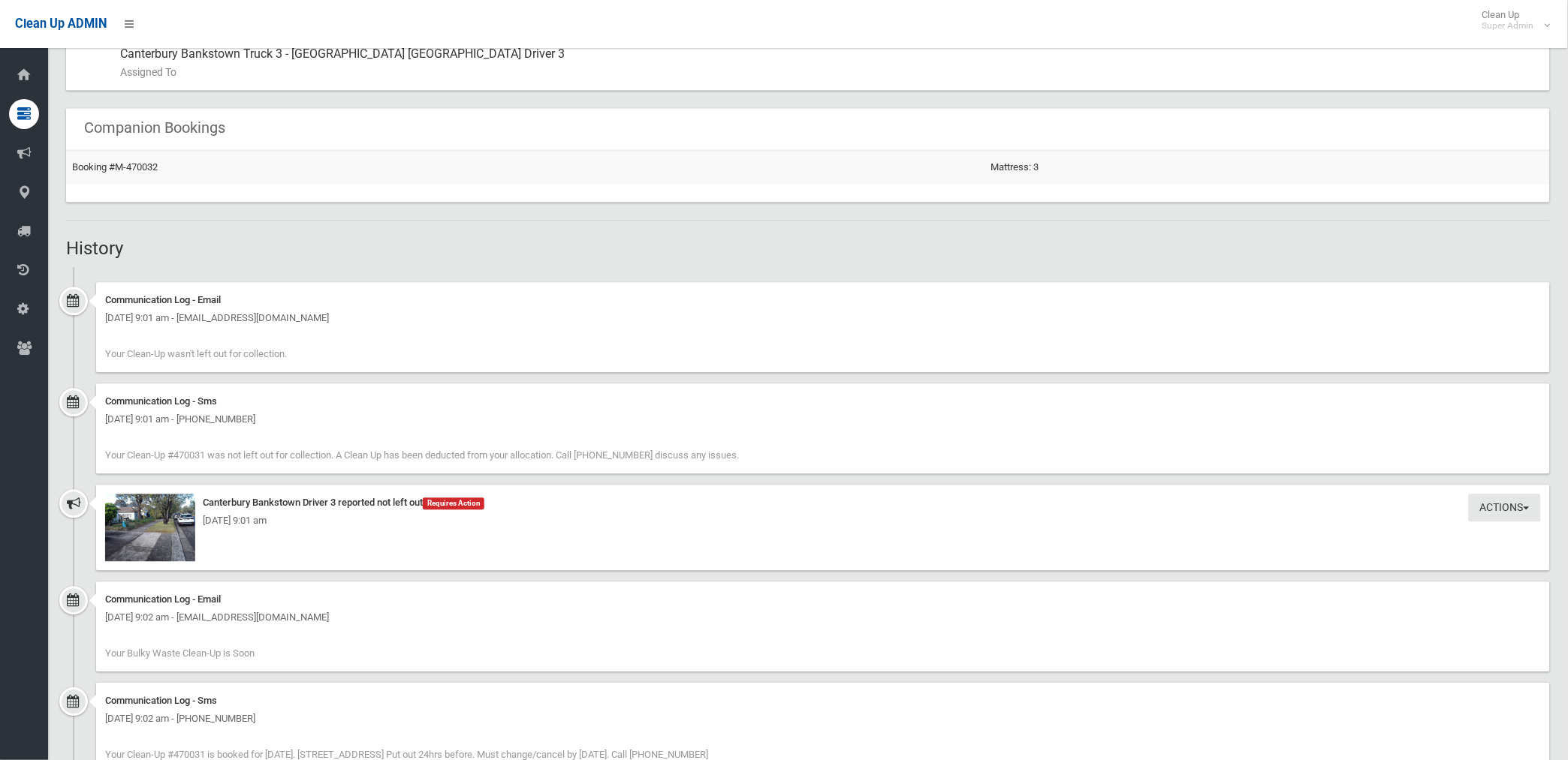
scroll to position [1000, 0]
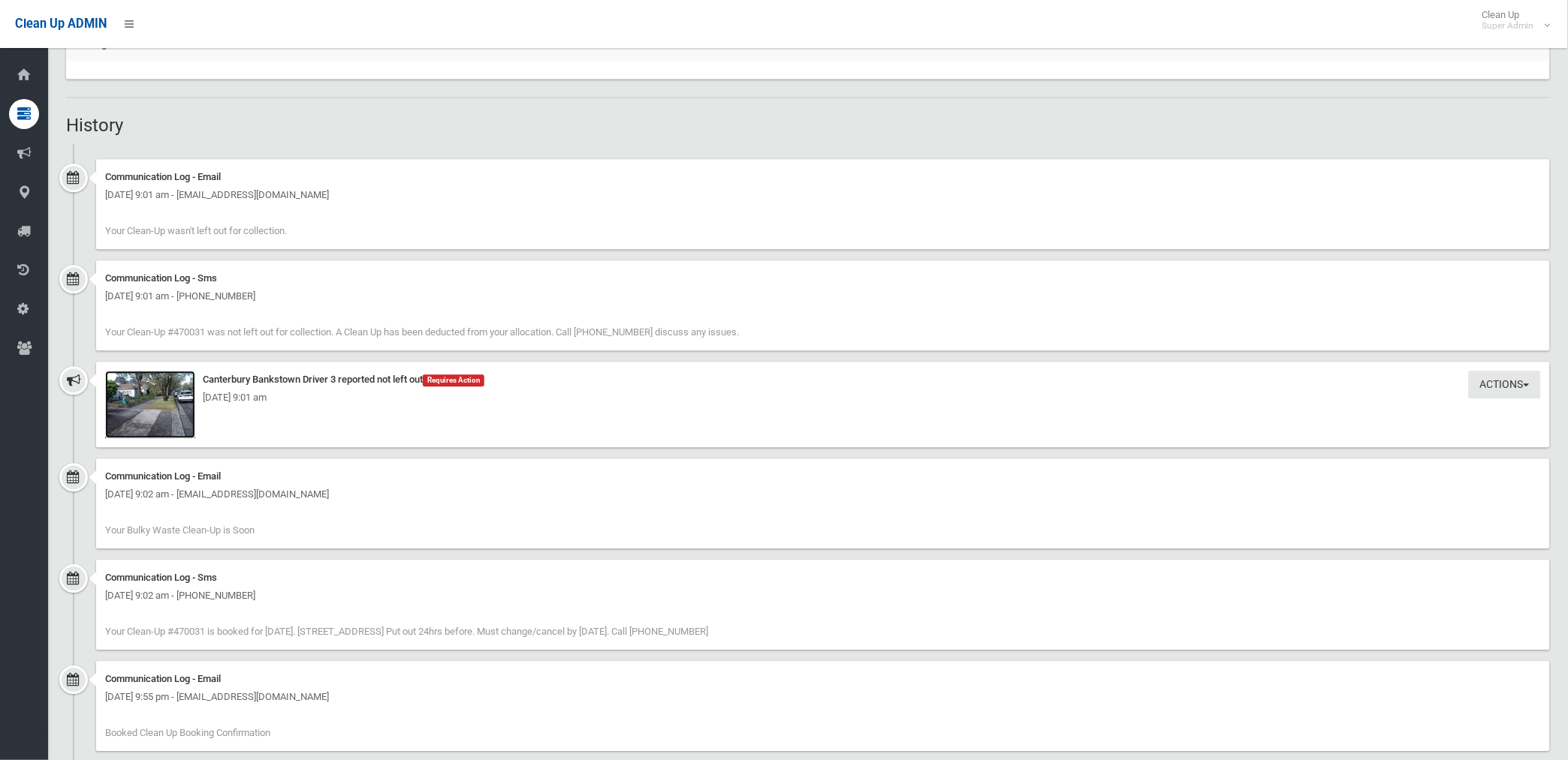
click at [156, 419] on img at bounding box center [150, 405] width 90 height 67
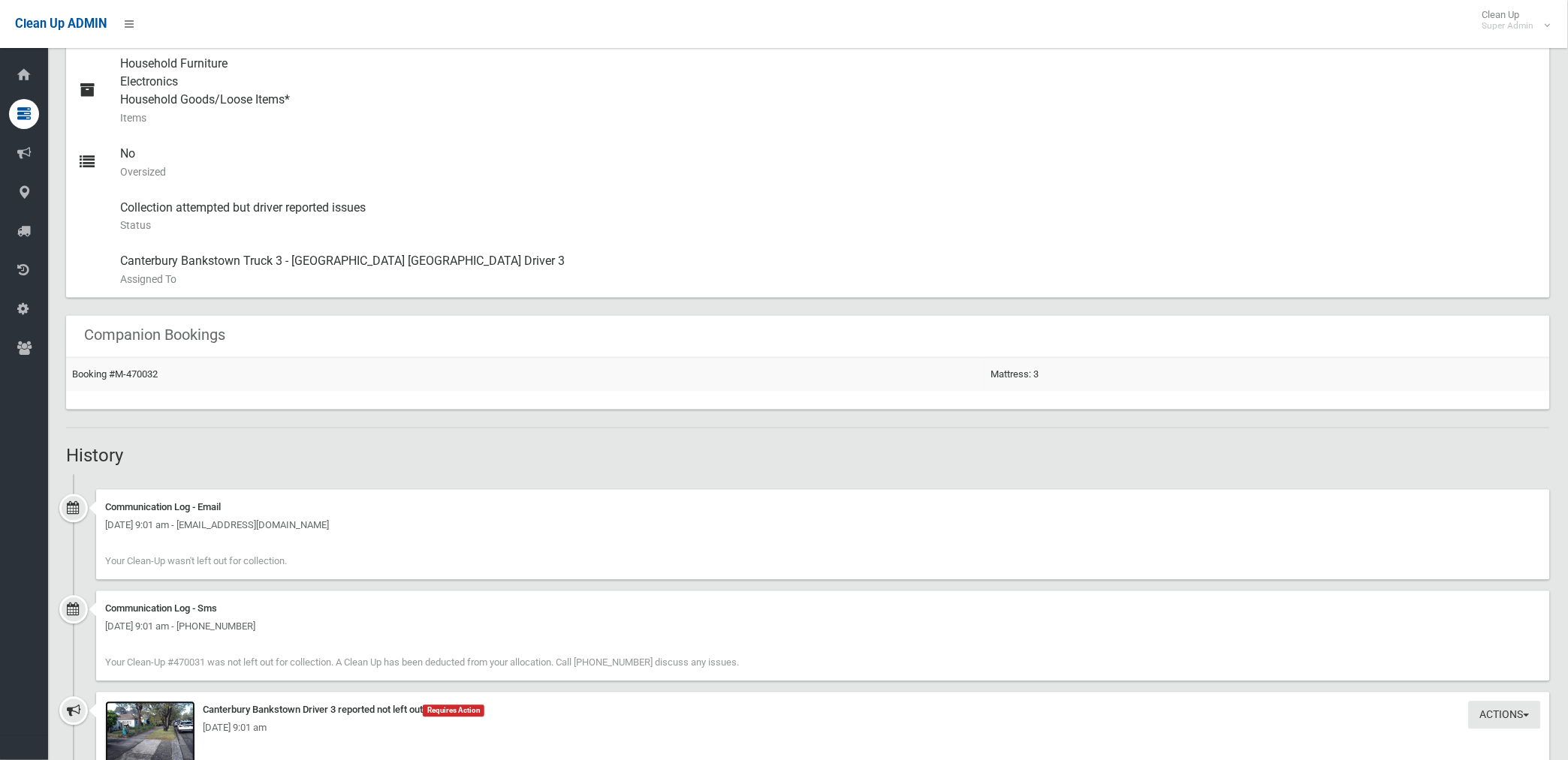
scroll to position [631, 0]
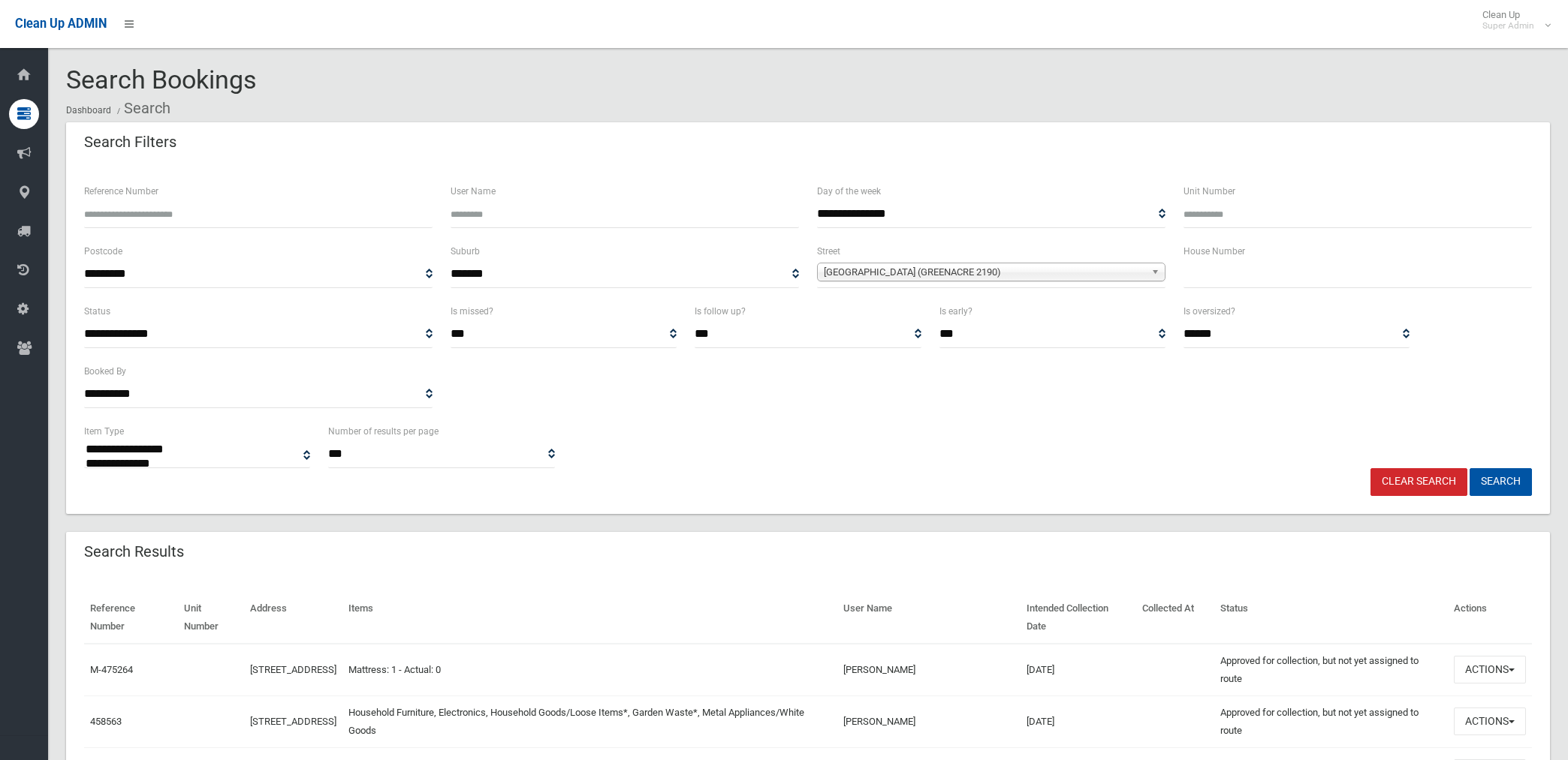
select select
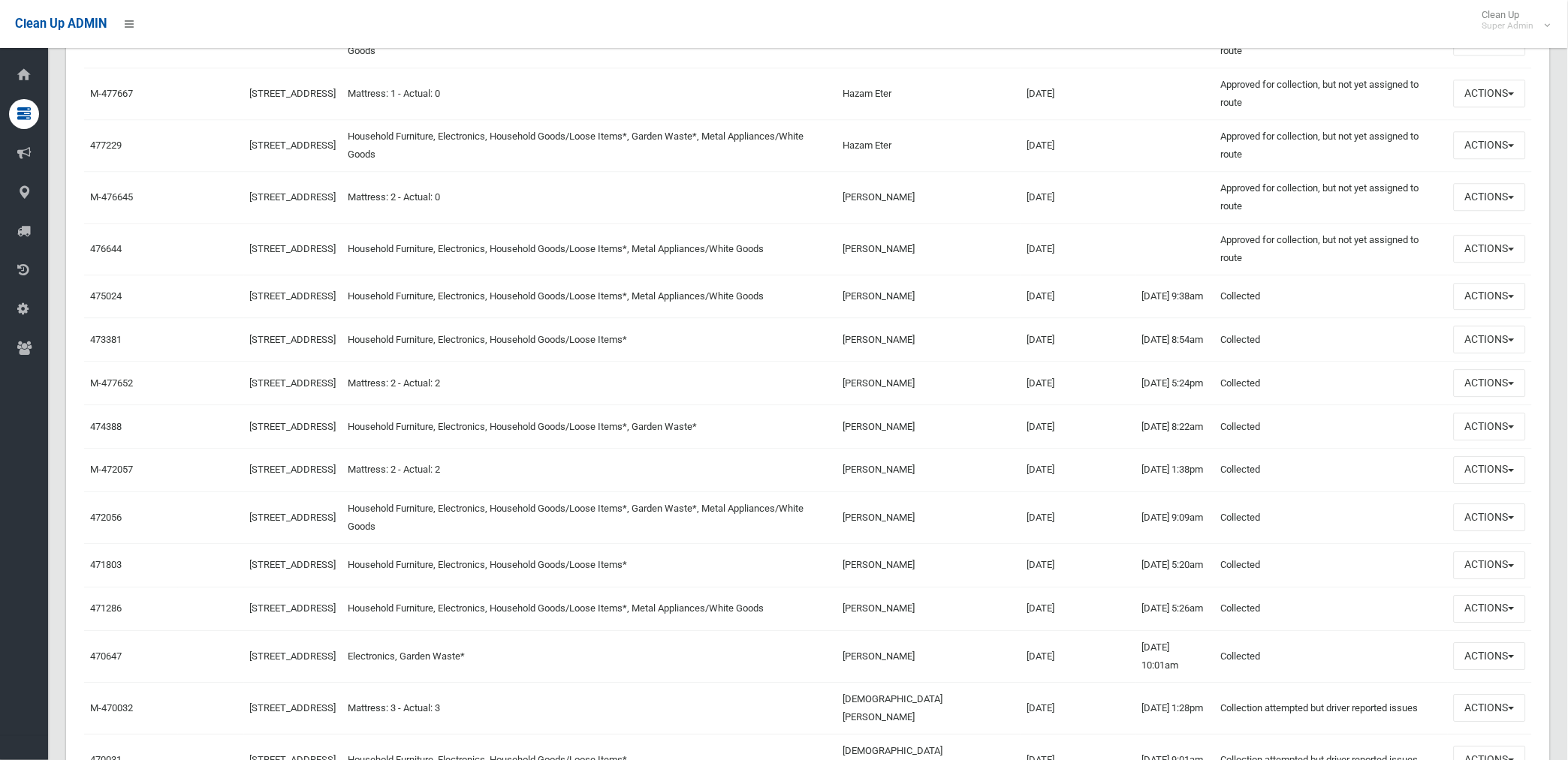
scroll to position [1167, 0]
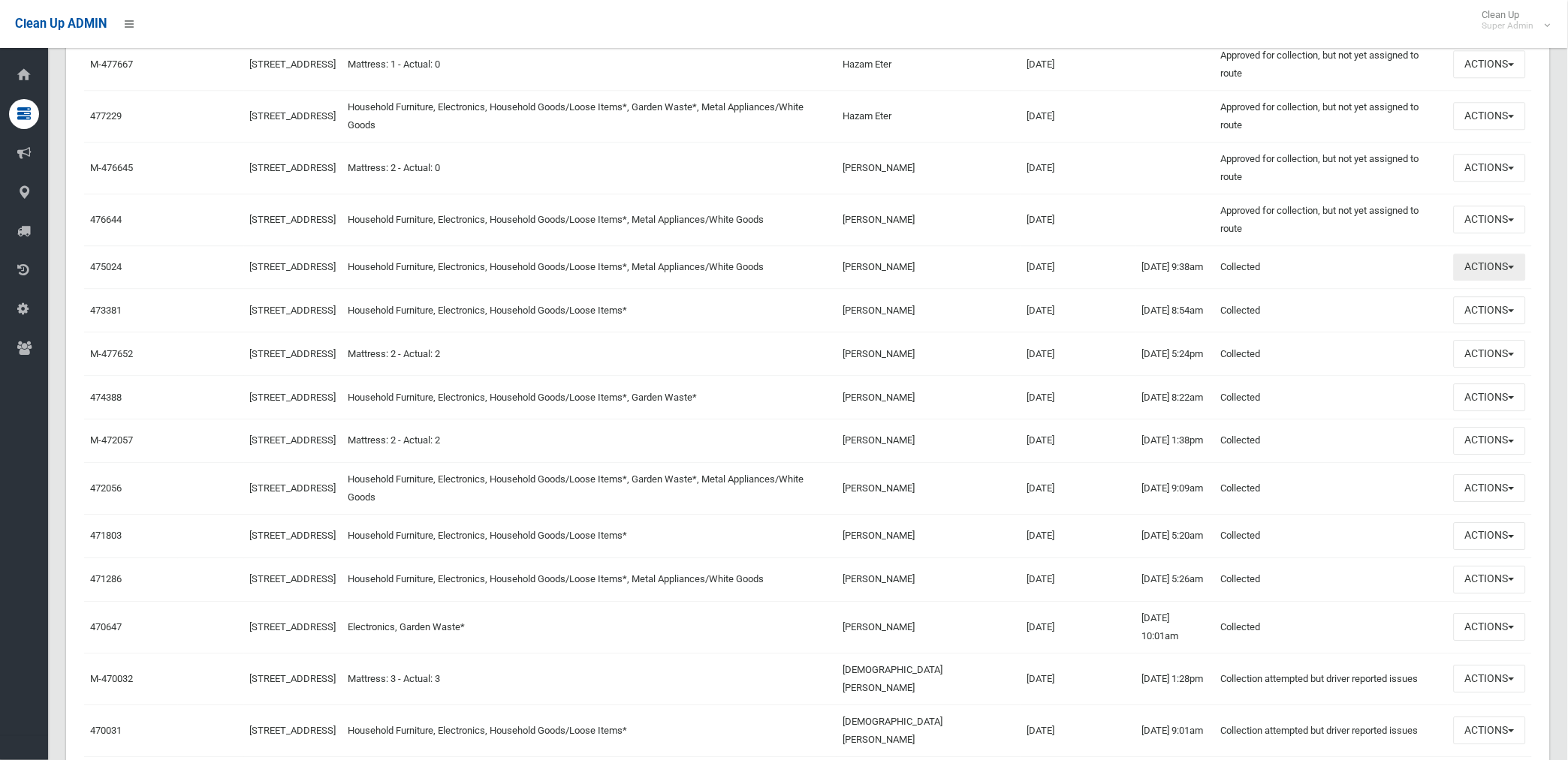
click at [1488, 279] on button "Actions" at bounding box center [1490, 268] width 72 height 28
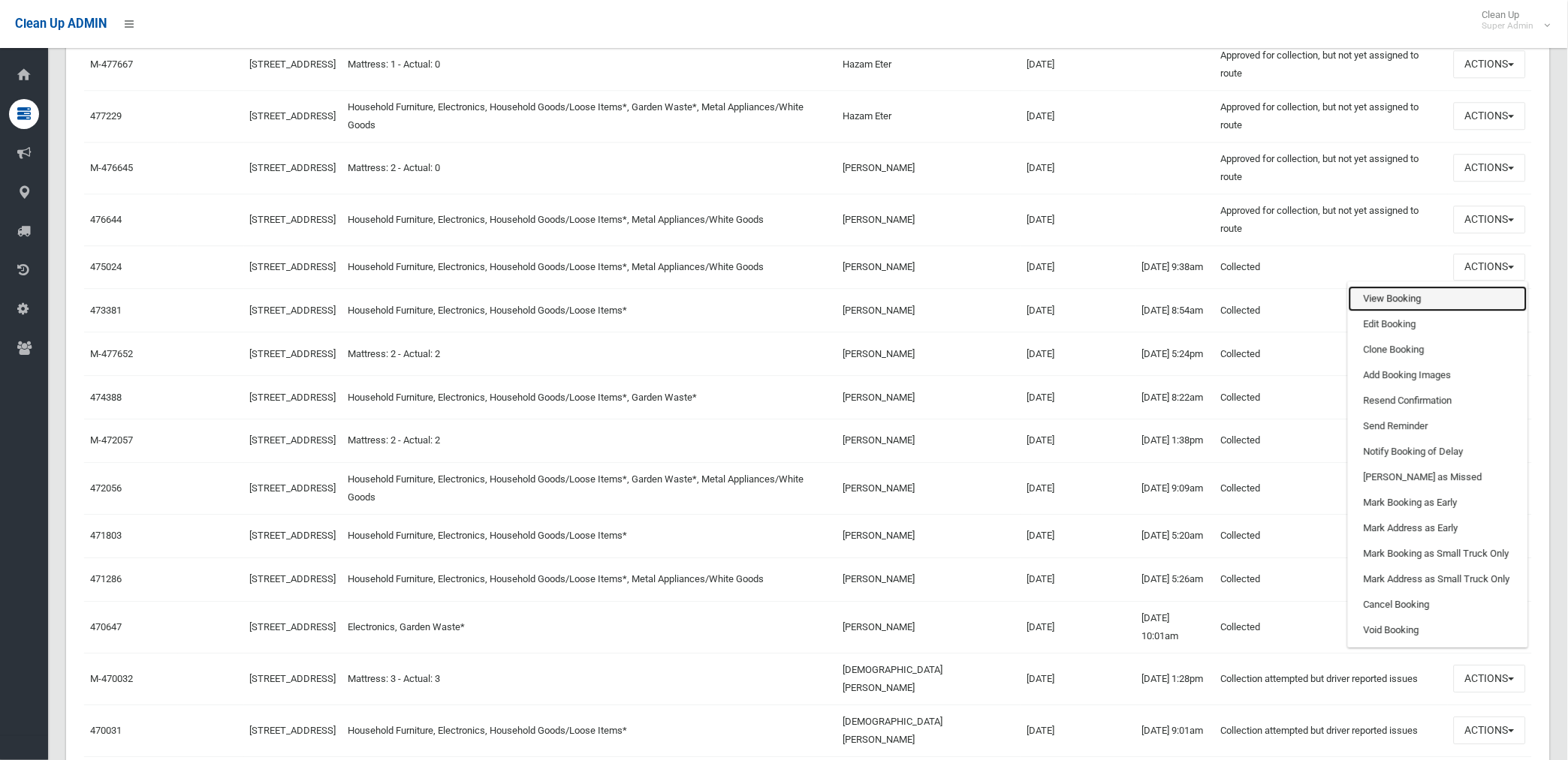
click at [1396, 312] on link "View Booking" at bounding box center [1438, 299] width 179 height 26
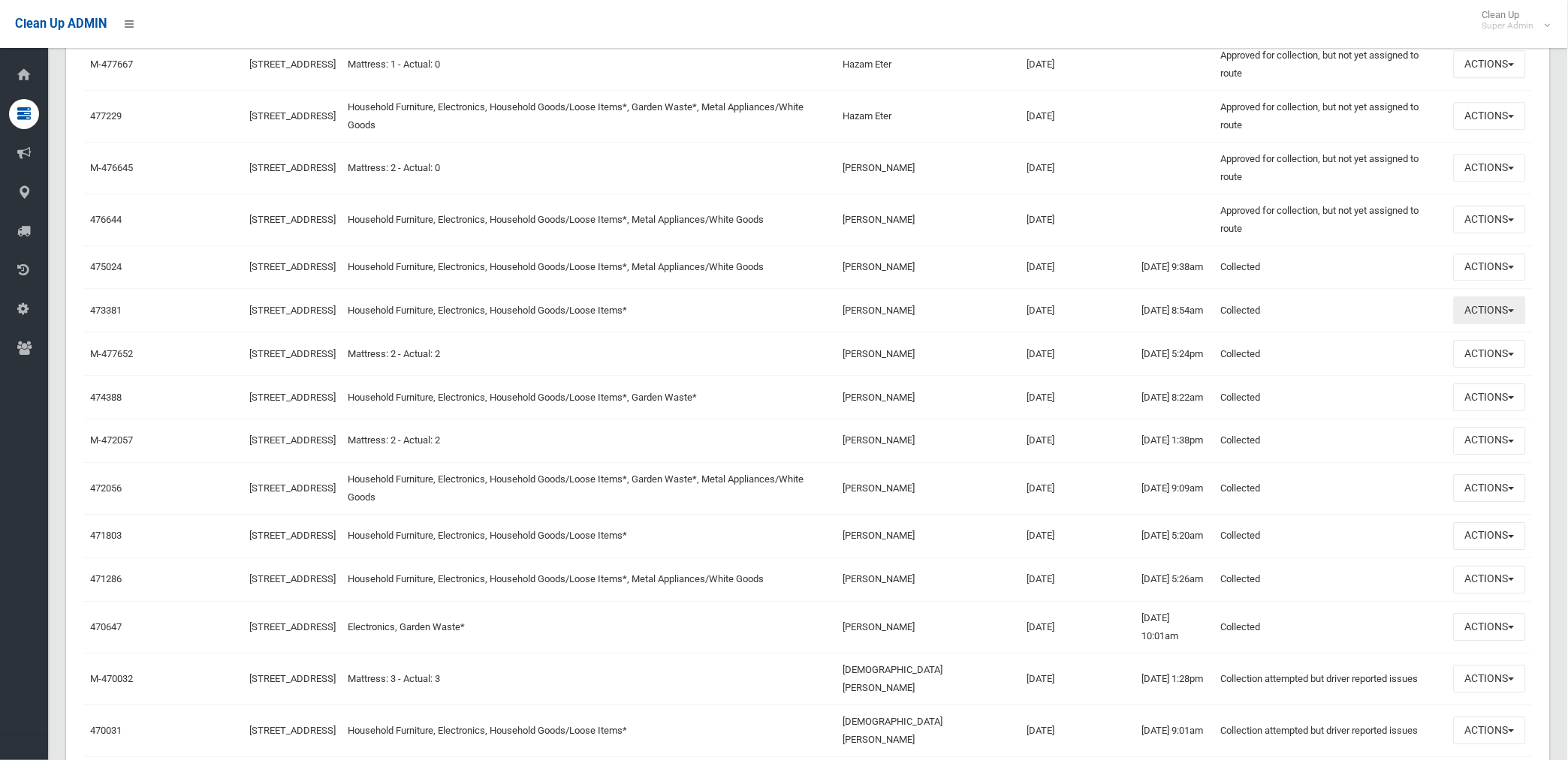
click at [1475, 324] on button "Actions" at bounding box center [1490, 311] width 72 height 28
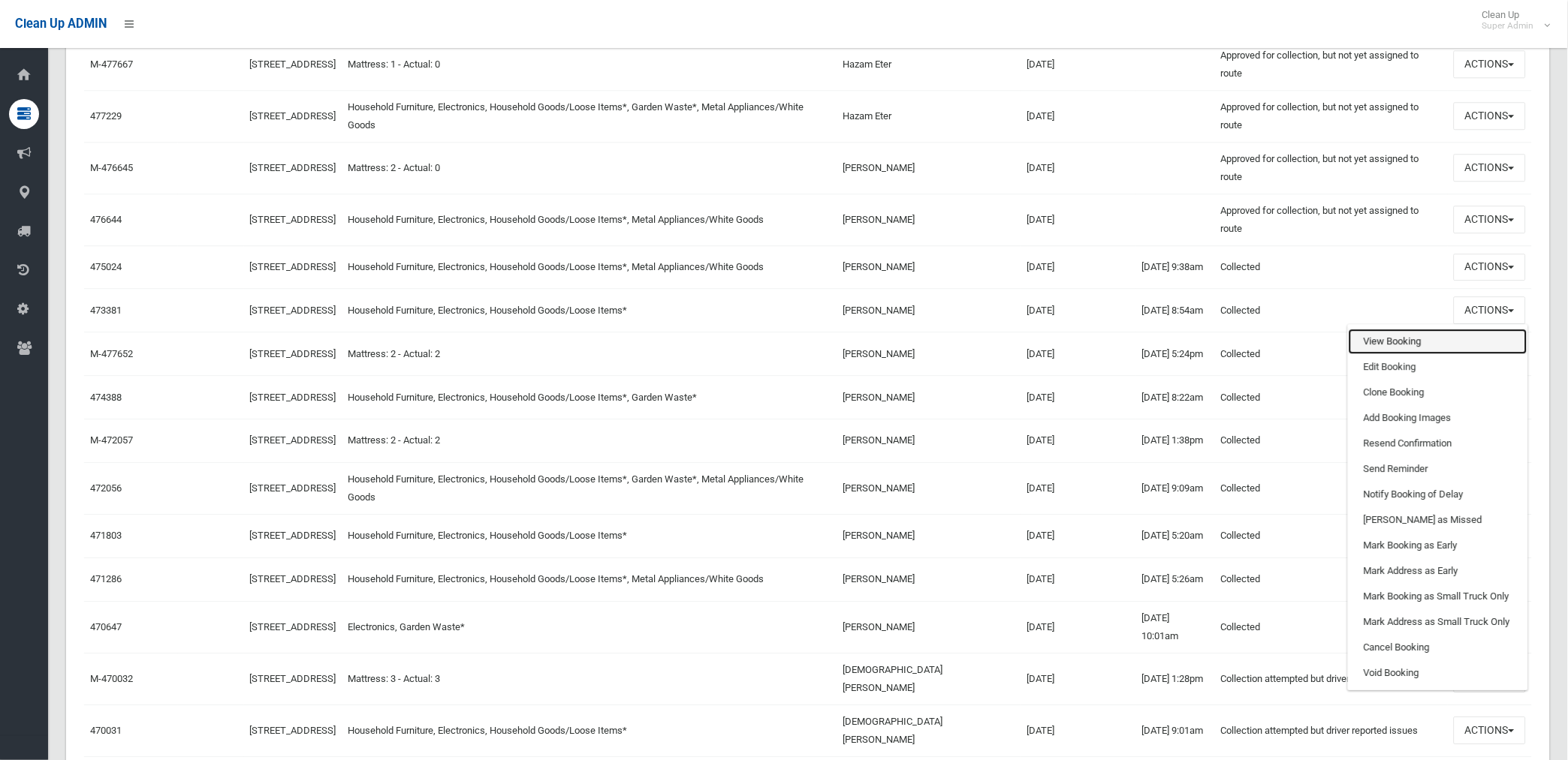
click at [1374, 354] on link "View Booking" at bounding box center [1438, 341] width 179 height 26
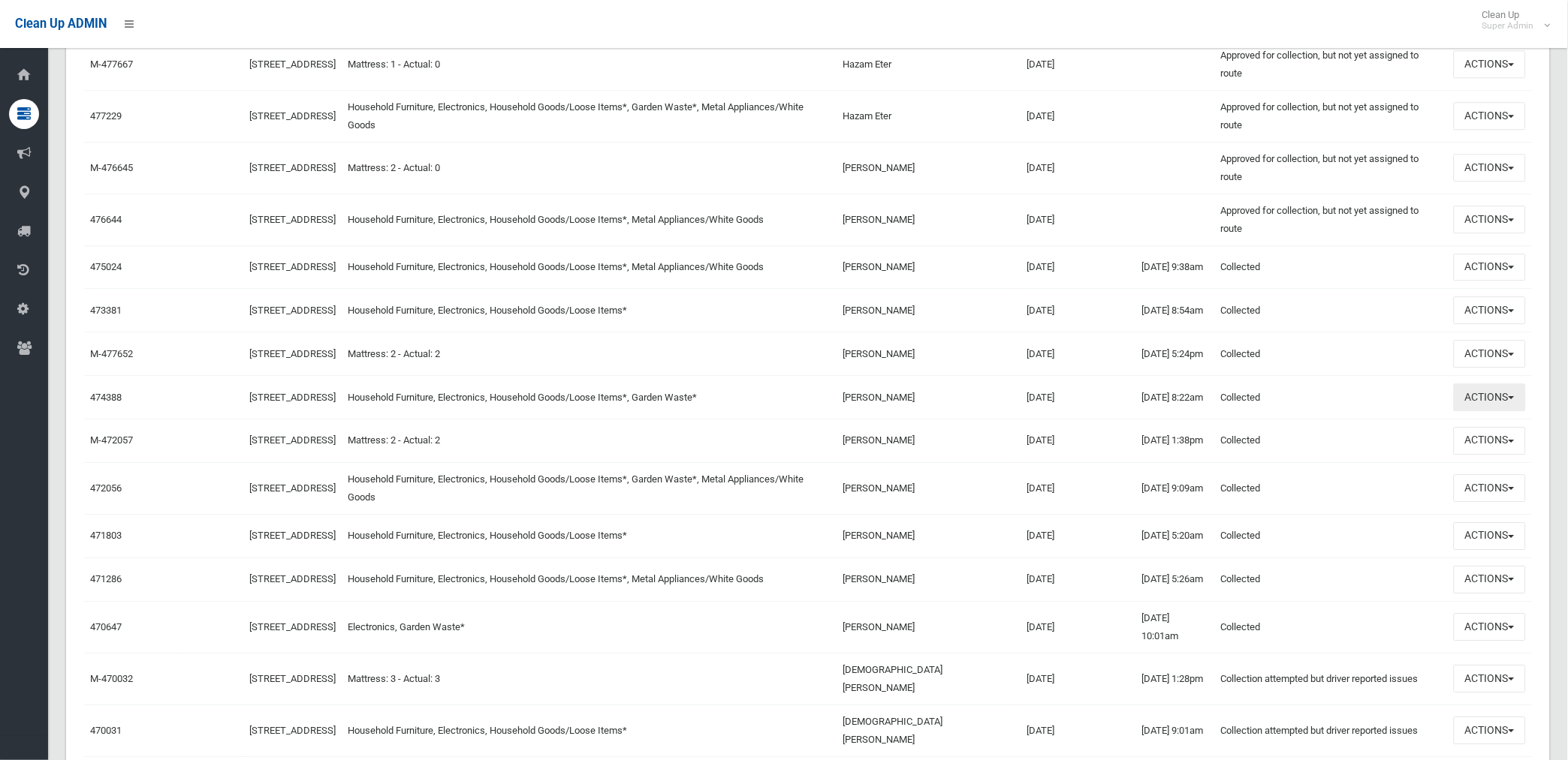
click at [1496, 412] on button "Actions" at bounding box center [1490, 398] width 72 height 28
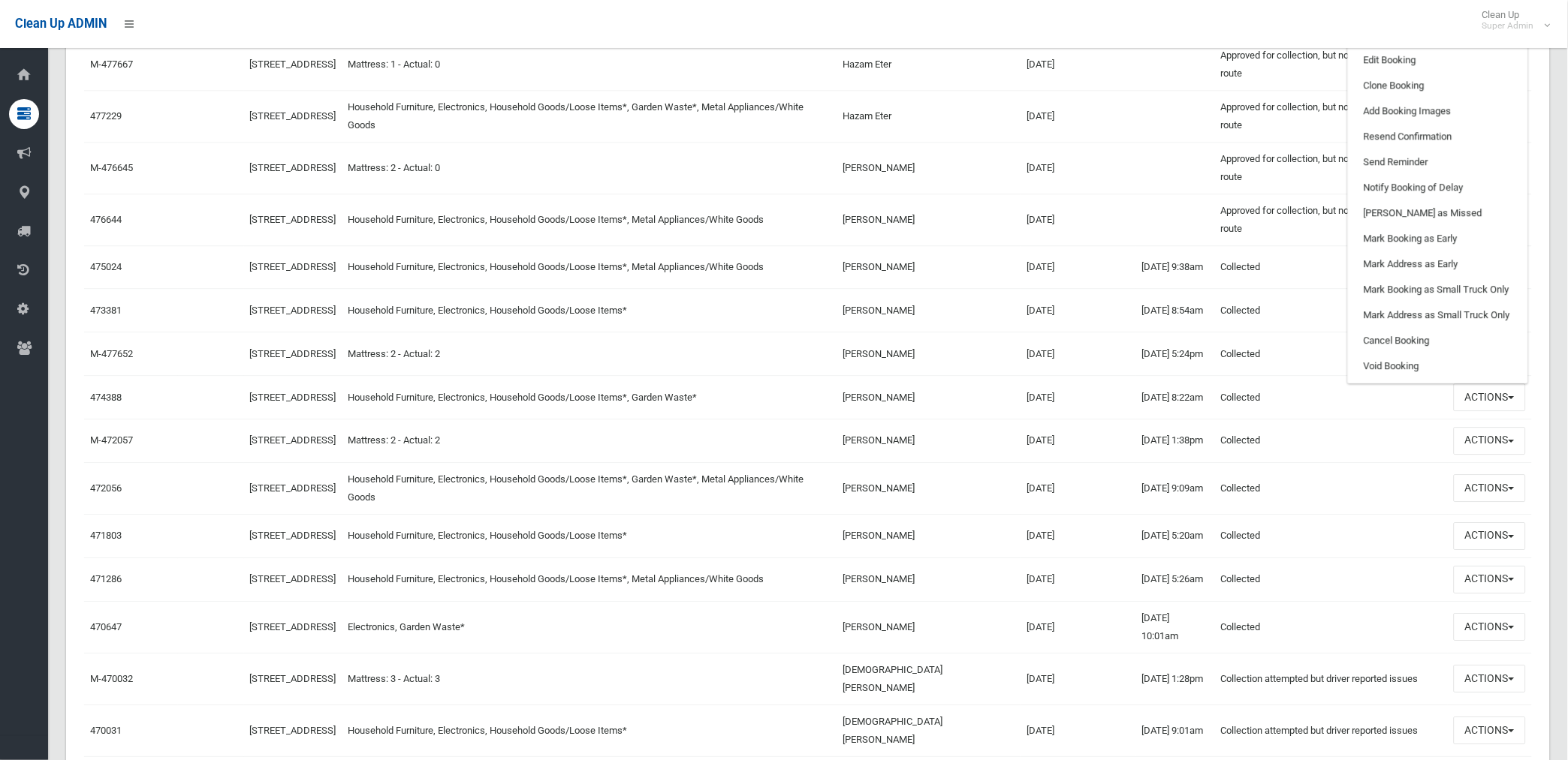
click at [1390, 48] on link "View Booking" at bounding box center [1438, 35] width 179 height 26
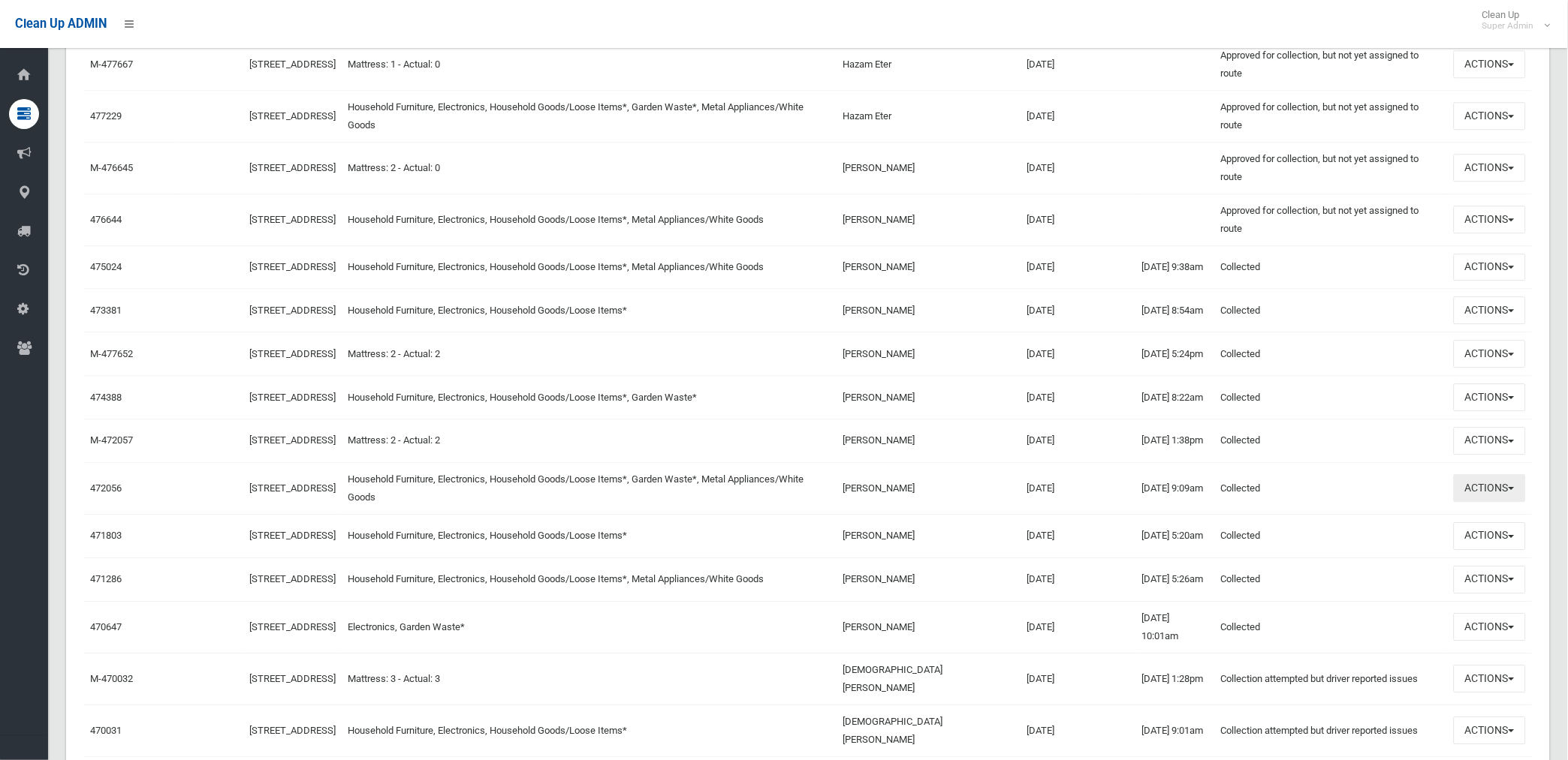
click at [1476, 502] on button "Actions" at bounding box center [1490, 488] width 72 height 28
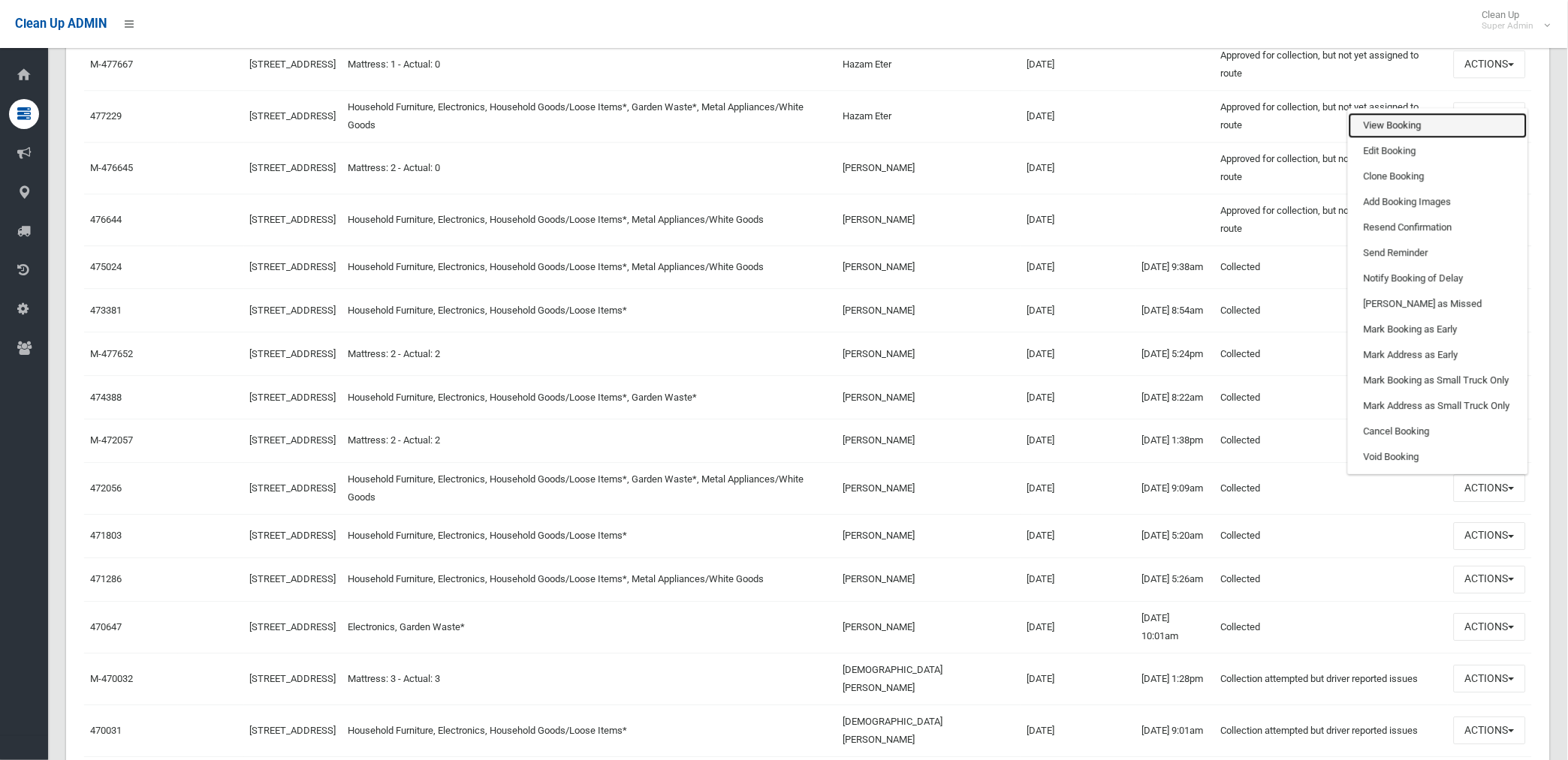
click at [1379, 138] on link "View Booking" at bounding box center [1438, 125] width 179 height 26
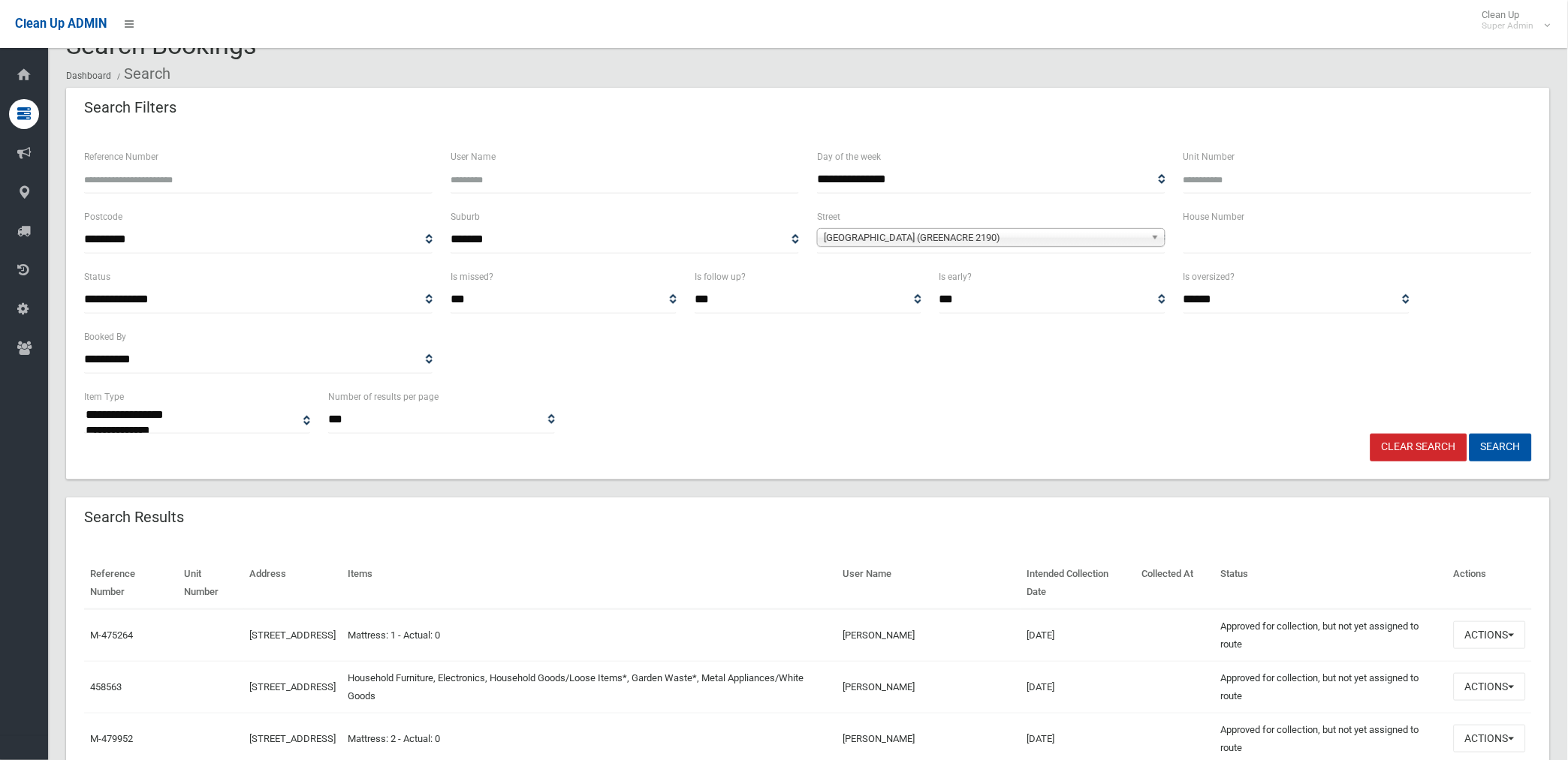
scroll to position [0, 0]
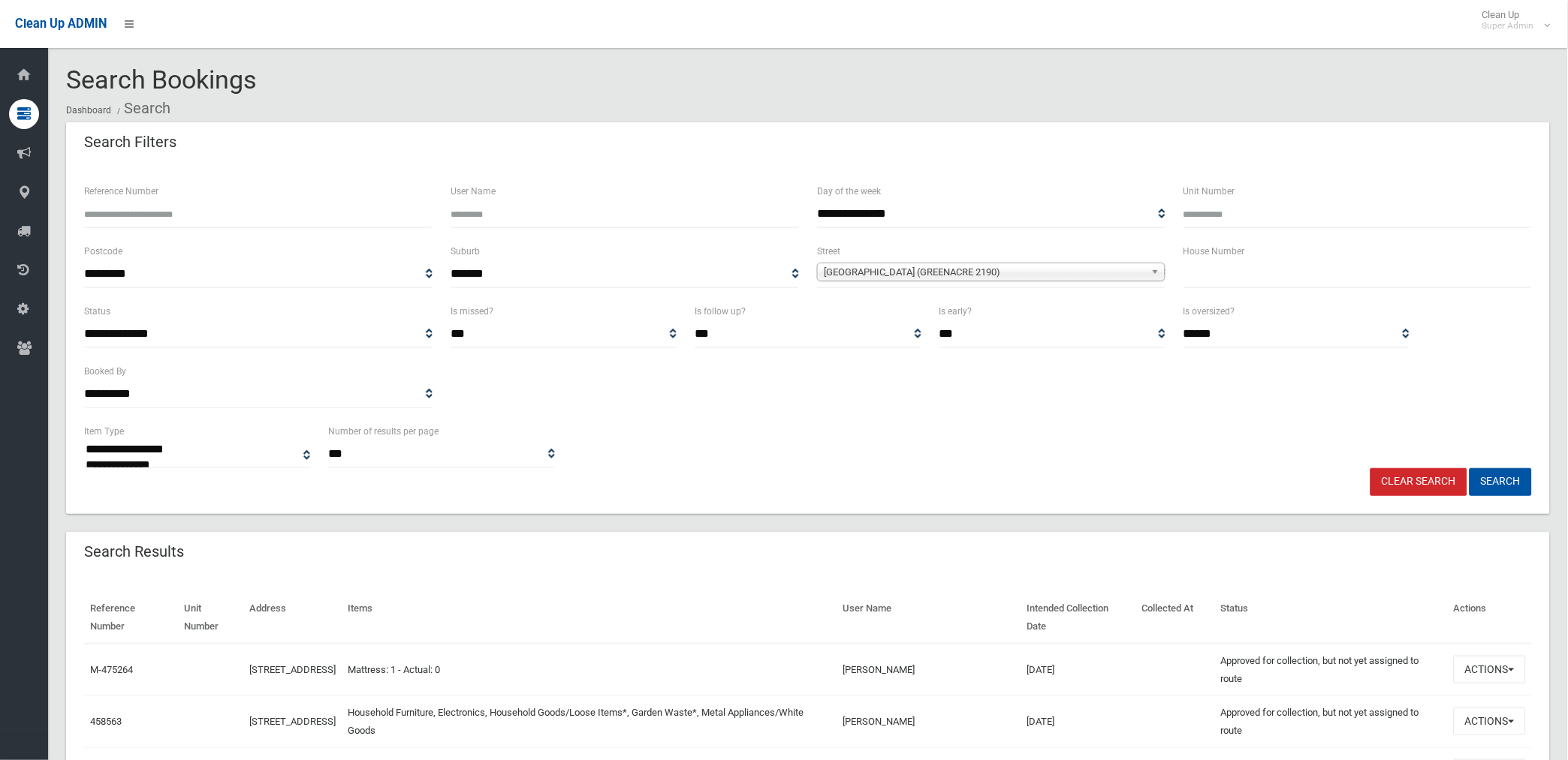
click at [1234, 270] on input "text" at bounding box center [1357, 274] width 348 height 28
type input "**"
click at [1469, 468] on button "Search" at bounding box center [1500, 482] width 63 height 28
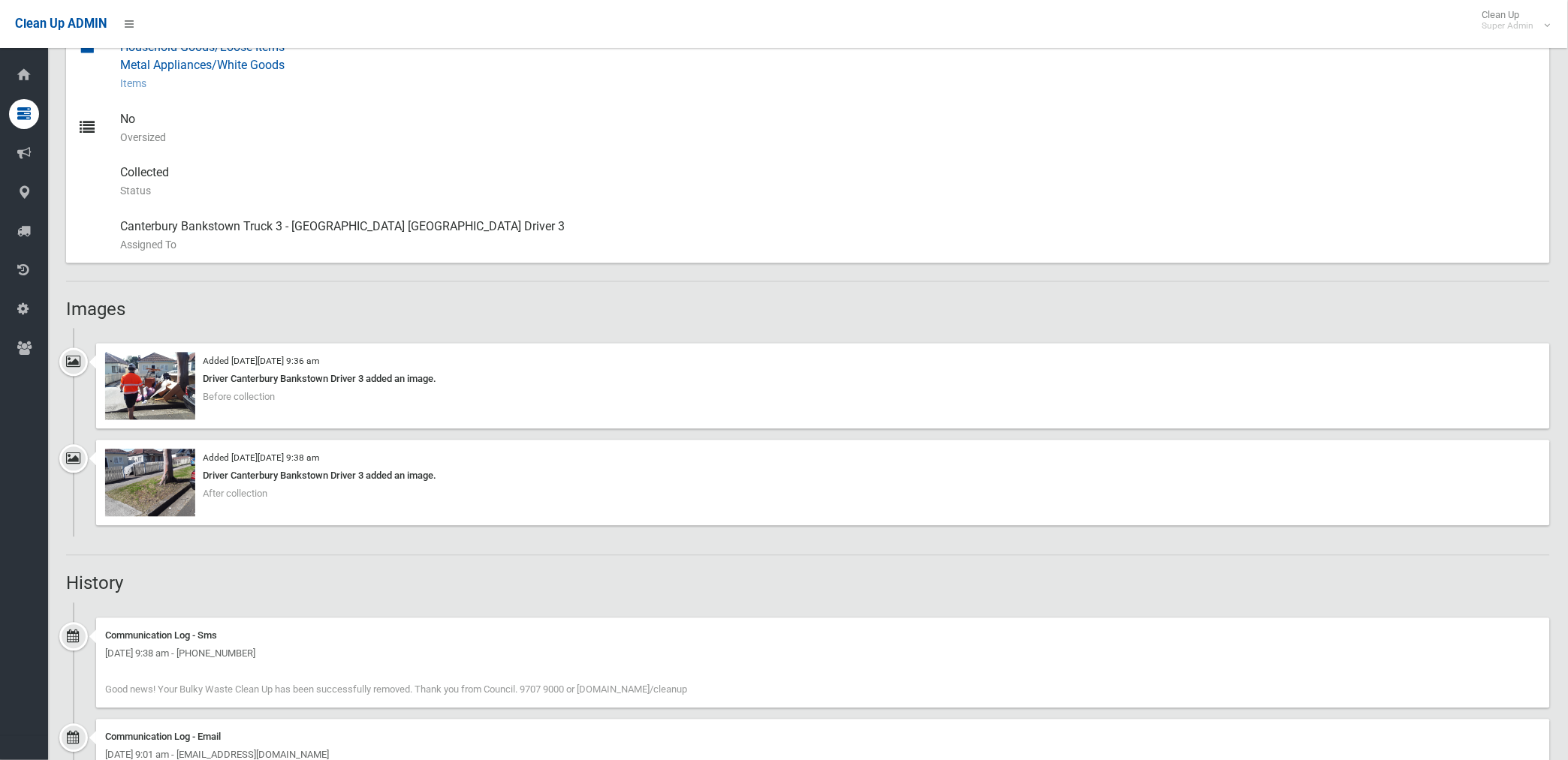
scroll to position [750, 0]
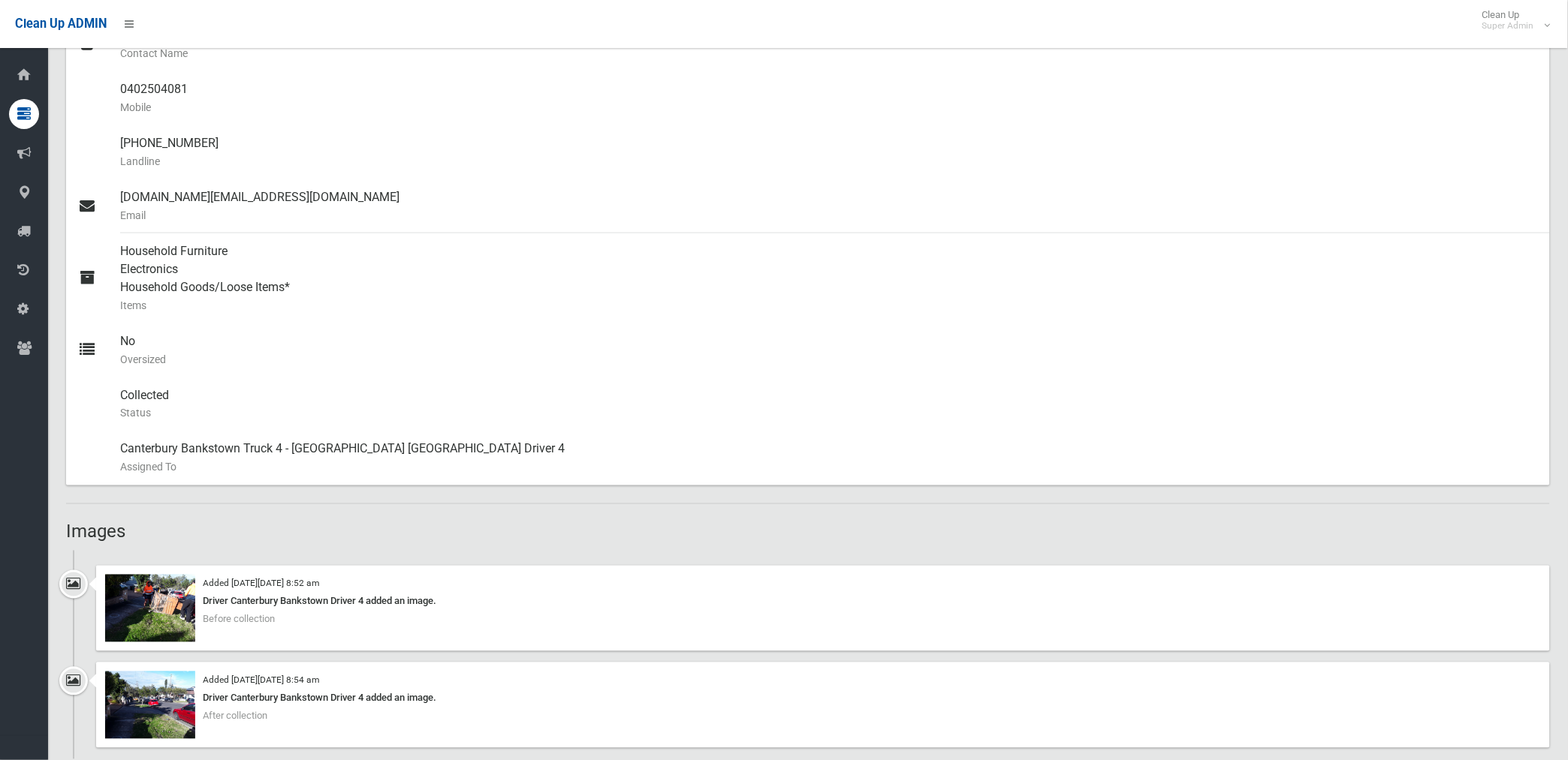
scroll to position [583, 0]
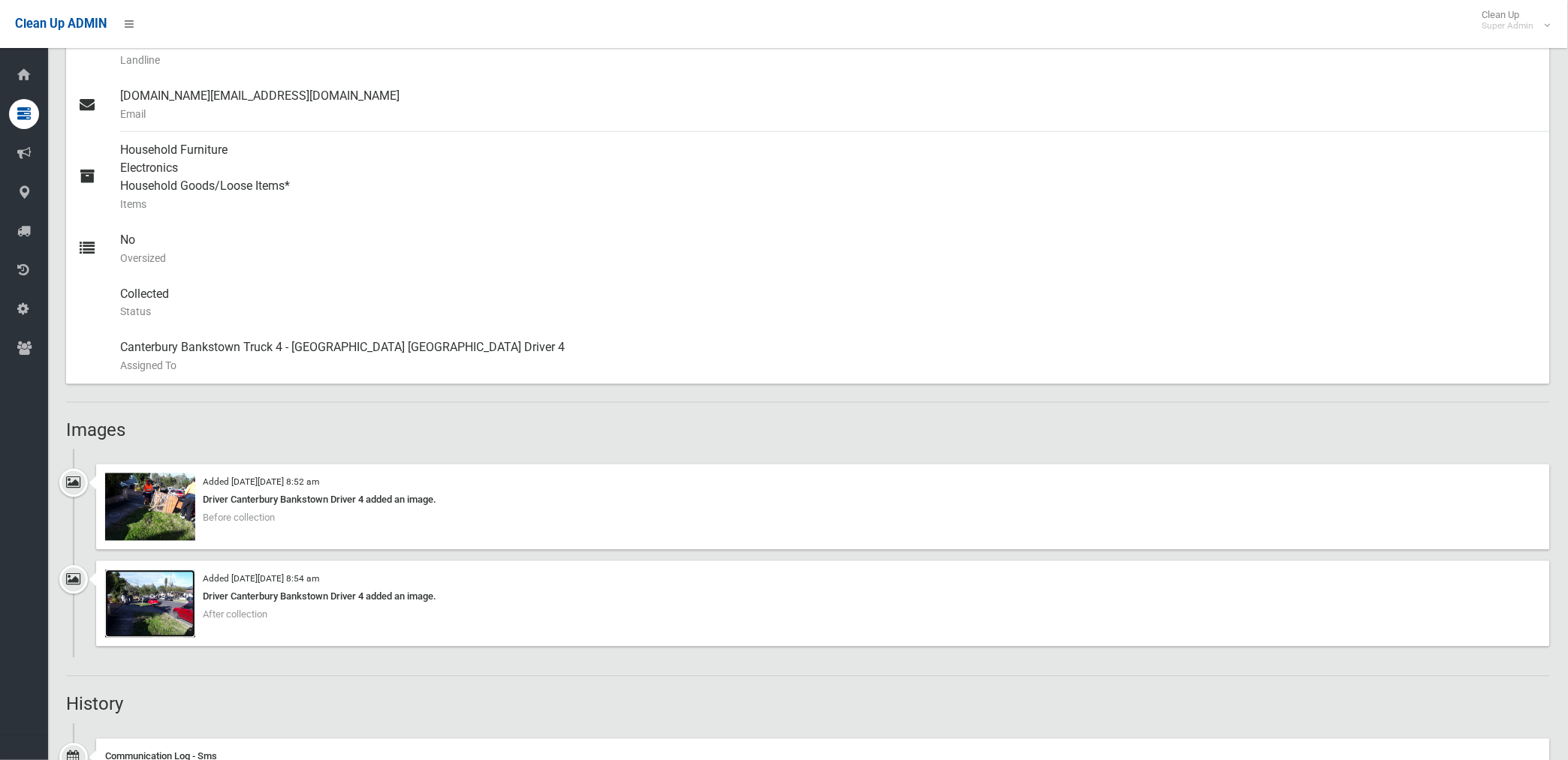
click at [161, 612] on img at bounding box center [150, 604] width 90 height 67
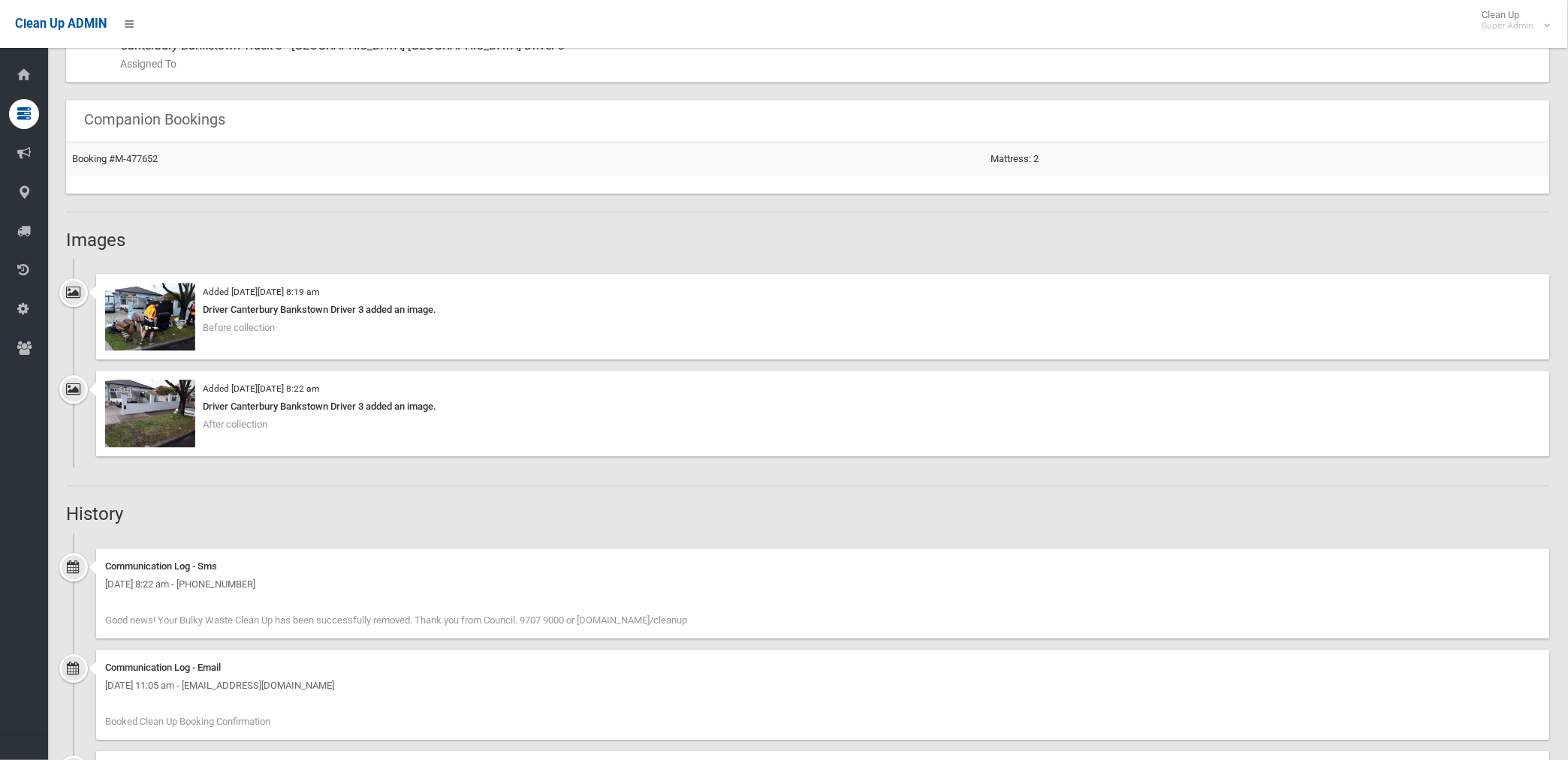
scroll to position [898, 0]
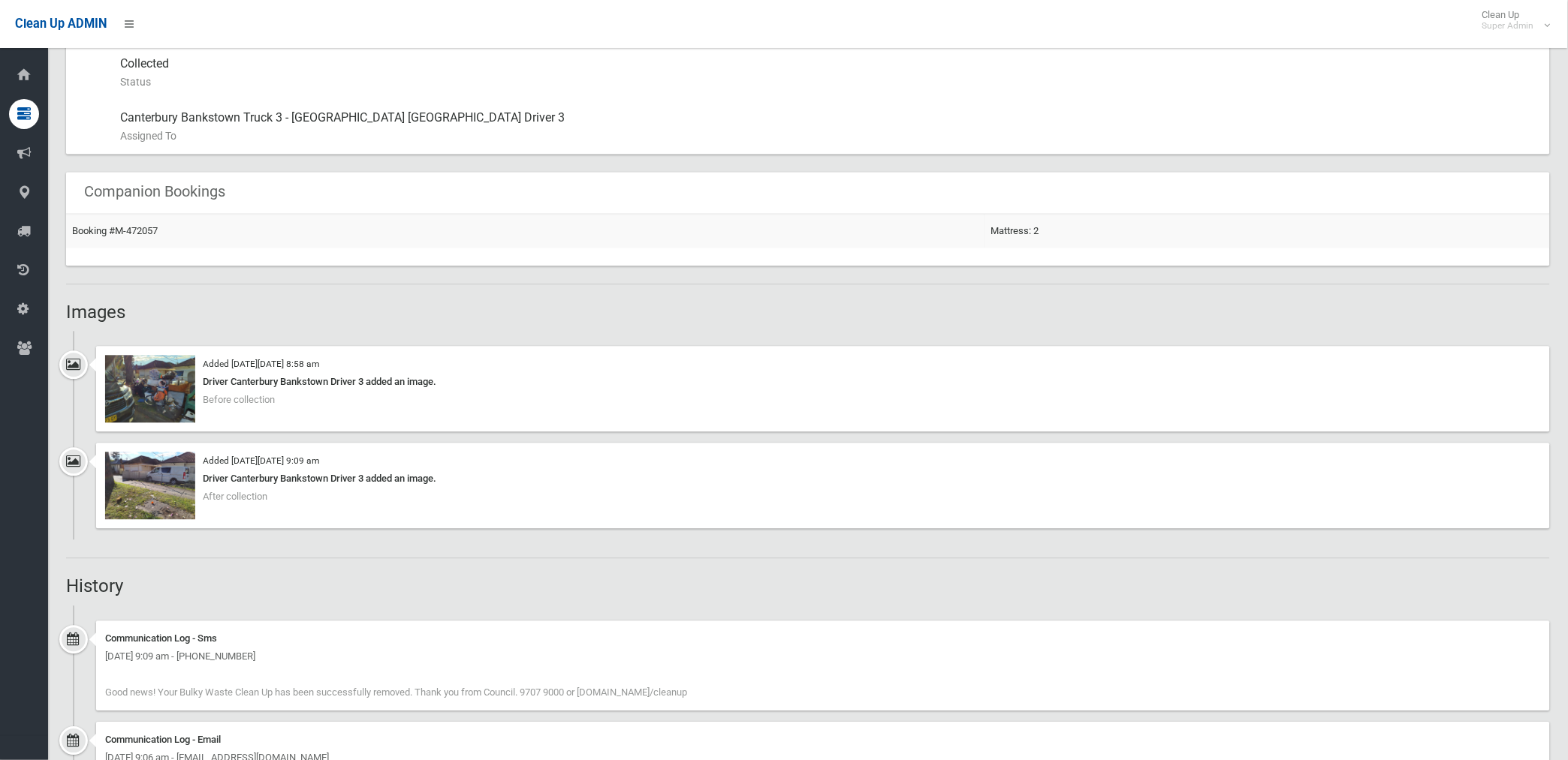
scroll to position [917, 0]
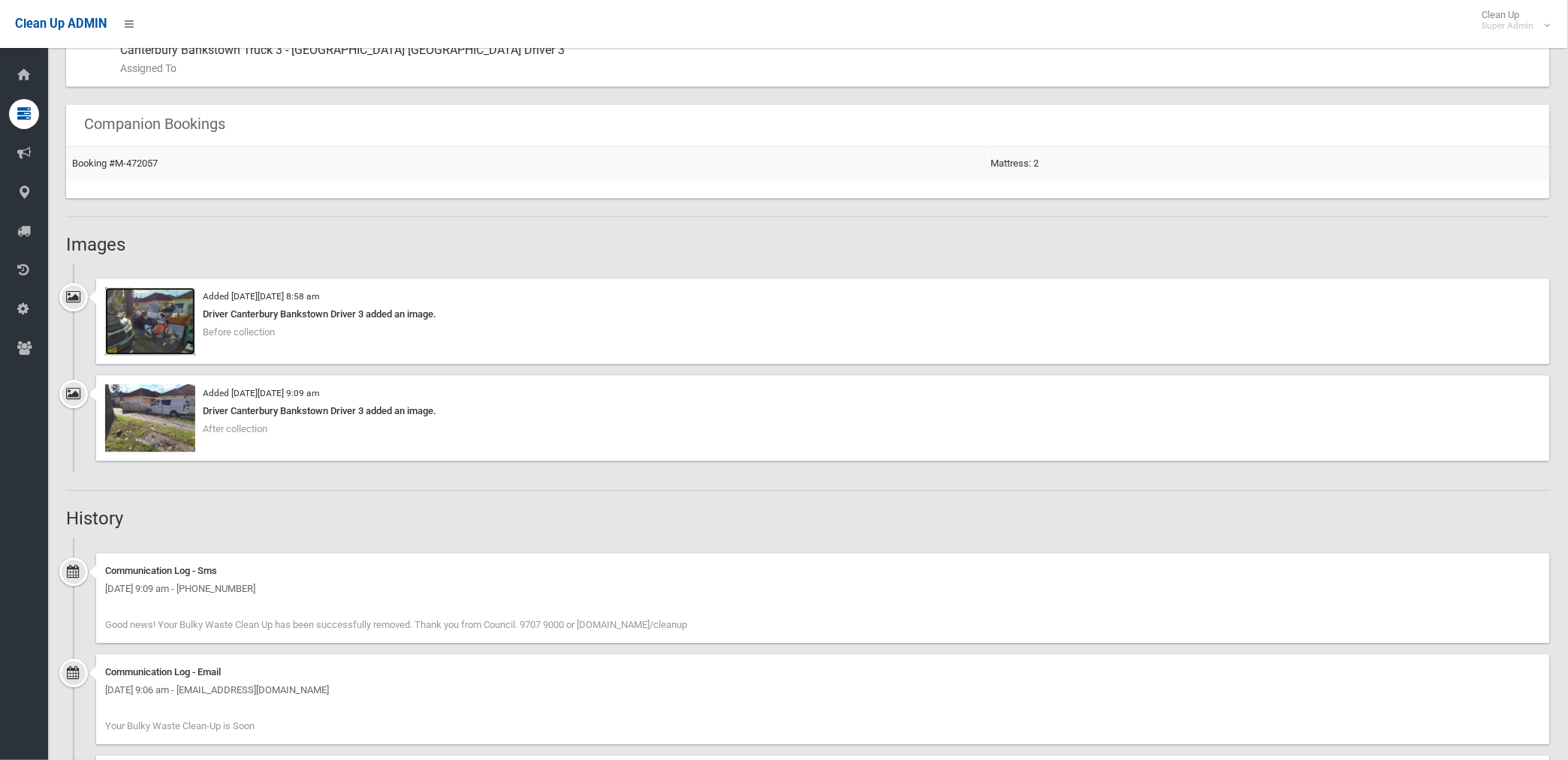
click at [168, 334] on img at bounding box center [150, 321] width 90 height 67
click at [154, 423] on img at bounding box center [150, 418] width 90 height 67
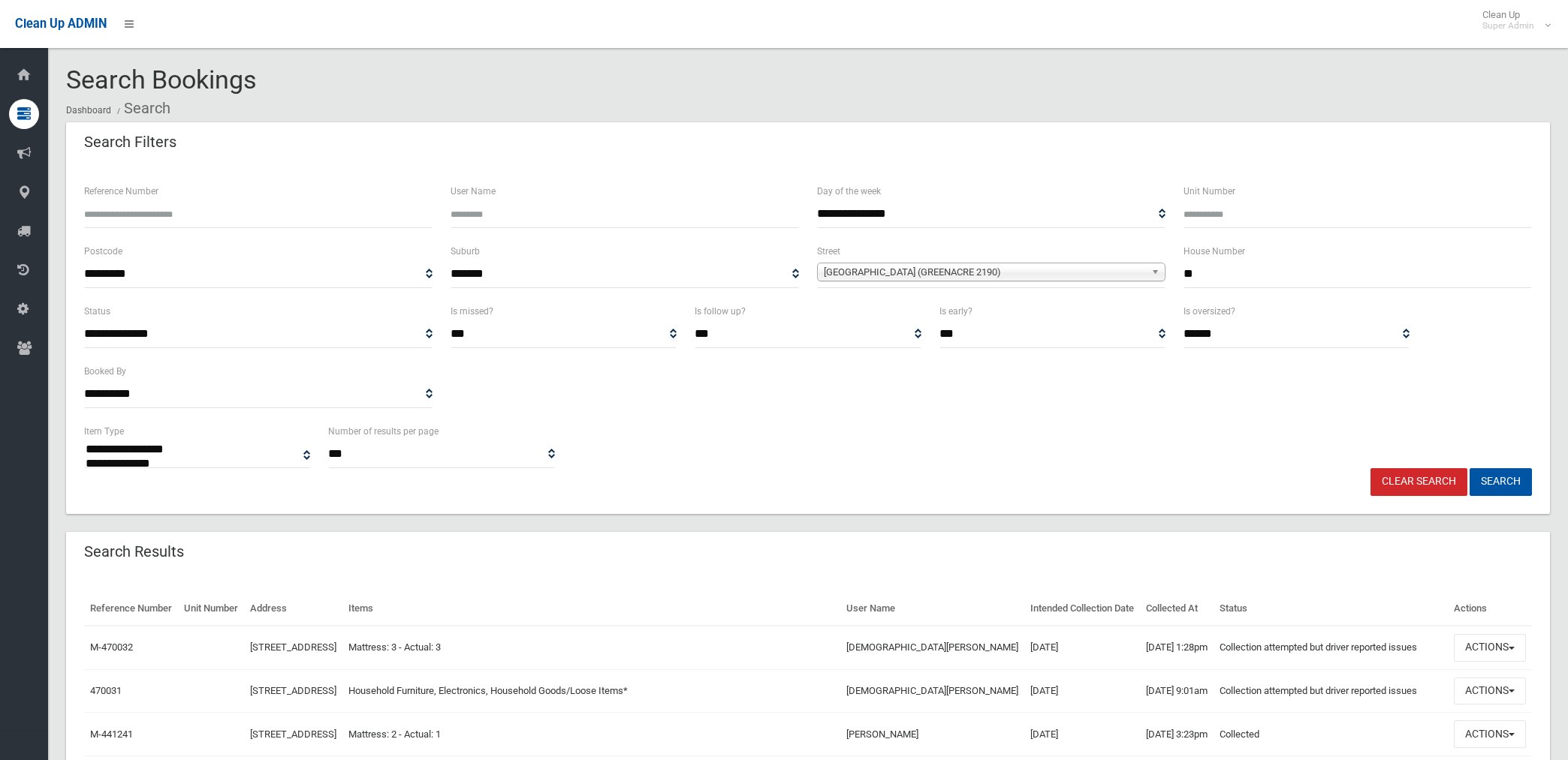
select select
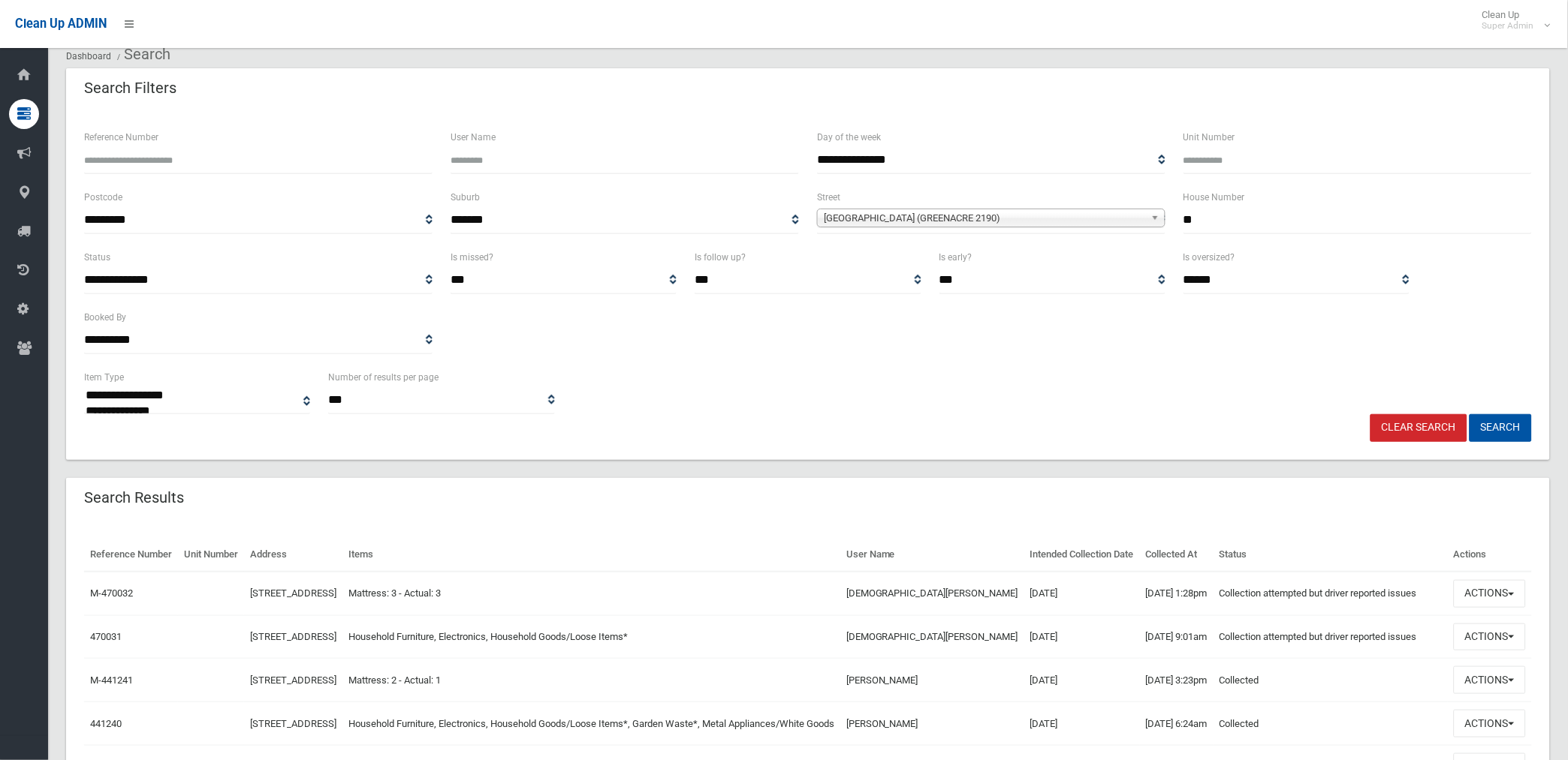
scroll to position [83, 0]
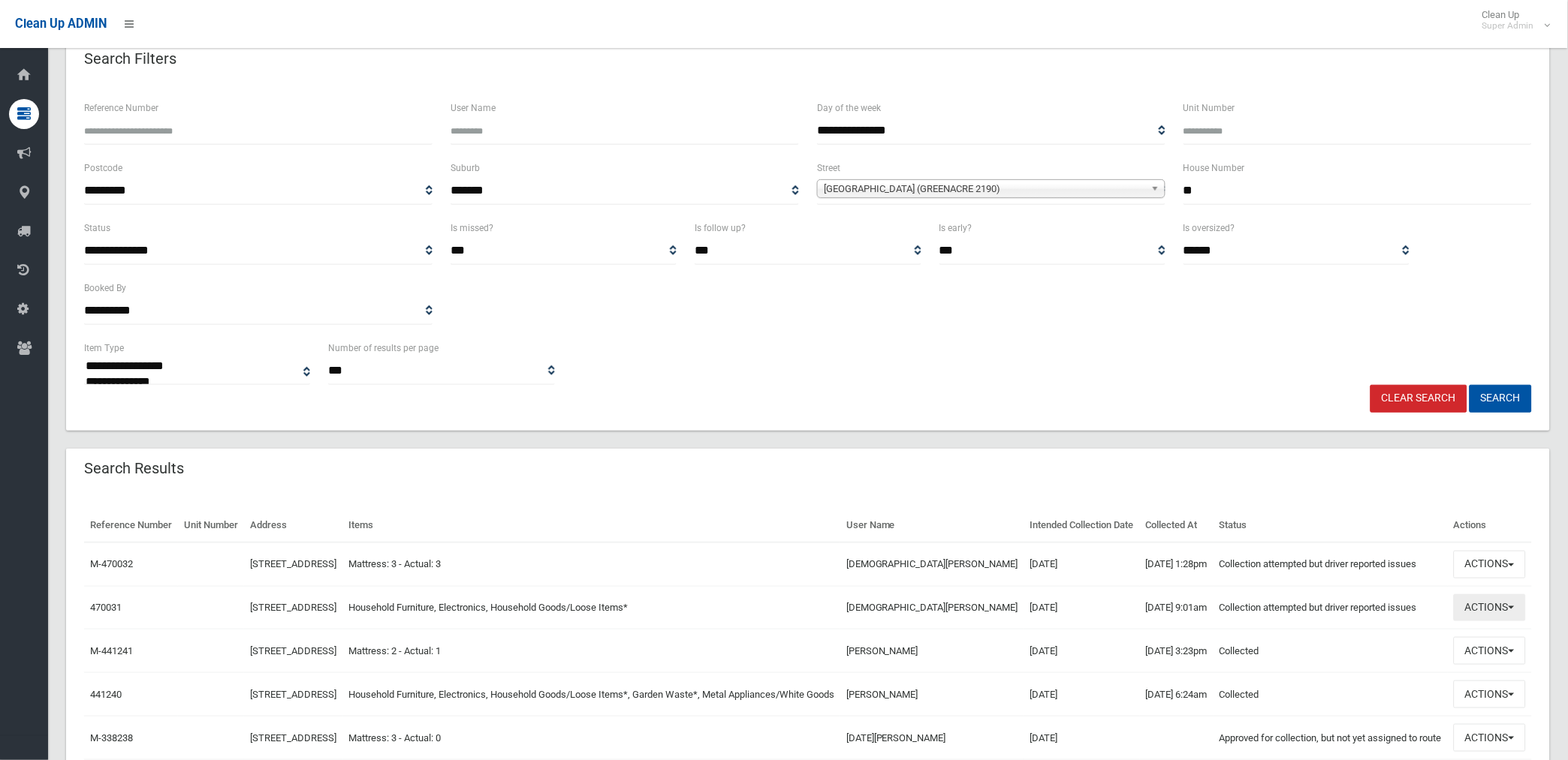
click at [1482, 622] on button "Actions" at bounding box center [1490, 608] width 72 height 28
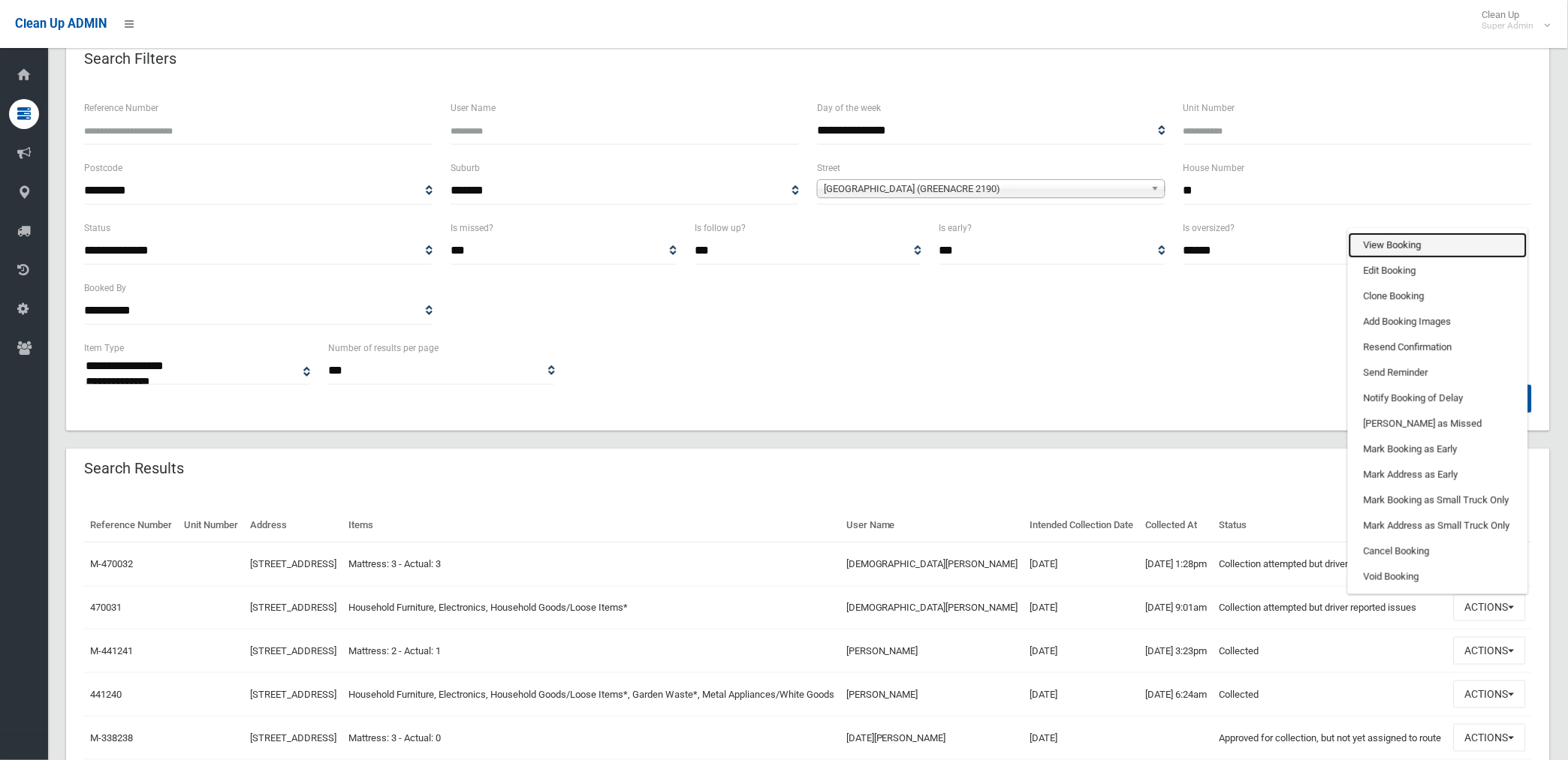
click at [1385, 258] on link "View Booking" at bounding box center [1438, 246] width 179 height 26
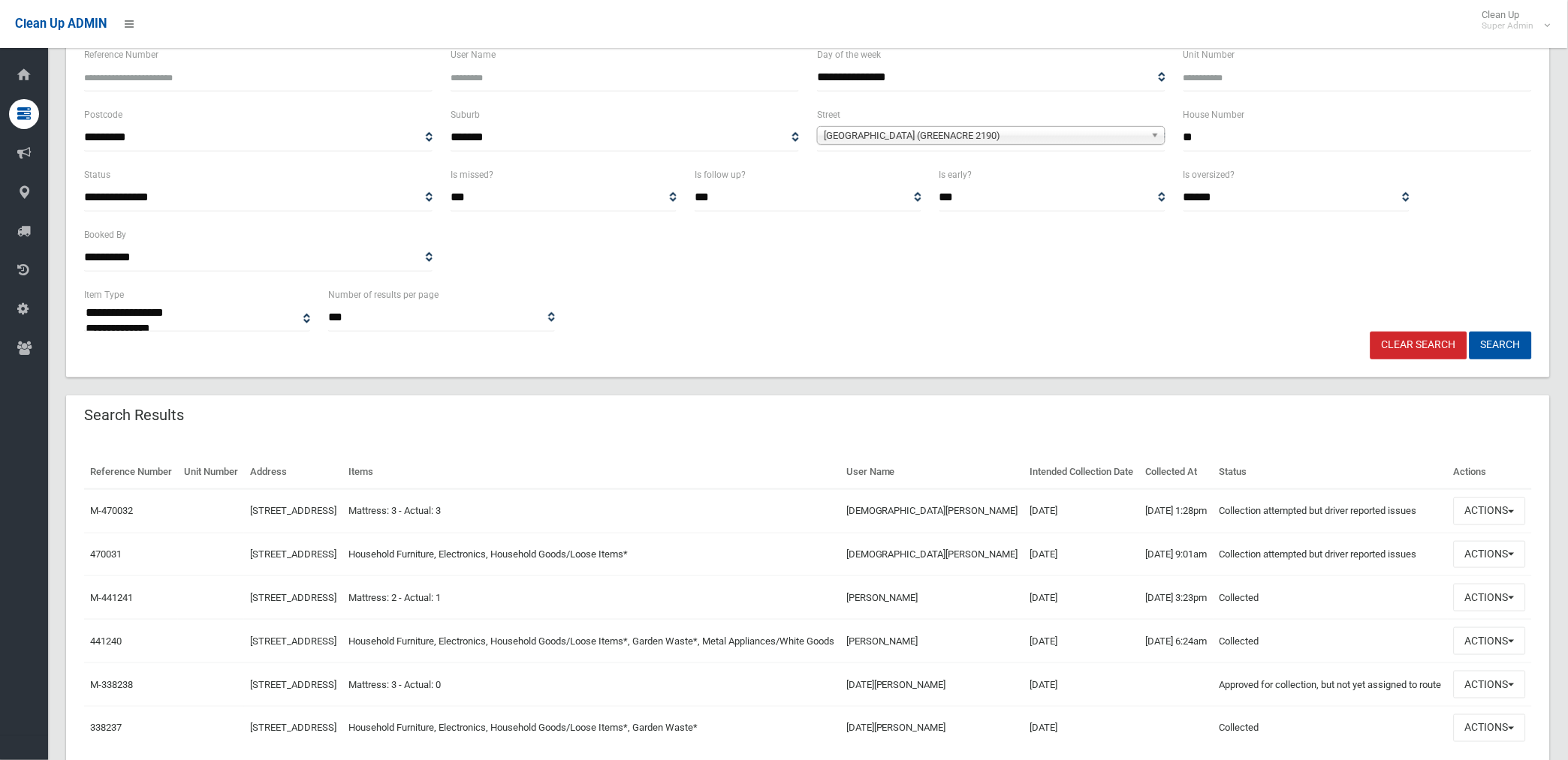
scroll to position [167, 0]
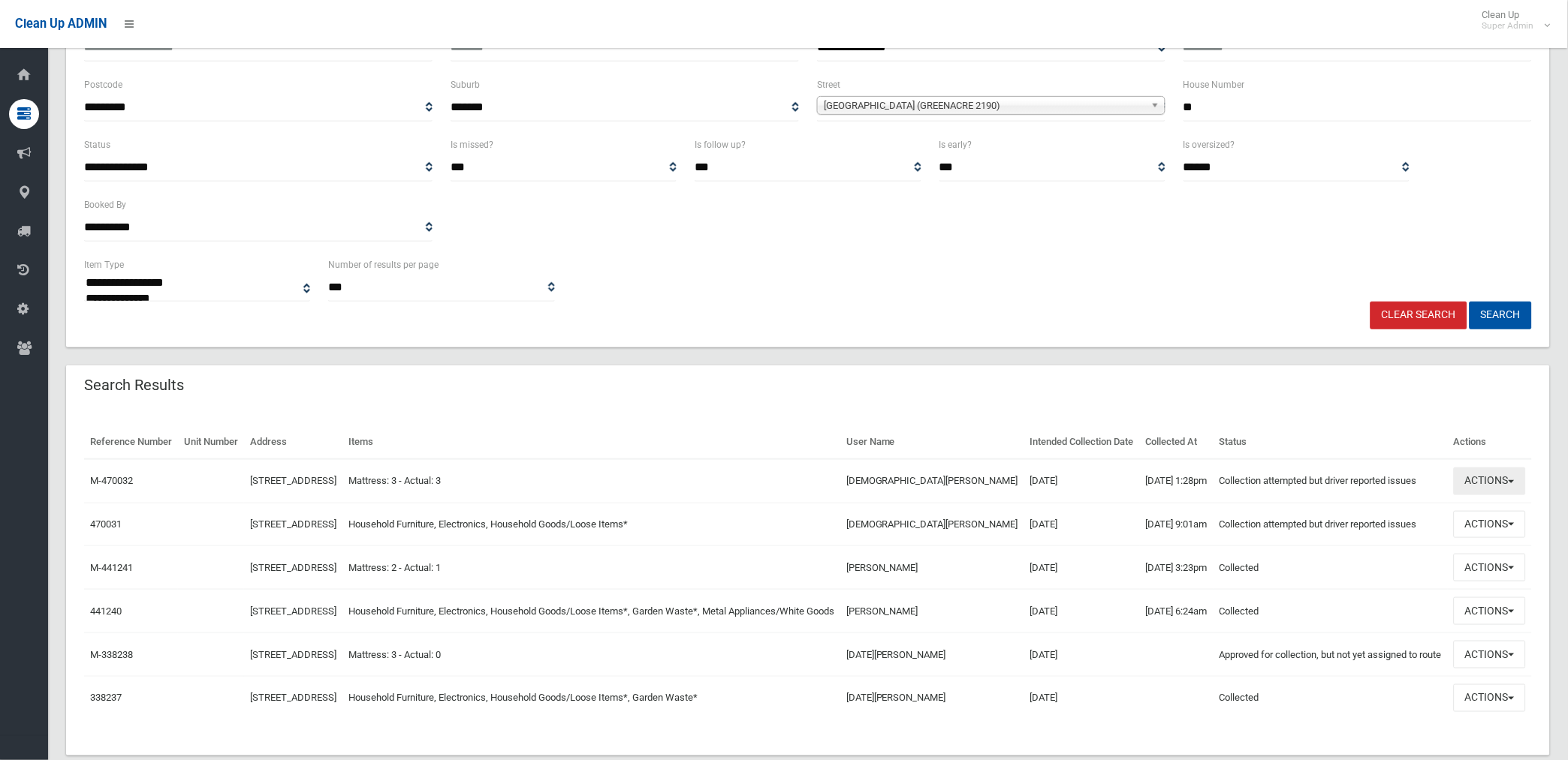
click at [1491, 495] on button "Actions" at bounding box center [1490, 481] width 72 height 28
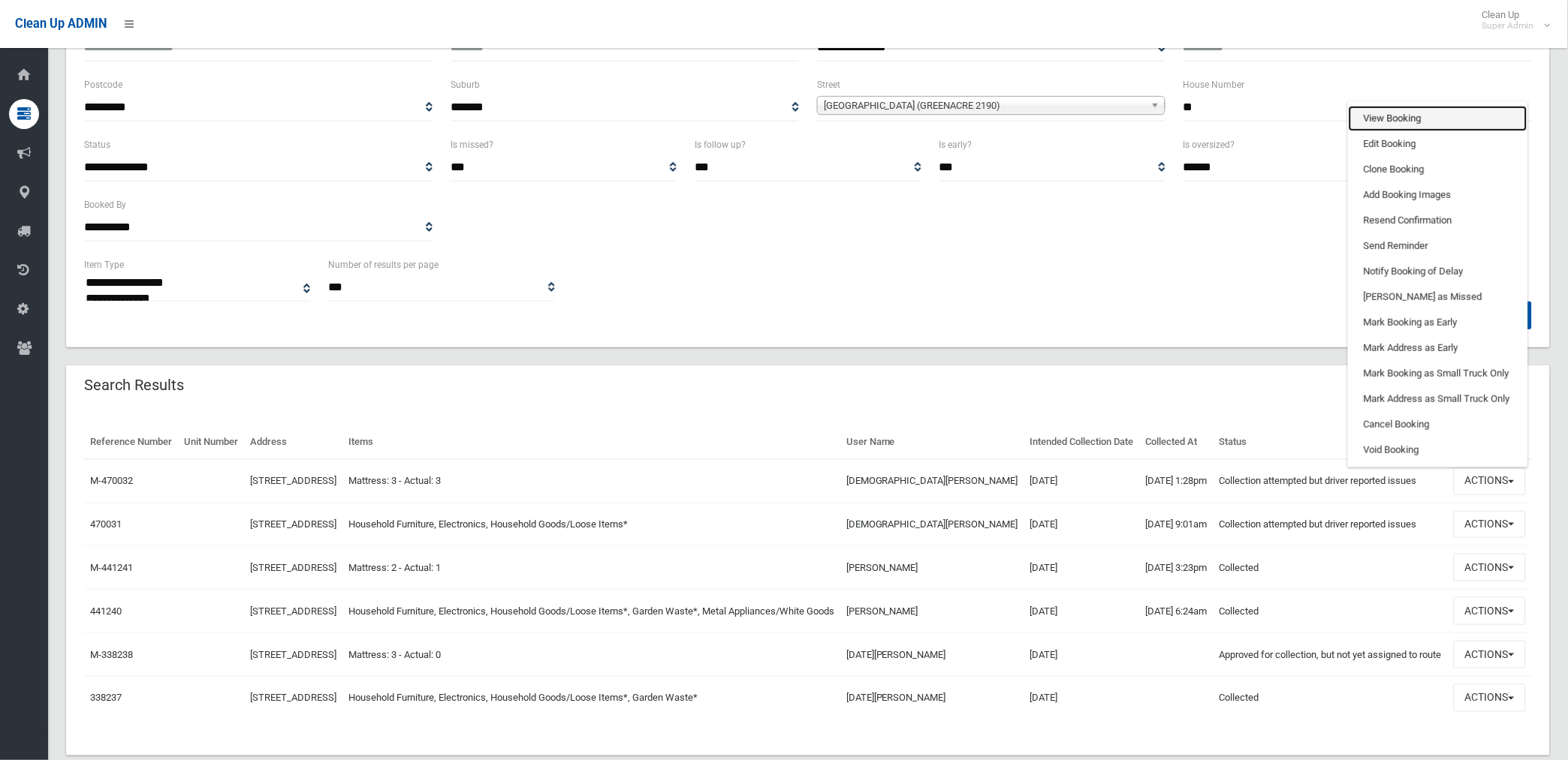
click at [1397, 128] on link "View Booking" at bounding box center [1438, 119] width 179 height 26
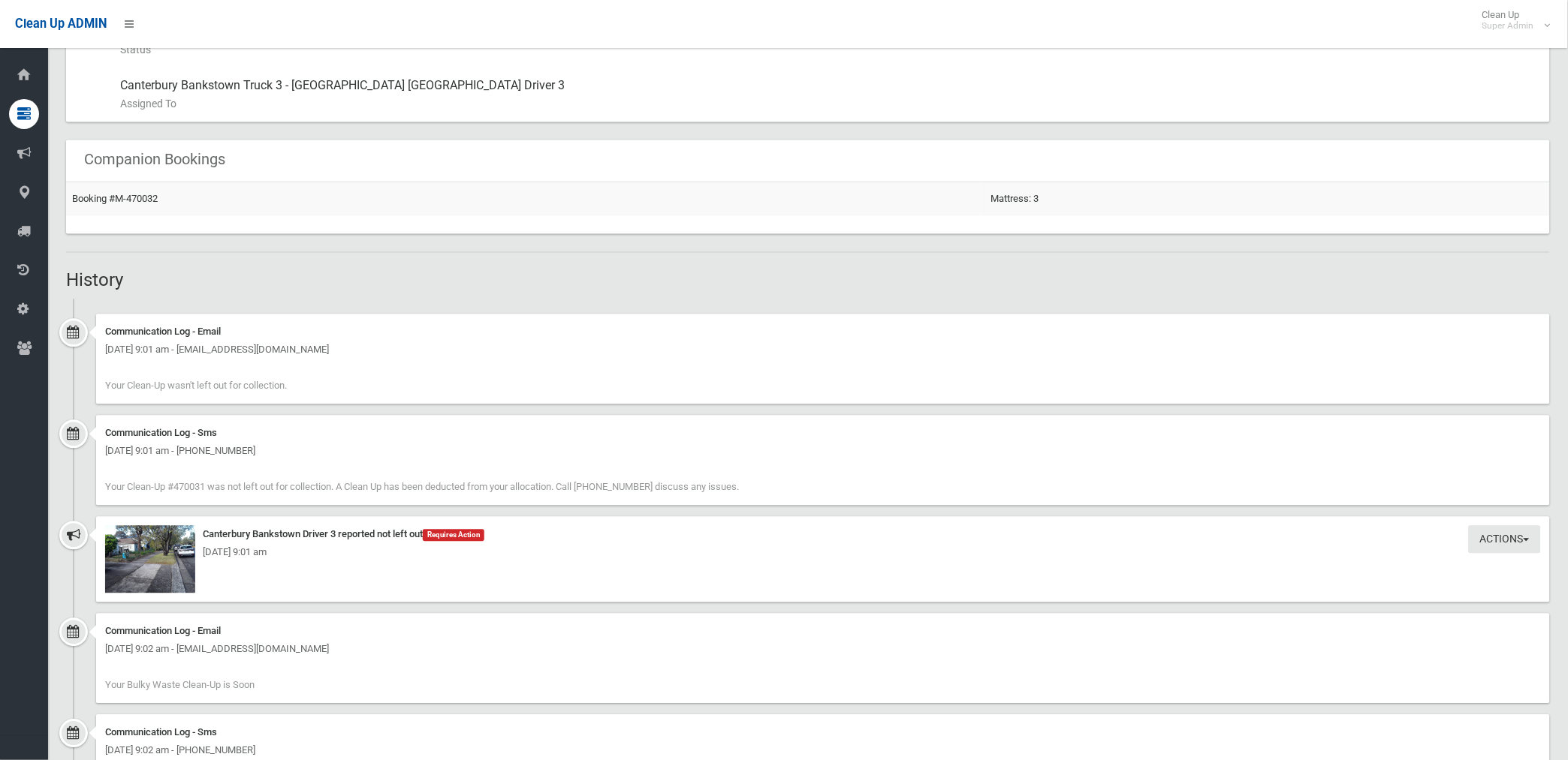
scroll to position [798, 0]
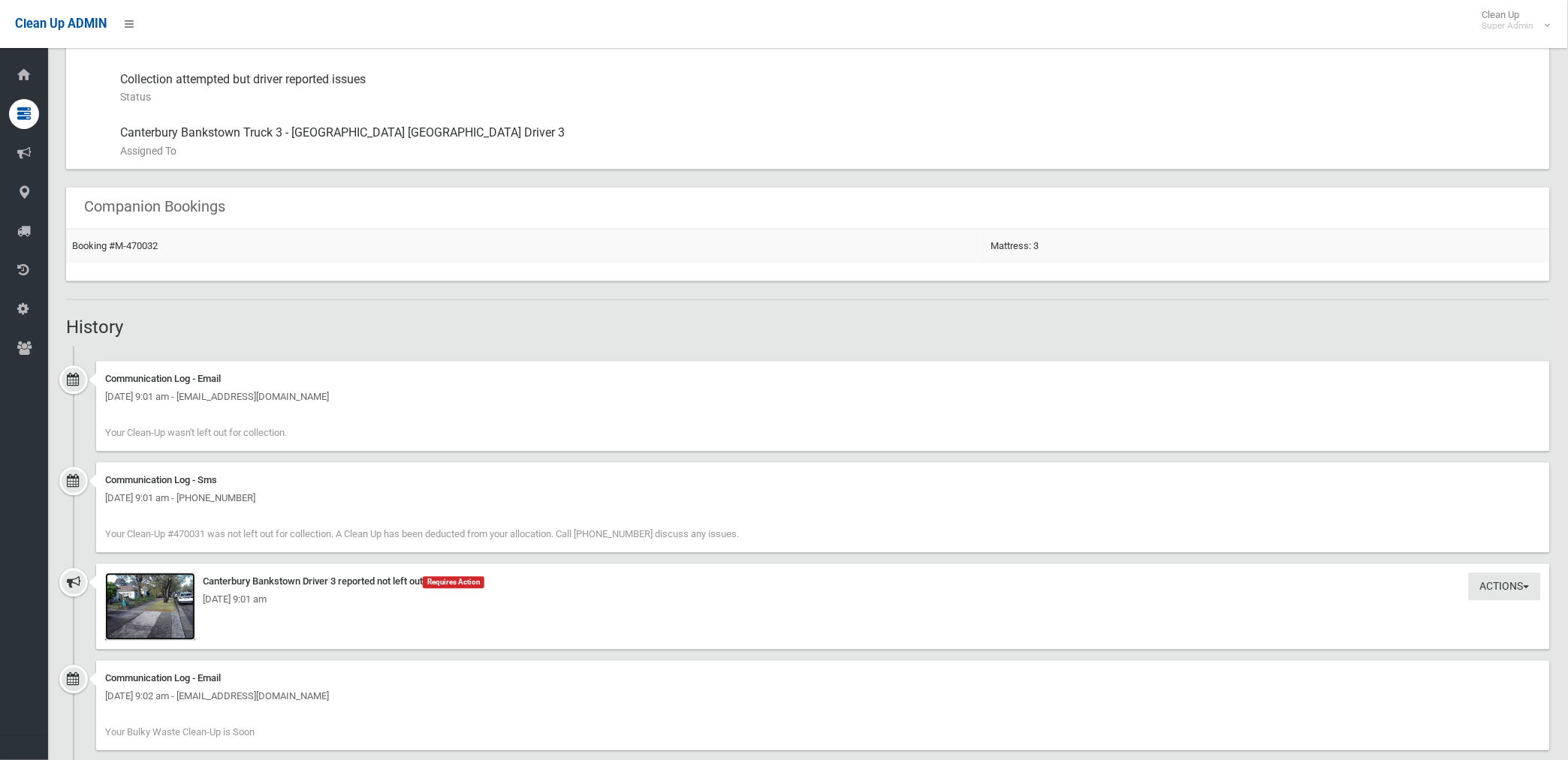
click at [166, 624] on img at bounding box center [150, 607] width 90 height 67
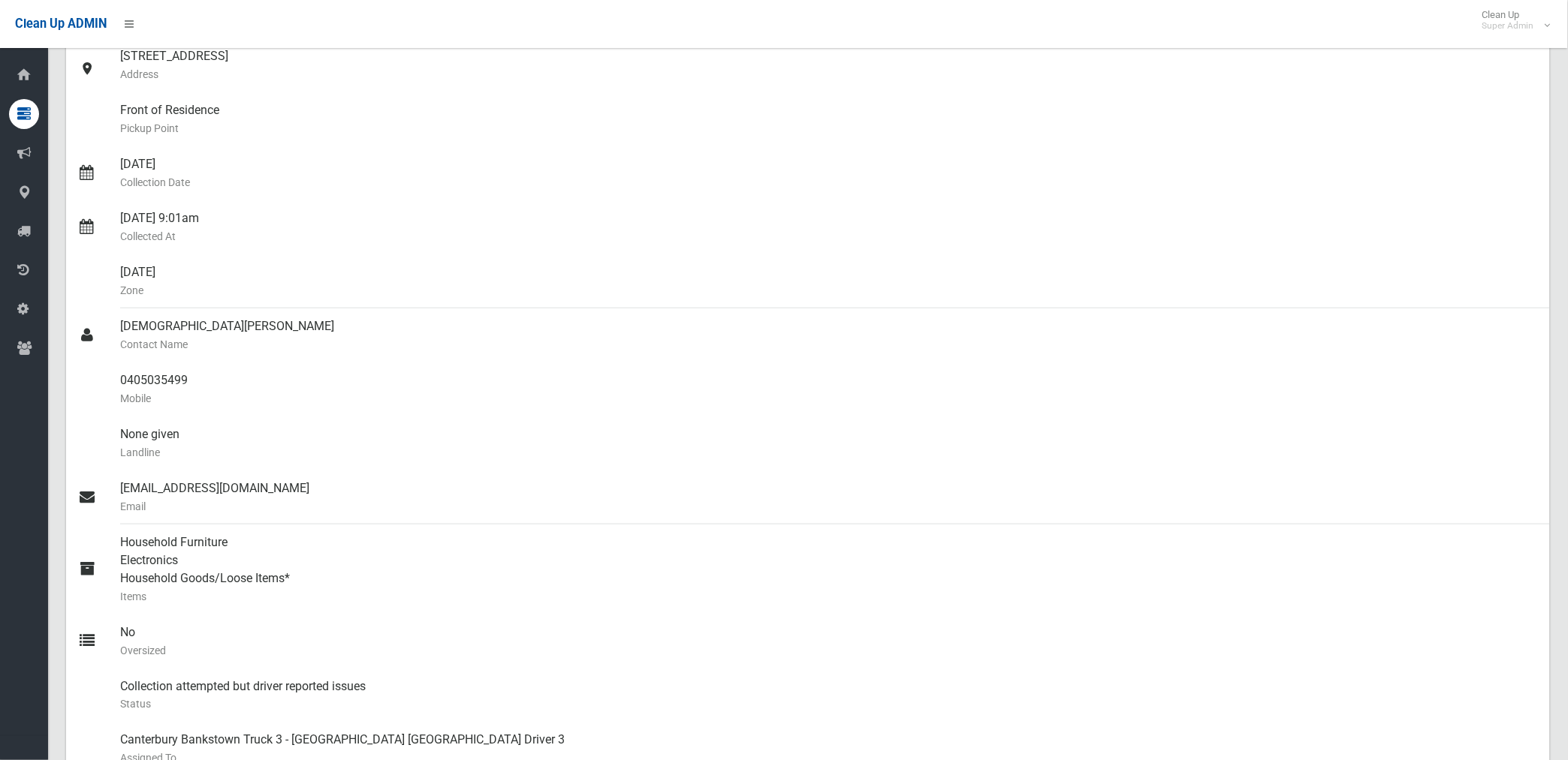
scroll to position [131, 0]
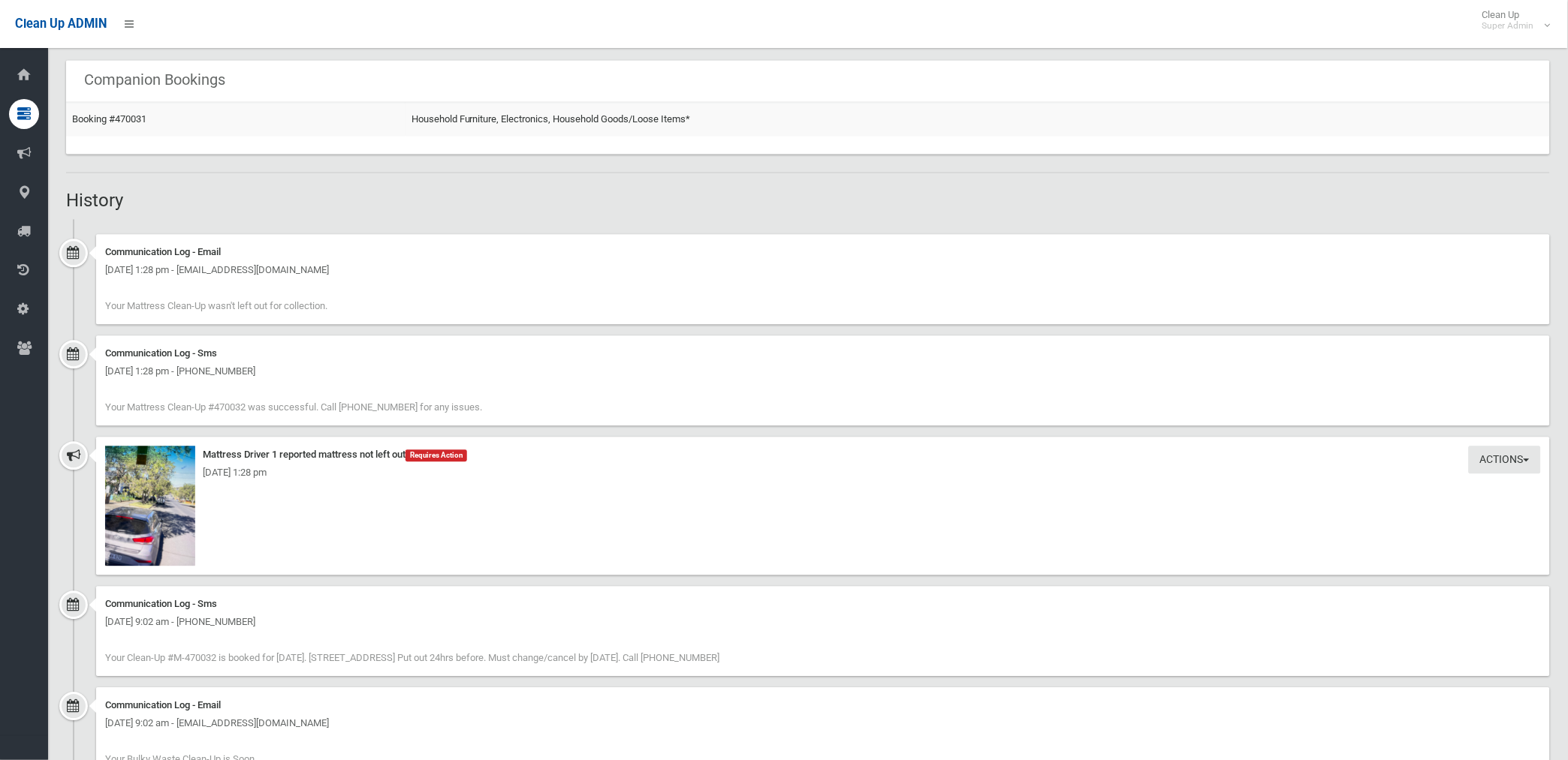
scroll to position [917, 0]
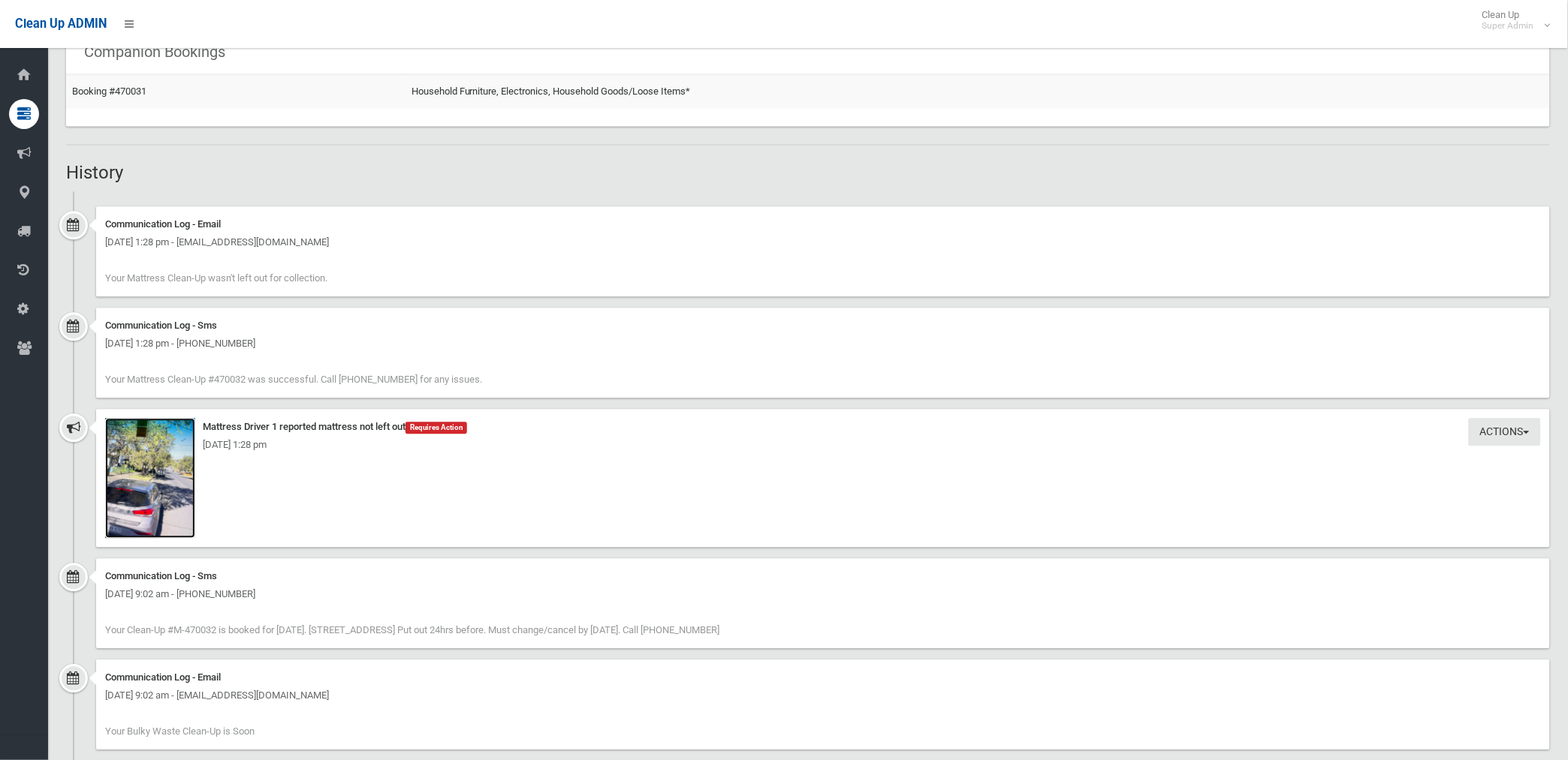
click at [145, 504] on img at bounding box center [150, 477] width 90 height 120
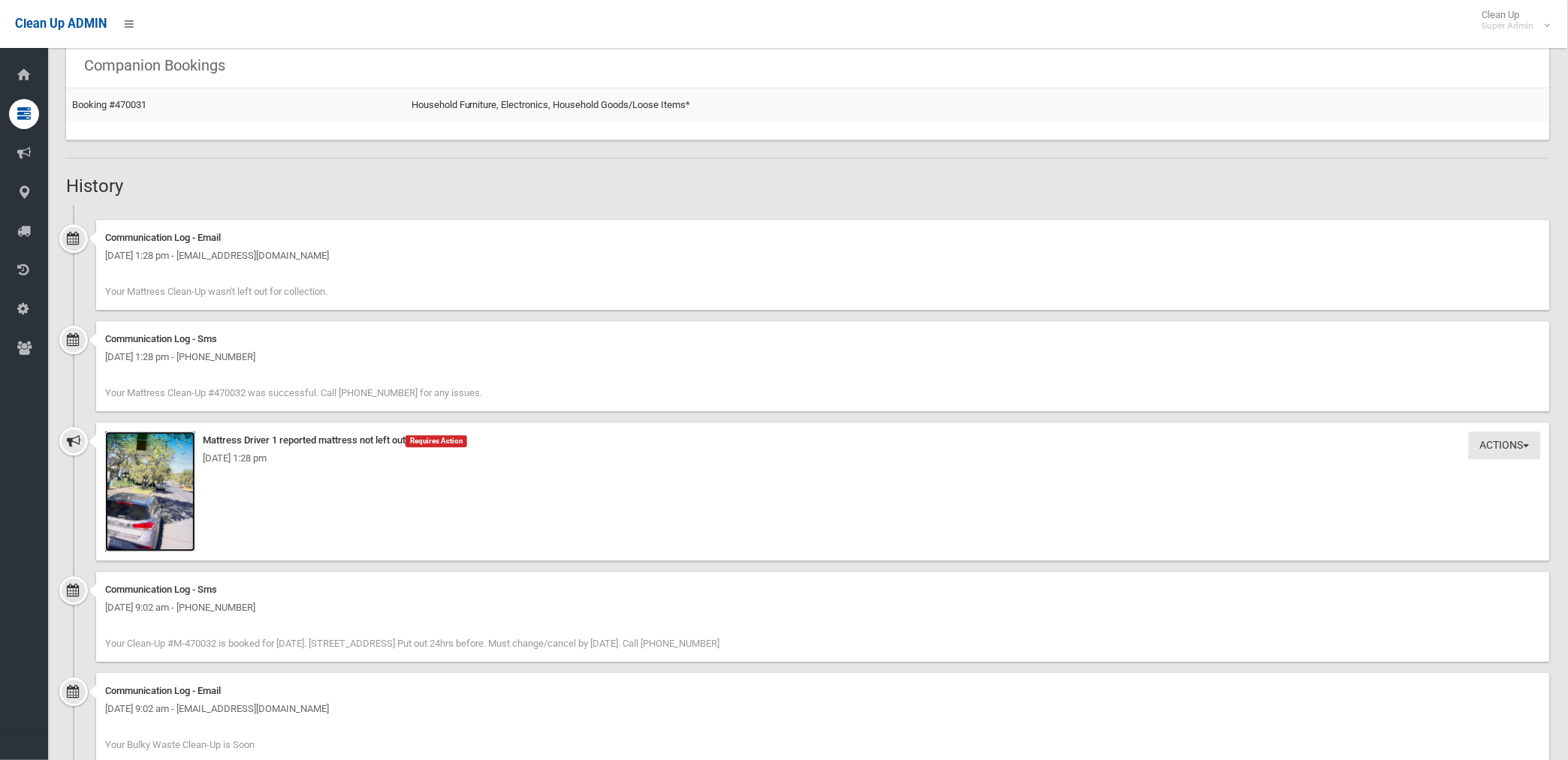
scroll to position [815, 0]
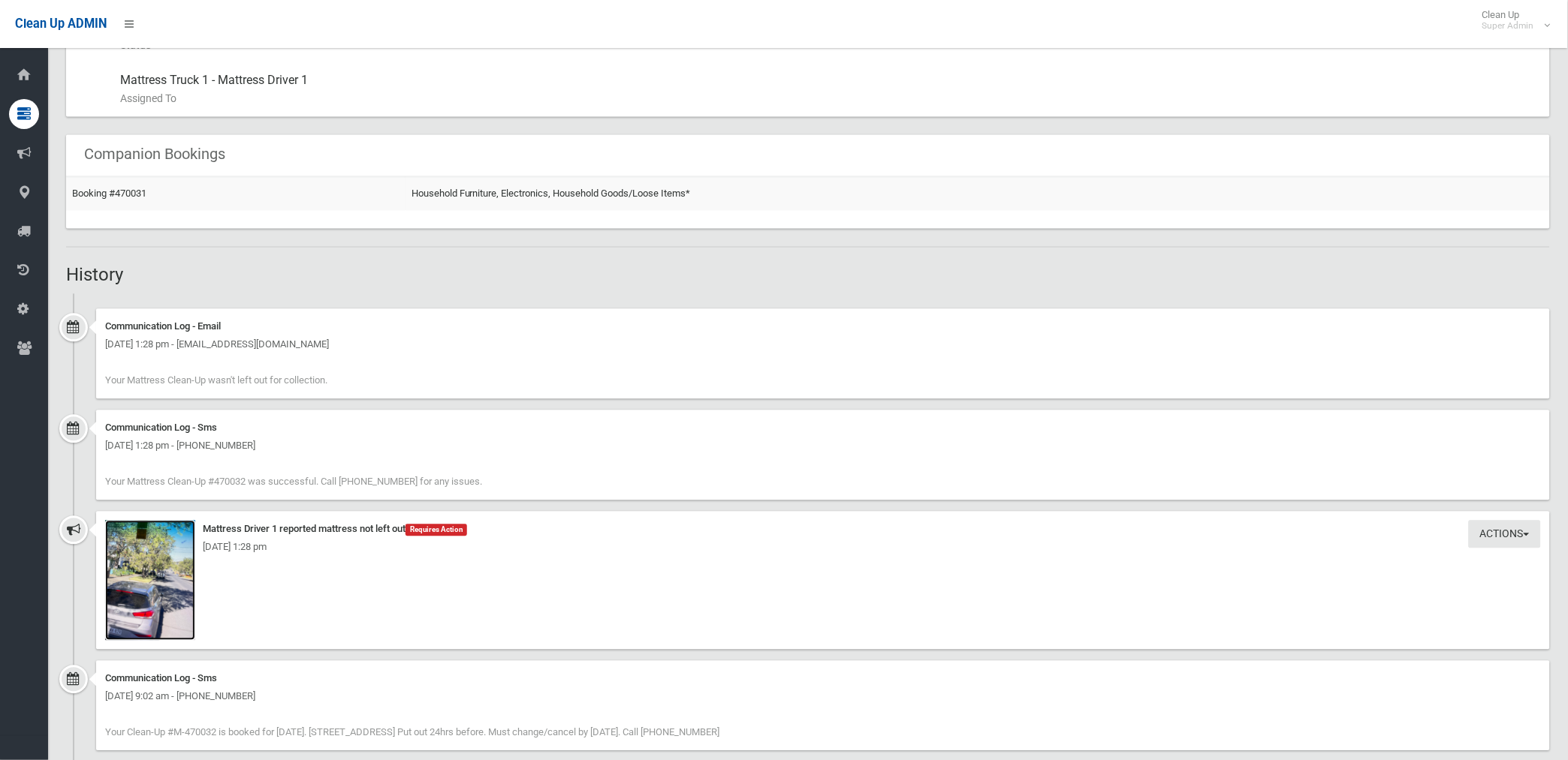
click at [173, 605] on img at bounding box center [150, 580] width 90 height 120
click at [119, 190] on link "Booking #470031" at bounding box center [109, 193] width 74 height 11
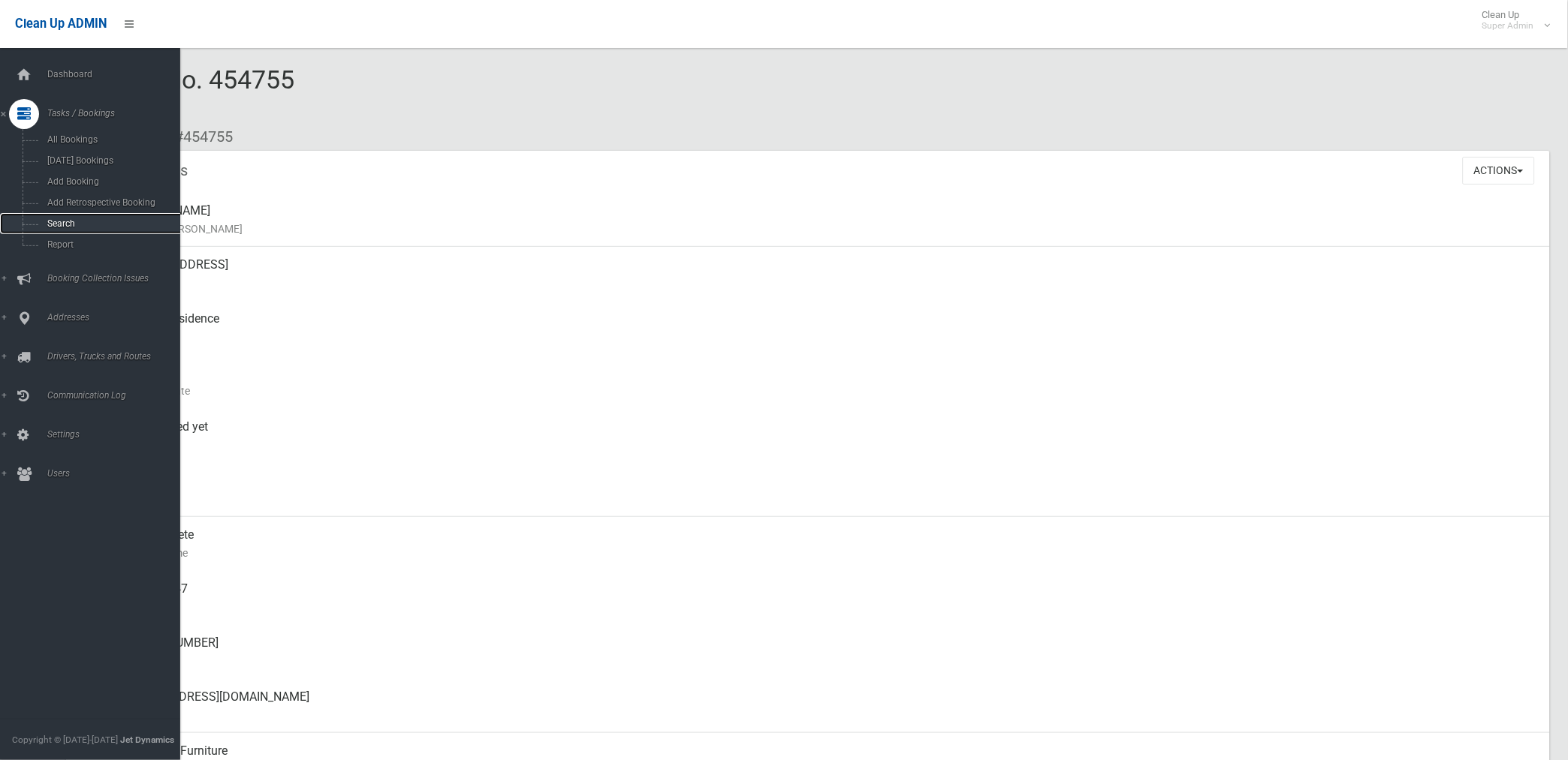
click at [59, 223] on span "Search" at bounding box center [111, 223] width 137 height 11
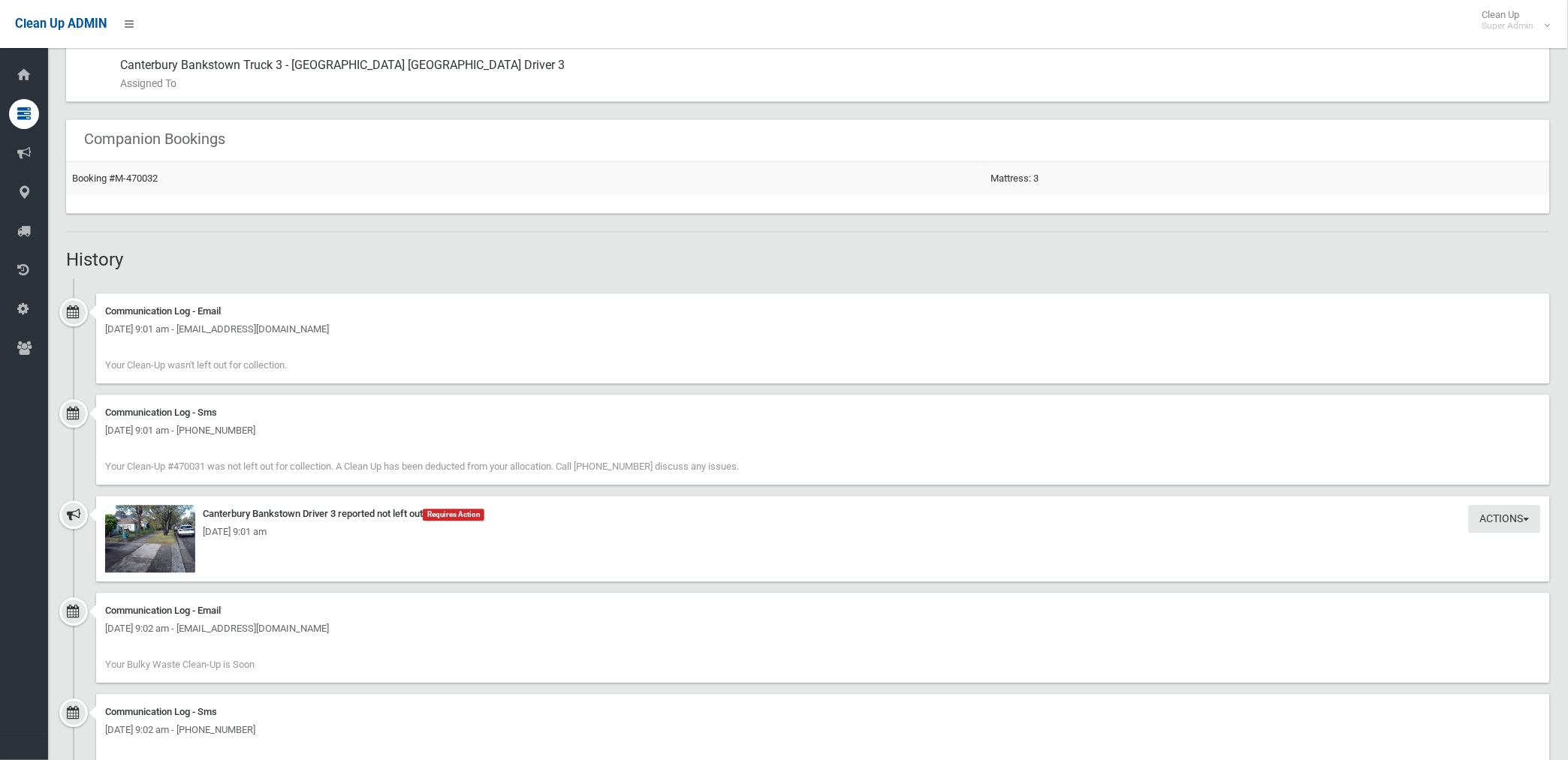
scroll to position [917, 0]
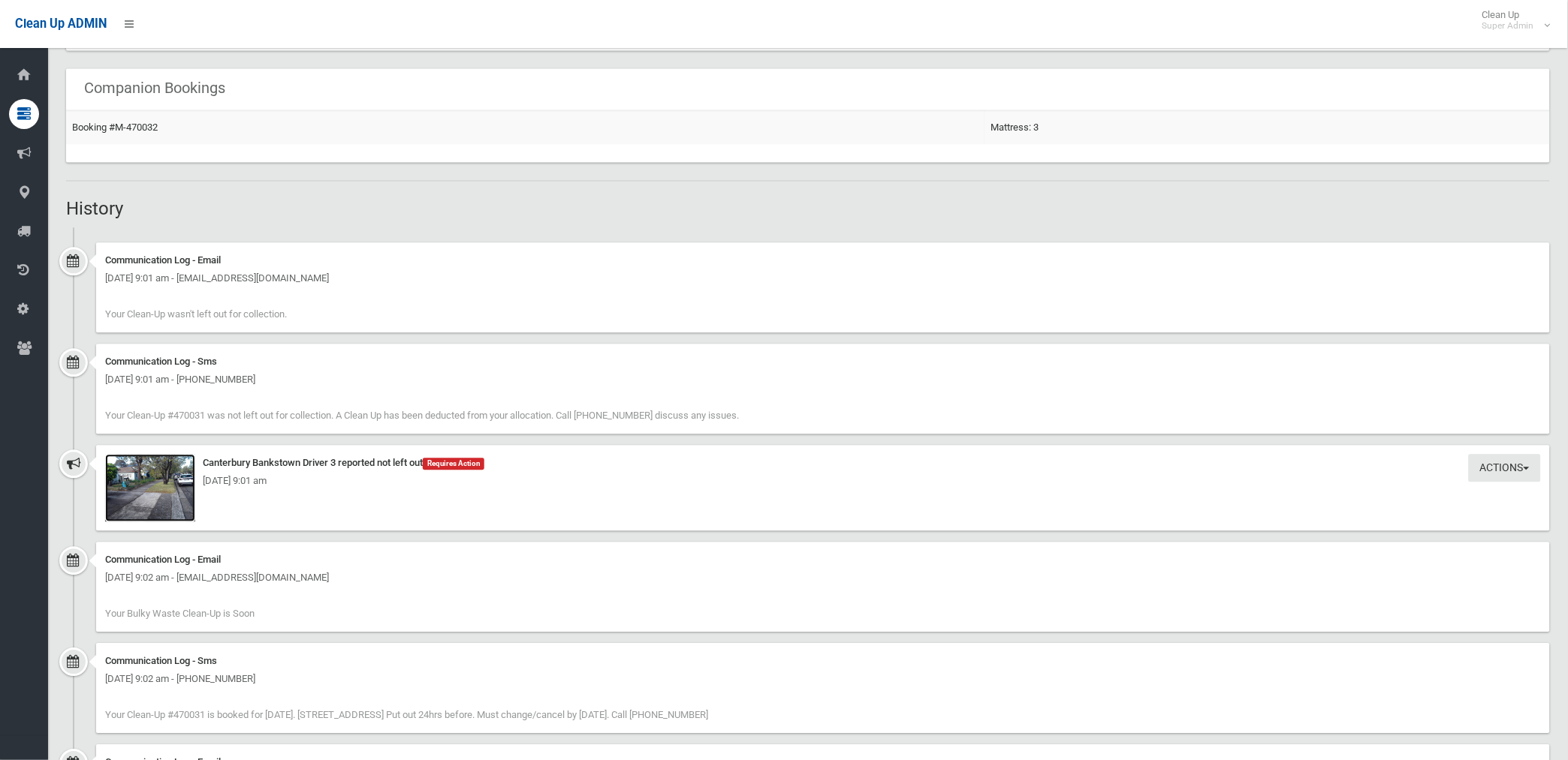
click at [164, 504] on img at bounding box center [150, 488] width 90 height 67
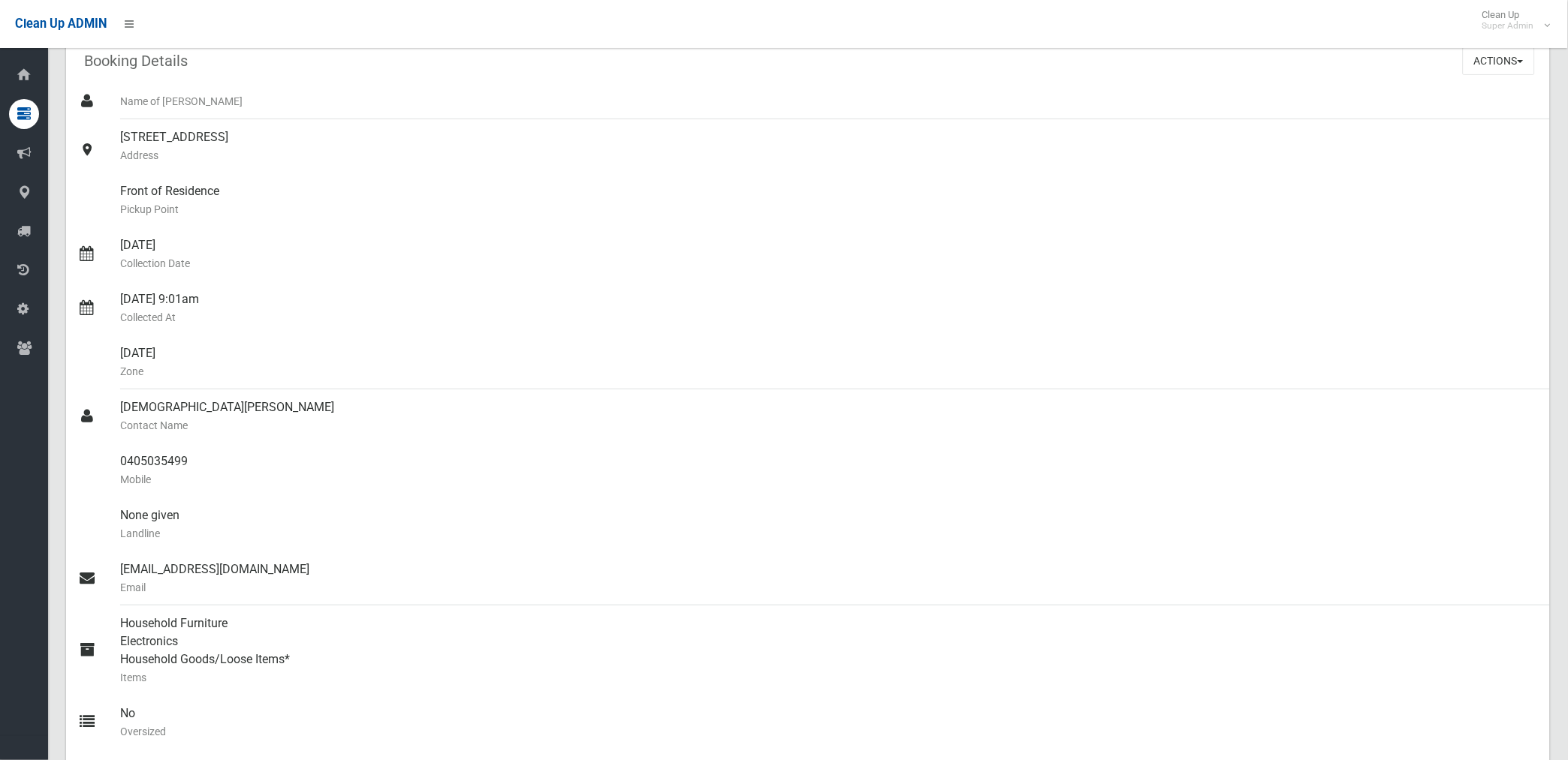
scroll to position [0, 0]
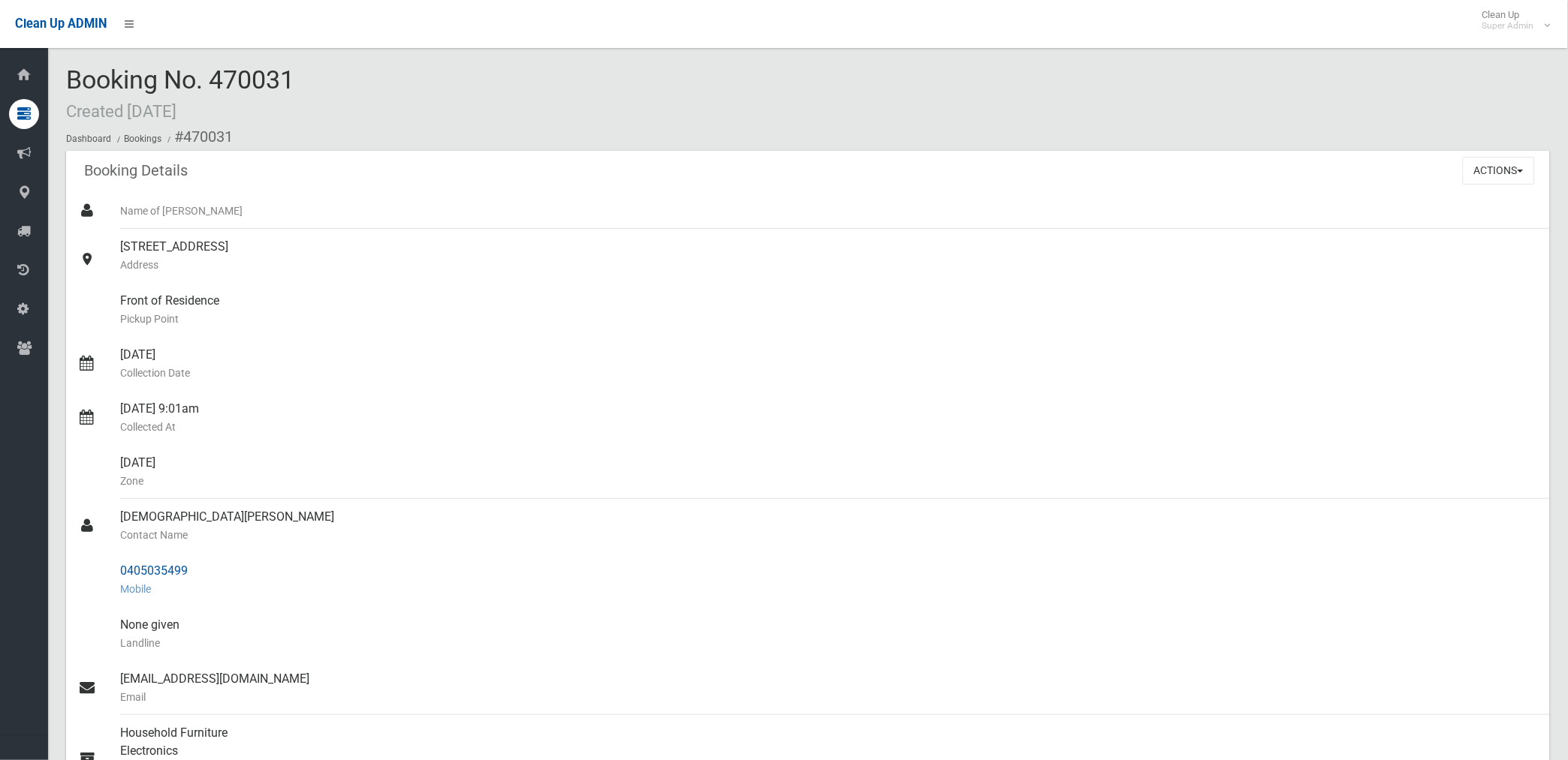
drag, startPoint x: 119, startPoint y: 571, endPoint x: 188, endPoint y: 570, distance: 69.0
click at [188, 570] on div "0405035499 Mobile" at bounding box center [829, 580] width 1417 height 54
drag, startPoint x: 188, startPoint y: 570, endPoint x: 173, endPoint y: 573, distance: 15.3
copy div "0405035499"
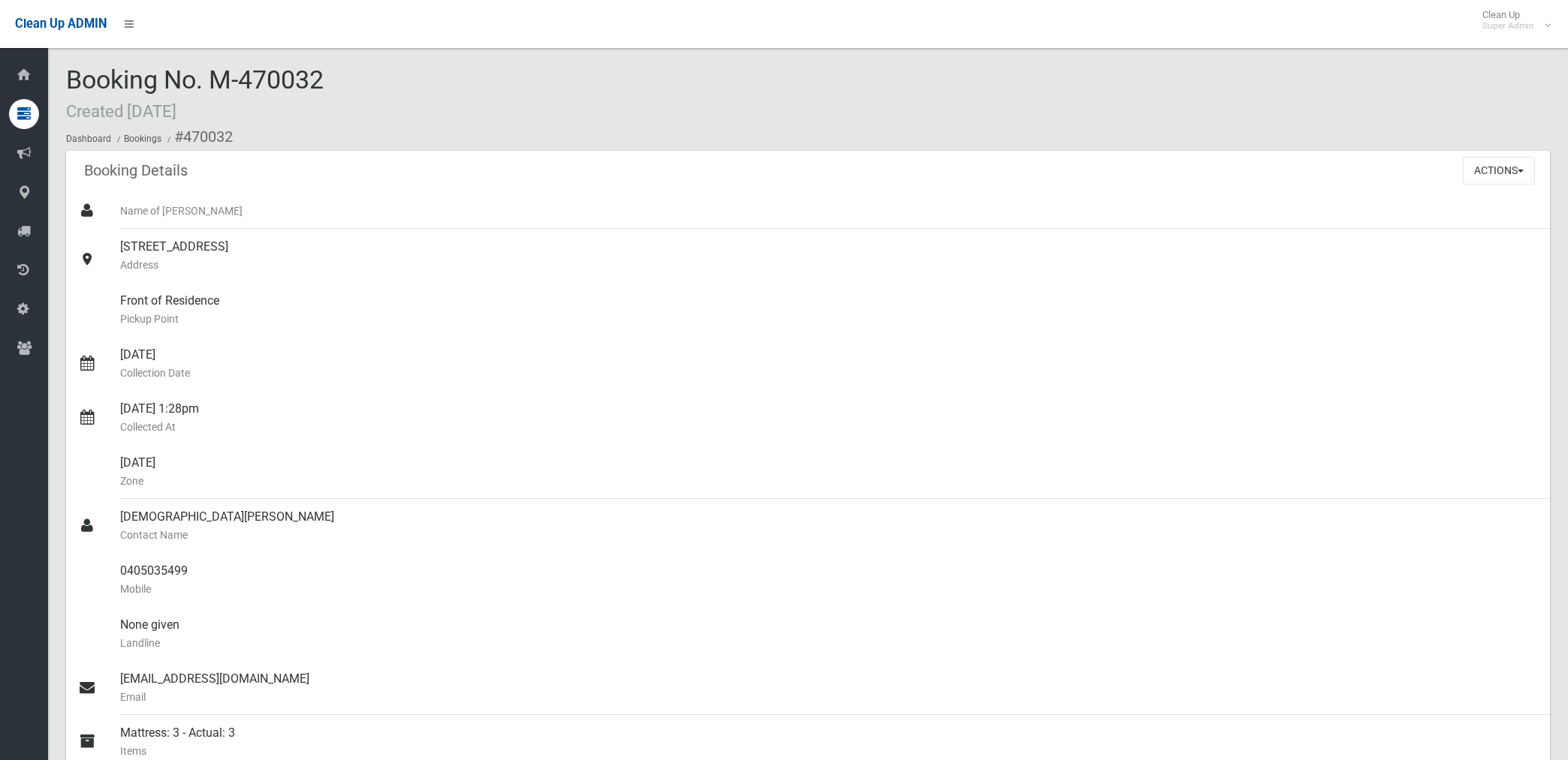
scroll to position [815, 0]
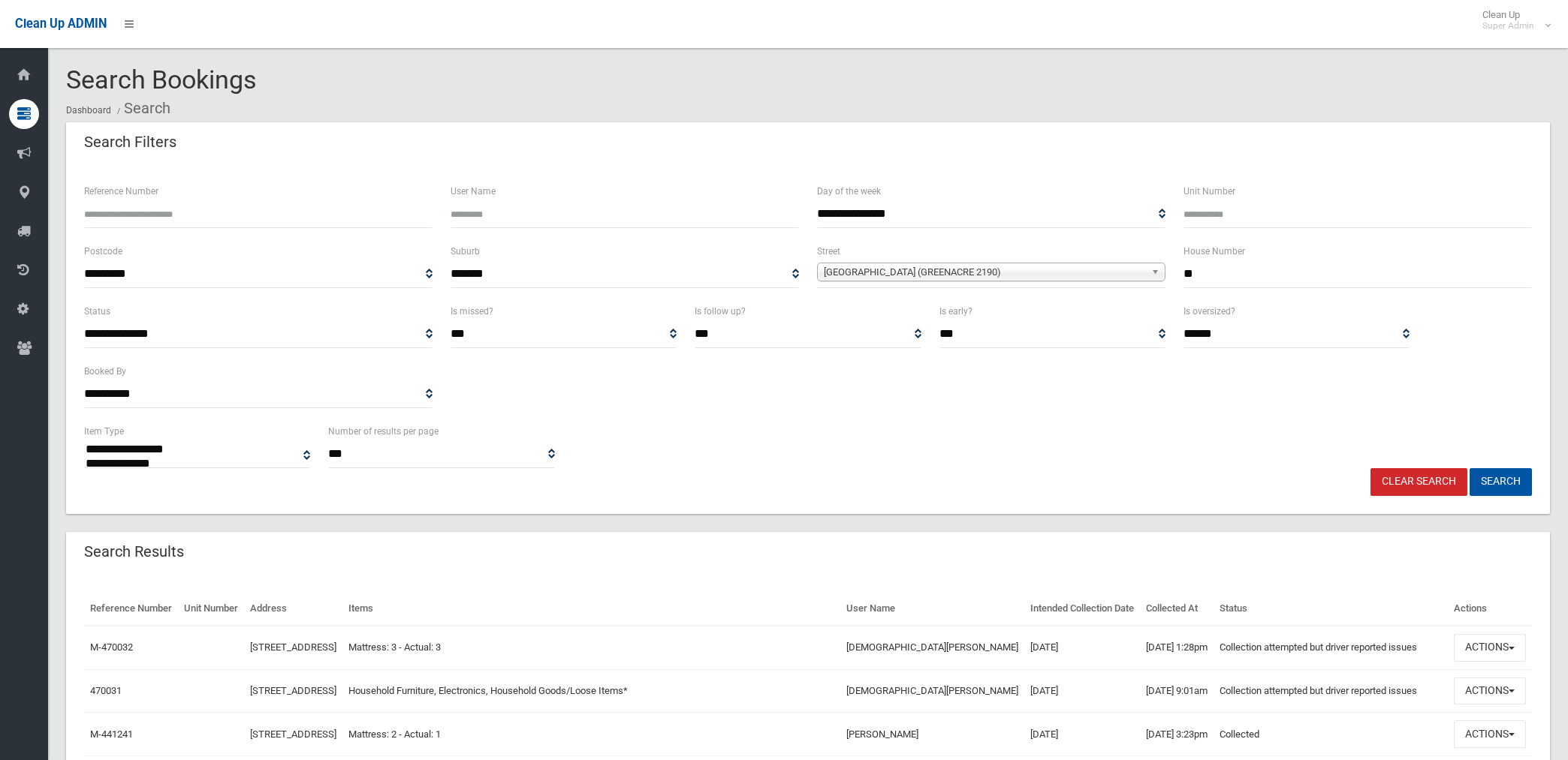
select select
click at [1411, 483] on link "Clear Search" at bounding box center [1419, 482] width 97 height 28
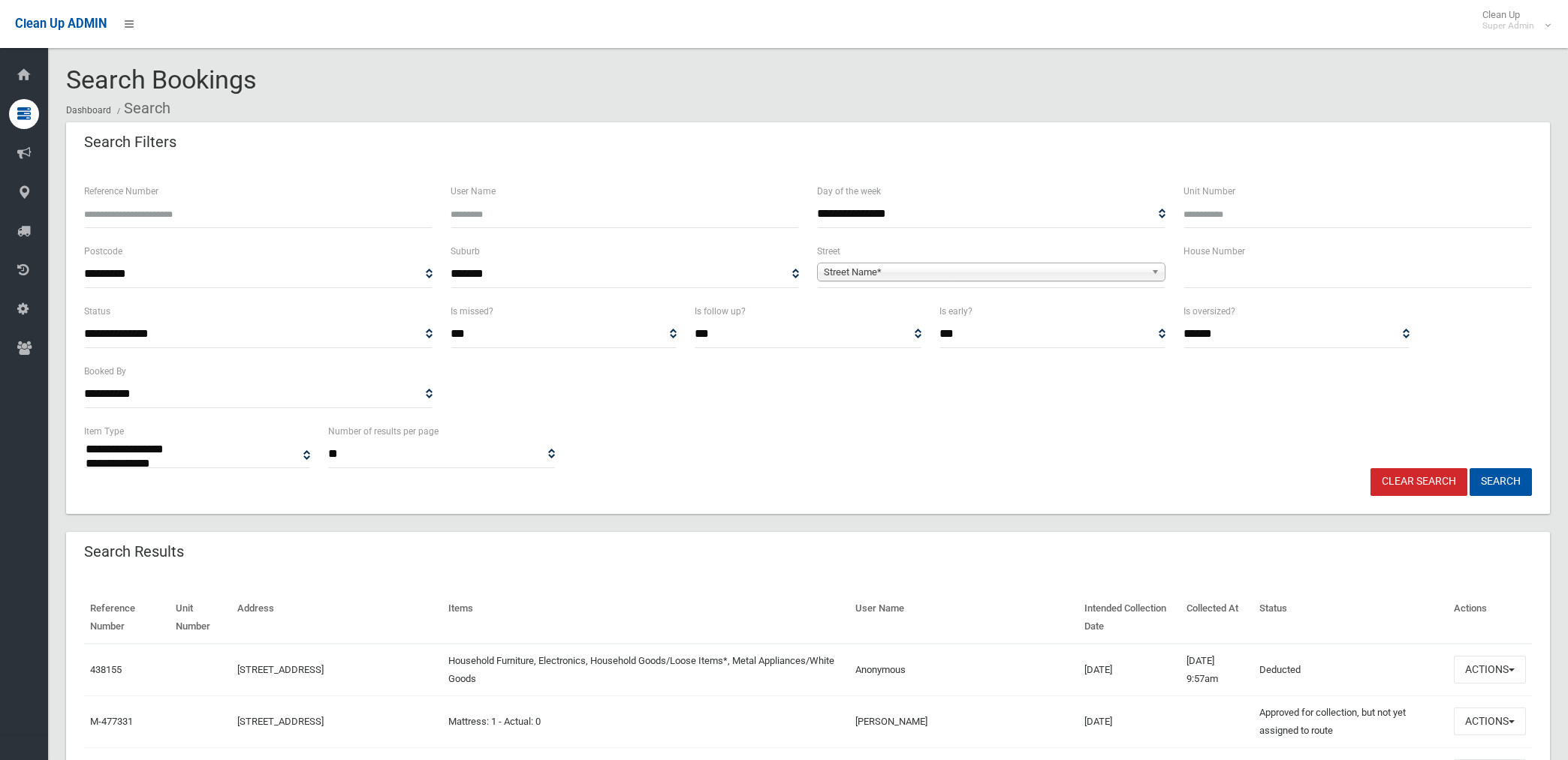
select select
click at [506, 208] on input "User Name" at bounding box center [624, 214] width 348 height 28
type input "**********"
click at [1469, 468] on button "Search" at bounding box center [1500, 482] width 63 height 28
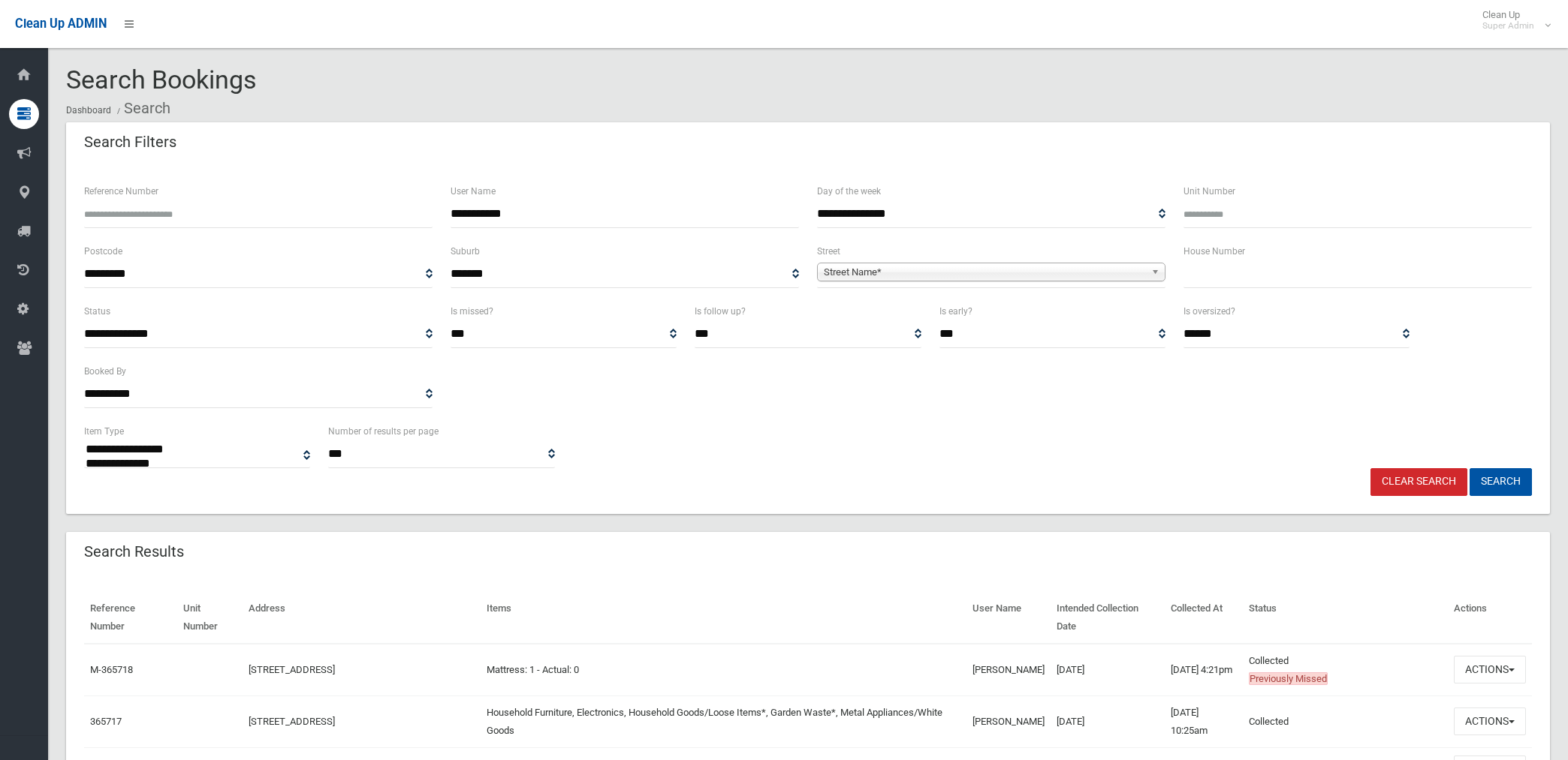
select select
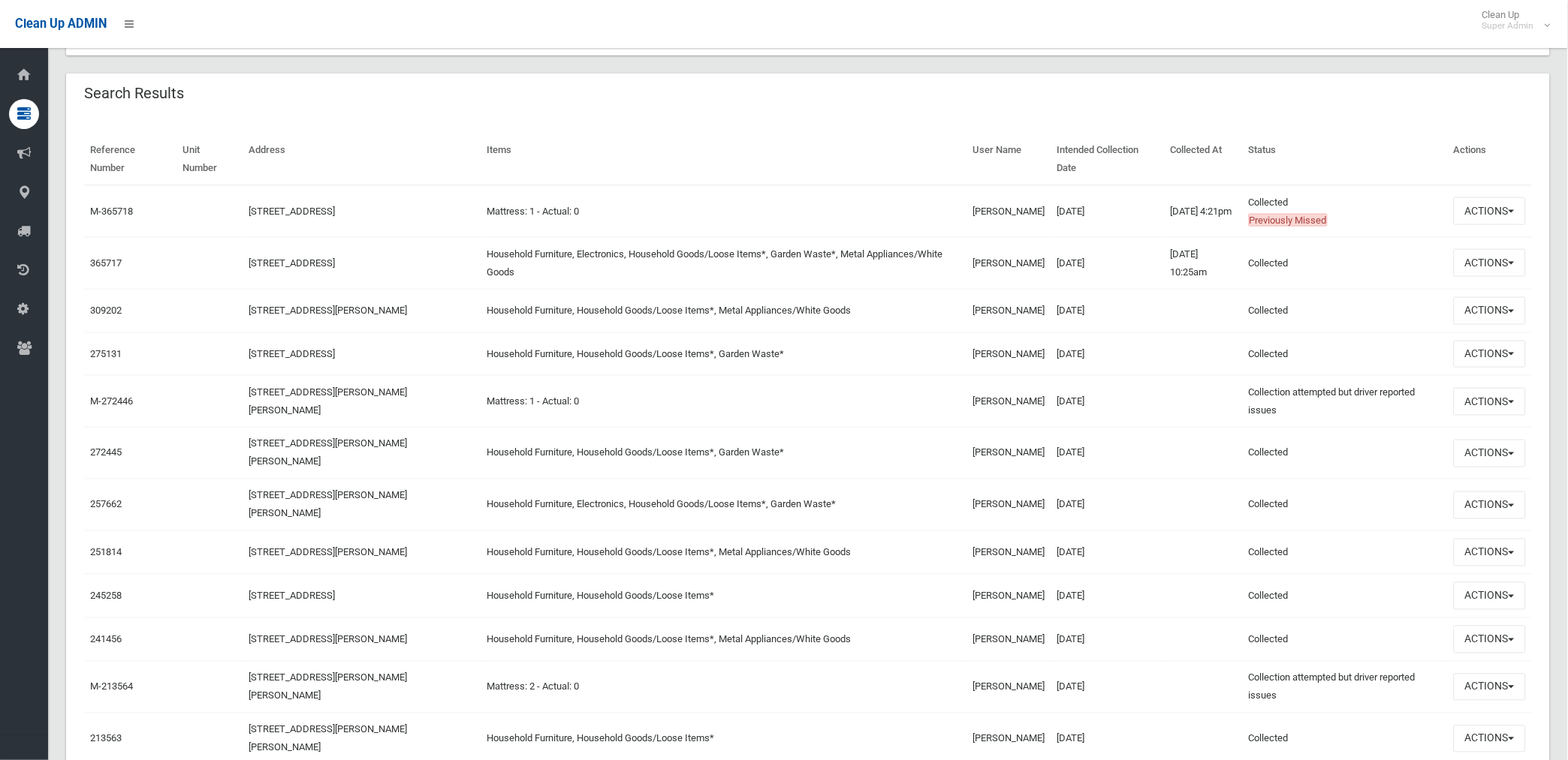
scroll to position [430, 0]
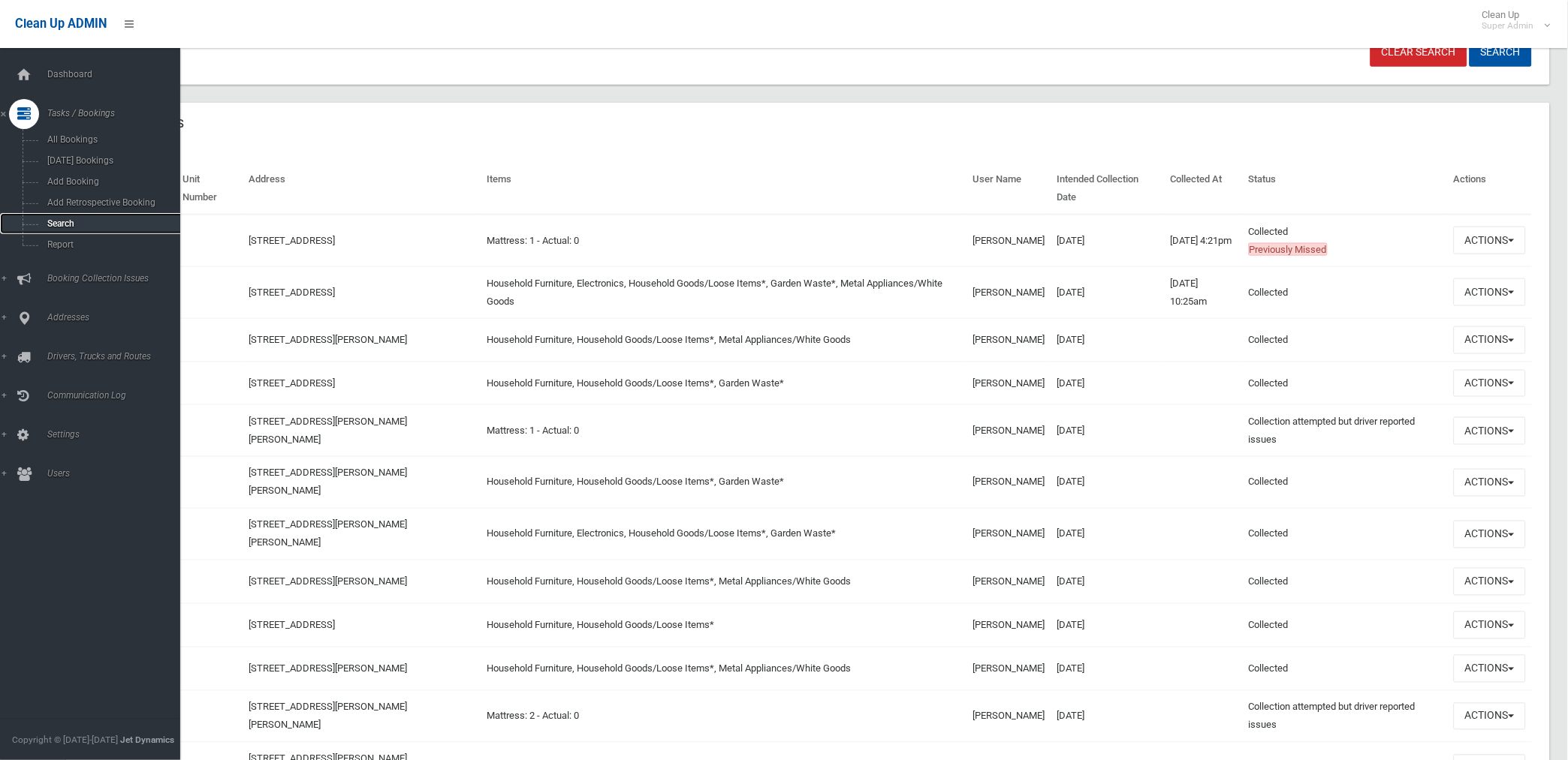
click at [58, 221] on span "Search" at bounding box center [111, 223] width 137 height 11
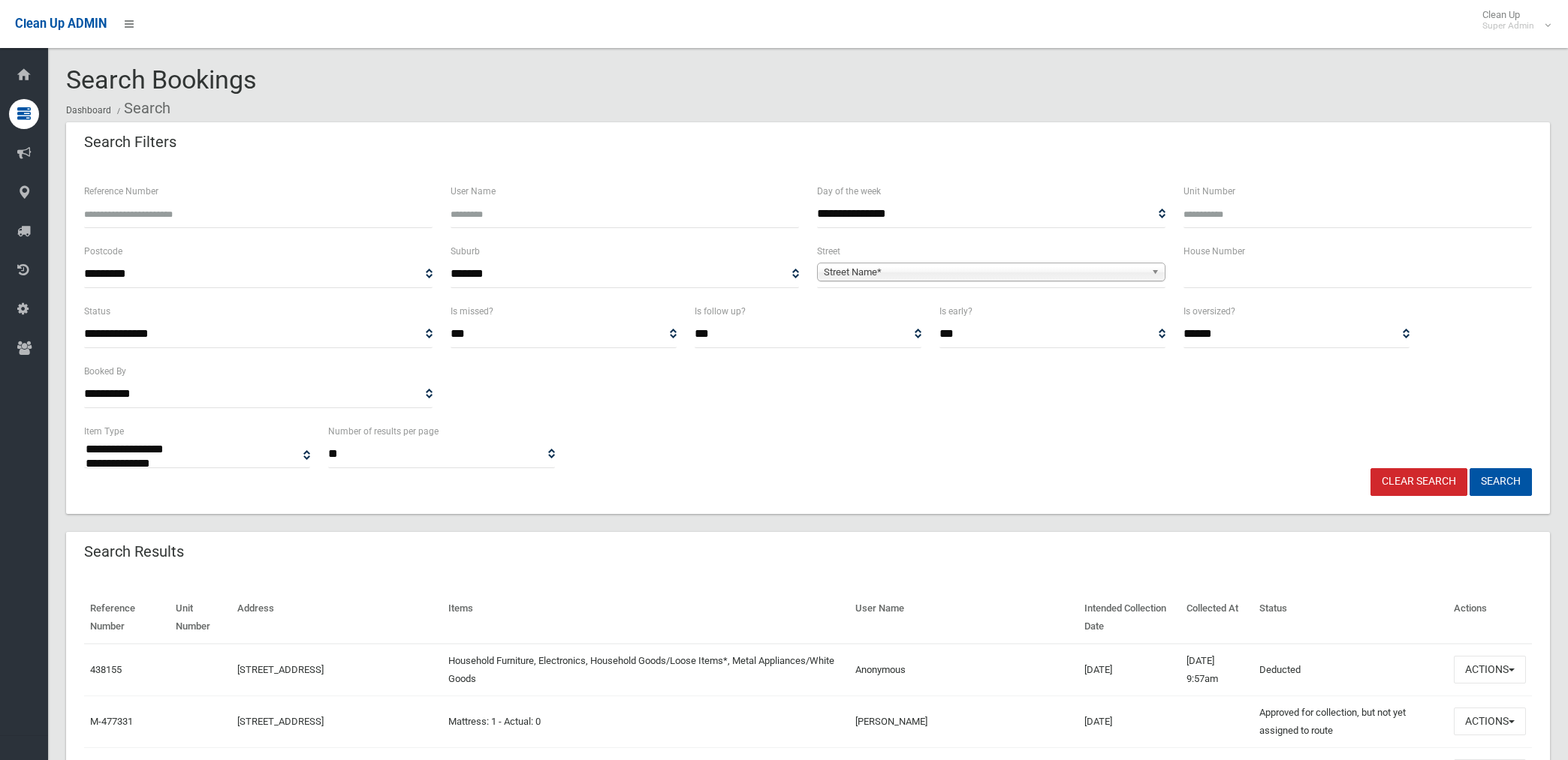
select select
click at [199, 214] on input "Reference Number" at bounding box center [258, 214] width 348 height 28
type input "******"
click at [1469, 468] on button "Search" at bounding box center [1500, 482] width 63 height 28
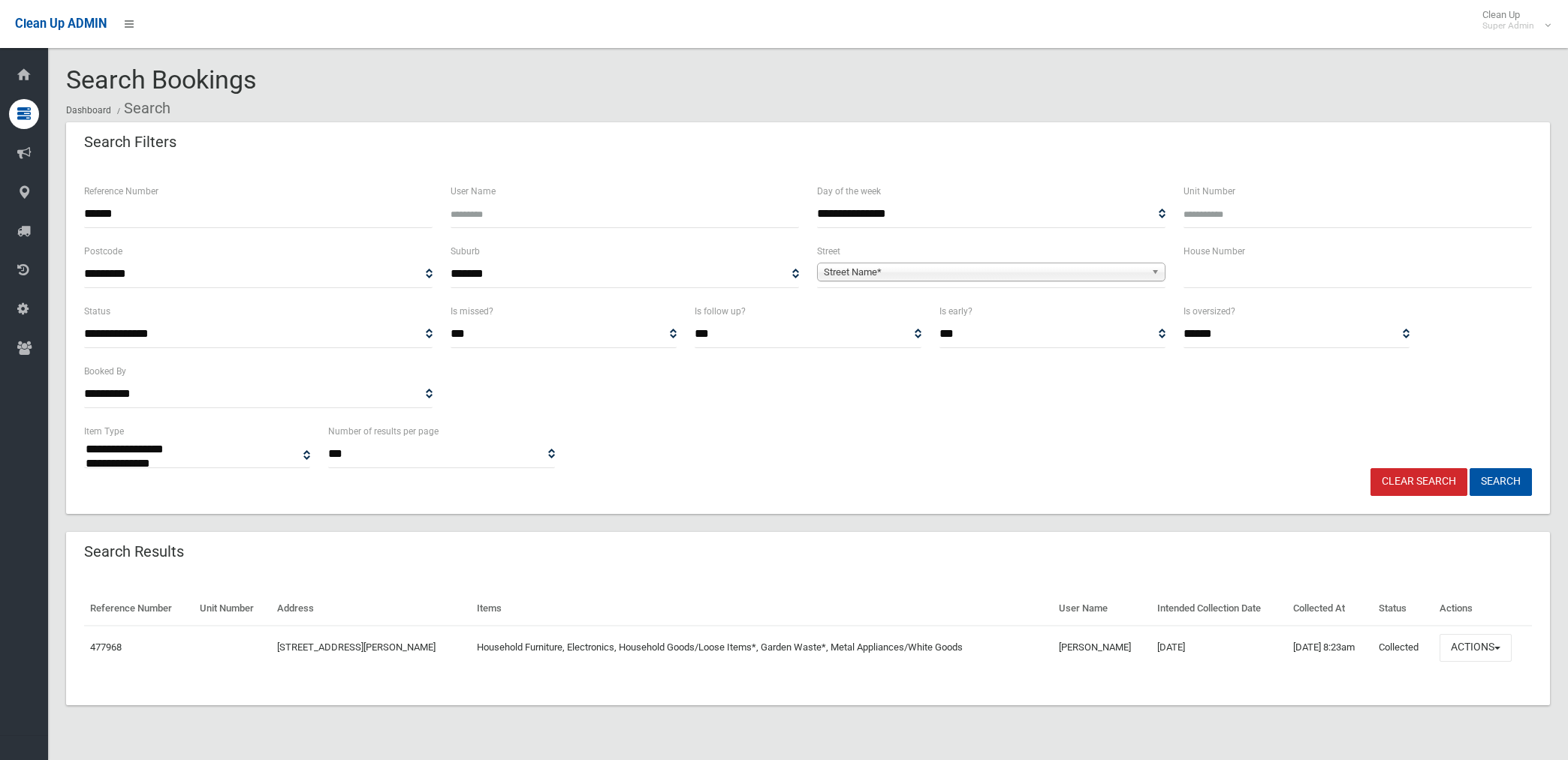
select select
click at [1475, 643] on button "Actions" at bounding box center [1475, 648] width 72 height 28
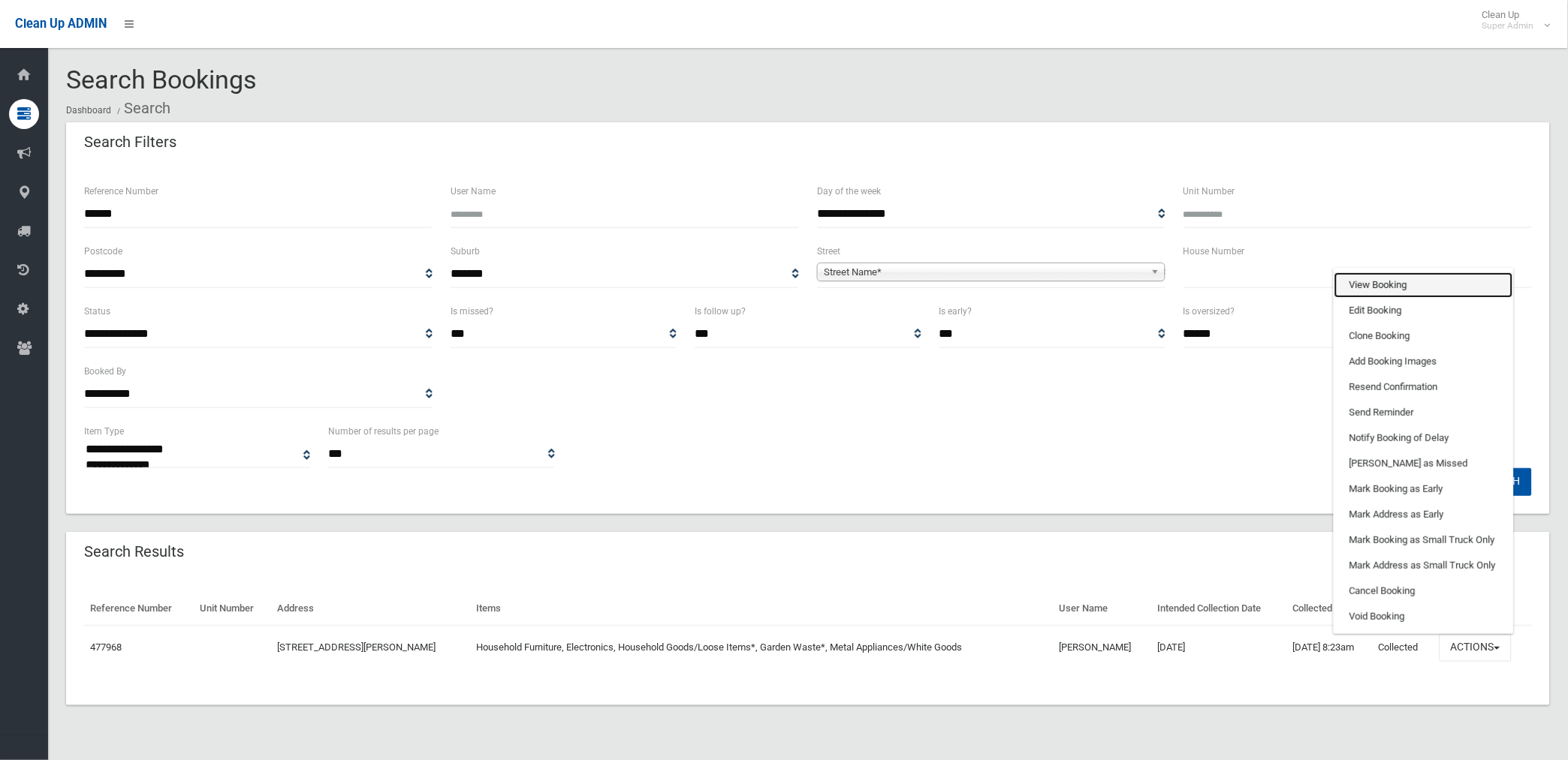
click at [1362, 281] on link "View Booking" at bounding box center [1423, 286] width 179 height 26
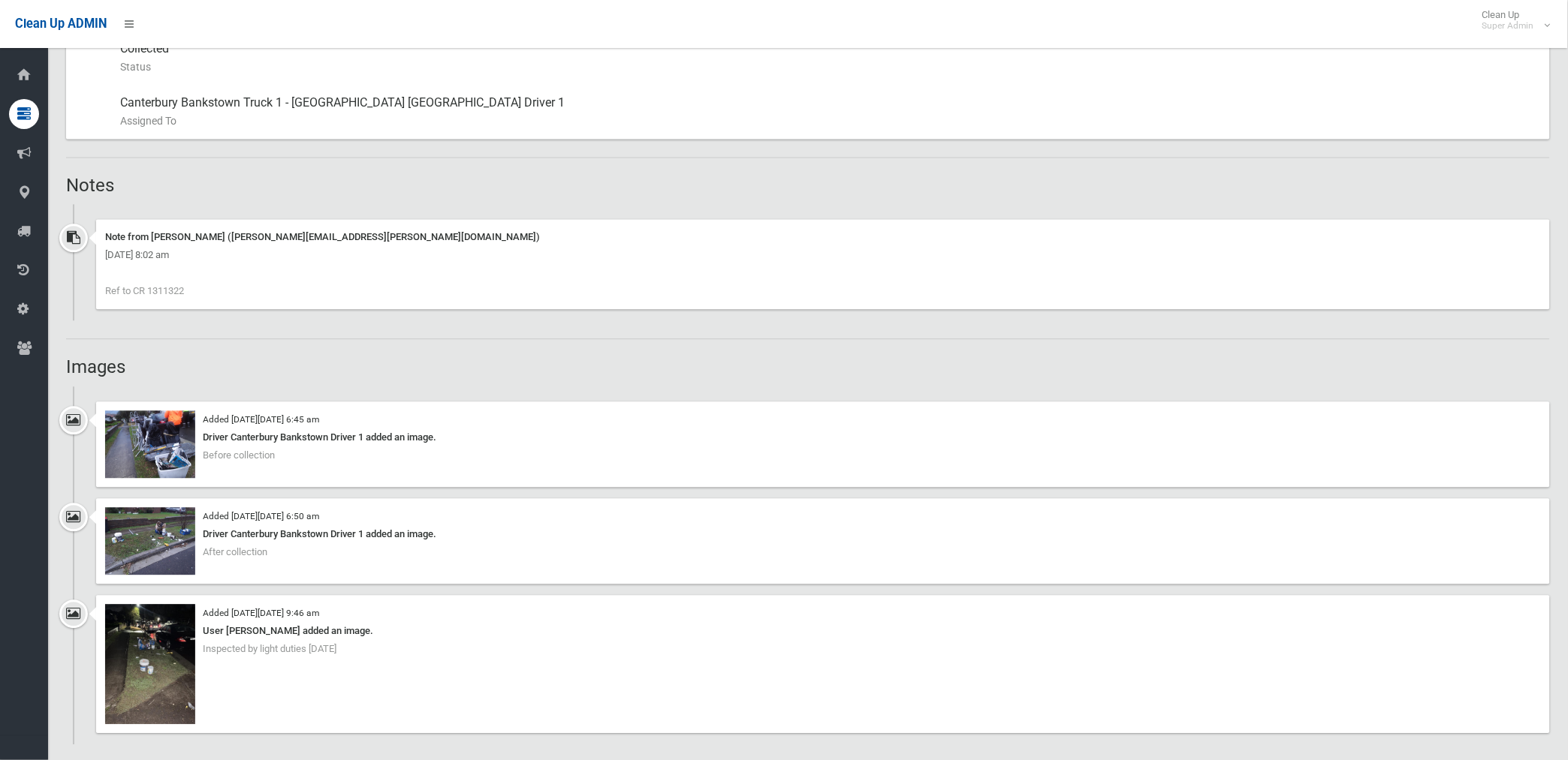
scroll to position [917, 0]
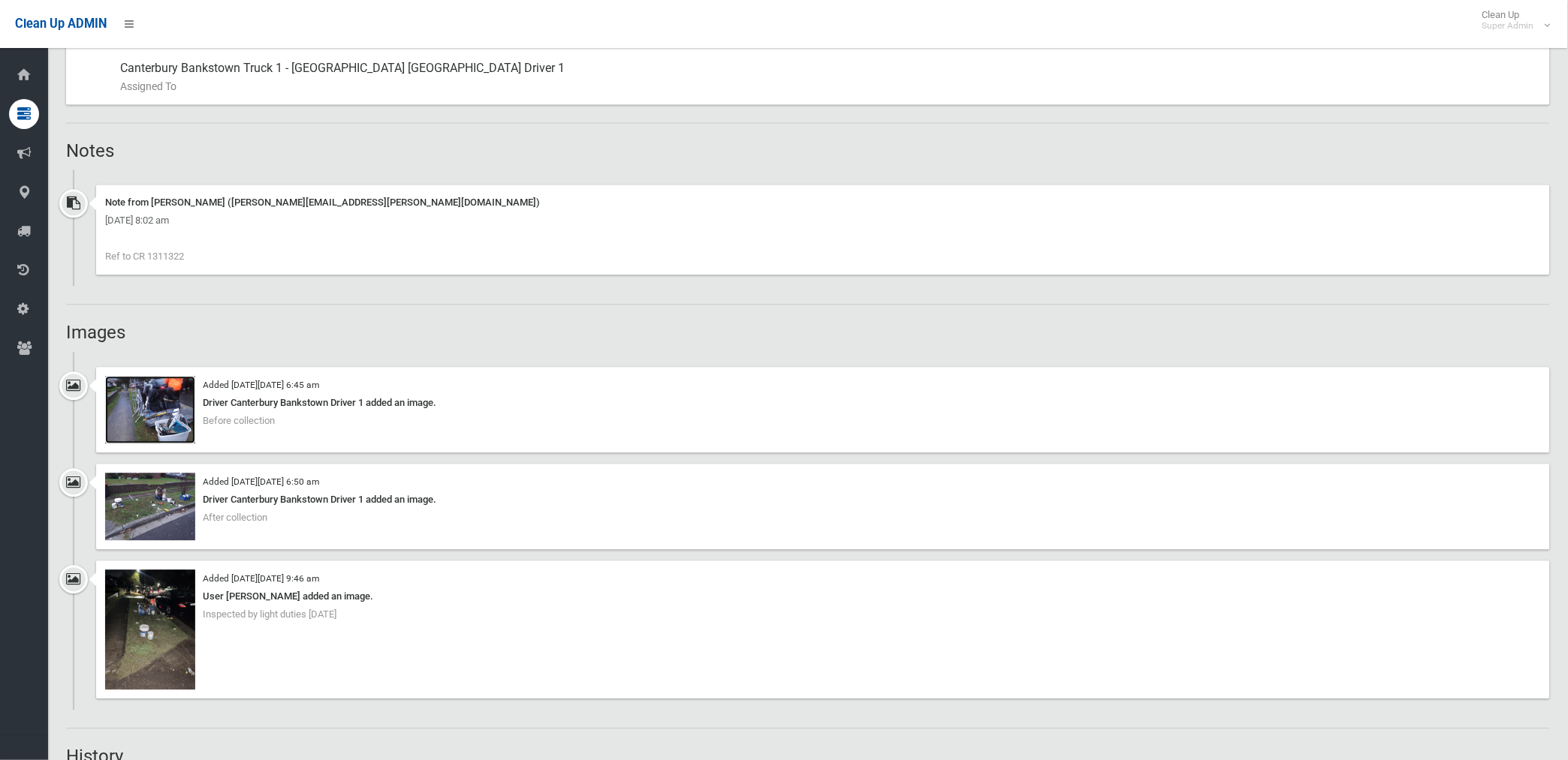
click at [171, 432] on img at bounding box center [150, 410] width 90 height 67
click at [155, 514] on img at bounding box center [150, 507] width 90 height 67
click at [168, 643] on img at bounding box center [150, 629] width 90 height 120
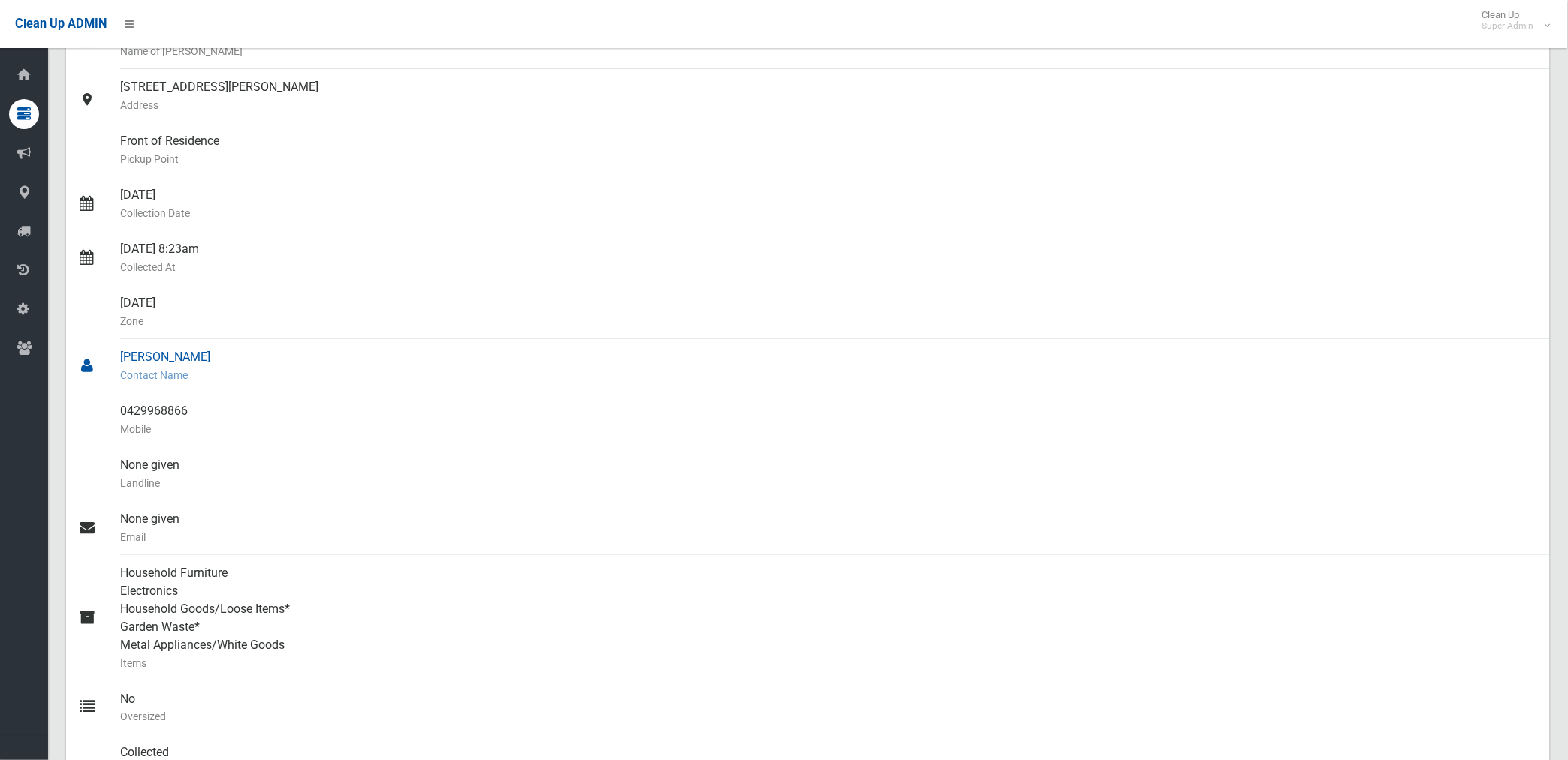
scroll to position [167, 0]
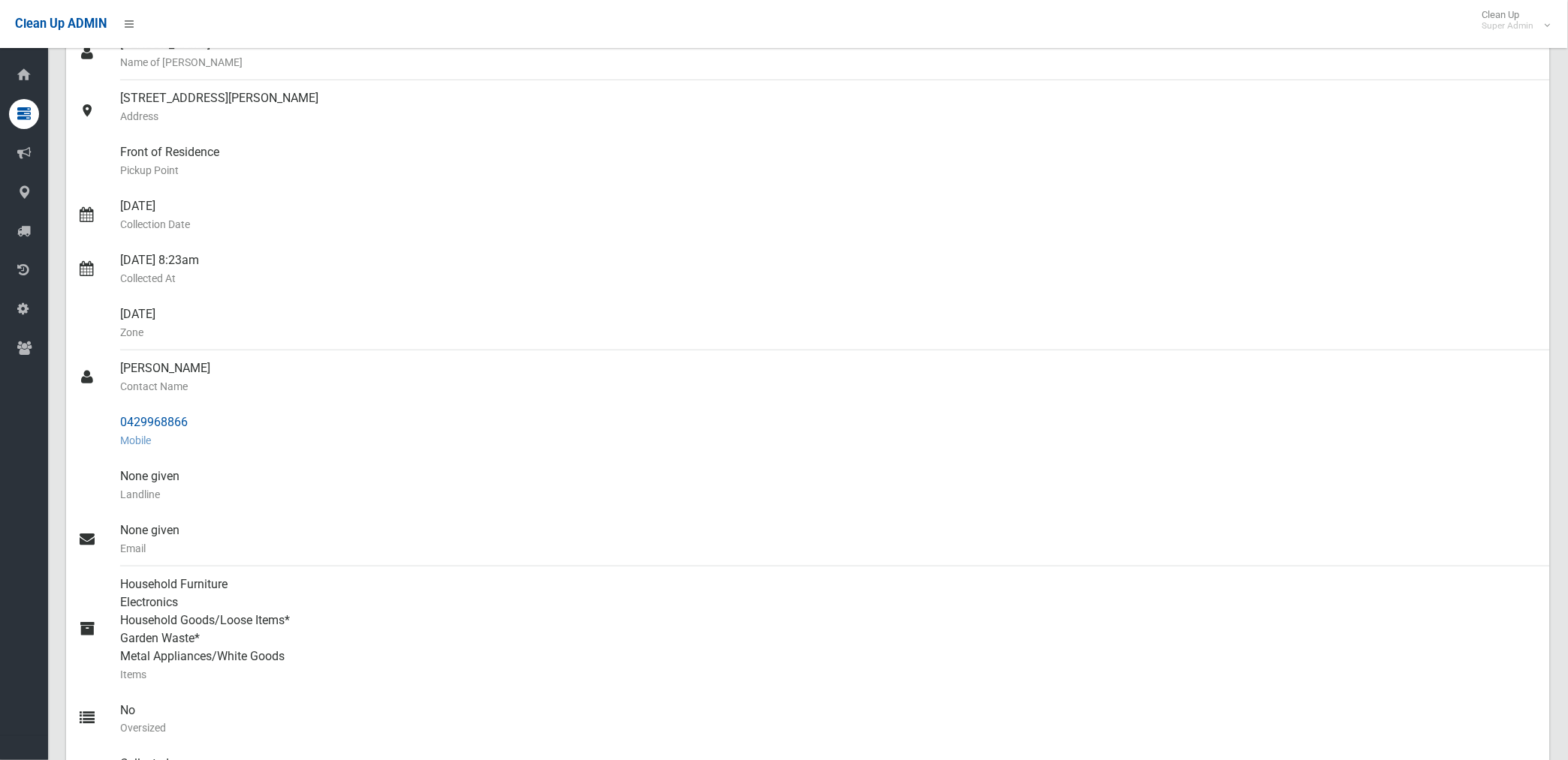
drag, startPoint x: 120, startPoint y: 424, endPoint x: 190, endPoint y: 423, distance: 70.0
click at [190, 423] on div "0429968866 Mobile" at bounding box center [829, 432] width 1417 height 54
drag, startPoint x: 190, startPoint y: 423, endPoint x: 177, endPoint y: 423, distance: 13.0
copy div "0429968866"
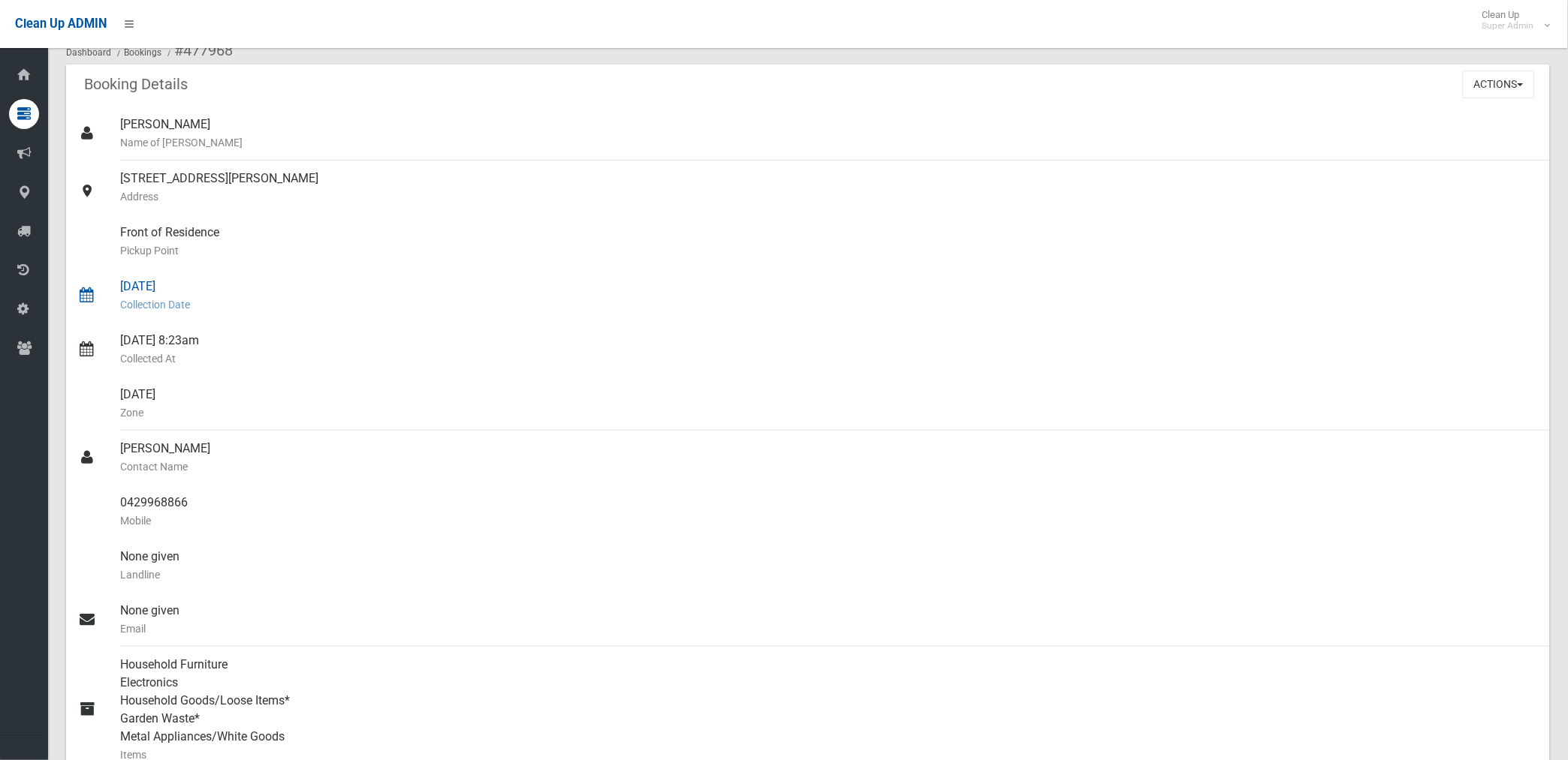
scroll to position [0, 0]
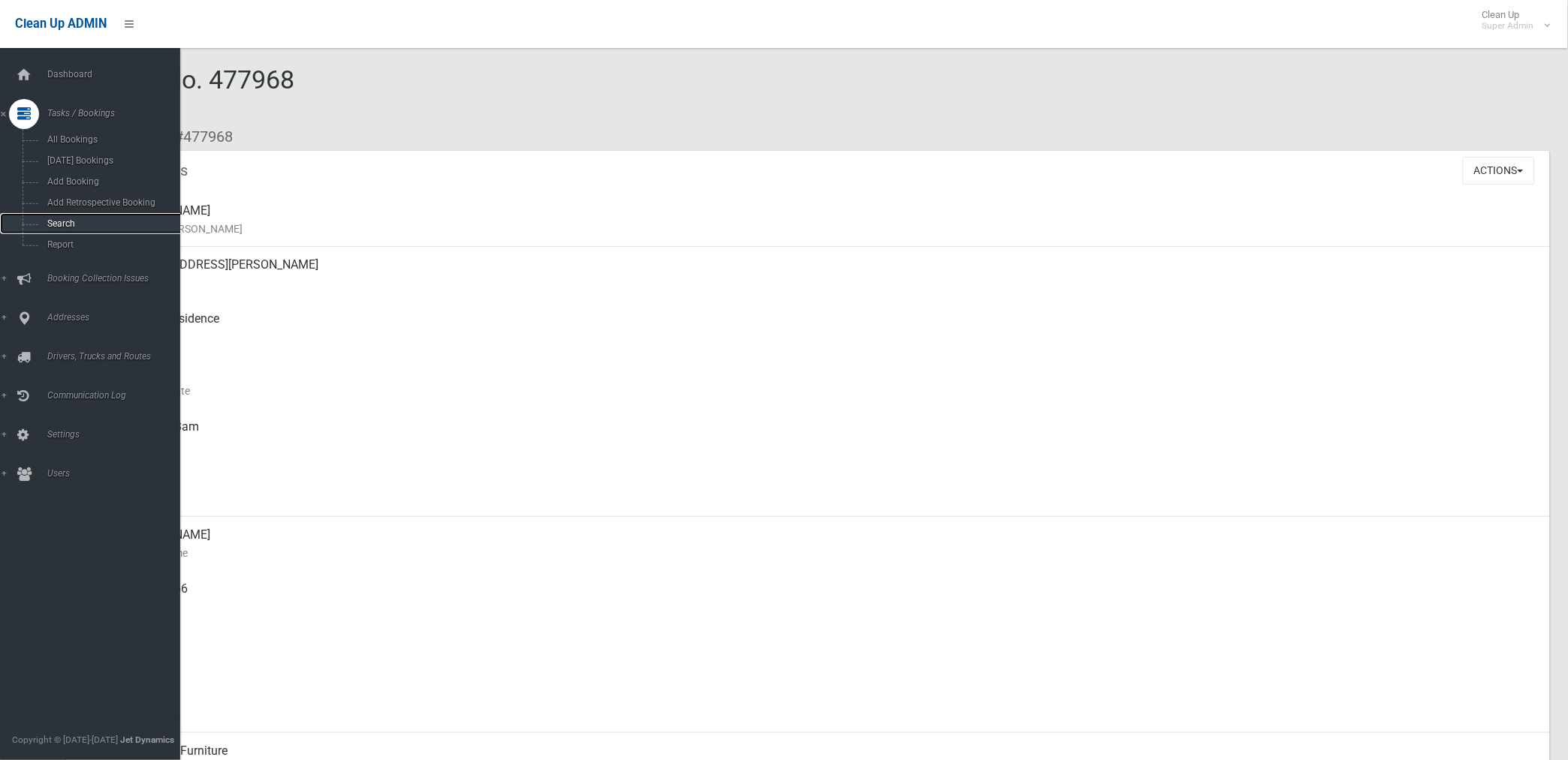
click at [61, 226] on span "Search" at bounding box center [111, 223] width 137 height 11
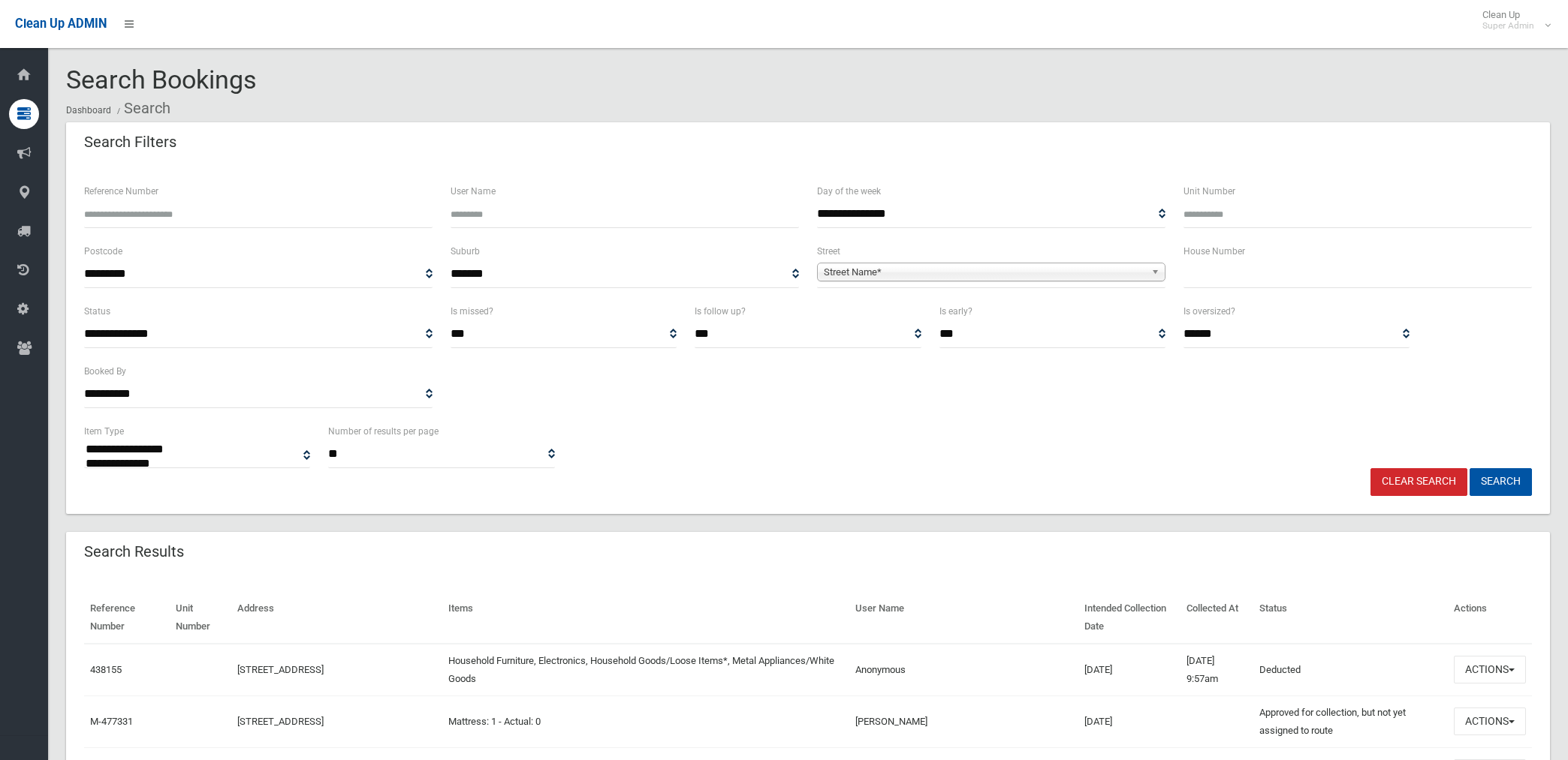
select select
click at [884, 270] on span "Street Name*" at bounding box center [984, 273] width 322 height 18
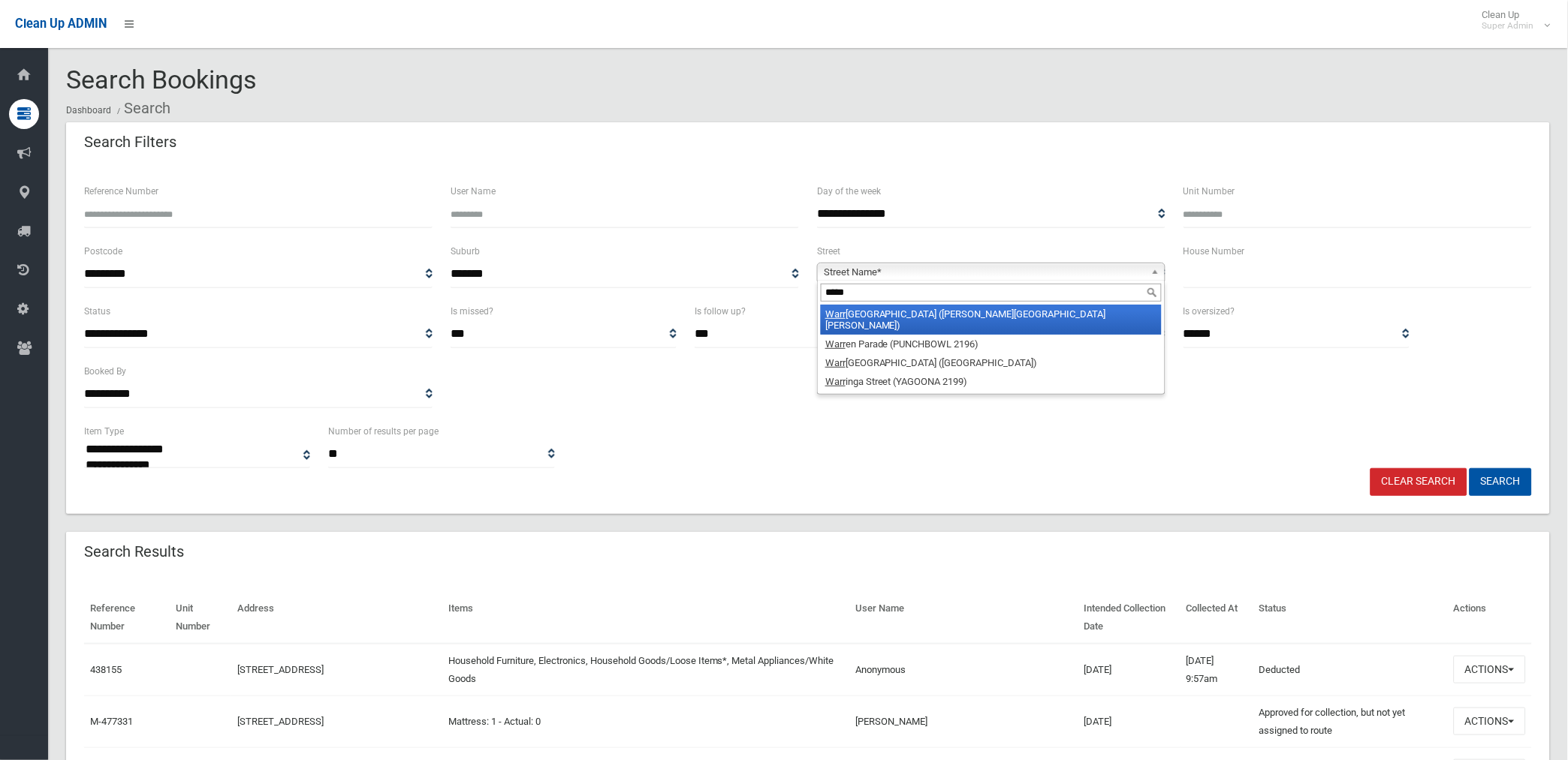
type input "******"
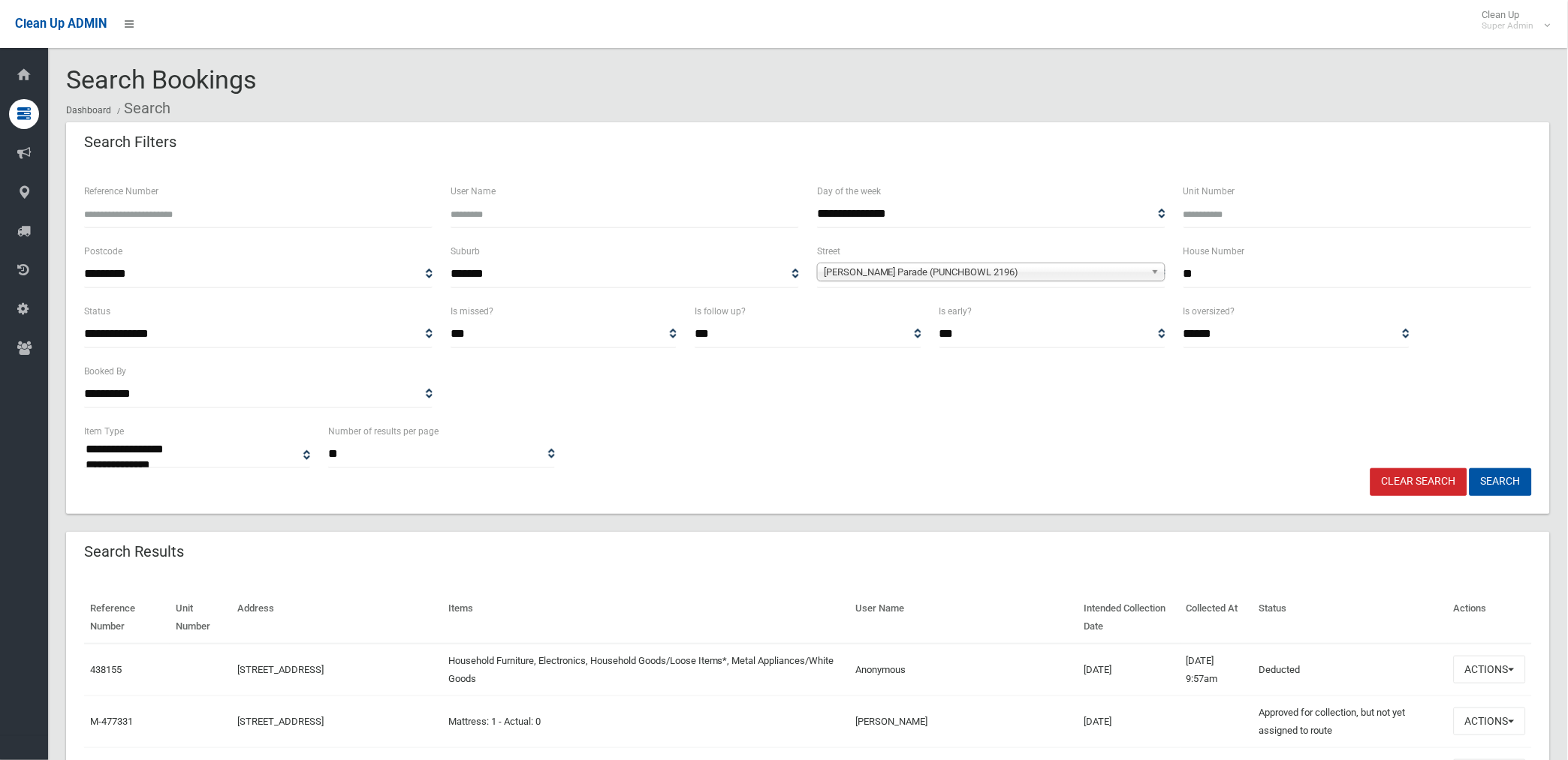
type input "**"
click at [1469, 468] on button "Search" at bounding box center [1500, 482] width 63 height 28
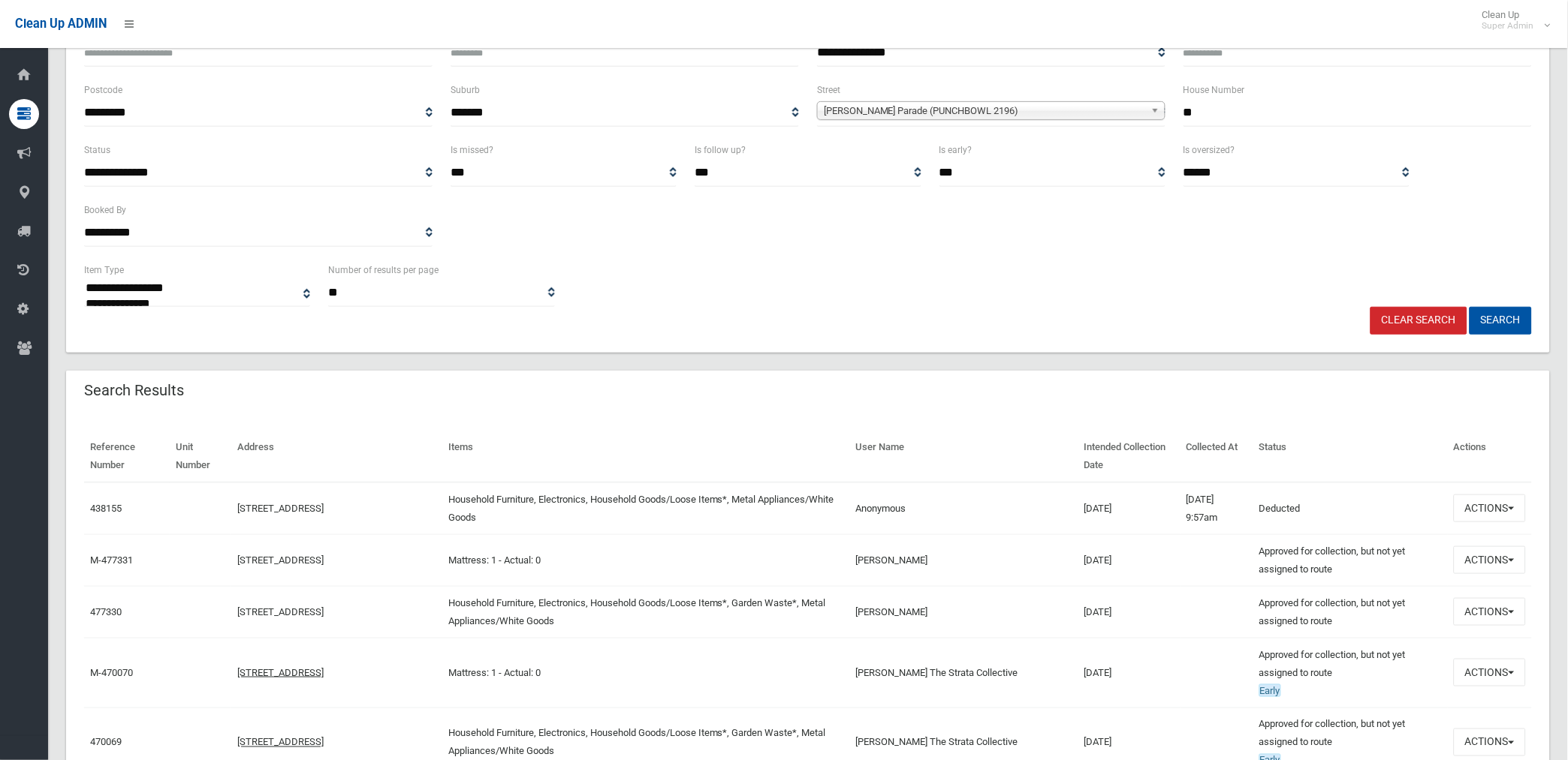
scroll to position [167, 0]
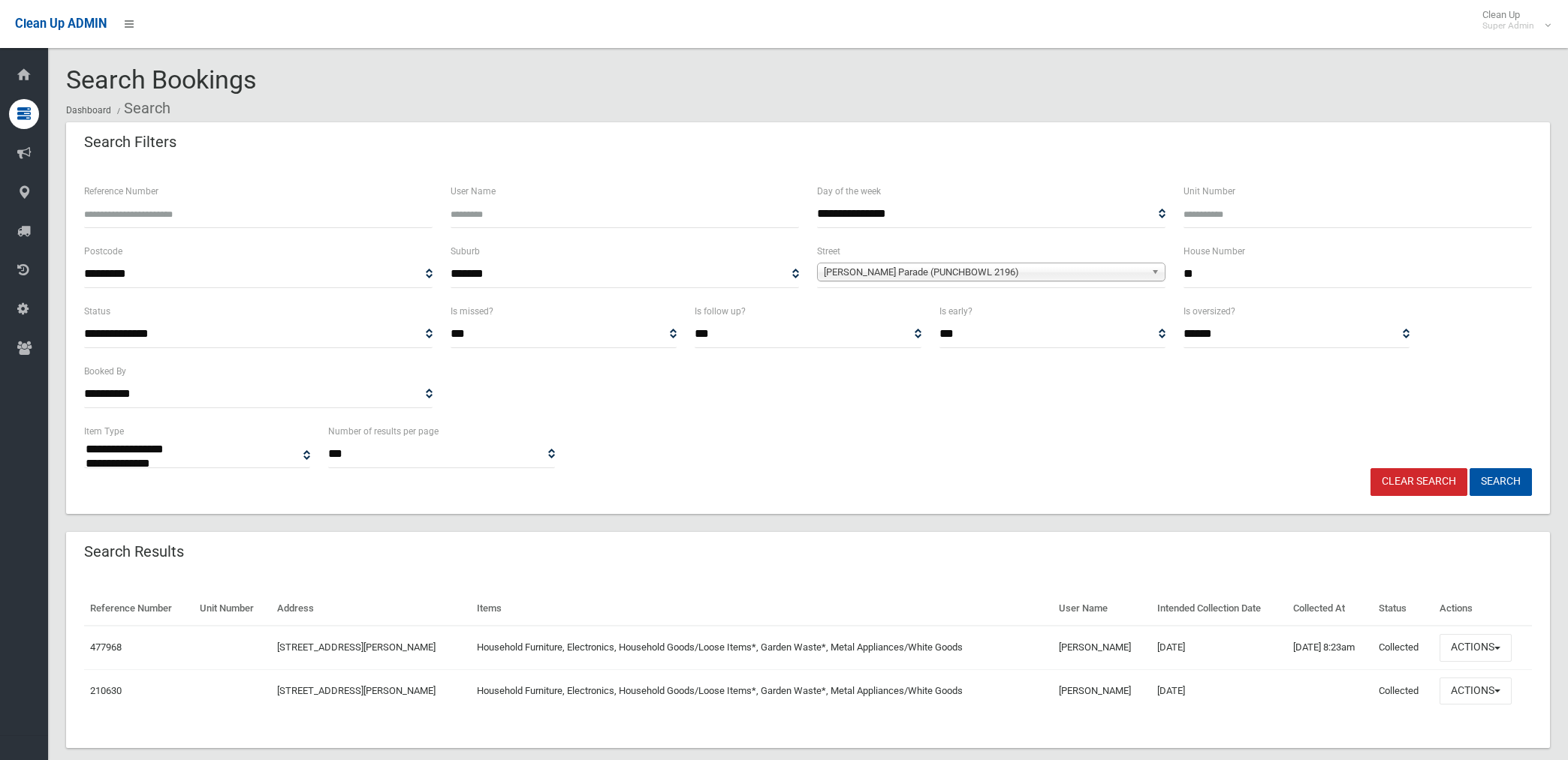
select select
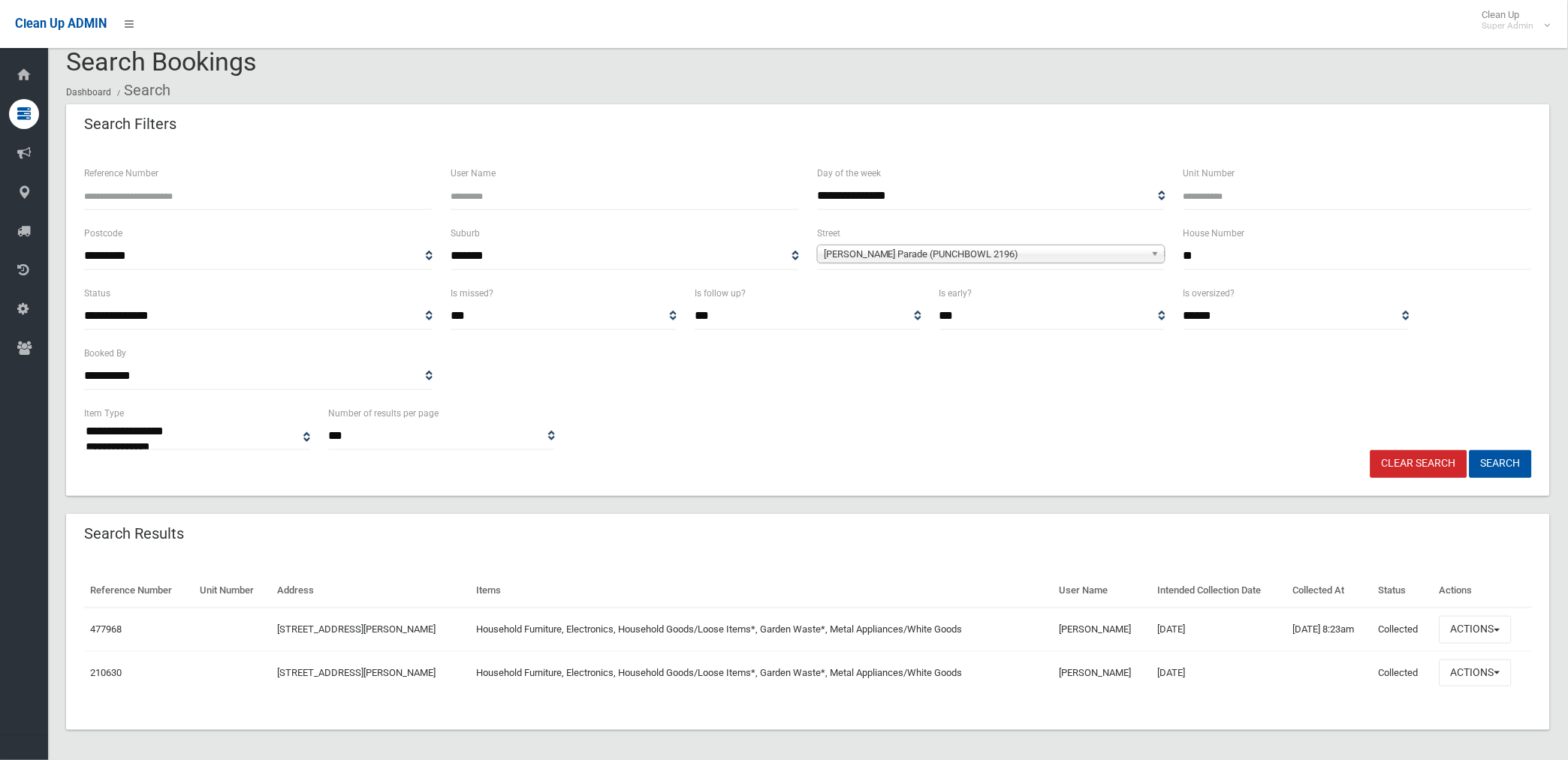
scroll to position [24, 0]
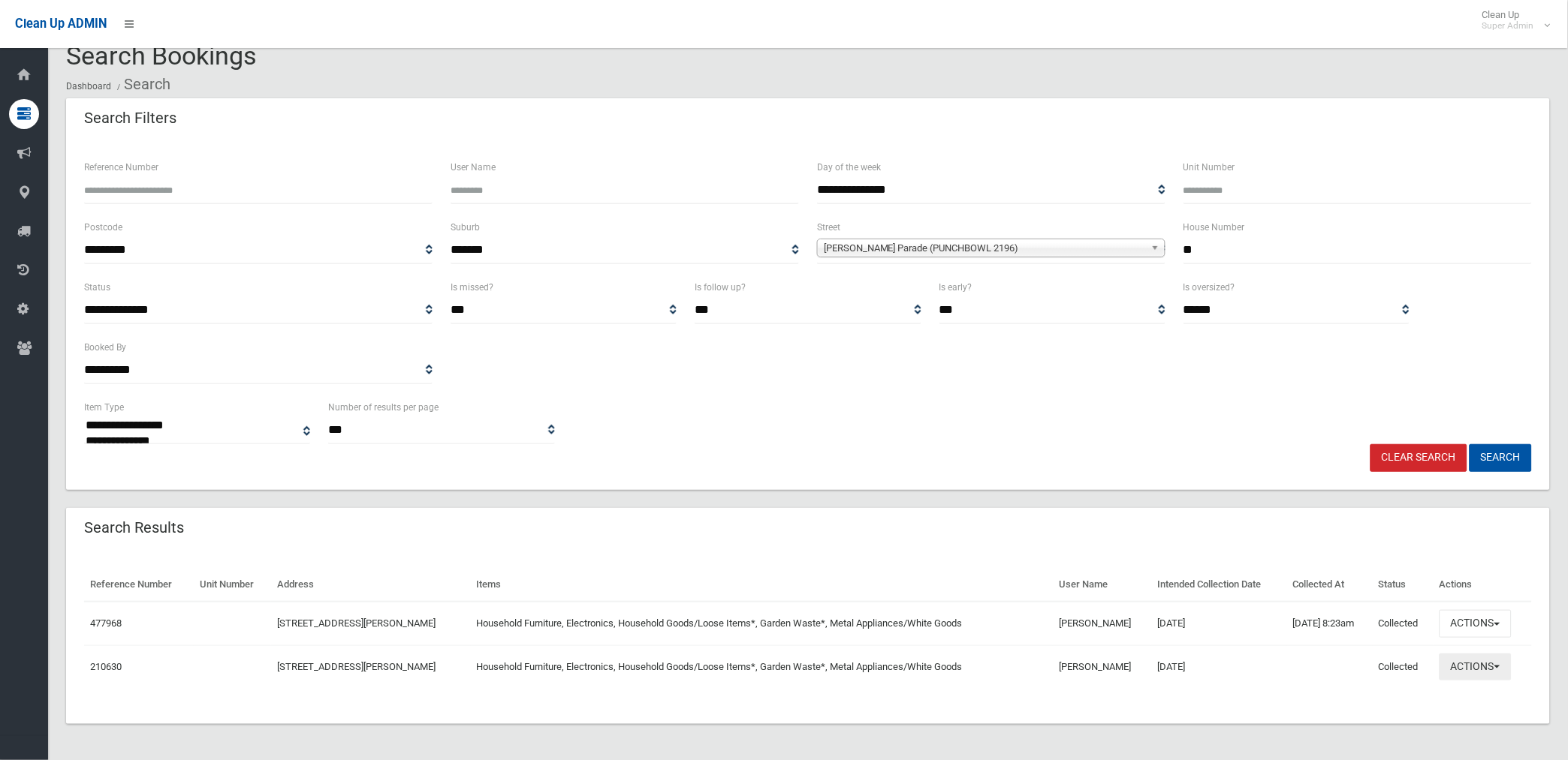
click at [1469, 666] on button "Actions" at bounding box center [1475, 668] width 72 height 28
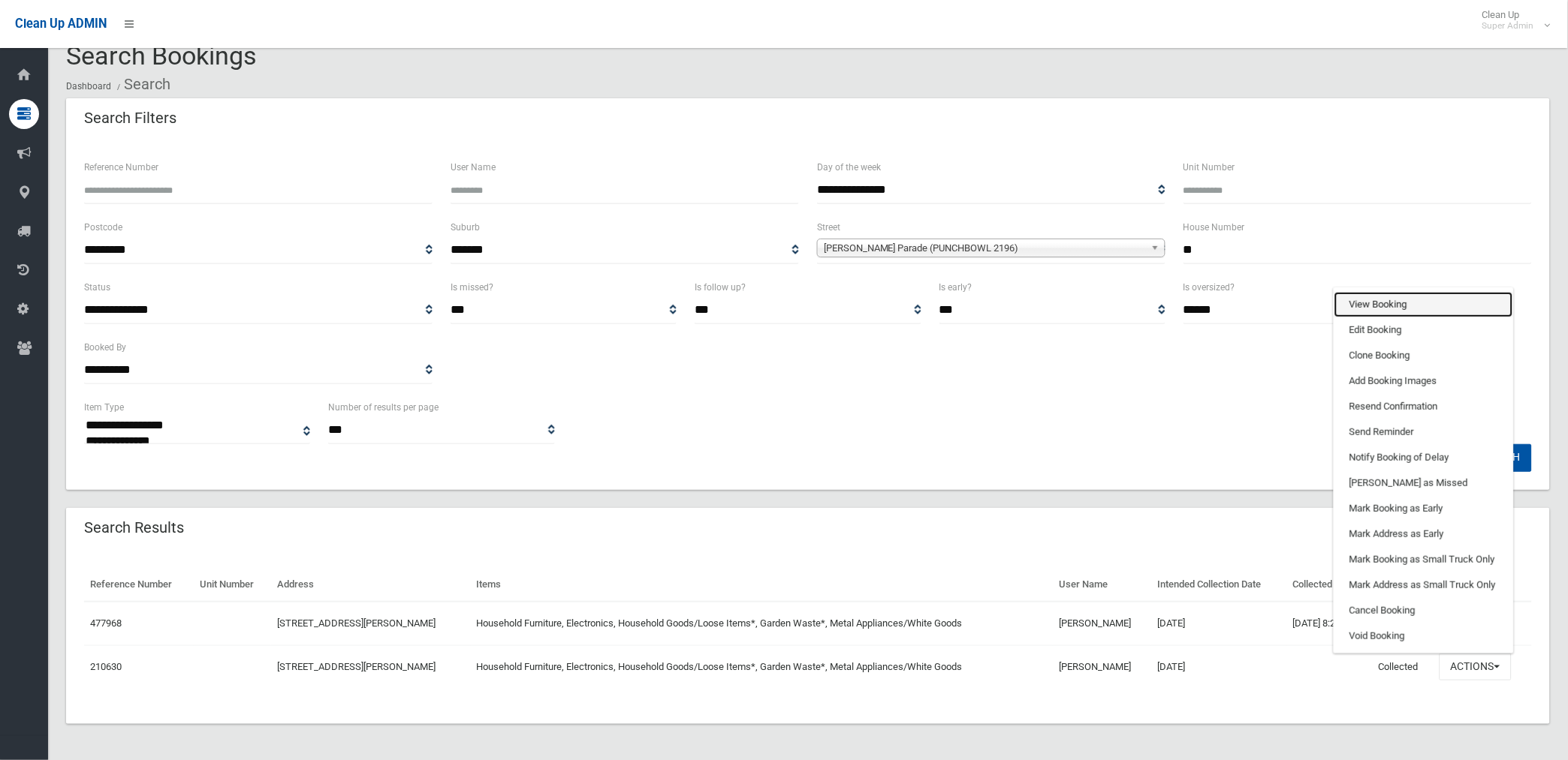
click at [1387, 301] on link "View Booking" at bounding box center [1423, 305] width 179 height 26
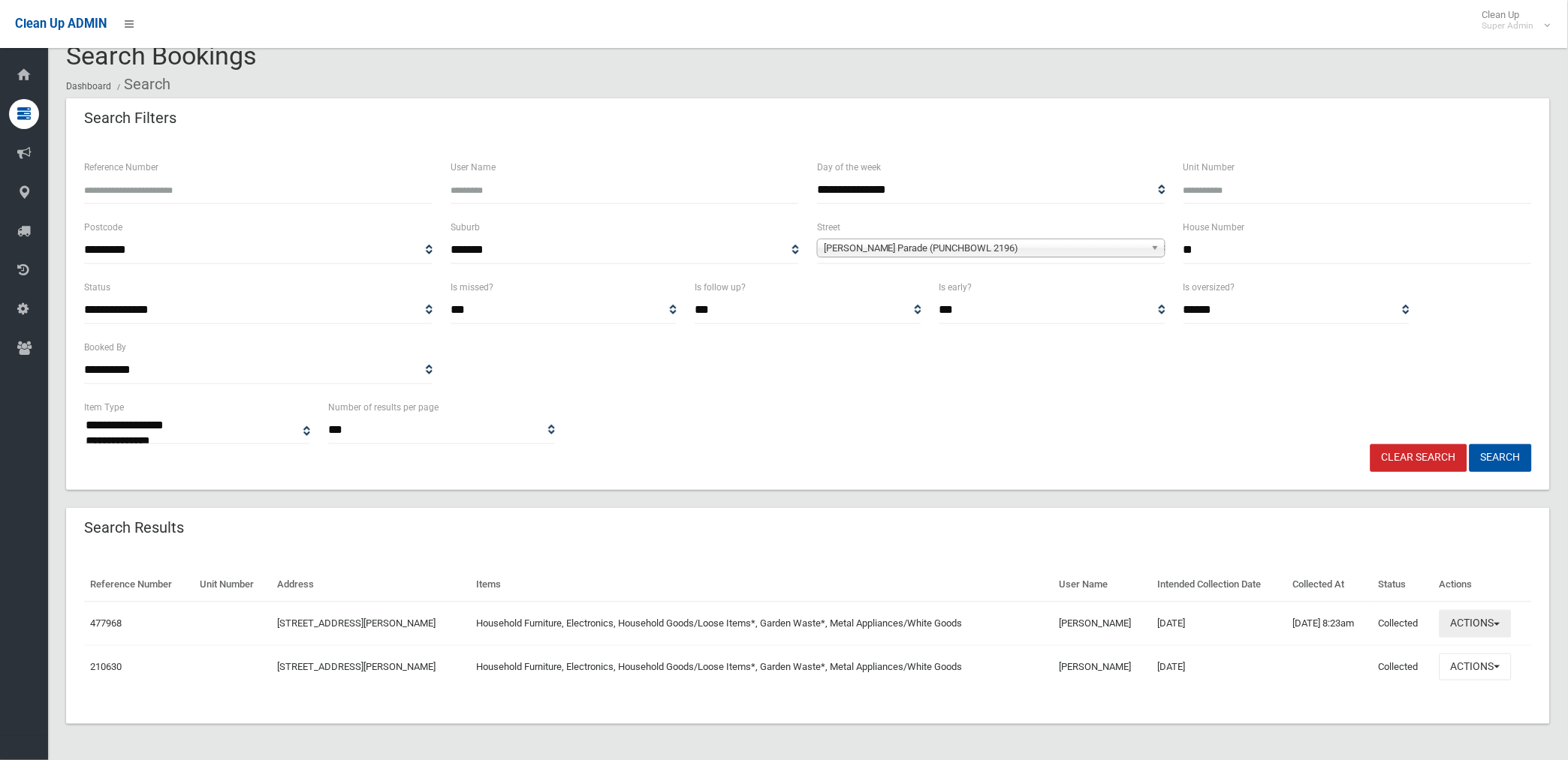
click at [1466, 621] on button "Actions" at bounding box center [1475, 624] width 72 height 28
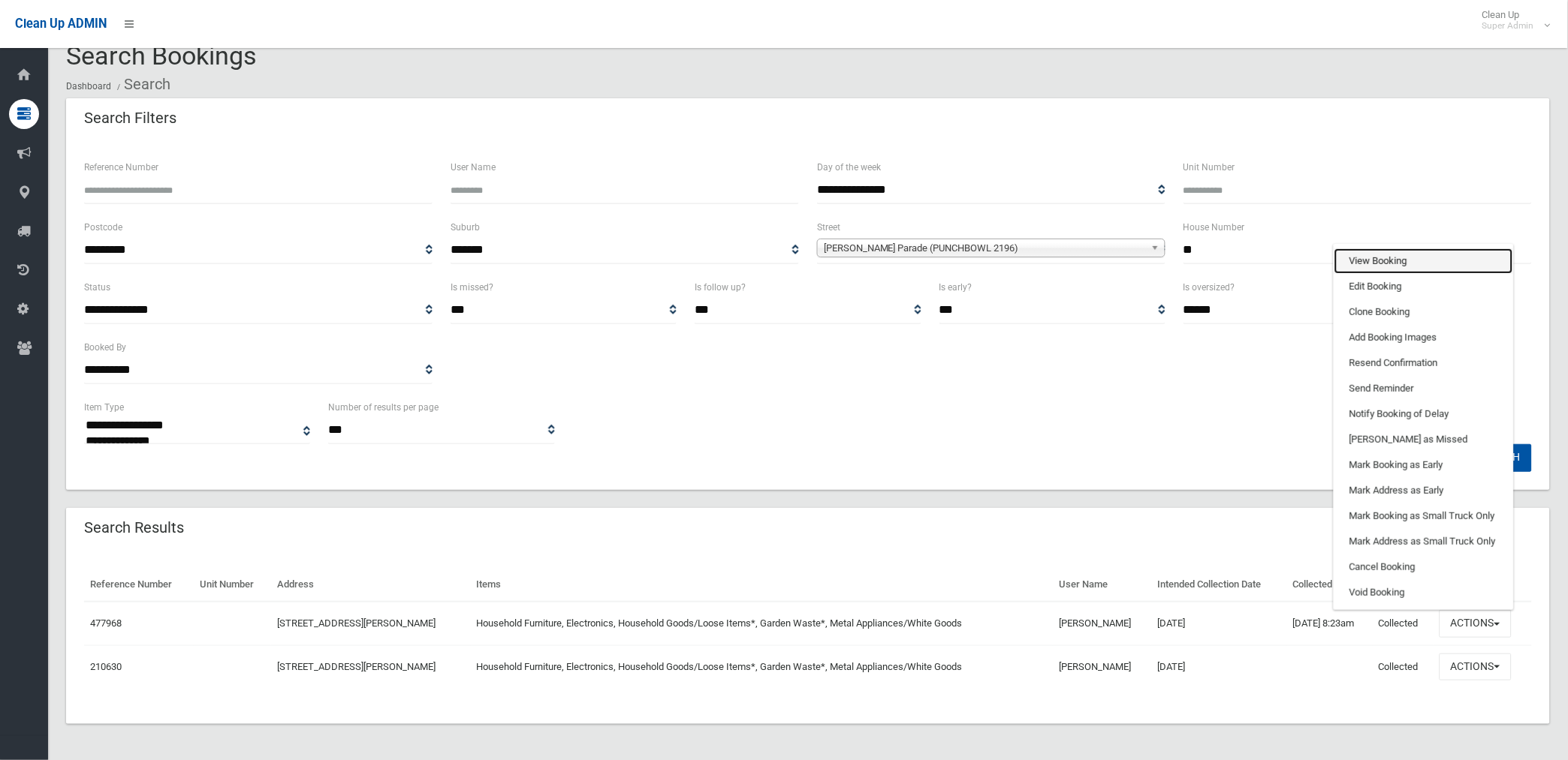
click at [1377, 257] on link "View Booking" at bounding box center [1423, 261] width 179 height 26
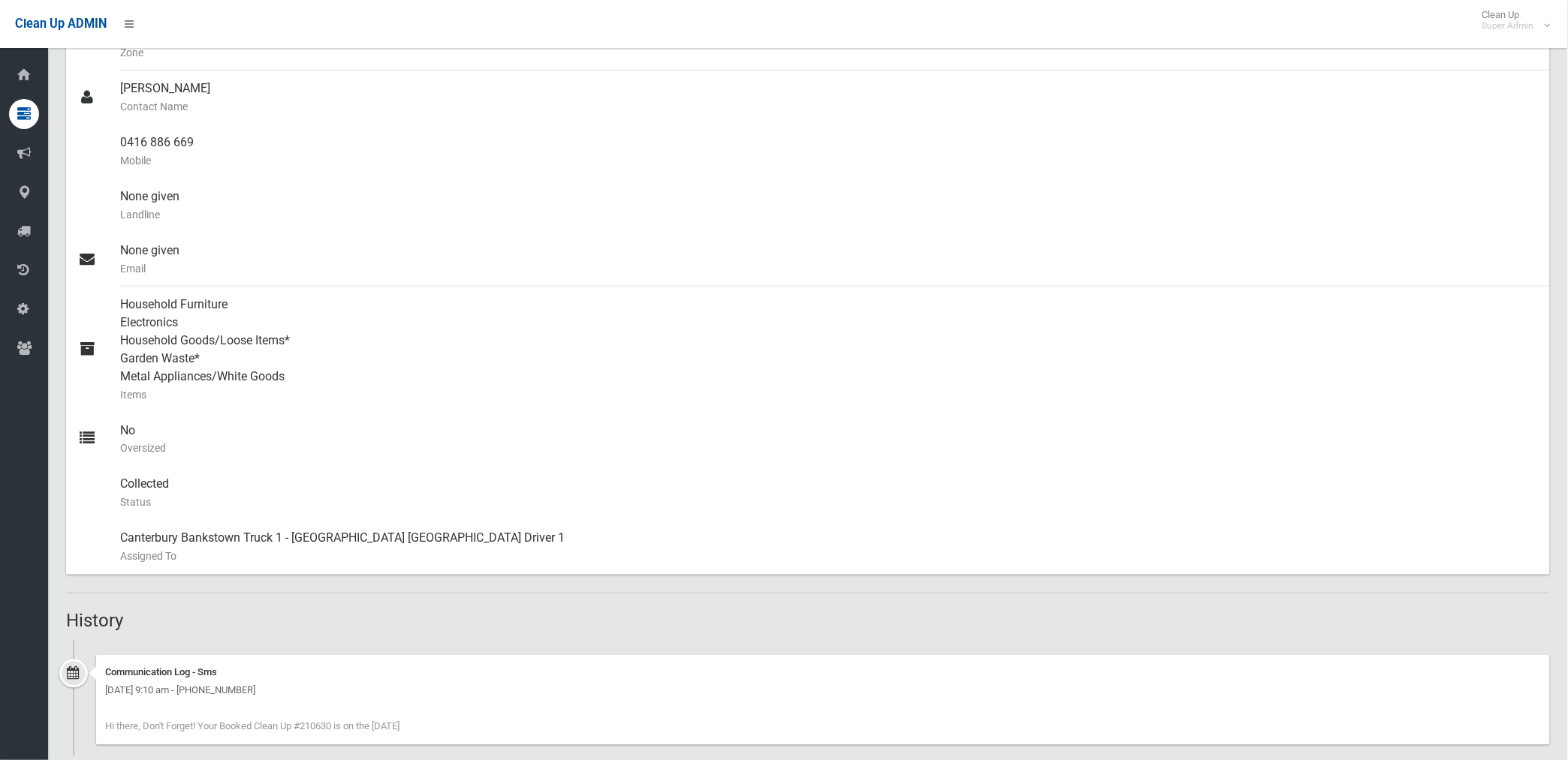
scroll to position [470, 0]
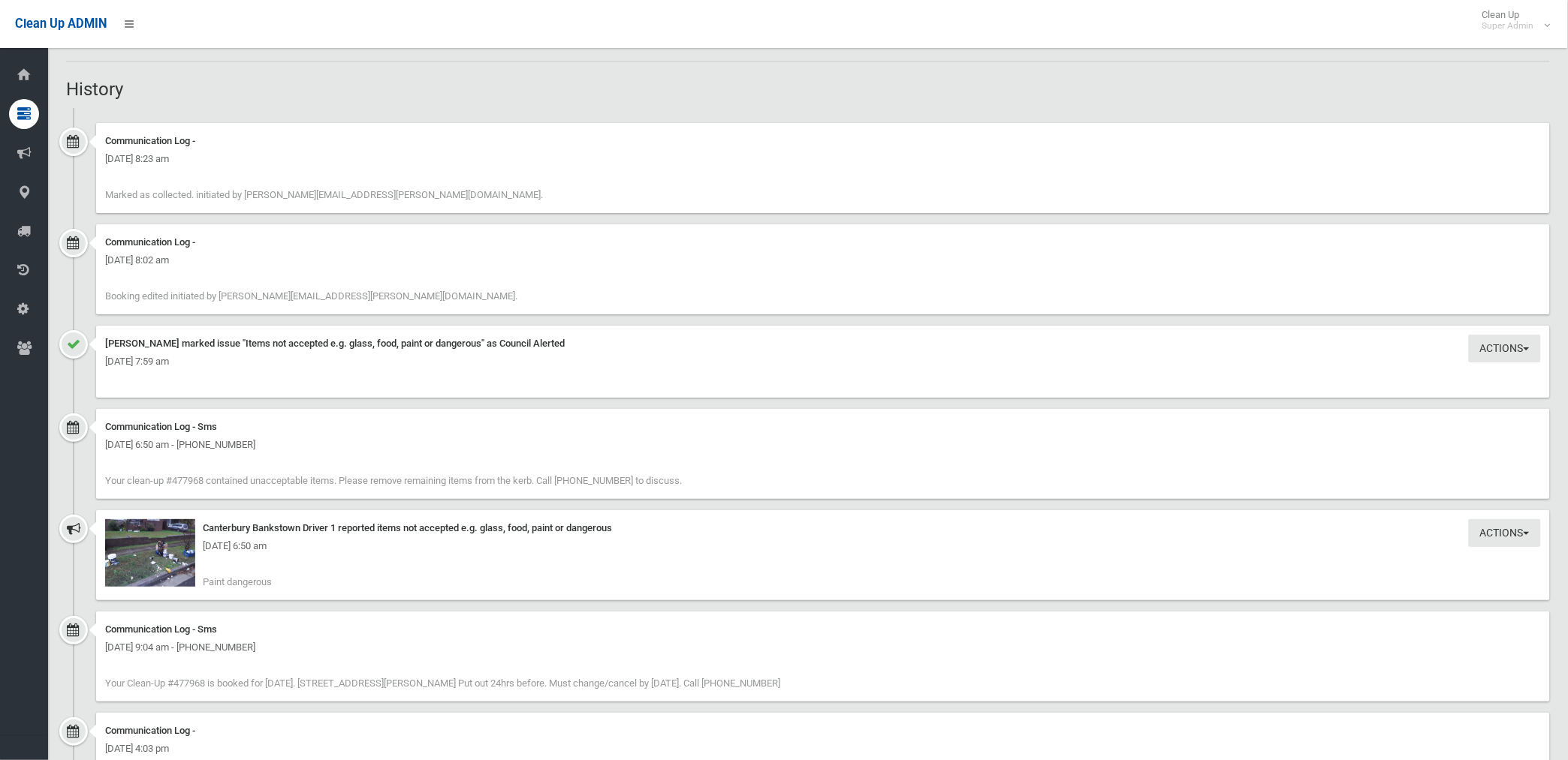
scroll to position [1665, 0]
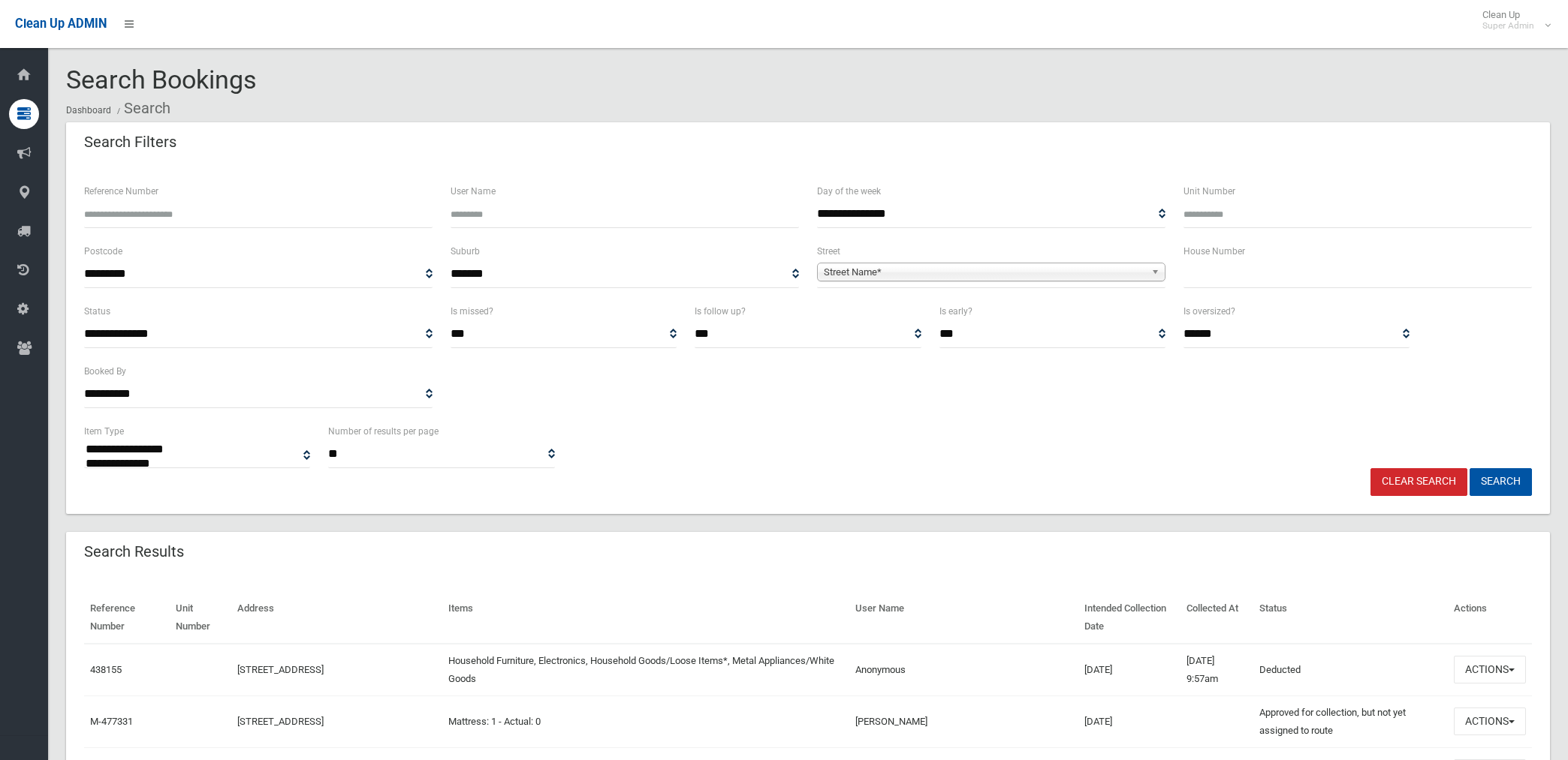
select select
click at [597, 222] on input "User Name" at bounding box center [624, 214] width 348 height 28
type input "*****"
click at [1469, 468] on button "Search" at bounding box center [1500, 482] width 63 height 28
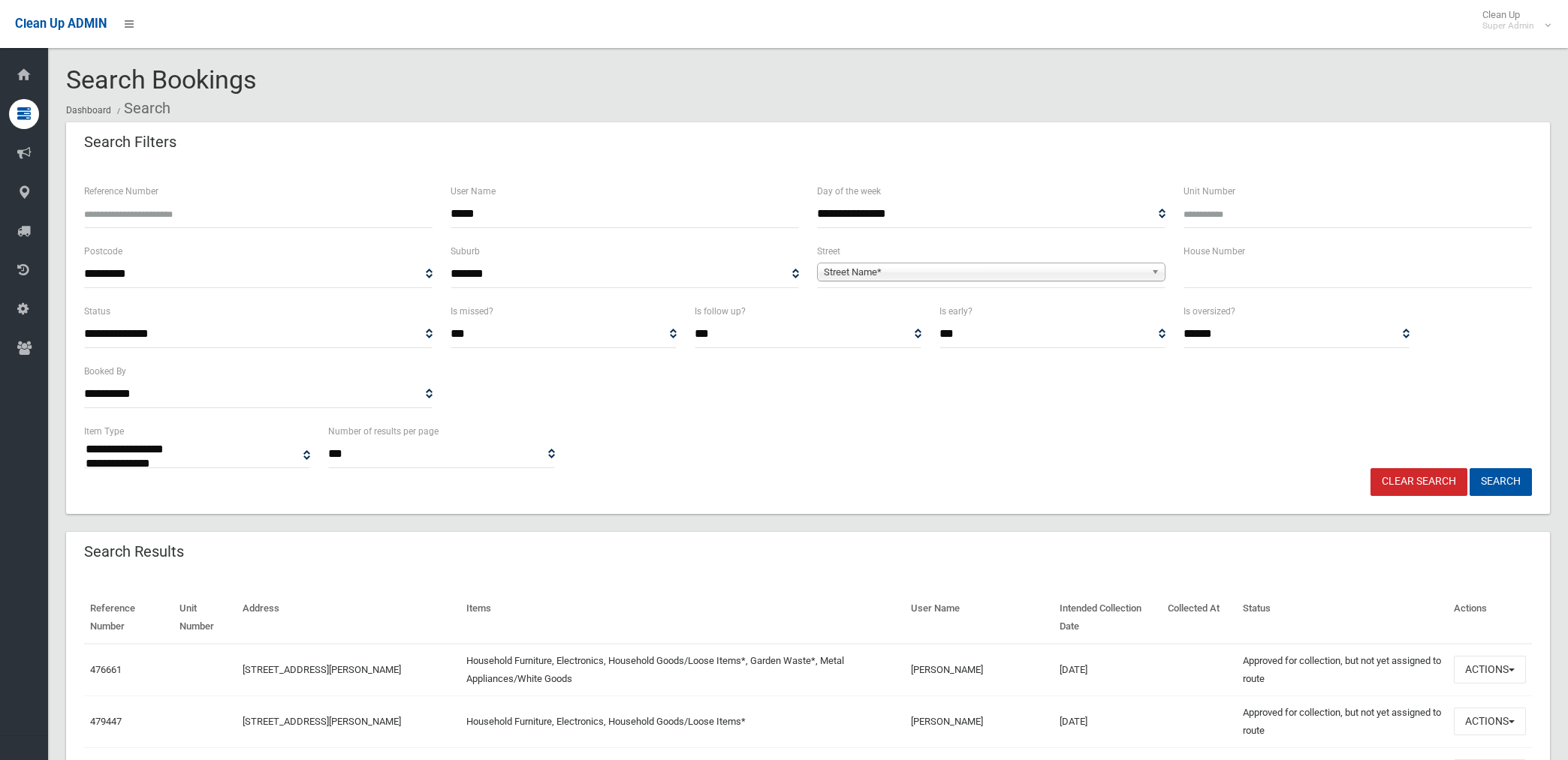
select select
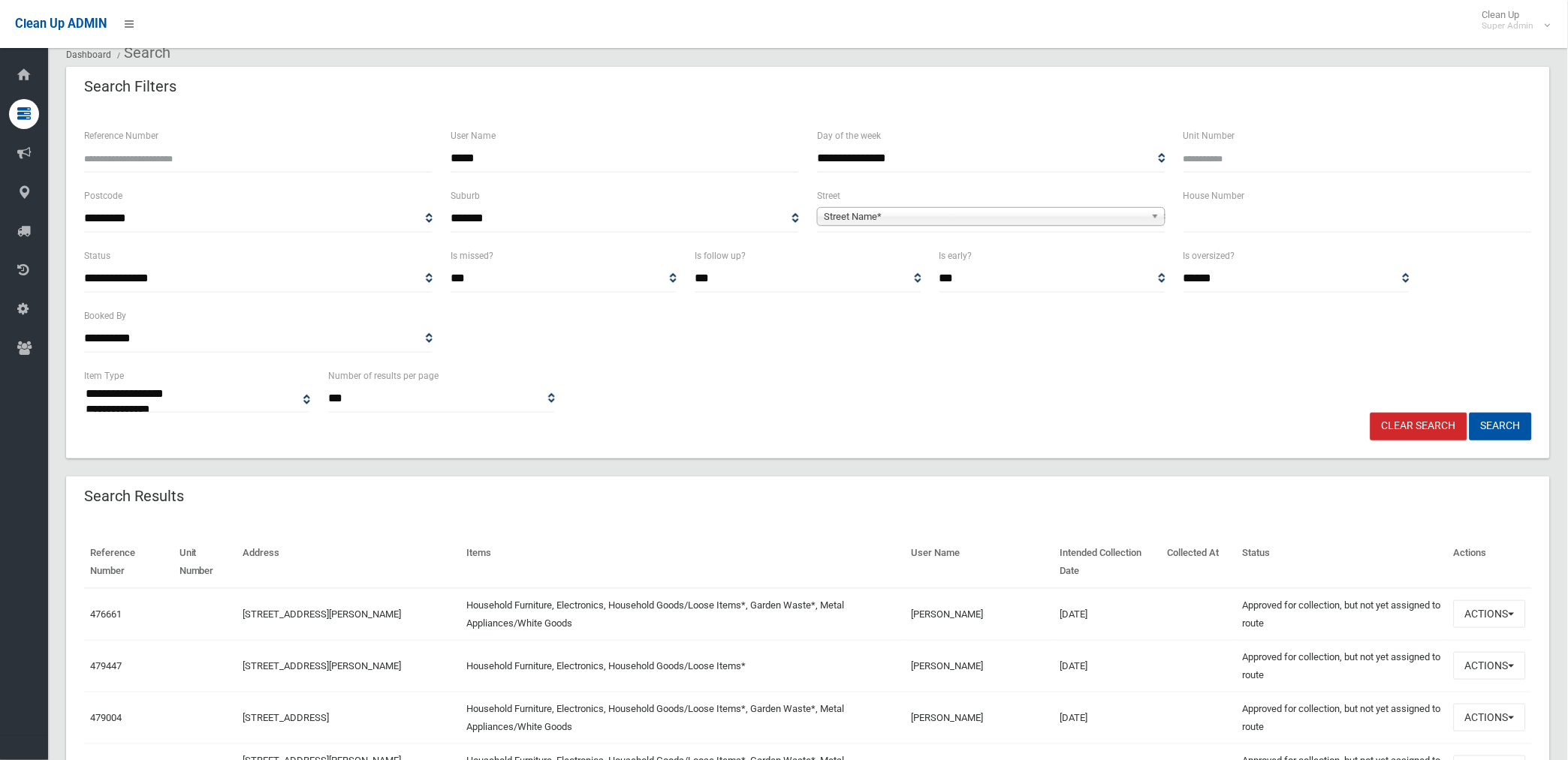
scroll to position [83, 0]
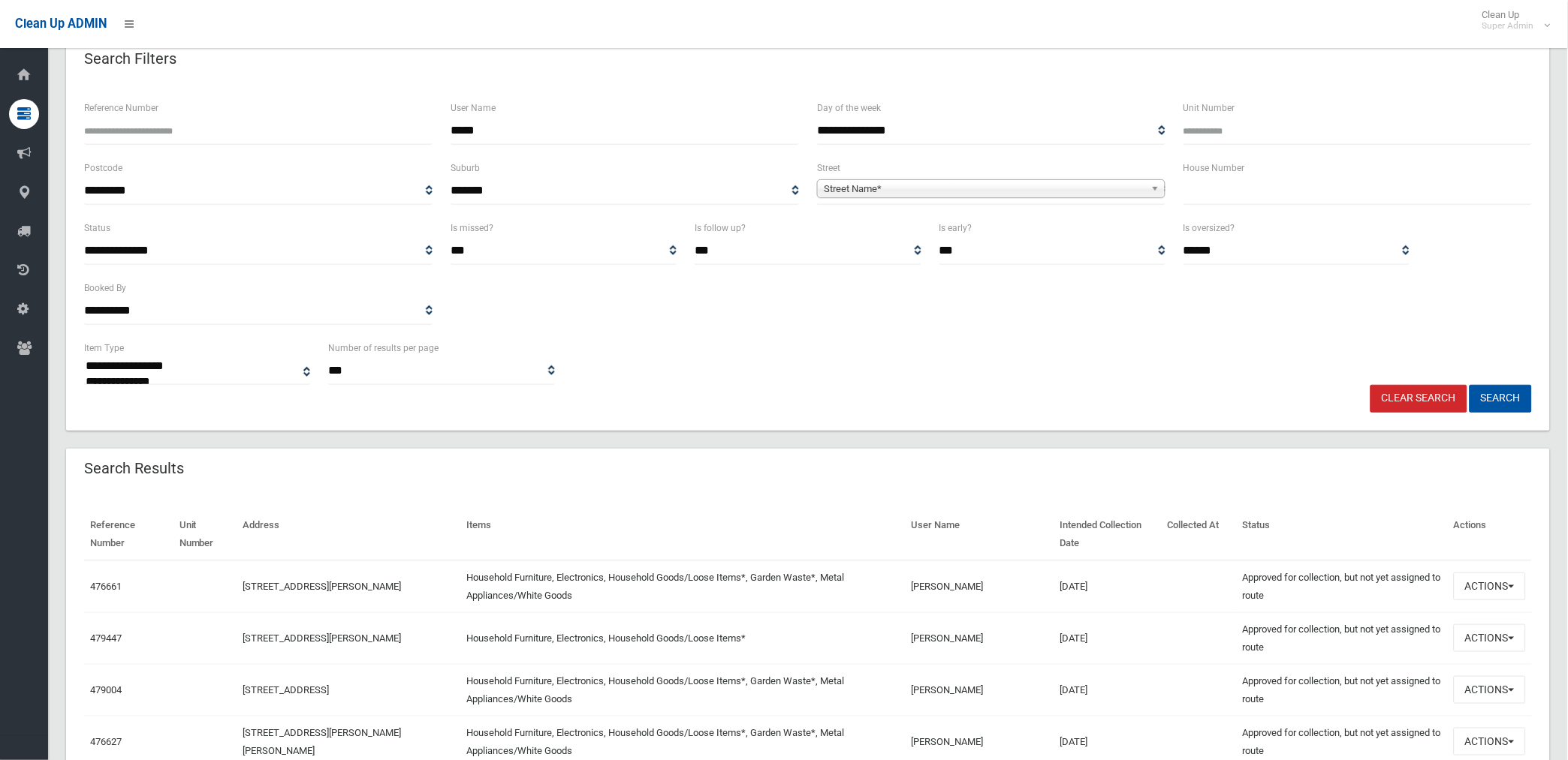
click at [1432, 395] on link "Clear Search" at bounding box center [1419, 399] width 97 height 28
